Goal: Task Accomplishment & Management: Complete application form

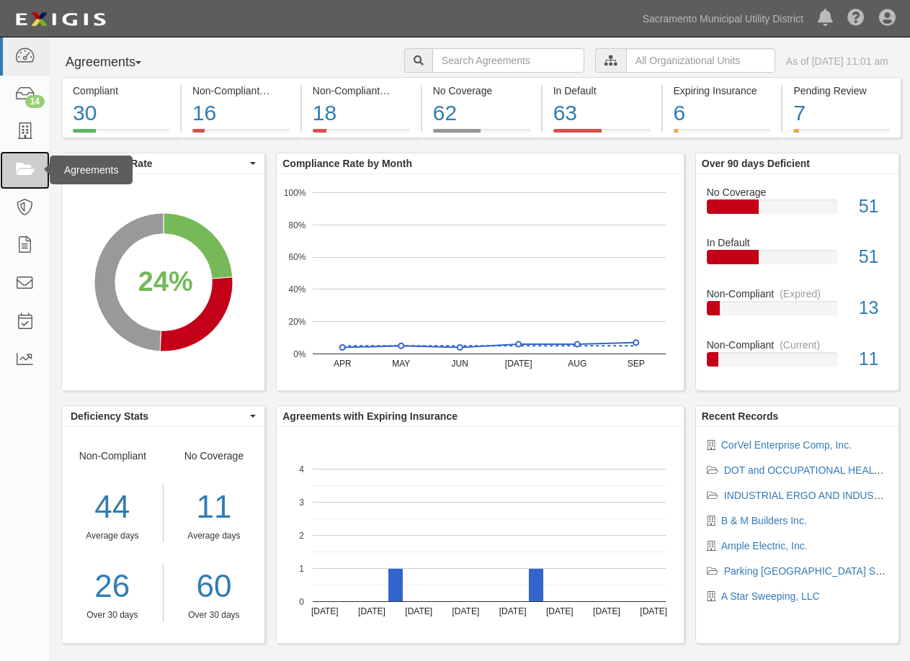
click at [29, 168] on icon at bounding box center [24, 170] width 20 height 17
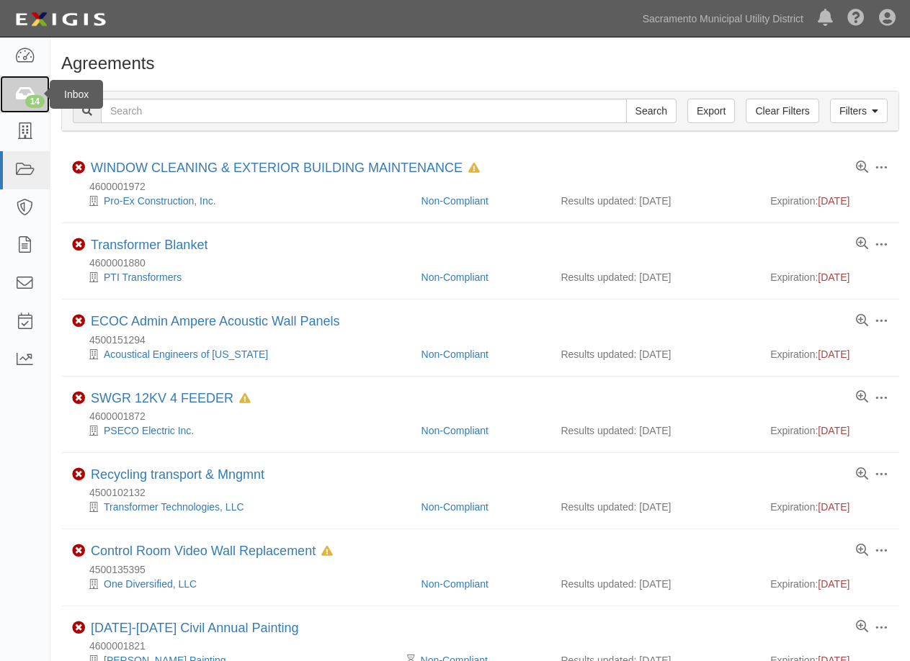
click at [27, 98] on div "14" at bounding box center [34, 101] width 19 height 13
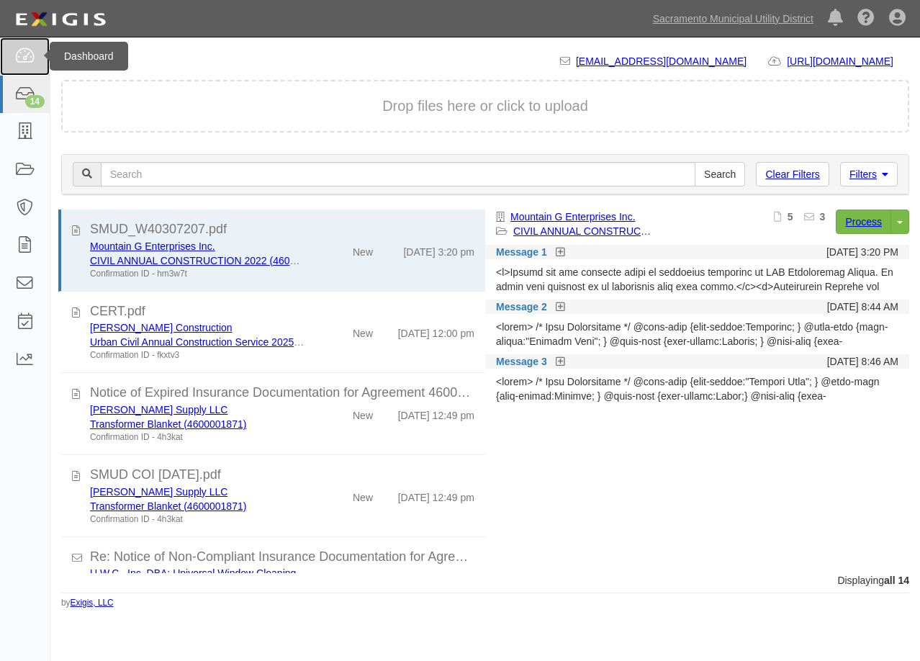
click at [28, 55] on icon at bounding box center [24, 56] width 20 height 17
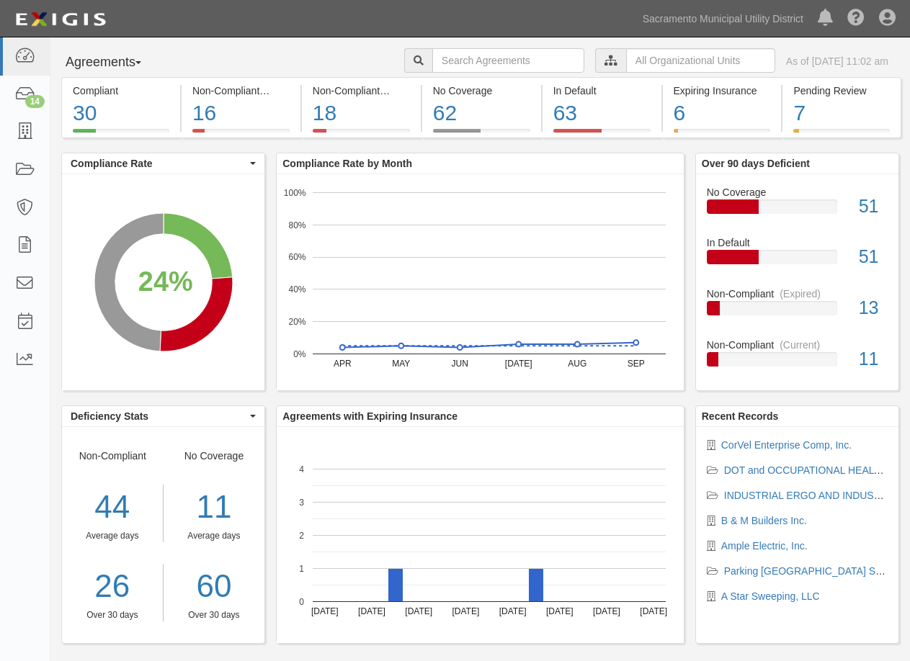
click at [141, 61] on span "button" at bounding box center [138, 62] width 6 height 3
click at [211, 53] on div "Agreements Parties Agreements Coverages Procurement Specialist [PERSON_NAME] [P…" at bounding box center [479, 62] width 859 height 29
click at [140, 60] on button "Agreements" at bounding box center [115, 62] width 108 height 29
click at [133, 105] on link "Agreements" at bounding box center [119, 111] width 114 height 19
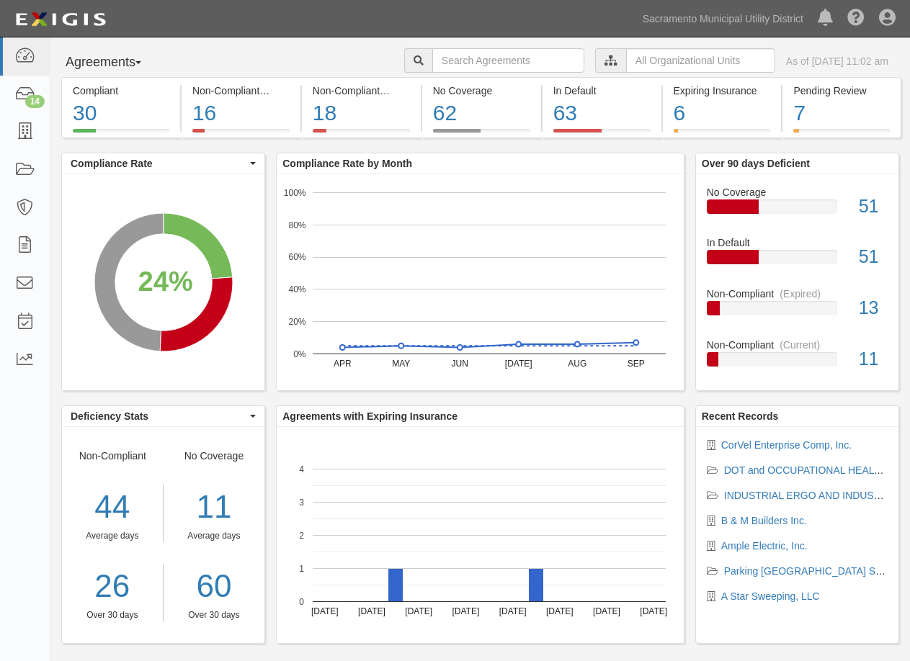
click at [146, 56] on button "Agreements" at bounding box center [115, 62] width 108 height 29
click at [230, 53] on div "Agreements Parties Agreements Coverages Procurement Specialist [PERSON_NAME] [P…" at bounding box center [479, 62] width 859 height 29
click at [21, 129] on icon at bounding box center [24, 132] width 20 height 17
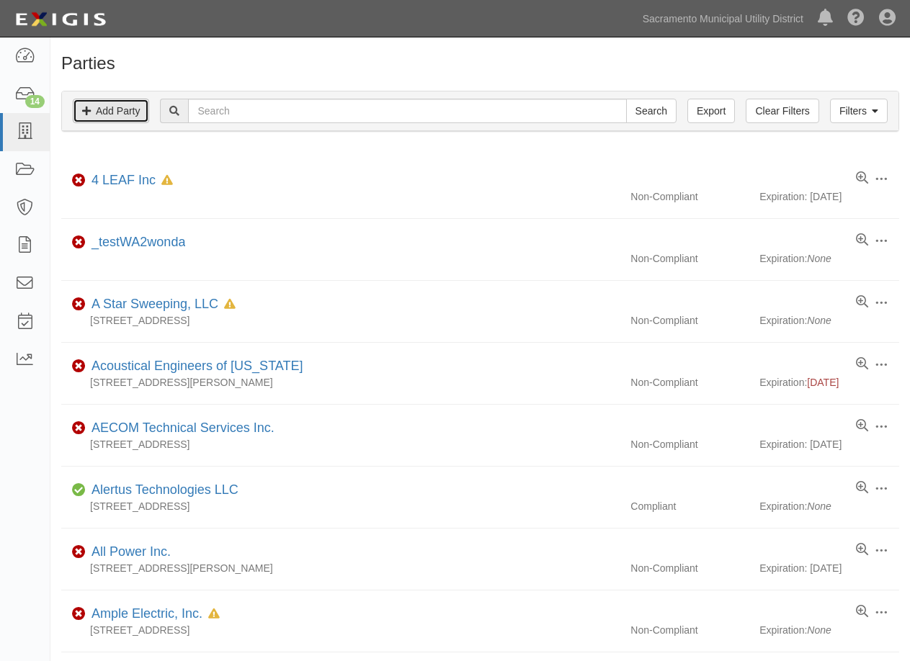
click at [120, 105] on link "Add Party" at bounding box center [111, 111] width 76 height 24
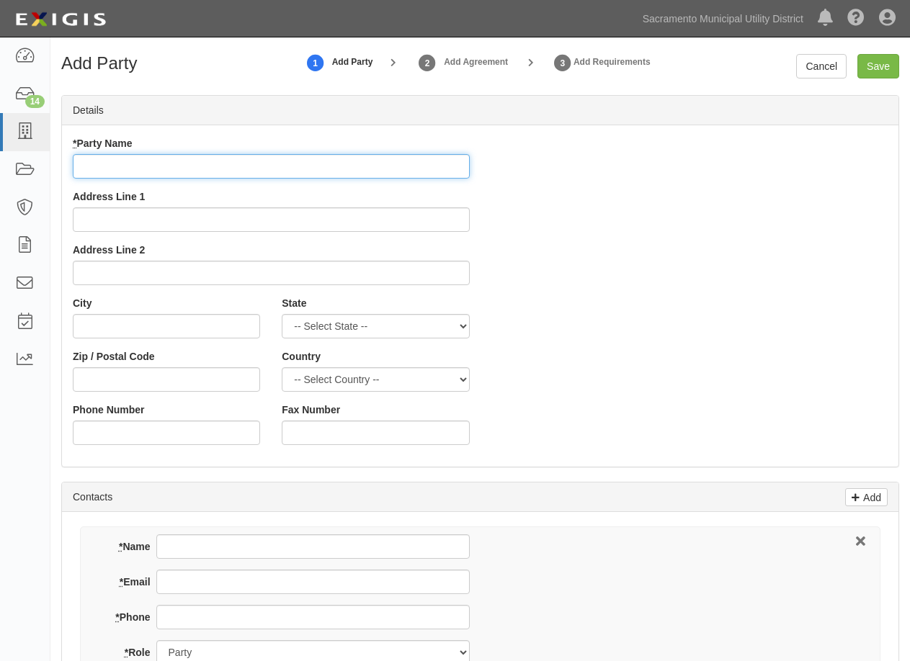
click at [156, 163] on input "* Party Name" at bounding box center [271, 166] width 397 height 24
type input "Safe Choice Security, Inc."
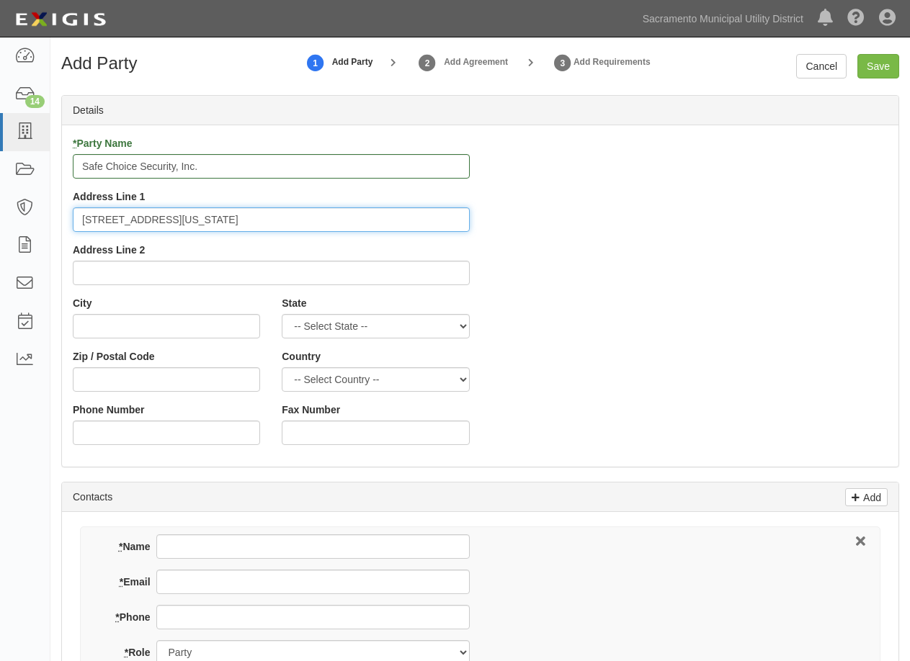
type input "941 Washington Blvd. #307"
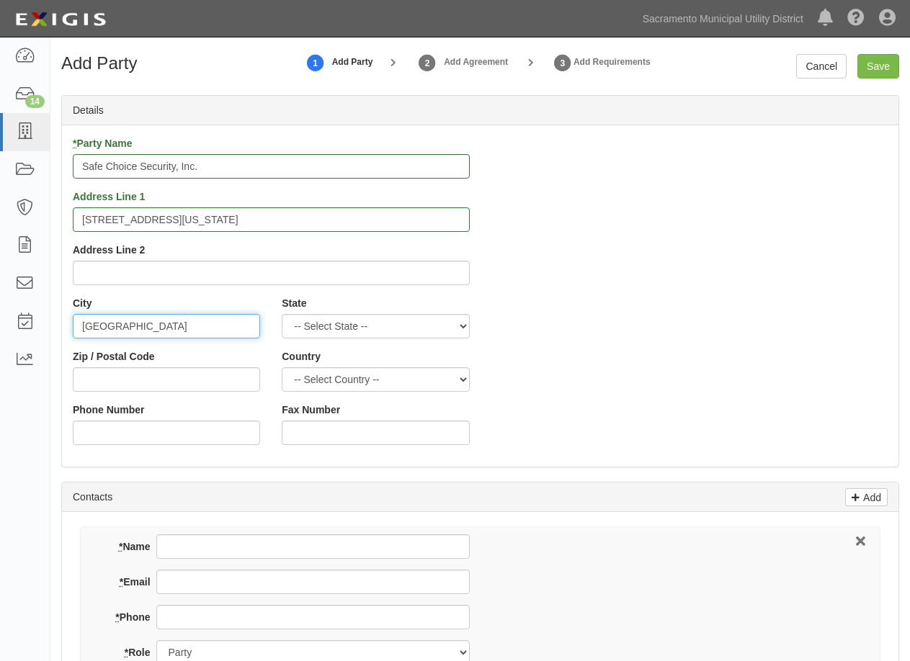
type input "Roseville"
select select "CA"
type input "95678"
select select "US"
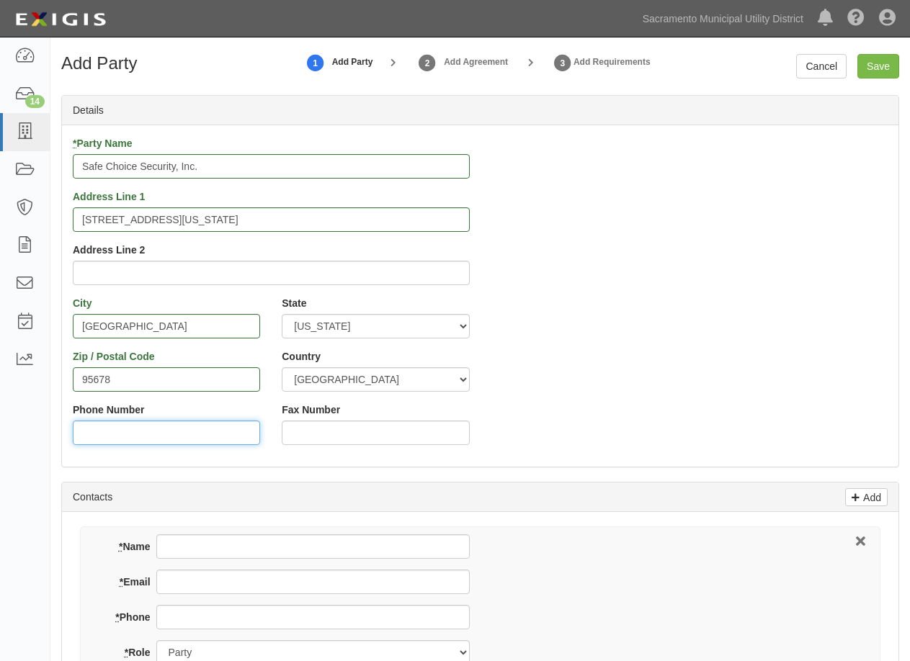
click at [113, 432] on input "Phone Number" at bounding box center [166, 433] width 187 height 24
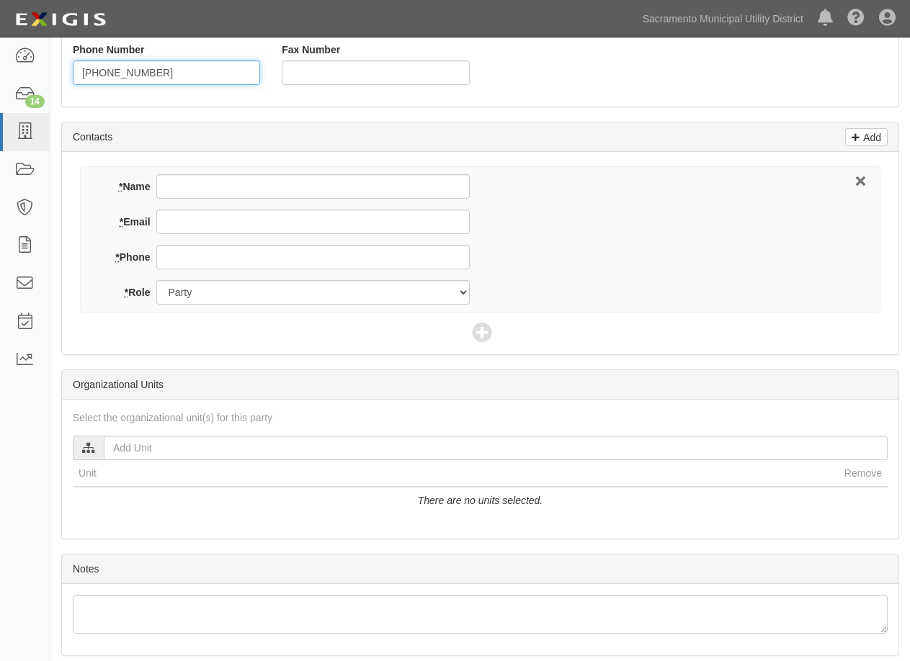
scroll to position [288, 0]
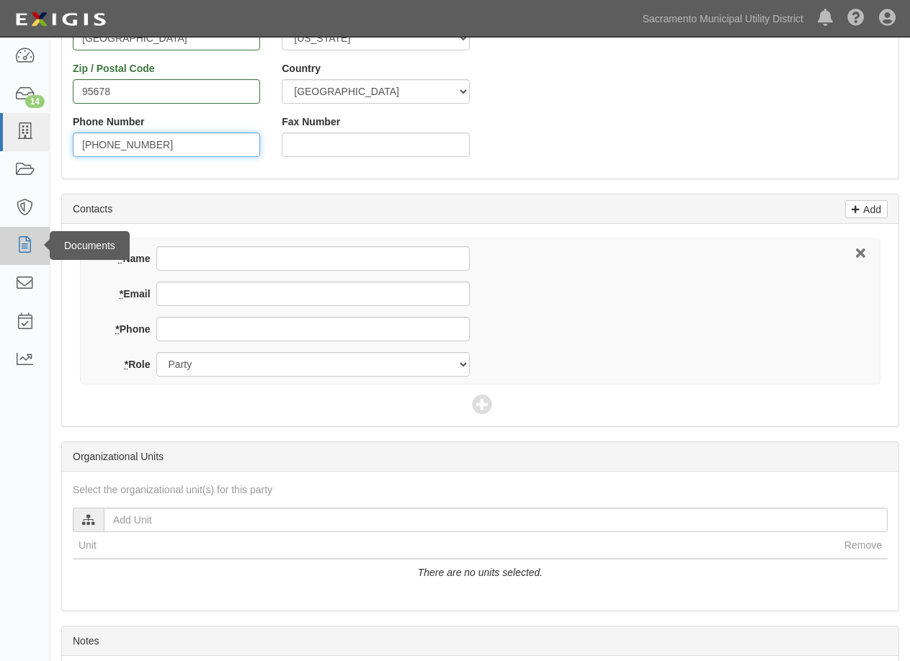
type input "916-871-3688"
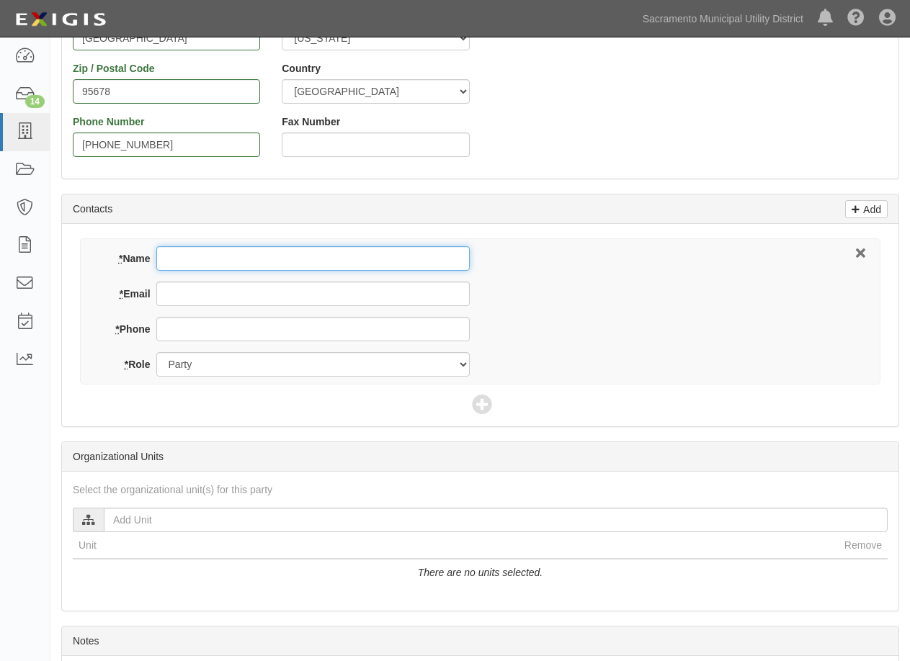
click at [242, 257] on input "* Name" at bounding box center [312, 258] width 313 height 24
paste input "Richard Randolph"
type input "Richard Randolph"
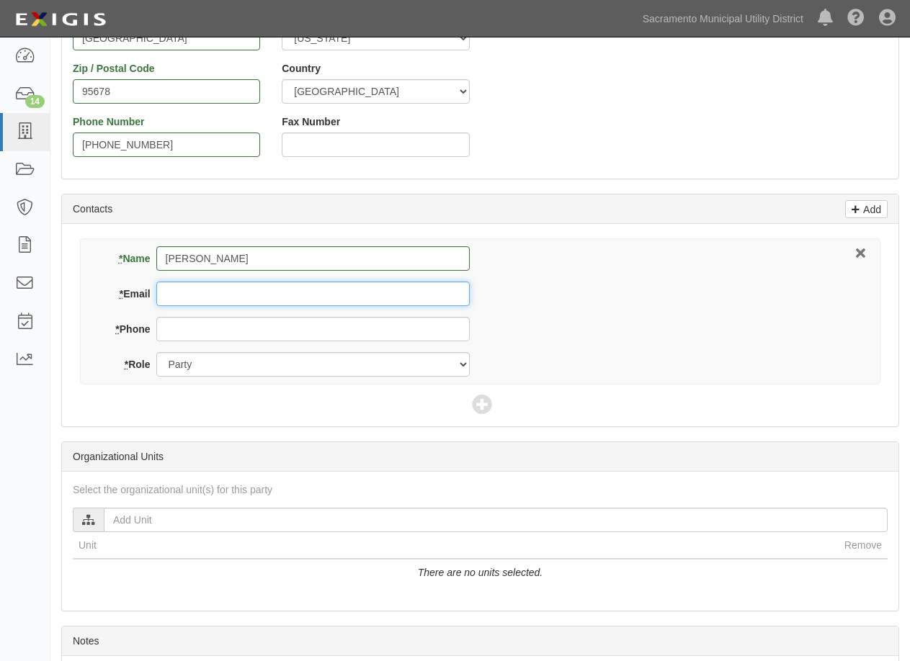
click at [207, 292] on input "* Email" at bounding box center [312, 294] width 313 height 24
paste input "rick@choosesafechoice.com"
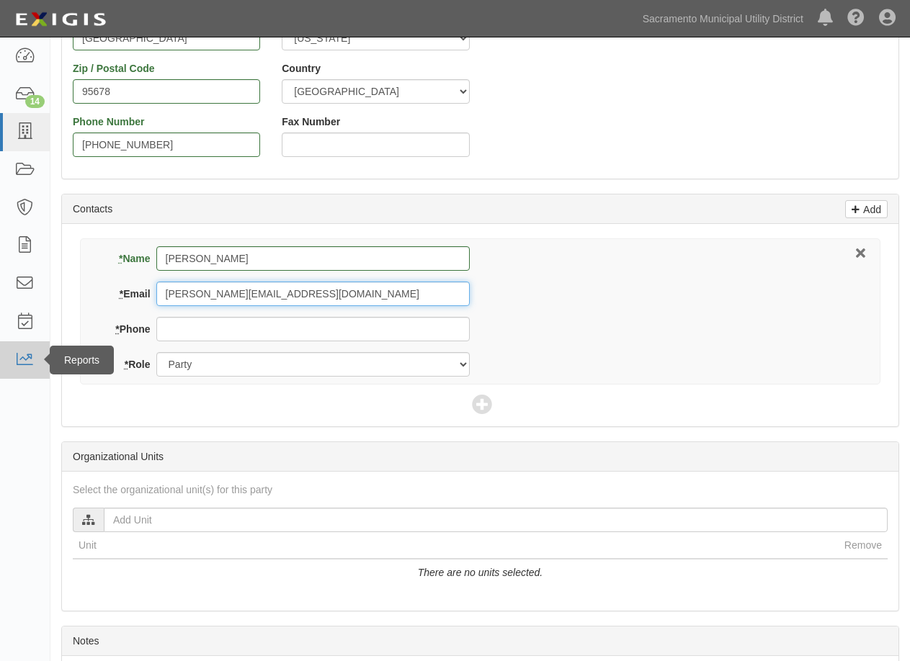
type input "rick@choosesafechoice.com"
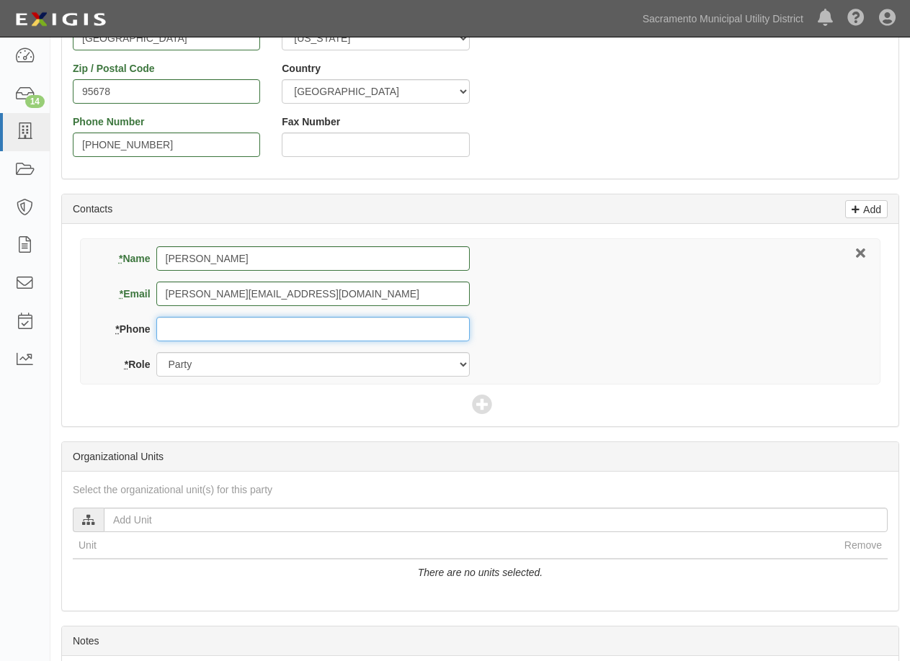
click at [175, 333] on input "* Phone" at bounding box center [312, 329] width 313 height 24
paste input "916-871-3688"
type input "916-871-3688"
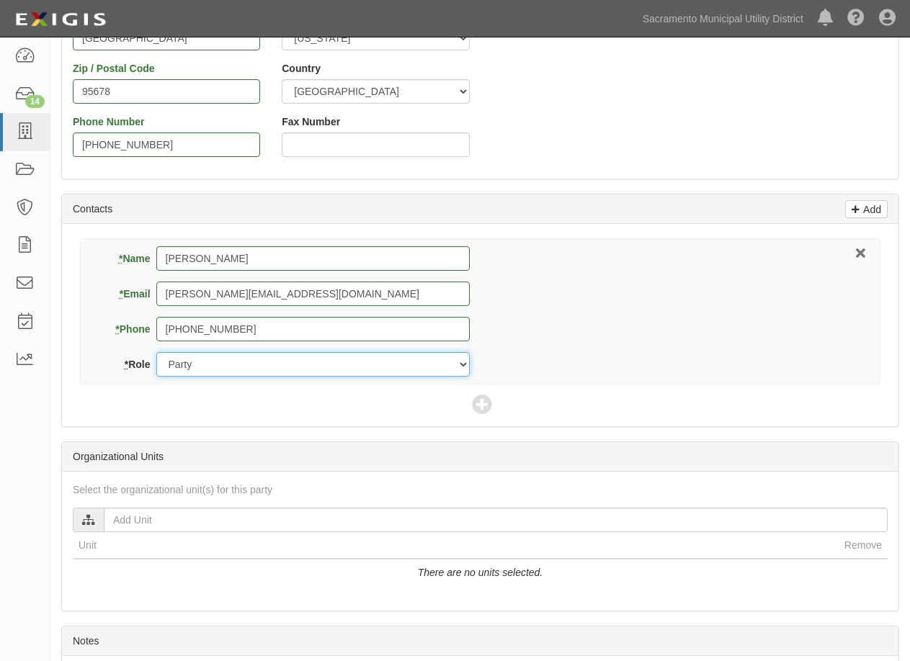
click at [190, 362] on select "Party Broker Other" at bounding box center [312, 364] width 313 height 24
click at [124, 397] on div "* Name Richard Randolph * Email rick@choosesafechoice.com * Phone 916-871-3688 …" at bounding box center [480, 325] width 836 height 202
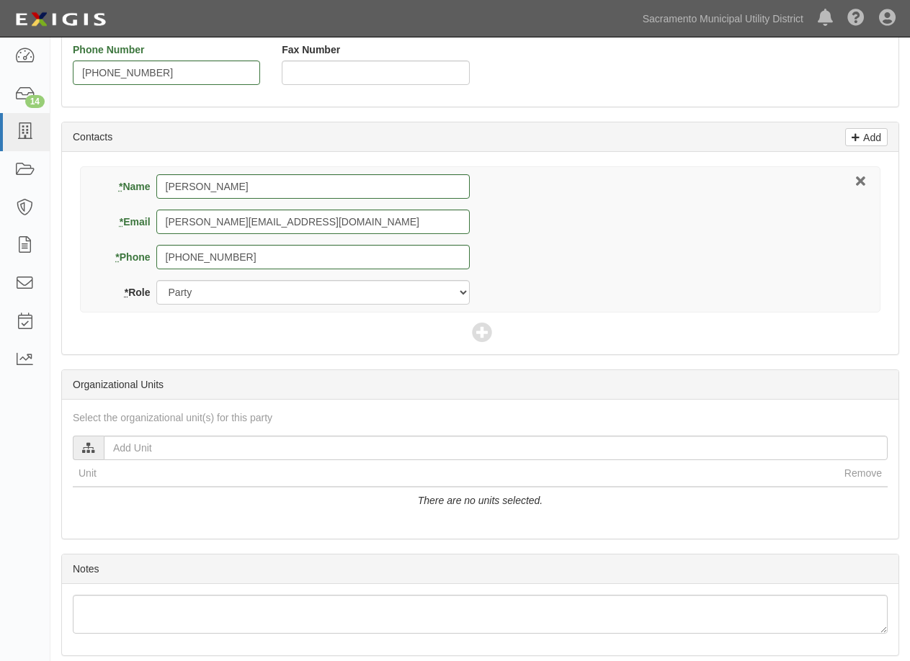
scroll to position [415, 0]
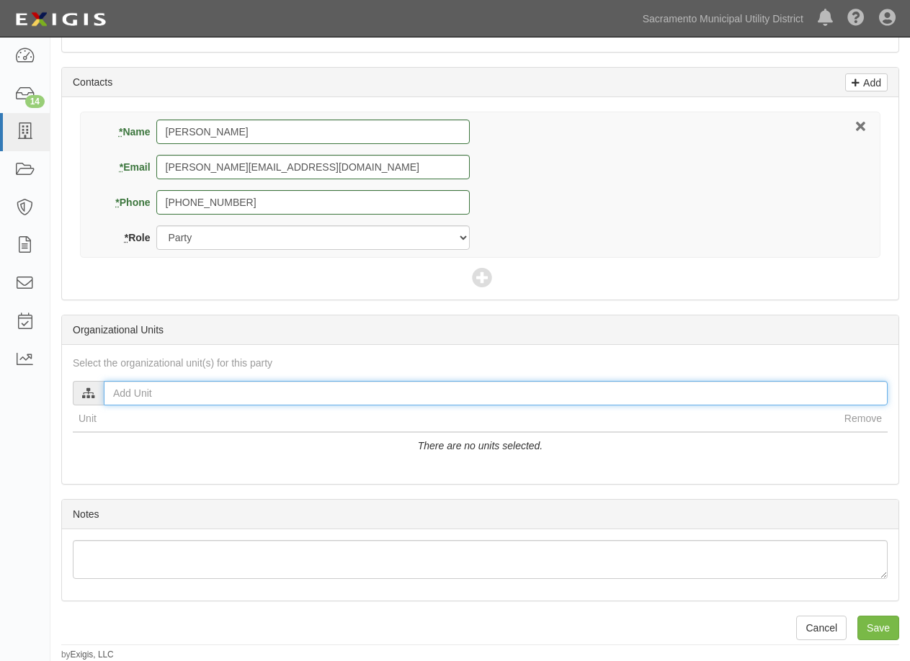
click at [145, 394] on input "text" at bounding box center [496, 393] width 784 height 24
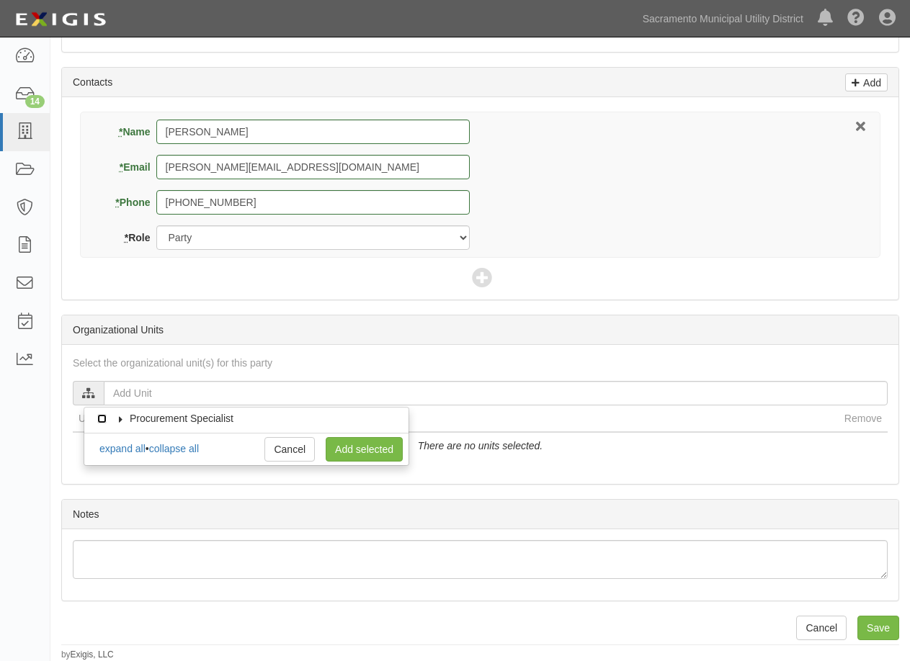
click at [98, 417] on input "Procurement Specialist" at bounding box center [101, 418] width 9 height 9
click at [111, 449] on link "expand all" at bounding box center [122, 449] width 46 height 12
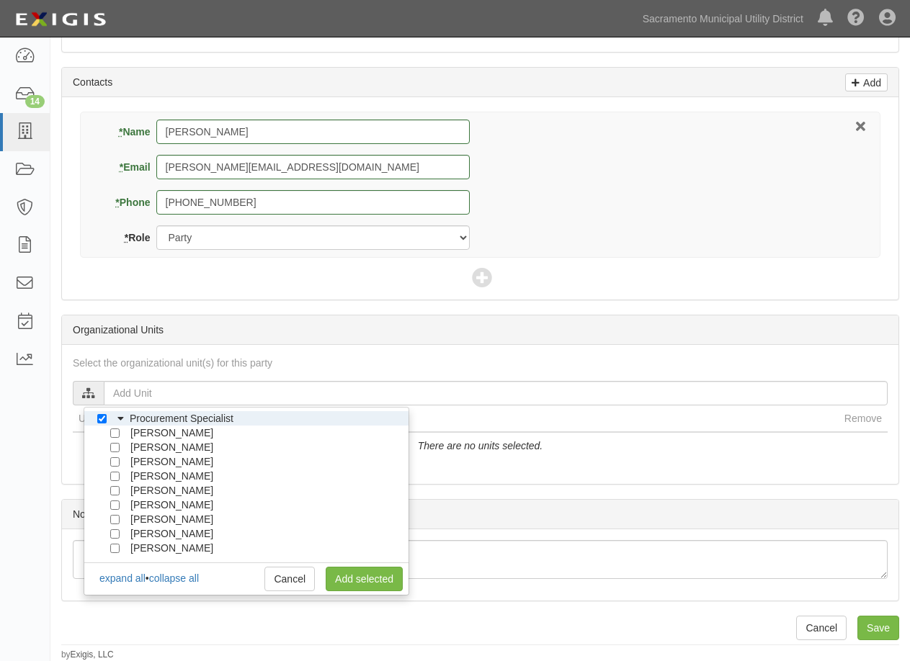
click at [94, 416] on li "Procurement Specialist" at bounding box center [246, 418] width 324 height 14
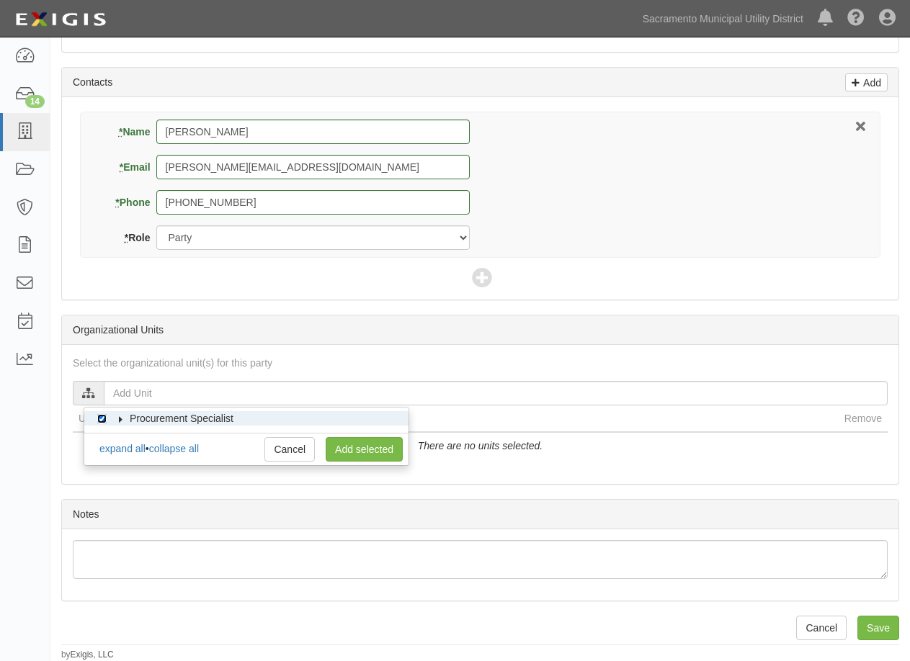
click at [99, 418] on input "Procurement Specialist" at bounding box center [101, 418] width 9 height 9
checkbox input "false"
click at [120, 419] on icon at bounding box center [121, 419] width 10 height 6
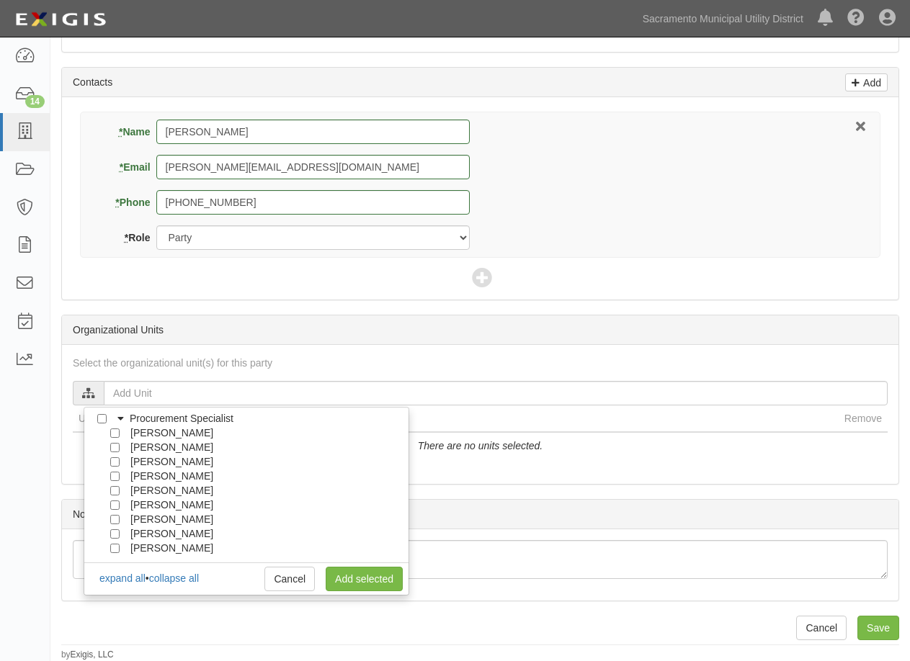
scroll to position [72, 0]
click at [115, 489] on input "Andrew McDermott" at bounding box center [114, 490] width 9 height 9
checkbox input "true"
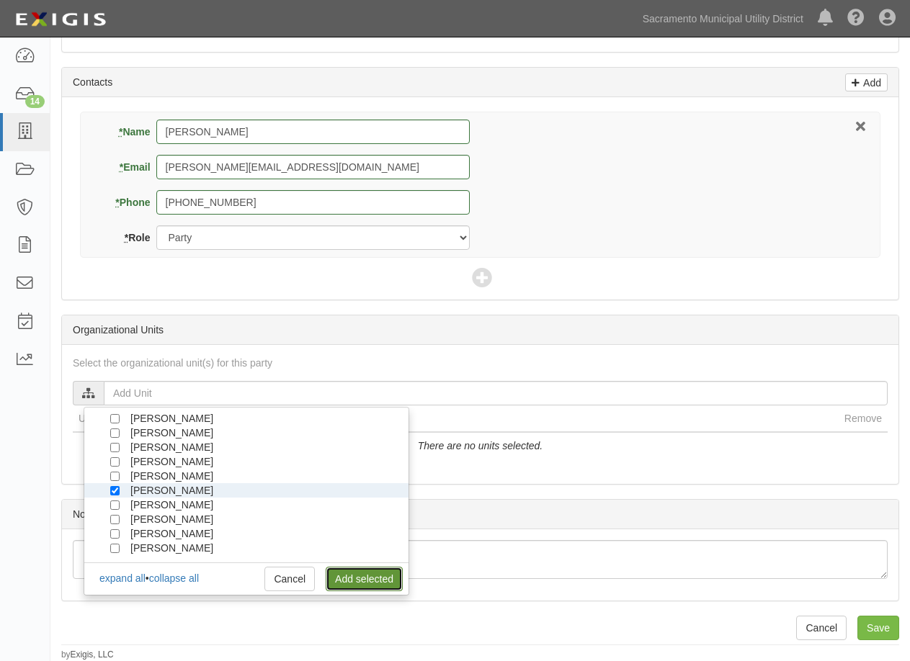
click at [354, 580] on link "Add selected" at bounding box center [364, 579] width 77 height 24
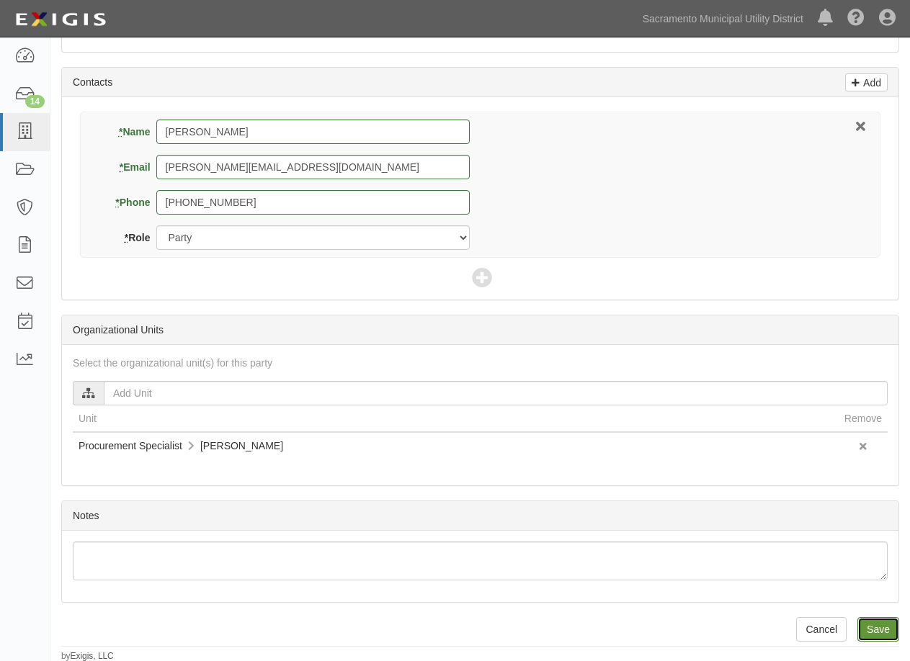
click at [886, 626] on input "Save" at bounding box center [878, 629] width 42 height 24
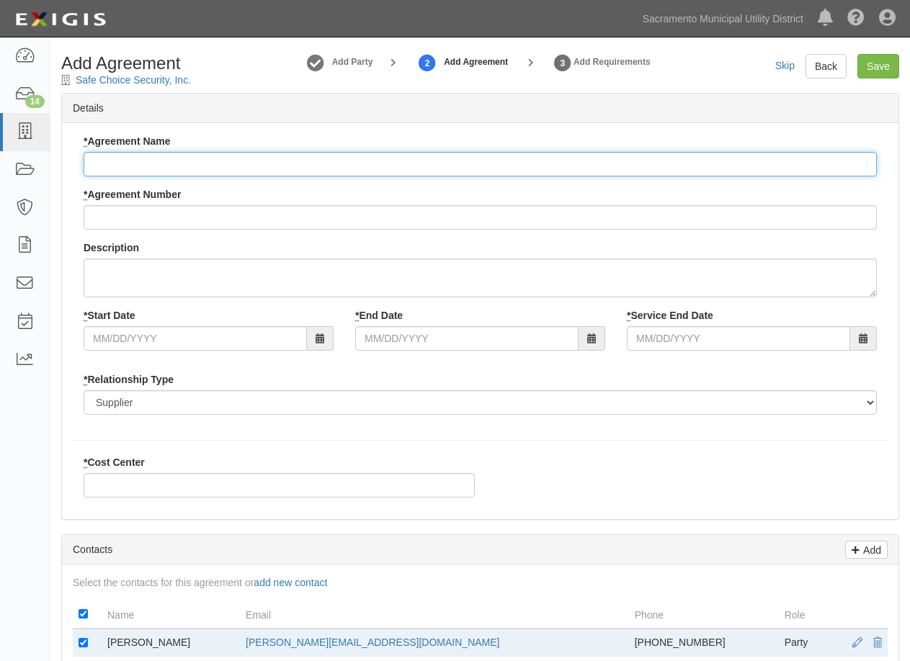
click at [135, 162] on input "* Agreement Name" at bounding box center [480, 164] width 793 height 24
type input "4"
type input "Temporary Security Guard Services"
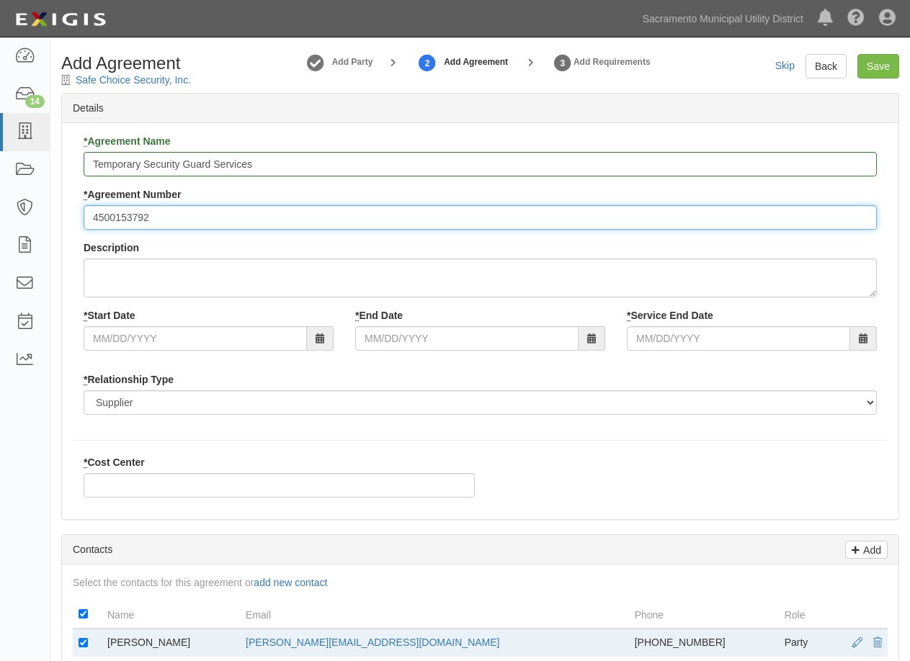
type input "4500153792"
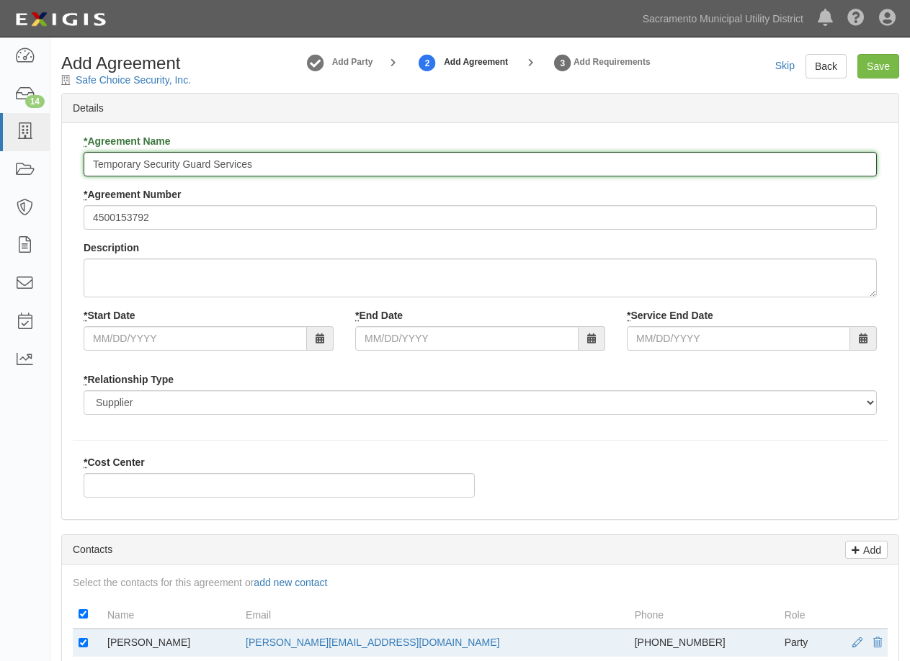
click at [135, 162] on input "Temporary Security Guard Services" at bounding box center [480, 164] width 793 height 24
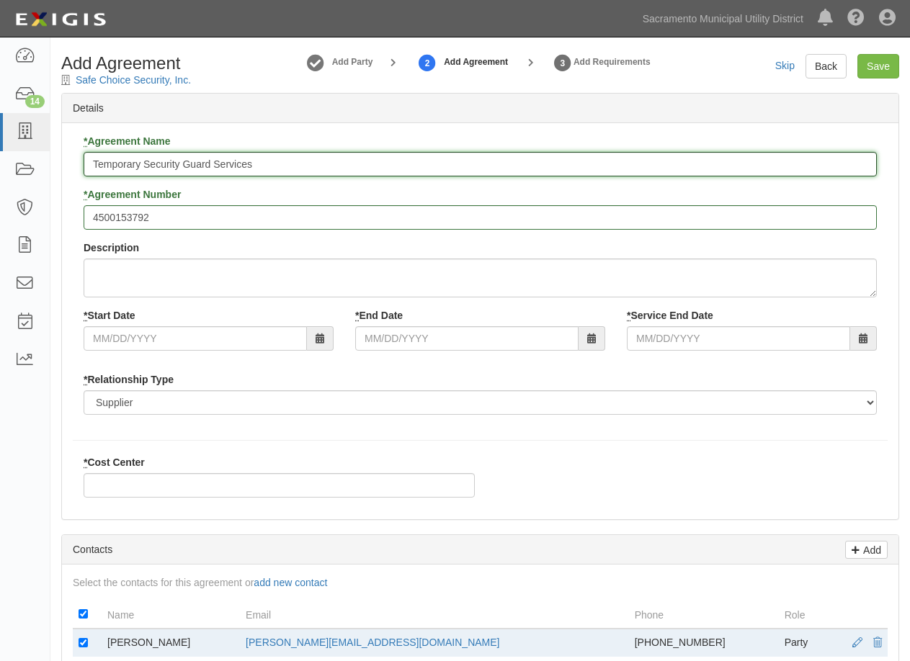
click at [135, 162] on input "Temporary Security Guard Services" at bounding box center [480, 164] width 793 height 24
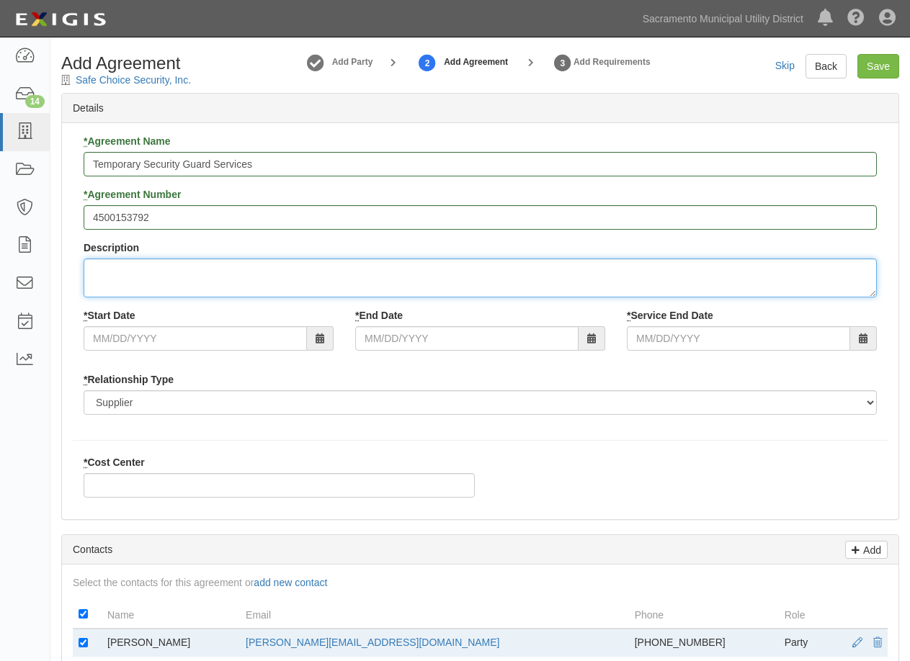
click at [135, 267] on textarea "Description" at bounding box center [480, 278] width 793 height 39
paste textarea "Temporary Security Guard Services"
type textarea "Temporary Security Guard Services"
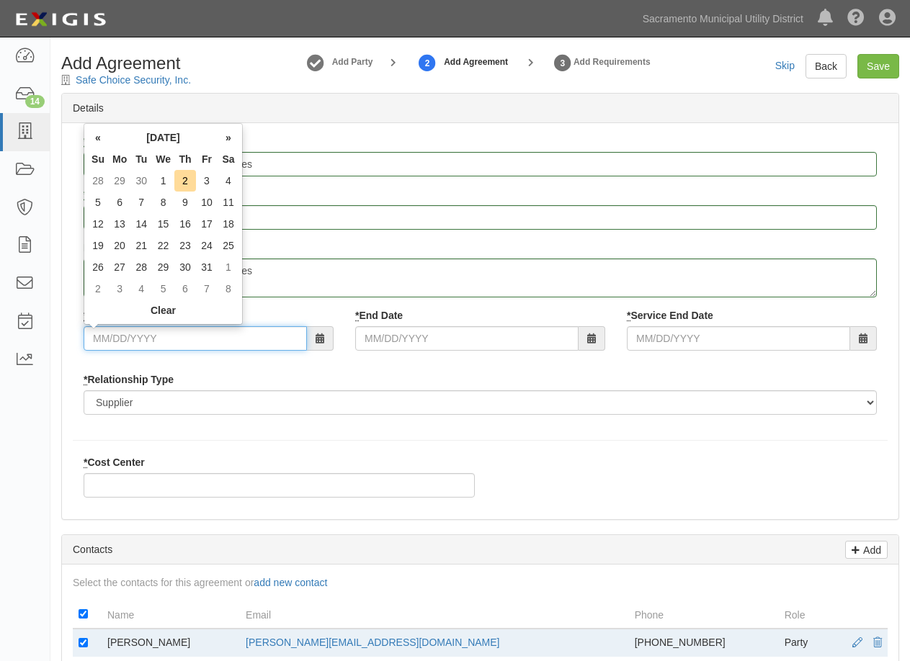
click at [211, 336] on input "* Start Date" at bounding box center [195, 338] width 223 height 24
click at [117, 202] on td "6" at bounding box center [120, 203] width 22 height 22
type input "10/06/2025"
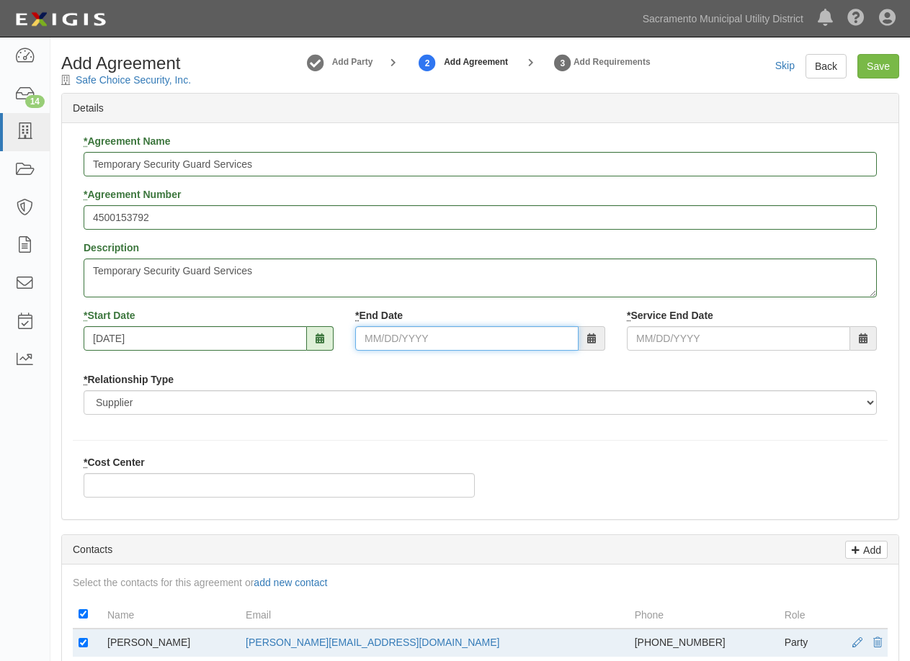
click at [397, 336] on input "* End Date" at bounding box center [466, 338] width 223 height 24
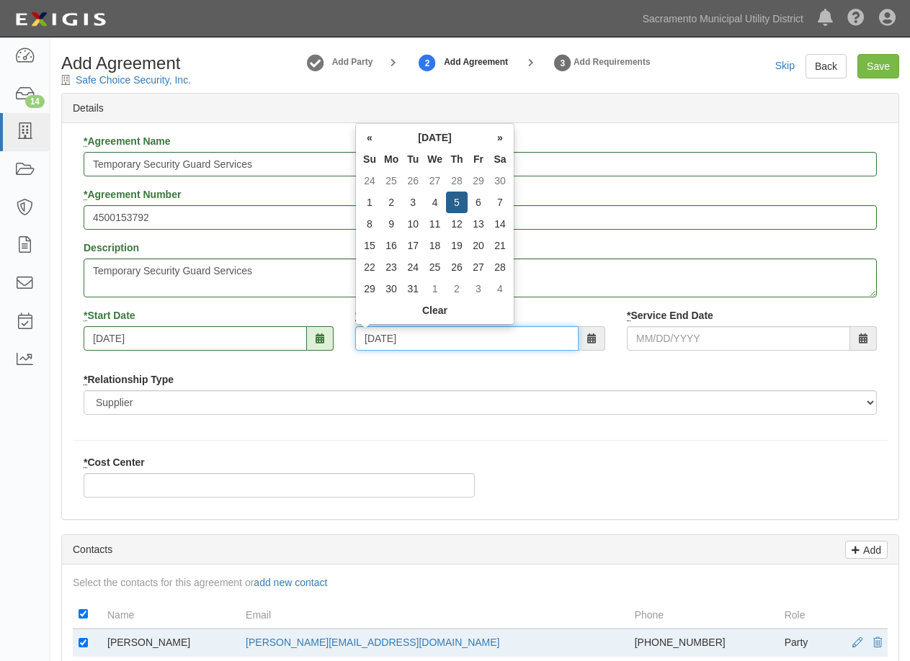
type input "10/05/2028"
click at [444, 375] on div "* Relationship Type Borrower Contractor Franchisee Other Subcontractor Supplier…" at bounding box center [480, 393] width 793 height 42
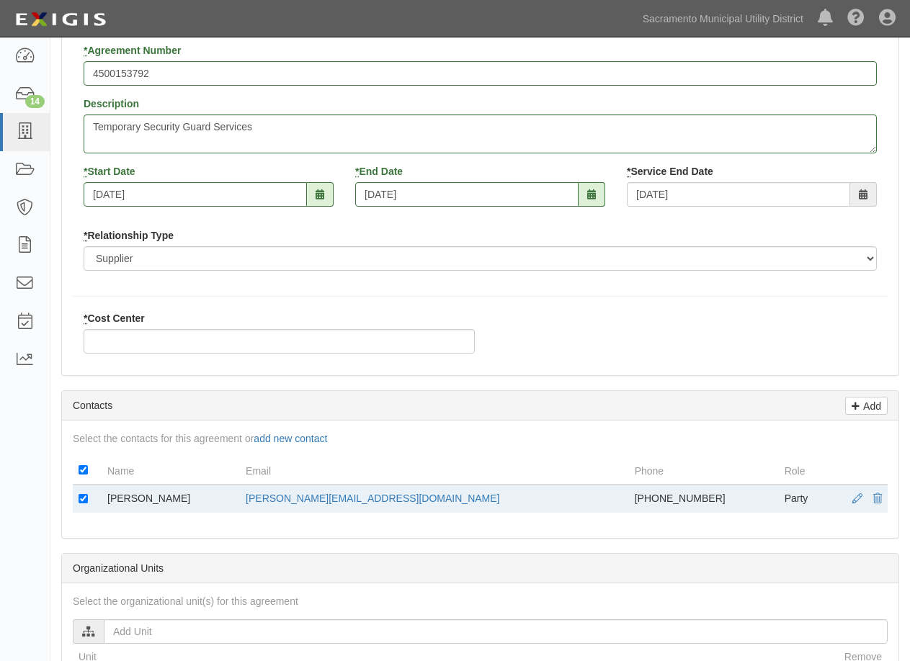
scroll to position [216, 0]
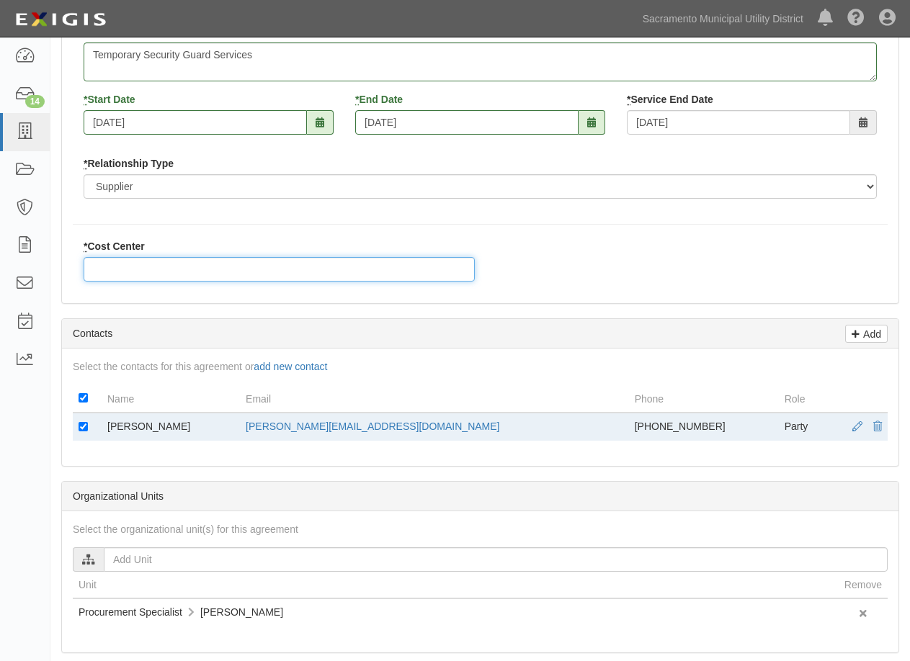
click at [197, 266] on input "* Cost Center" at bounding box center [279, 269] width 391 height 24
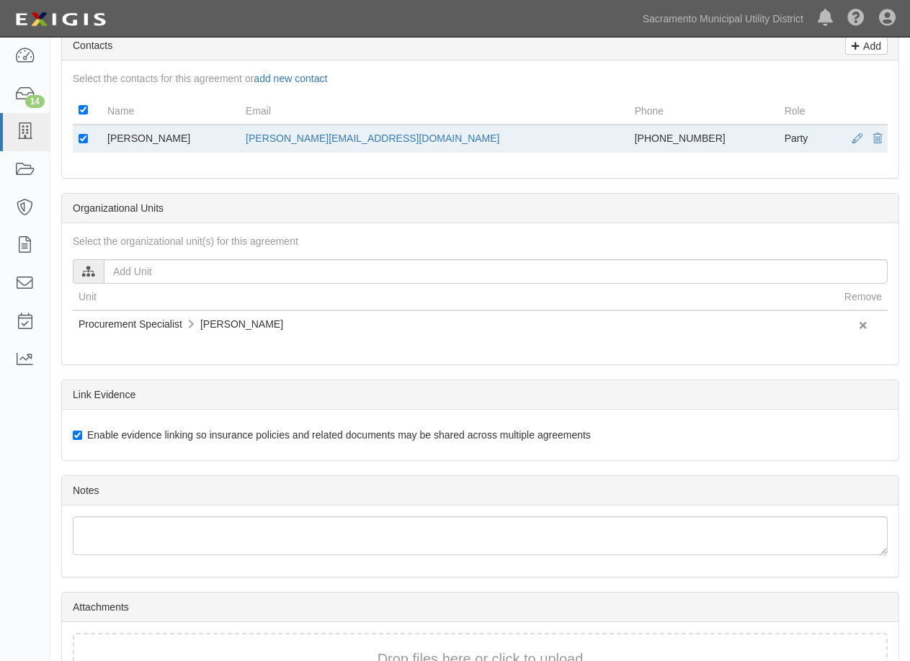
scroll to position [599, 0]
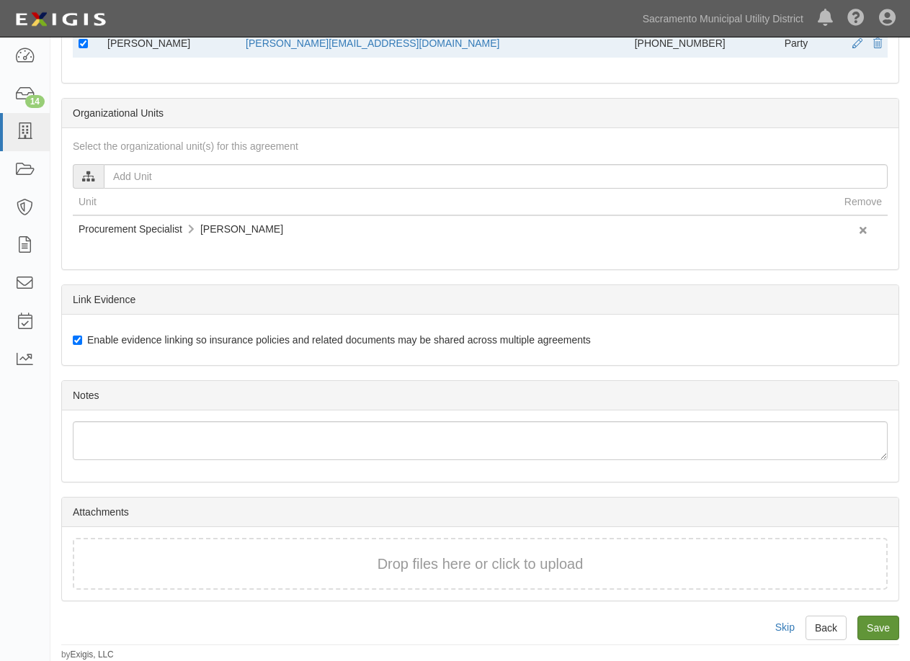
type input "338"
click at [888, 624] on input "Save" at bounding box center [878, 628] width 42 height 24
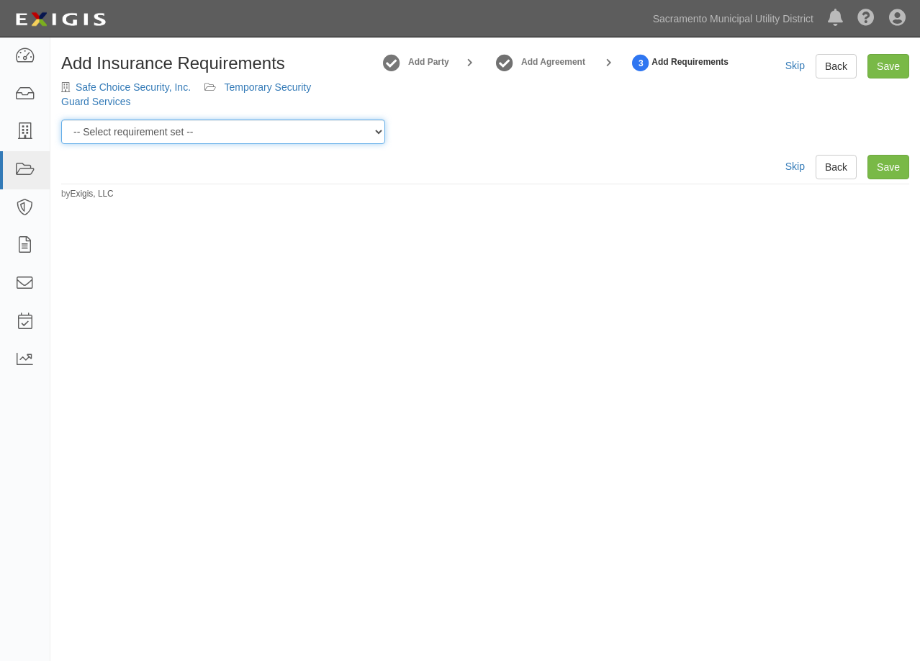
click at [216, 127] on select "-- Select requirement set -- SIR - 1 (CGL $2M, BAL $2M, WC $1M) SIR - 10 (CGL $…" at bounding box center [223, 132] width 324 height 24
select select "58662"
click at [61, 120] on select "-- Select requirement set -- SIR - 1 (CGL $2M, BAL $2M, WC $1M) SIR - 10 (CGL $…" at bounding box center [223, 132] width 324 height 24
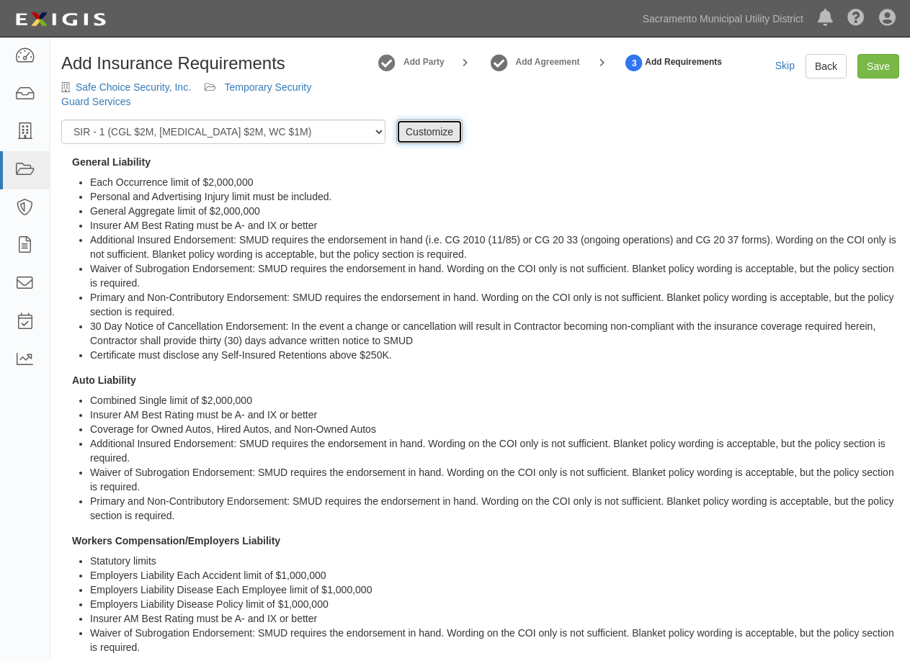
click at [418, 128] on link "Customize" at bounding box center [429, 132] width 66 height 24
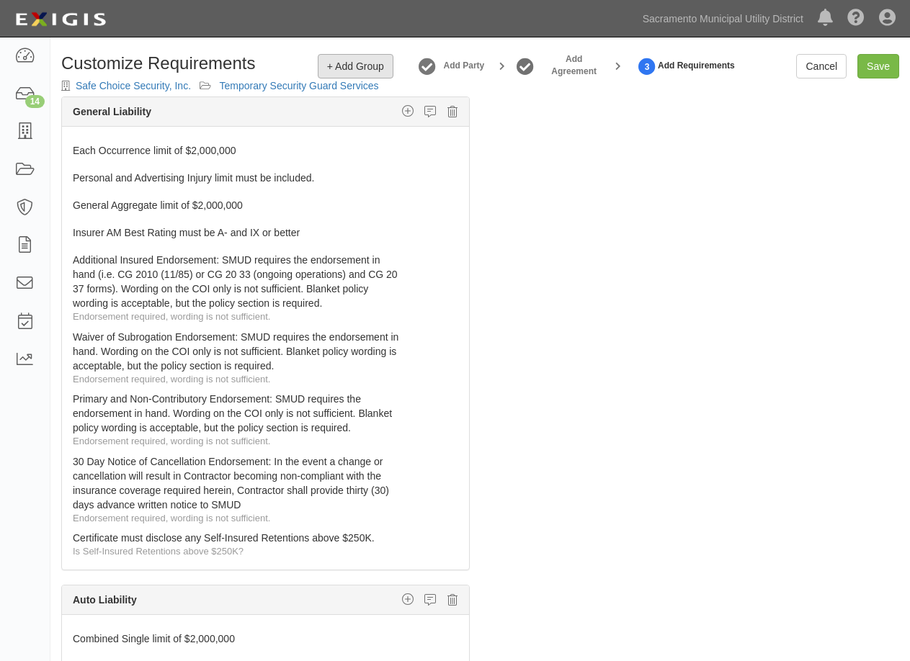
click at [345, 65] on span "+ Add Group" at bounding box center [355, 66] width 57 height 12
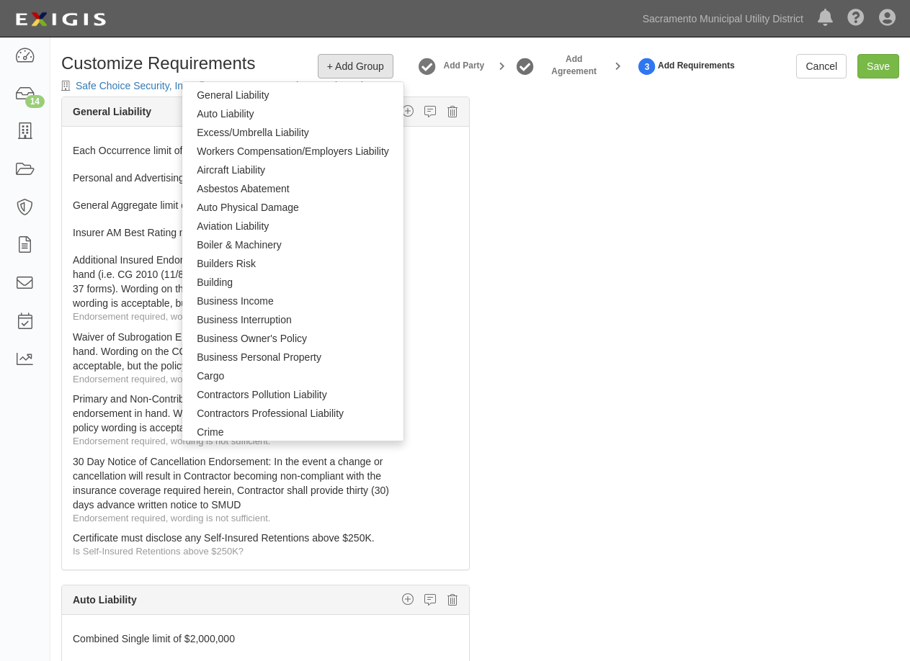
click at [577, 190] on div "The requirements in red require changes in order to save. General Liability Add…" at bounding box center [479, 422] width 859 height 650
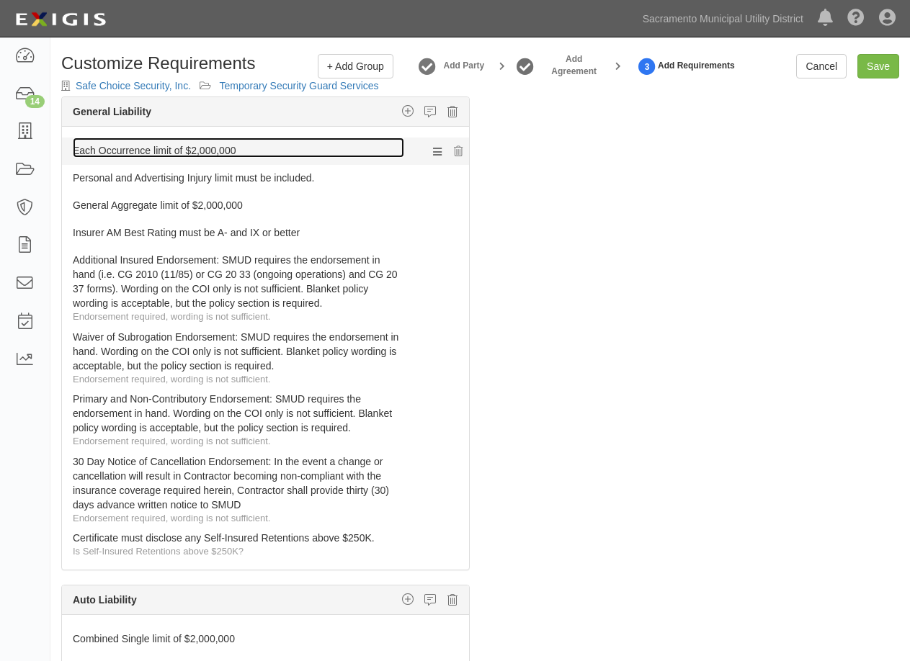
click at [196, 149] on link "Each Occurrence limit of $2,000,000" at bounding box center [238, 148] width 331 height 20
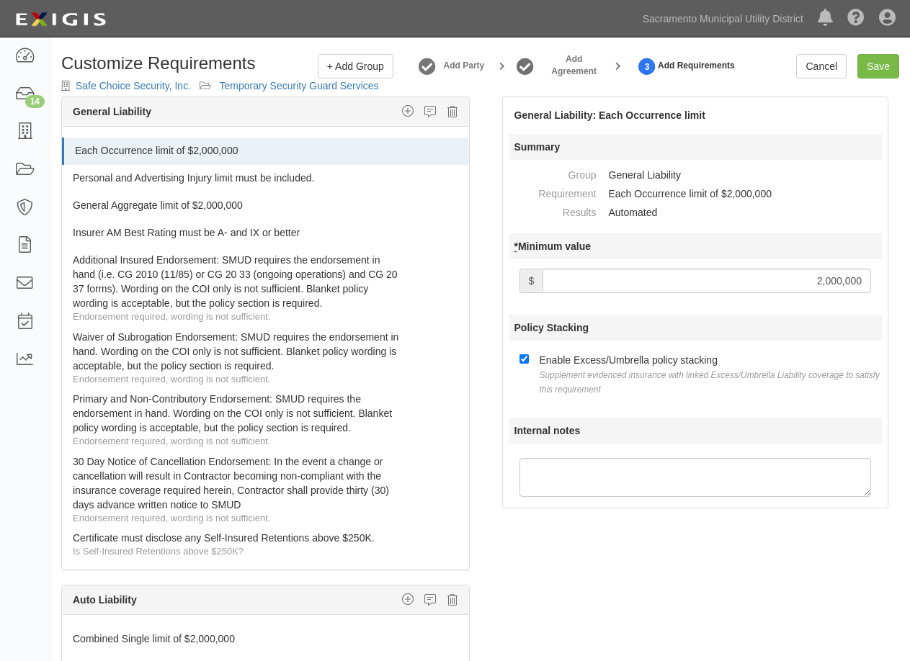
click at [816, 279] on input "2,000,000" at bounding box center [706, 281] width 328 height 24
click at [827, 70] on link "Cancel" at bounding box center [821, 66] width 50 height 24
click at [663, 279] on input "50" at bounding box center [706, 281] width 328 height 24
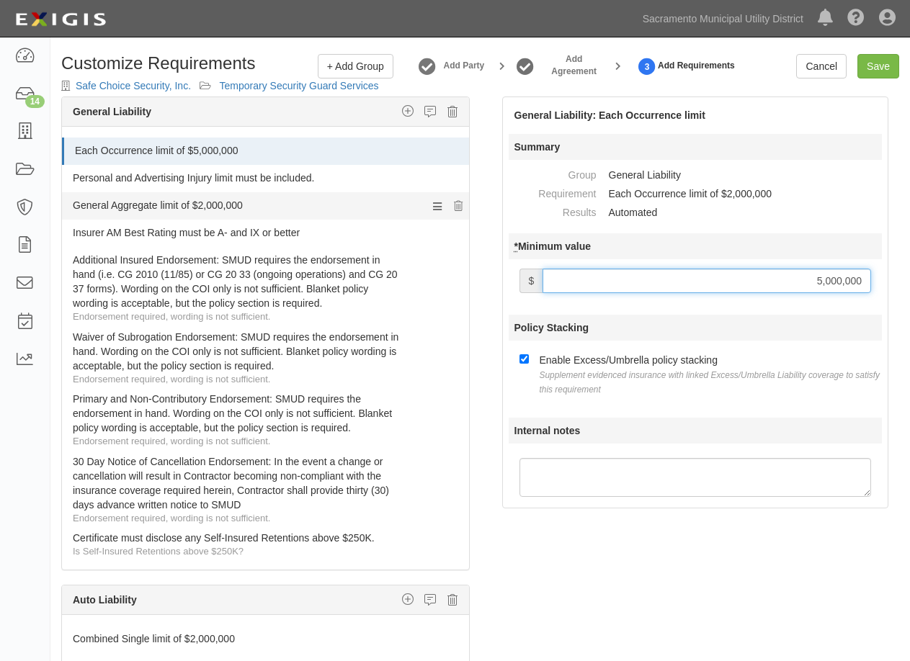
type input "5,000,000"
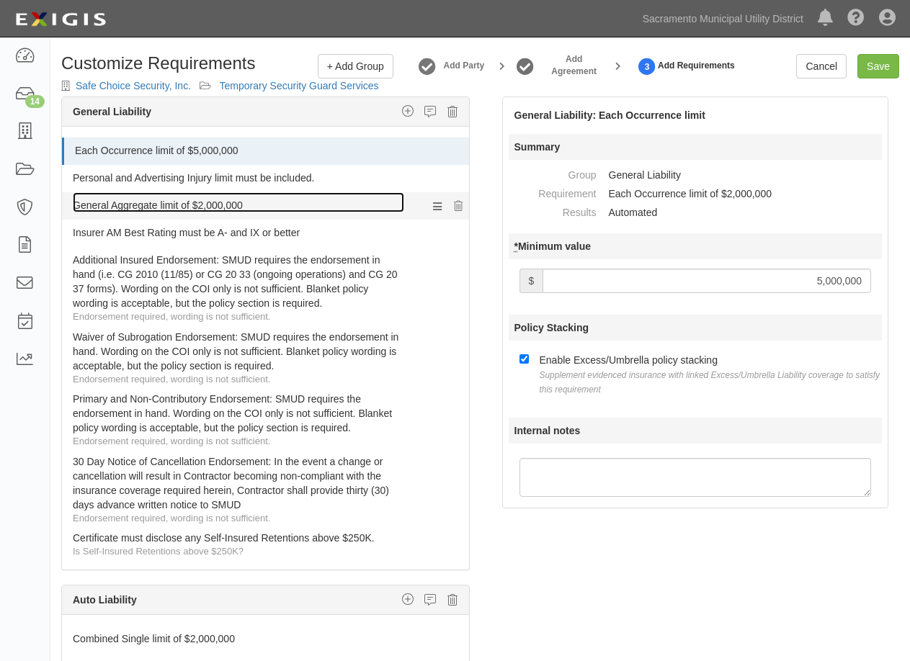
click at [248, 208] on link "General Aggregate limit of $2,000,000" at bounding box center [238, 202] width 331 height 20
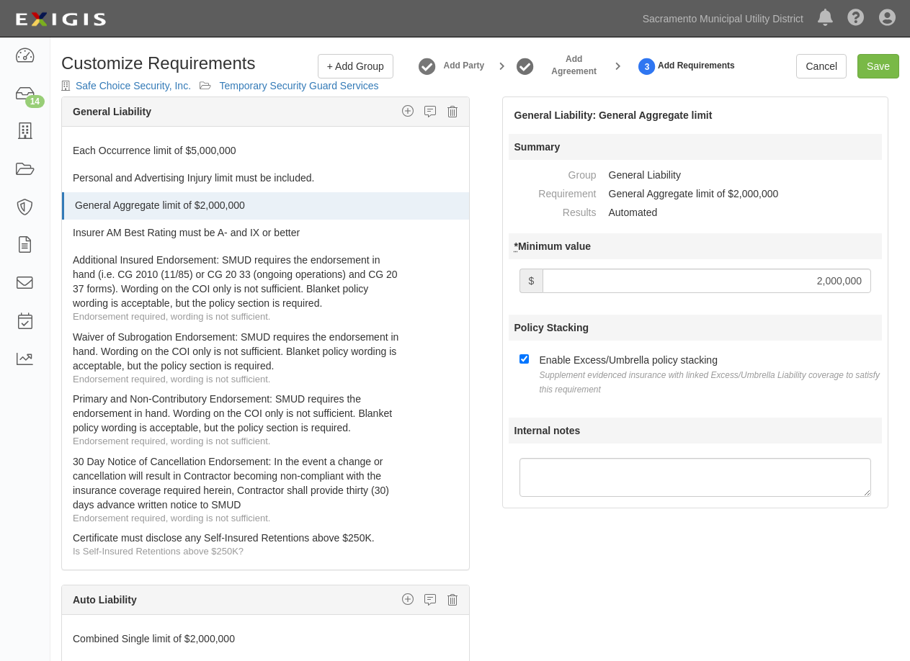
click at [806, 278] on input "2,000,000" at bounding box center [706, 281] width 328 height 24
type input "5,000,000"
click at [887, 59] on link "Save" at bounding box center [878, 66] width 42 height 24
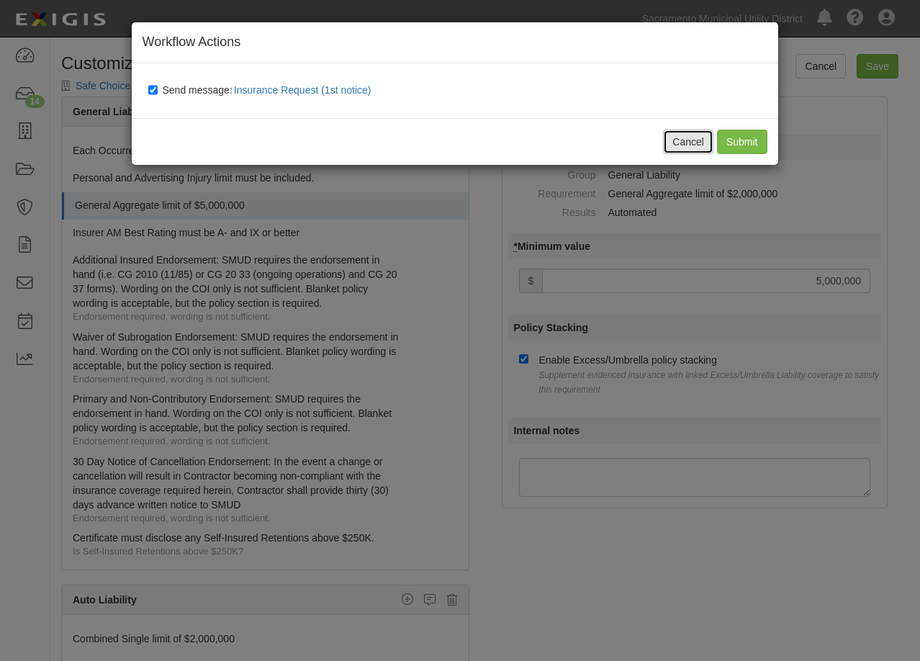
click at [698, 140] on button "Cancel" at bounding box center [688, 142] width 50 height 24
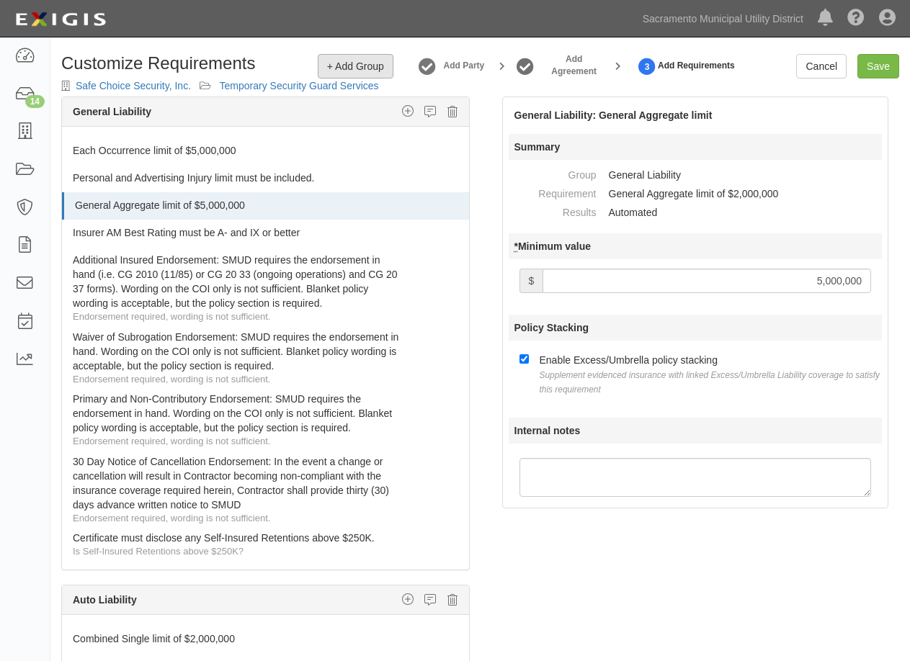
click at [344, 65] on span "+ Add Group" at bounding box center [355, 66] width 57 height 12
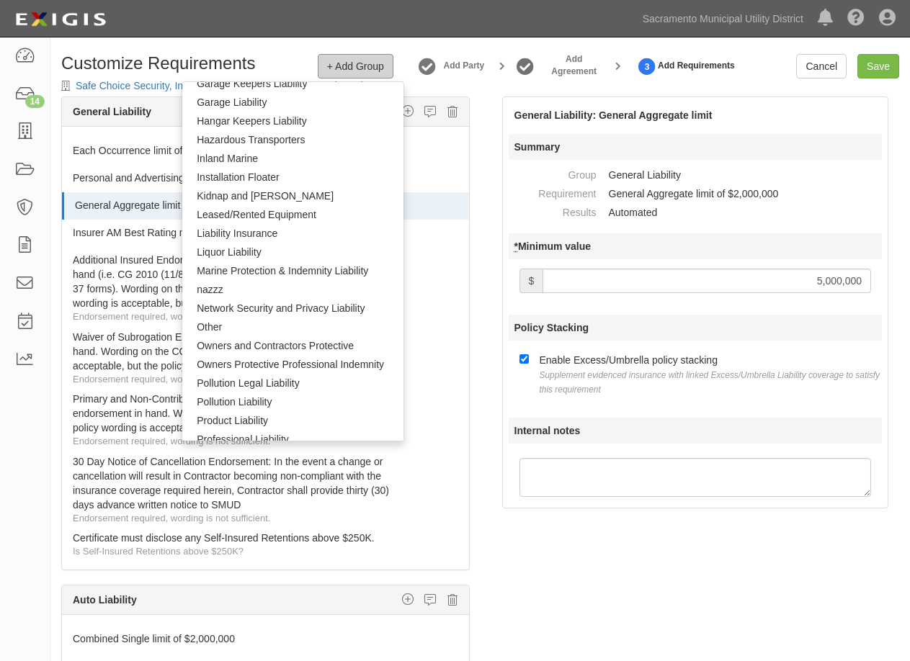
scroll to position [720, 0]
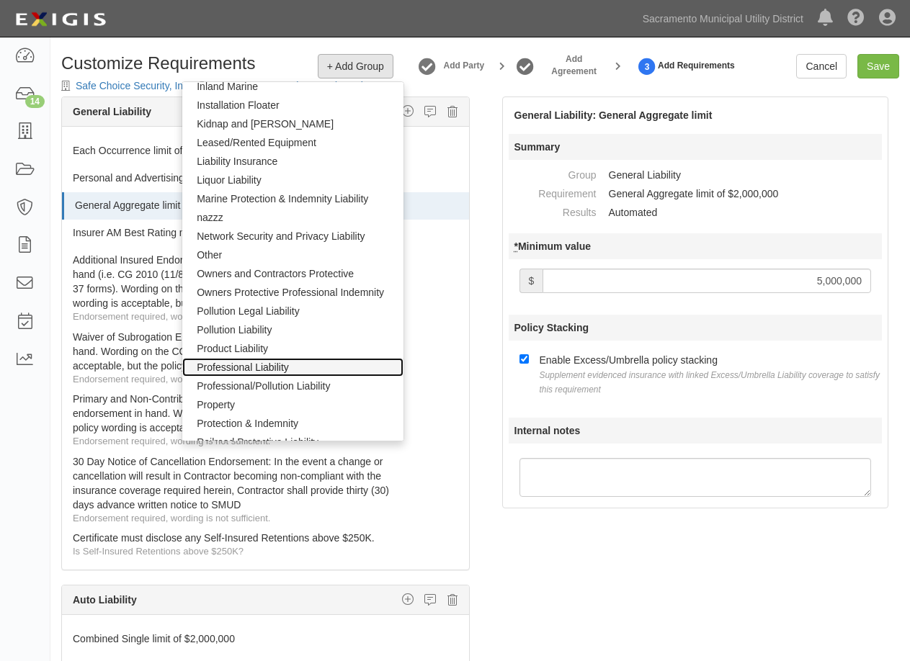
click at [258, 367] on link "Professional Liability" at bounding box center [292, 367] width 221 height 19
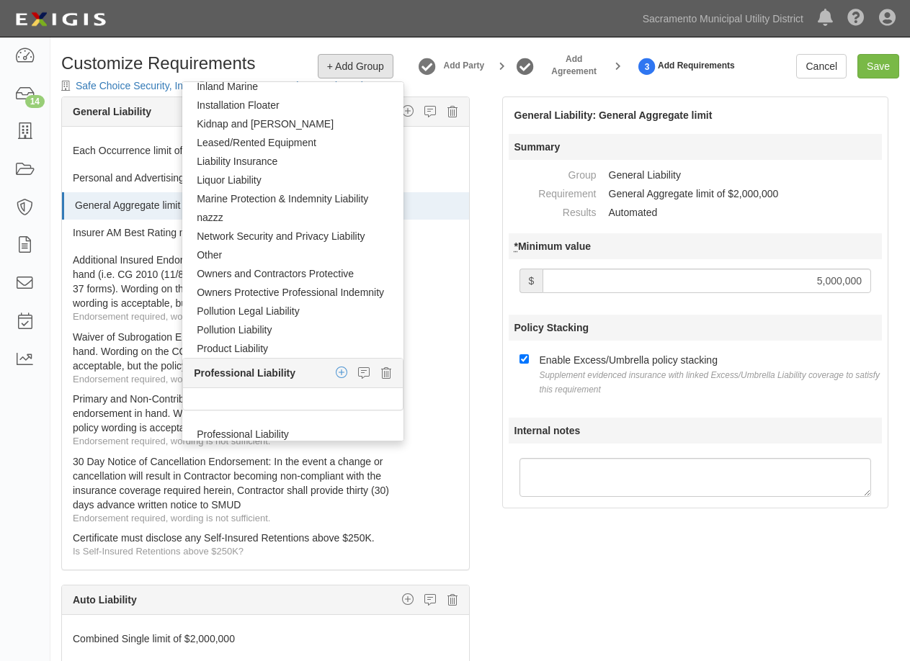
click at [336, 372] on icon "button" at bounding box center [342, 372] width 12 height 13
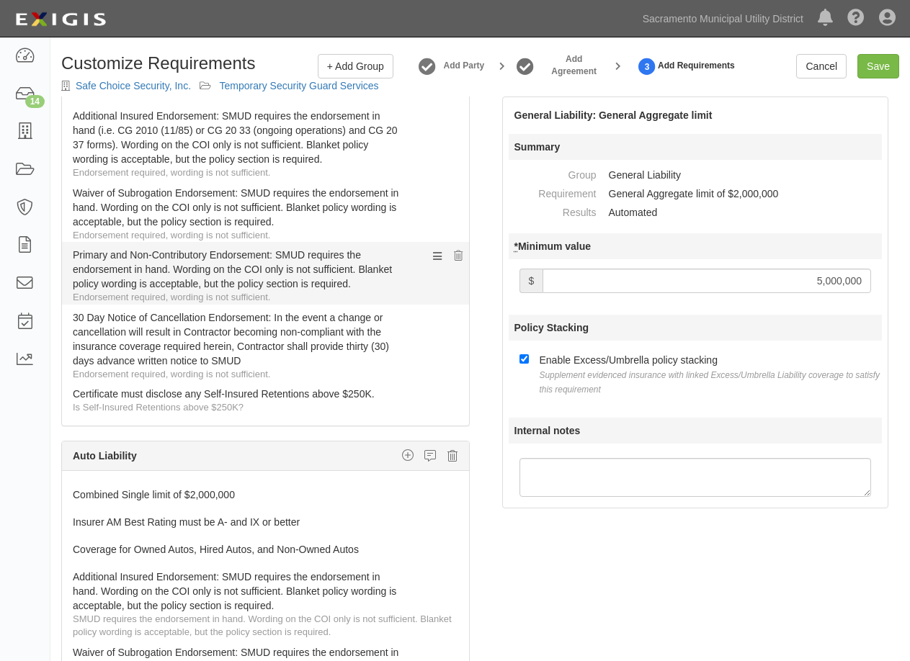
scroll to position [288, 0]
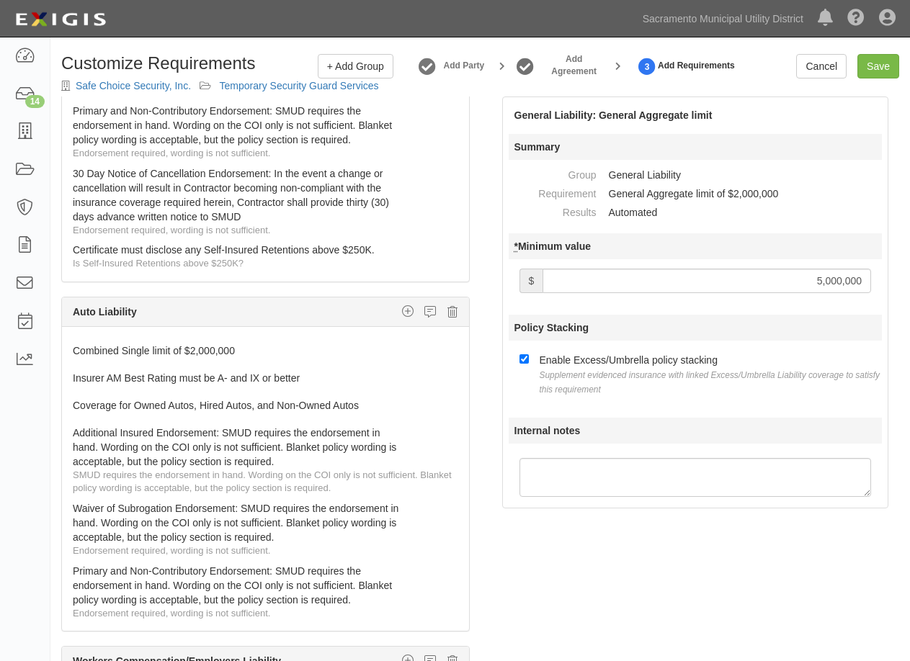
click at [266, 316] on div "Auto Liability Additional Insured coverage Combined Single limit Covered Autos …" at bounding box center [265, 312] width 407 height 30
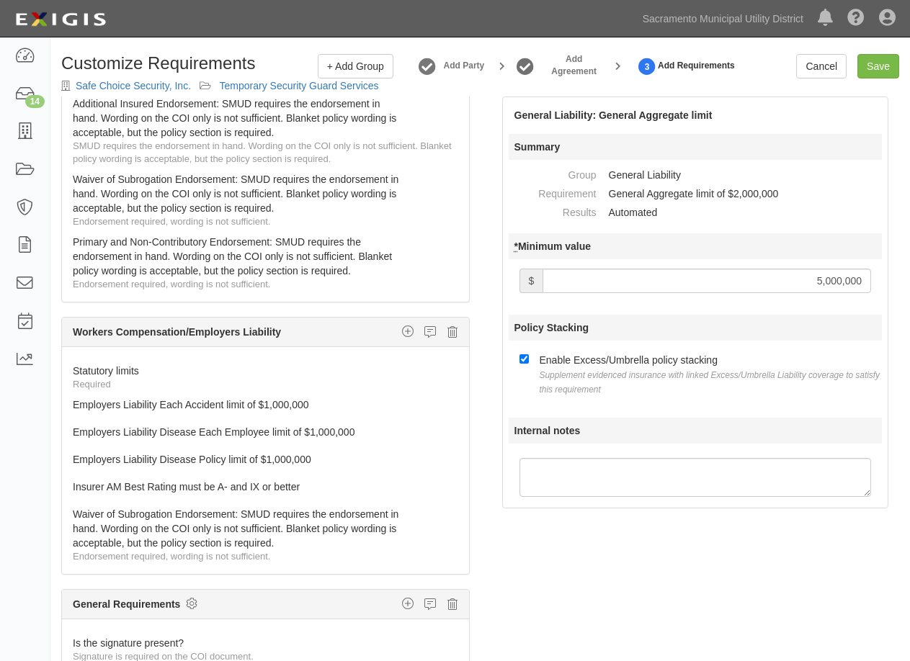
scroll to position [106, 0]
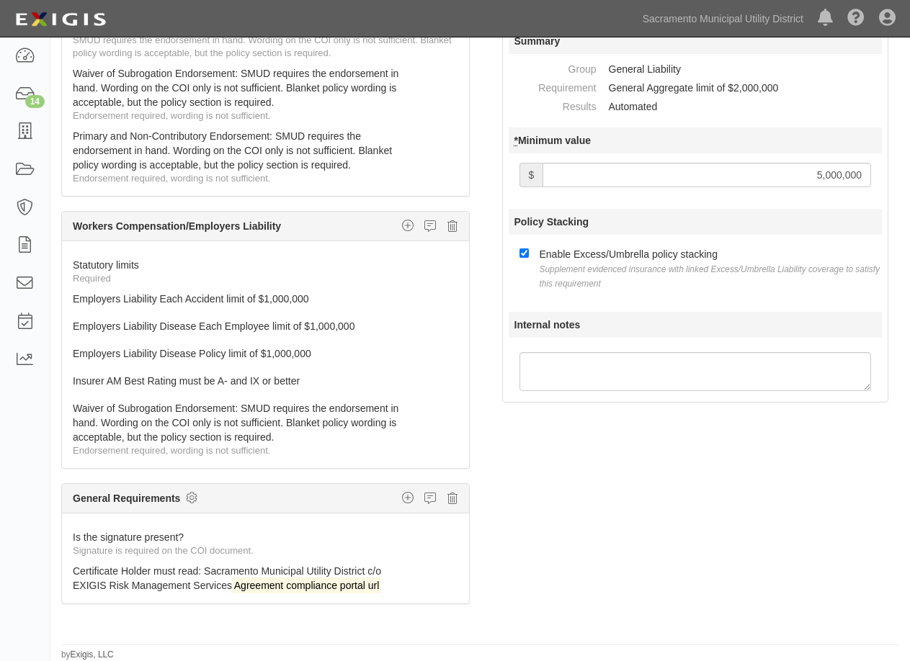
click at [227, 494] on div "General Requirements Custom requirement Insurer Rating Policy deductible or Sel…" at bounding box center [265, 499] width 407 height 30
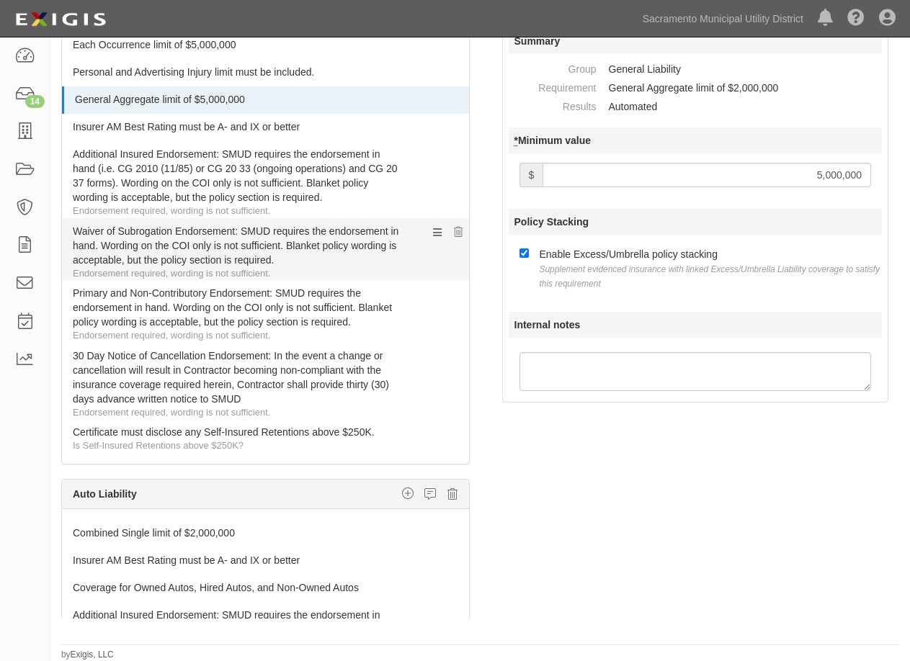
scroll to position [0, 0]
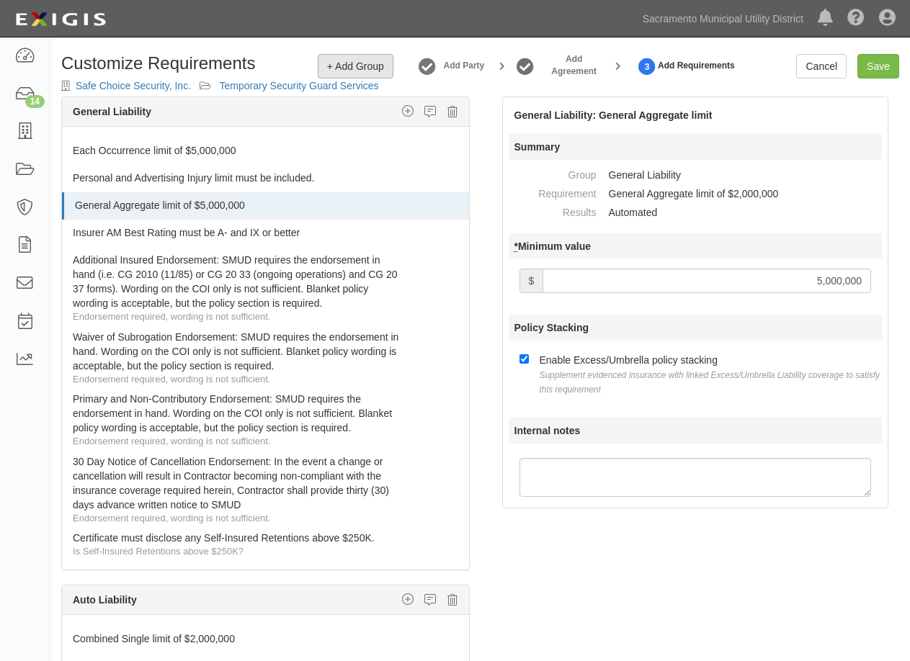
click at [347, 60] on button "+ Add Group" at bounding box center [356, 66] width 76 height 24
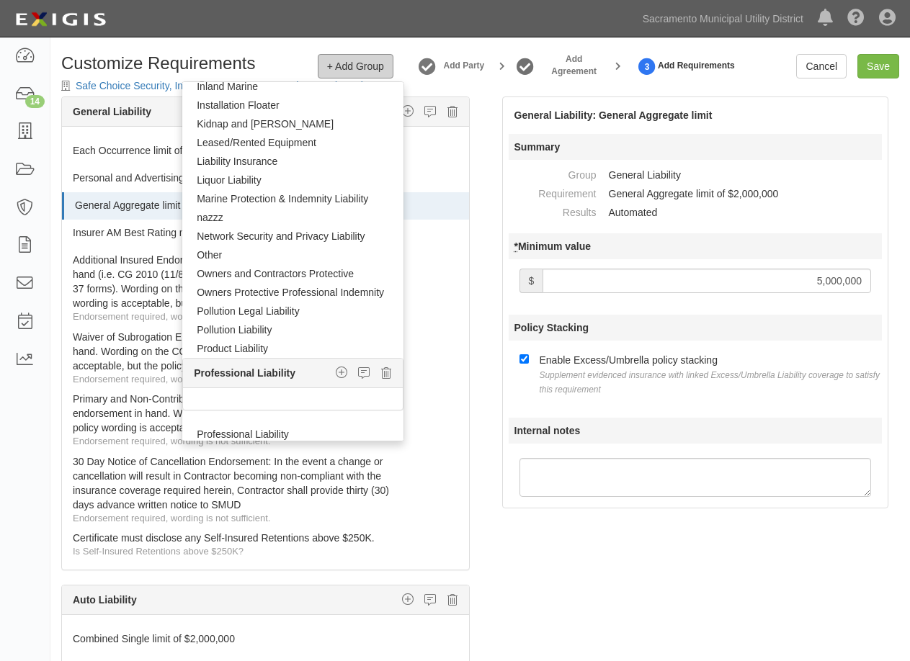
scroll to position [864, 0]
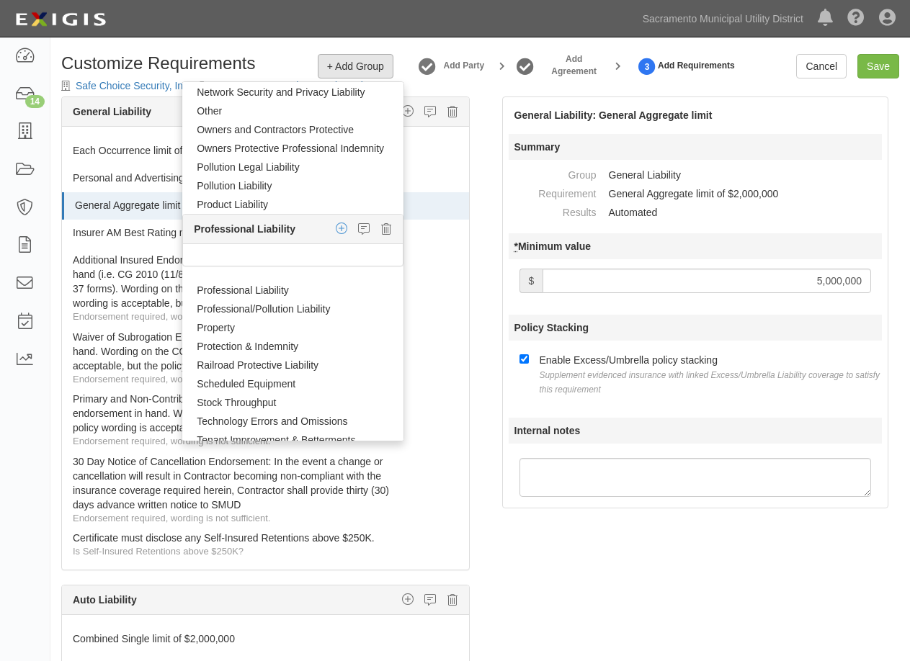
click at [336, 226] on icon "button" at bounding box center [342, 228] width 12 height 13
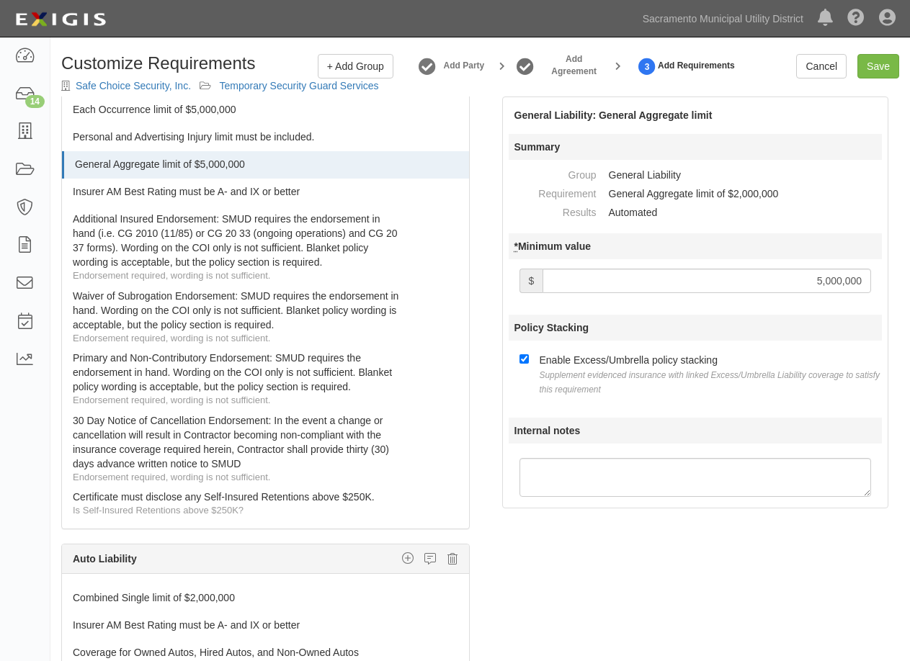
scroll to position [0, 0]
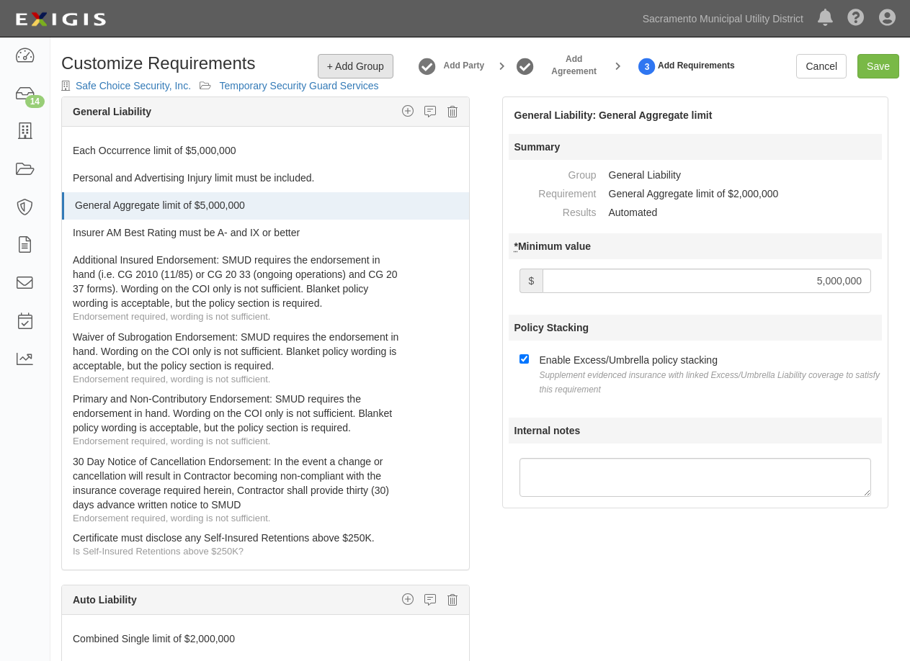
click at [369, 62] on span "+ Add Group" at bounding box center [355, 66] width 57 height 12
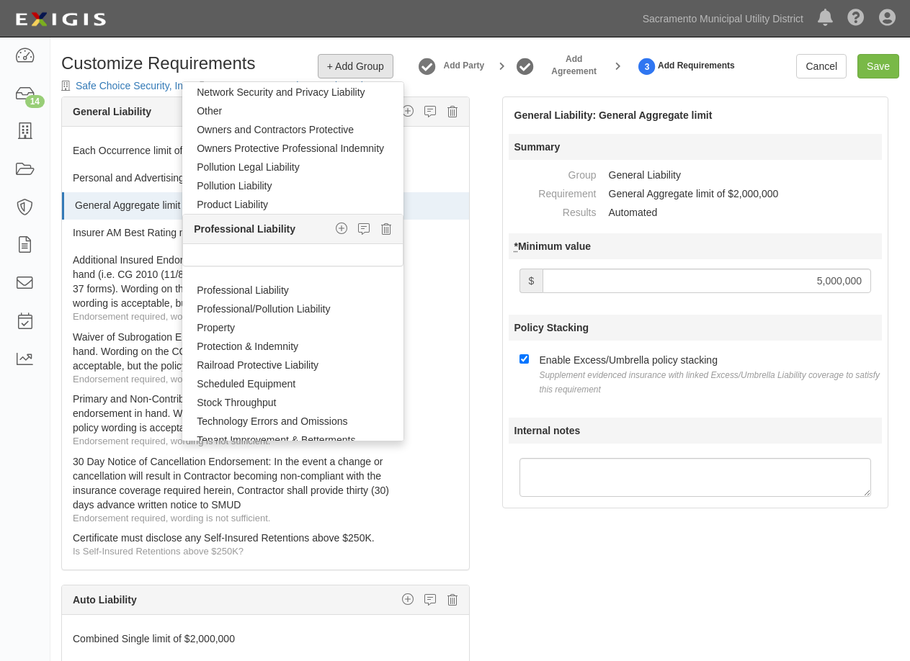
click at [284, 227] on strong "Professional Liability" at bounding box center [245, 229] width 102 height 12
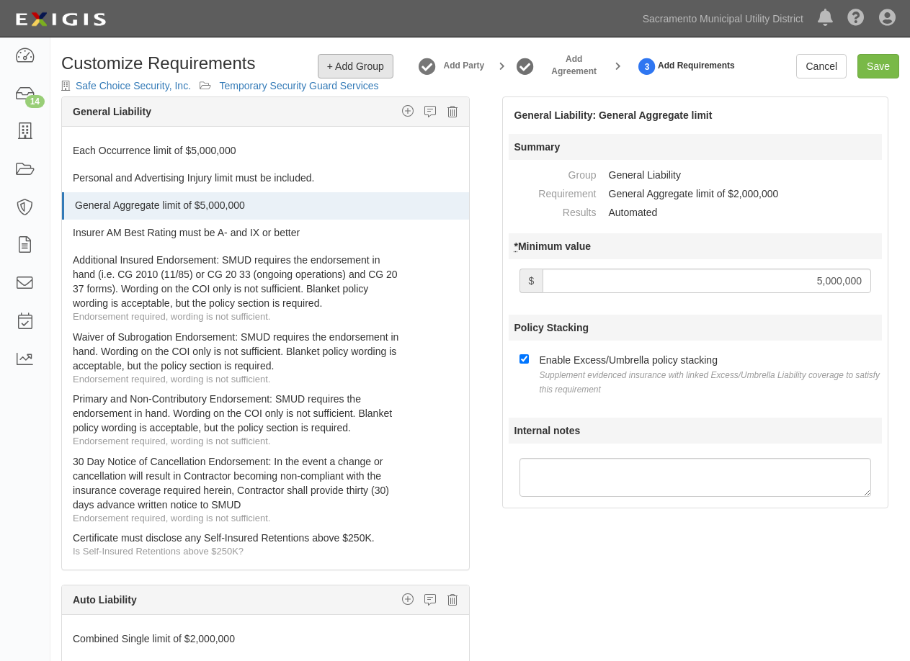
click at [359, 62] on span "+ Add Group" at bounding box center [355, 66] width 57 height 12
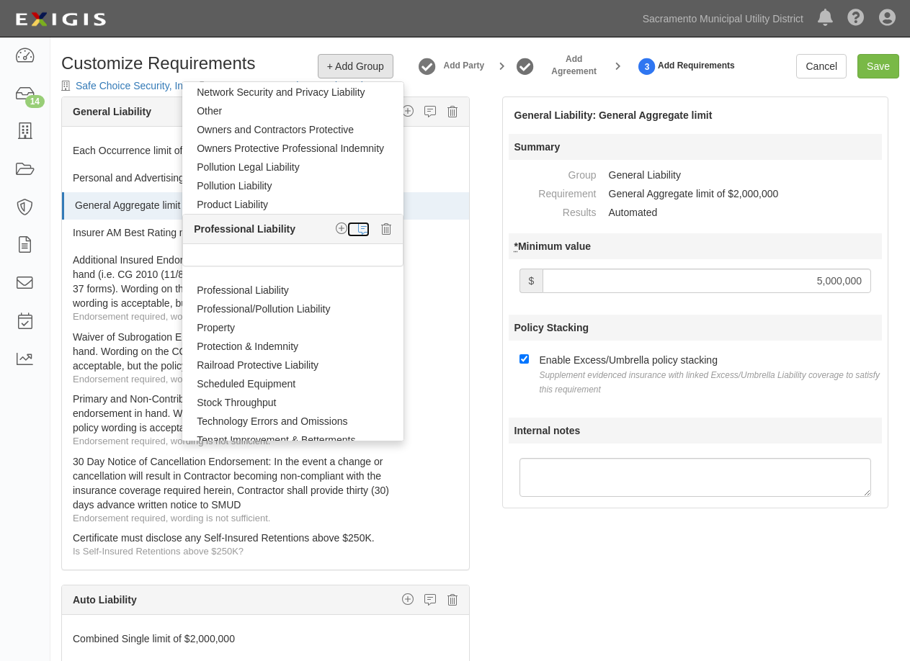
click at [358, 227] on icon at bounding box center [364, 229] width 12 height 13
click at [358, 229] on icon at bounding box center [364, 229] width 12 height 13
click at [287, 227] on div "Professional Liability Custom requirement Insurer Rating Policy deductible or S…" at bounding box center [293, 230] width 220 height 30
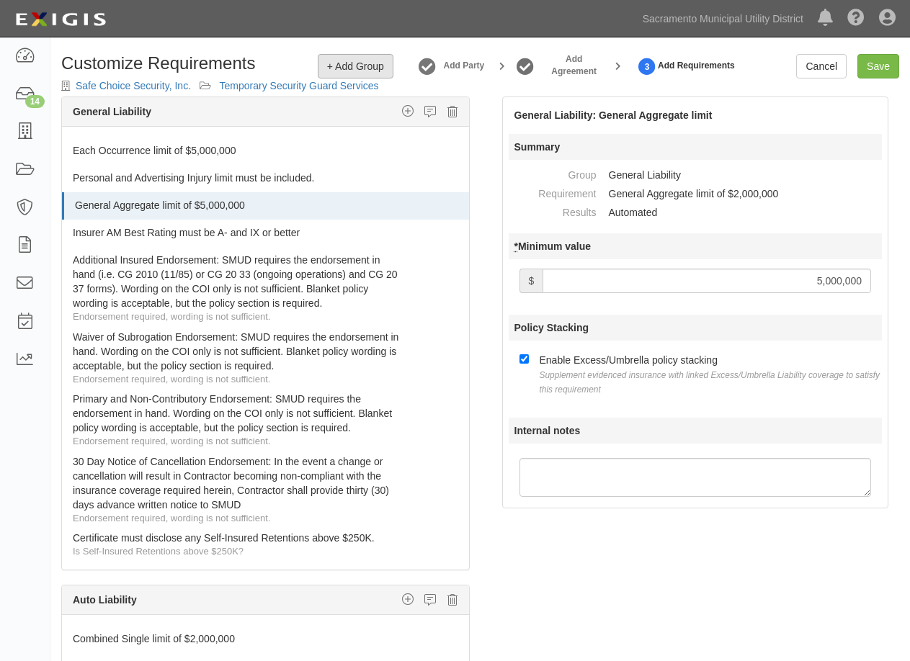
click at [363, 68] on span "+ Add Group" at bounding box center [355, 66] width 57 height 12
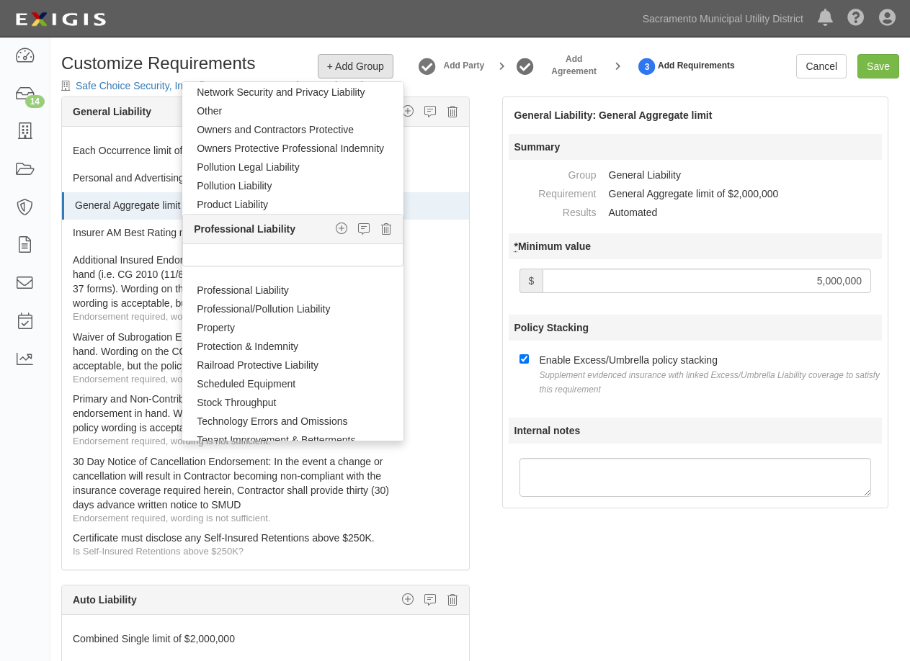
click at [226, 256] on div at bounding box center [293, 255] width 220 height 22
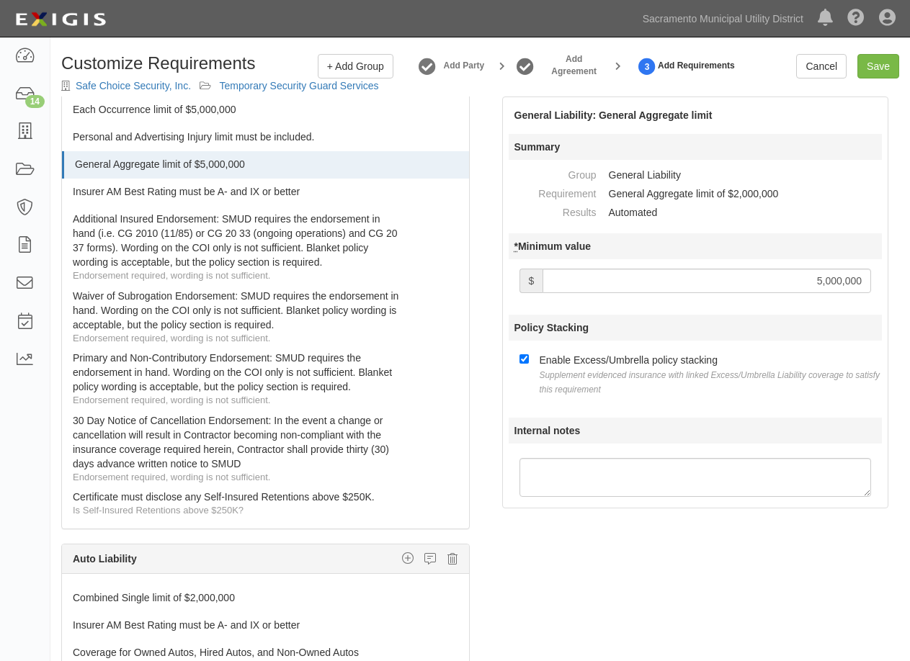
click at [572, 209] on dt "Results" at bounding box center [561, 212] width 72 height 19
click at [565, 428] on label "Internal notes" at bounding box center [695, 431] width 374 height 26
click at [565, 458] on textarea "Internal notes" at bounding box center [695, 477] width 352 height 39
click at [556, 398] on form "Summary Group General Liability Requirement General Aggregate limit of $2,000,0…" at bounding box center [695, 315] width 374 height 363
click at [474, 355] on div "General Liability Additional Insured coverage Custom requirement Damage to Rent…" at bounding box center [265, 422] width 430 height 650
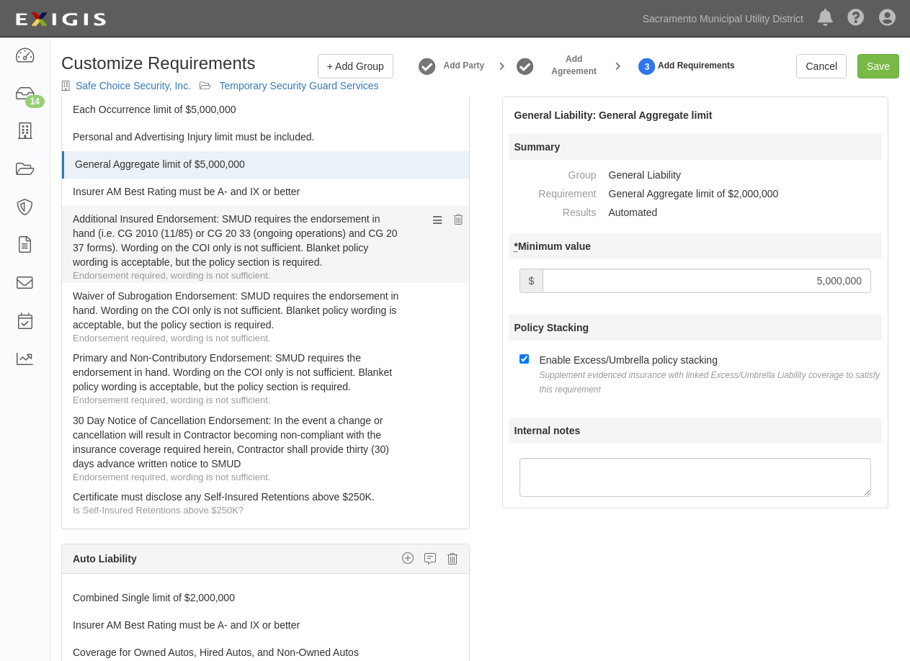
click at [403, 281] on div "Endorsement required, wording is not sufficient." at bounding box center [271, 276] width 396 height 14
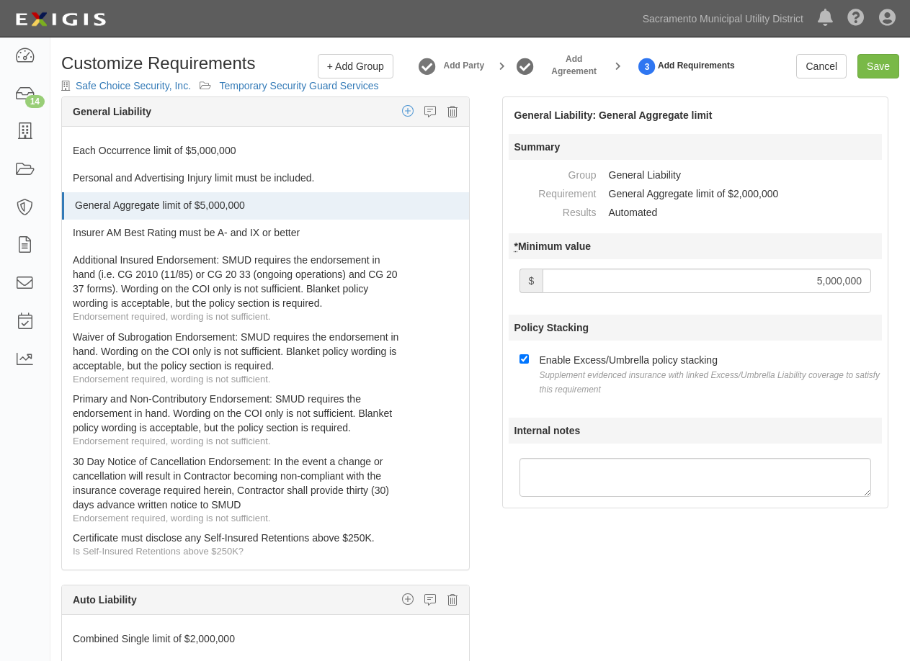
click at [402, 112] on icon "button" at bounding box center [408, 110] width 12 height 13
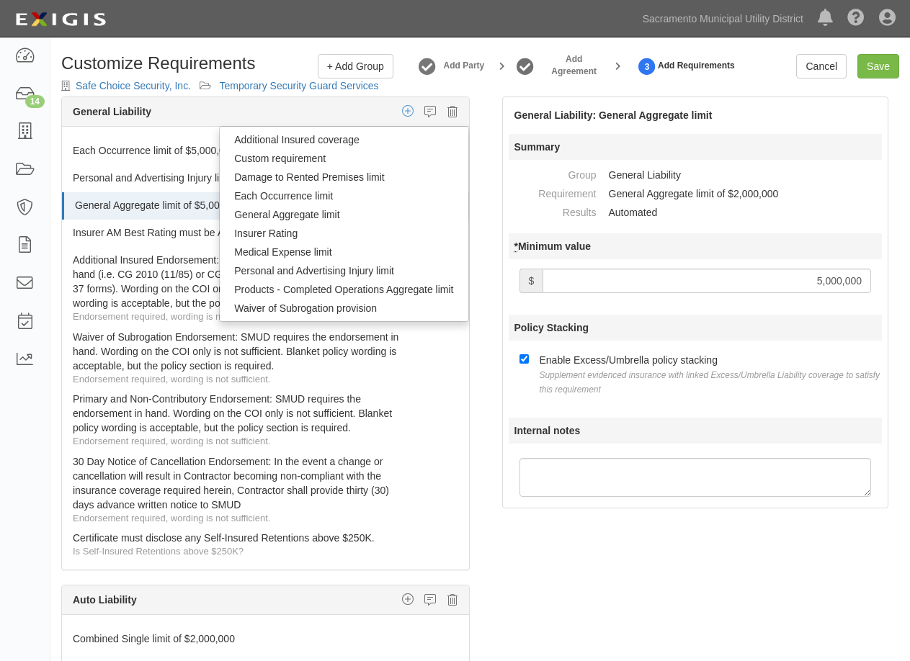
click at [402, 112] on icon "button" at bounding box center [408, 110] width 12 height 13
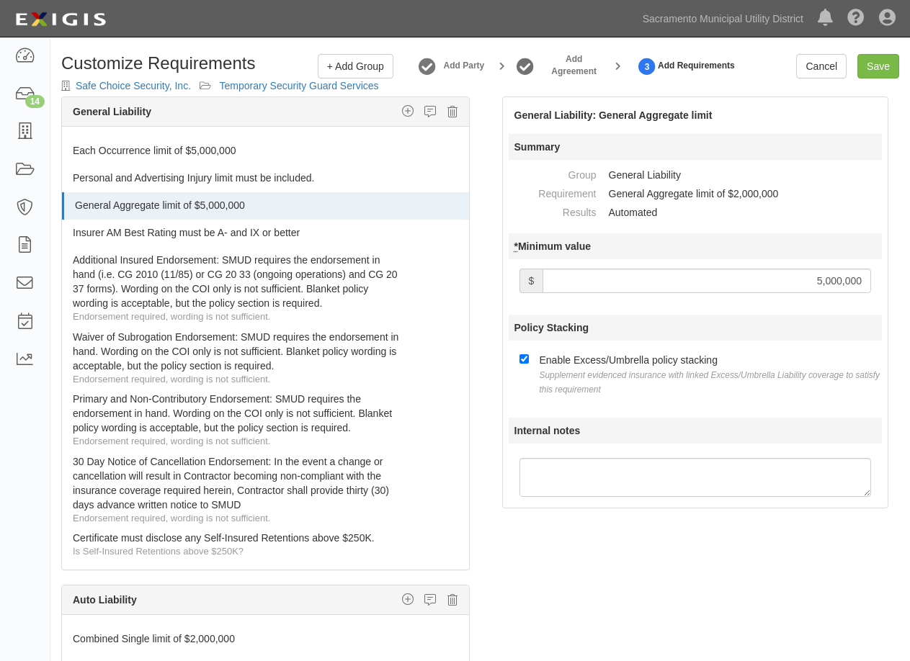
click at [344, 109] on div "General Liability Additional Insured coverage Custom requirement Damage to Rent…" at bounding box center [265, 112] width 407 height 30
click at [424, 109] on icon at bounding box center [430, 111] width 12 height 13
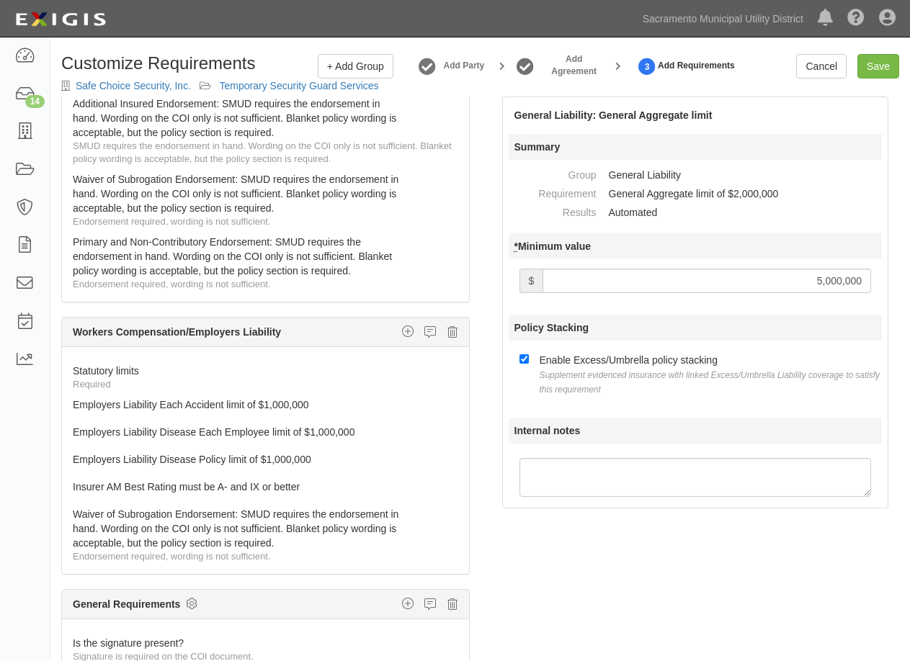
scroll to position [106, 0]
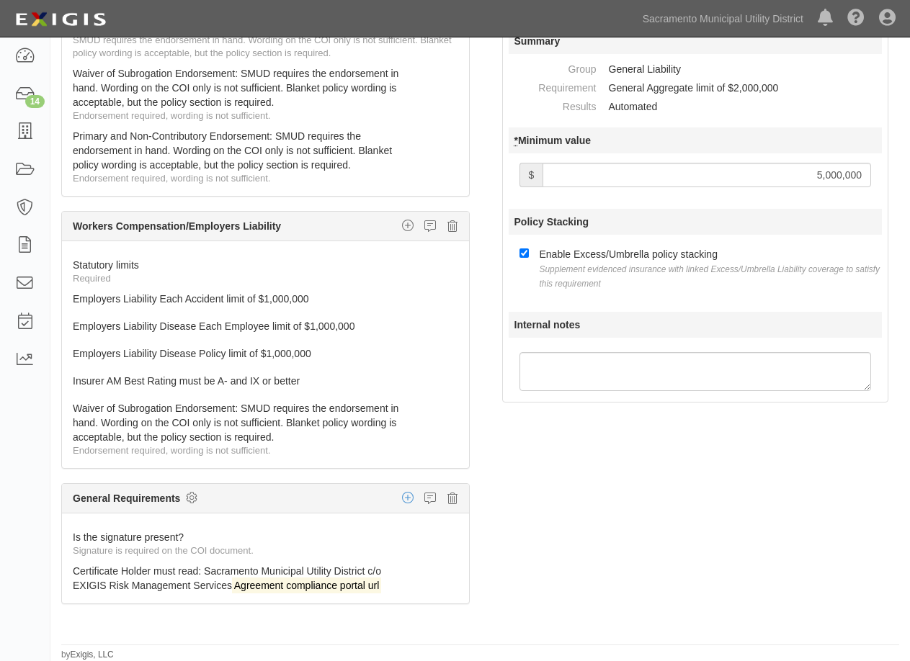
click at [402, 501] on icon "button" at bounding box center [408, 497] width 12 height 13
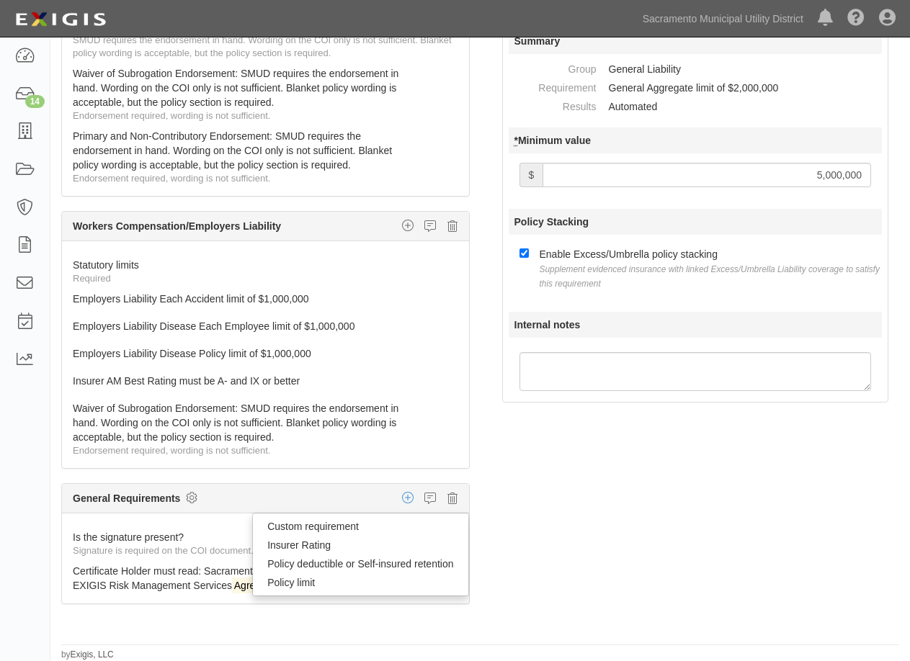
click at [402, 497] on icon "button" at bounding box center [408, 497] width 12 height 13
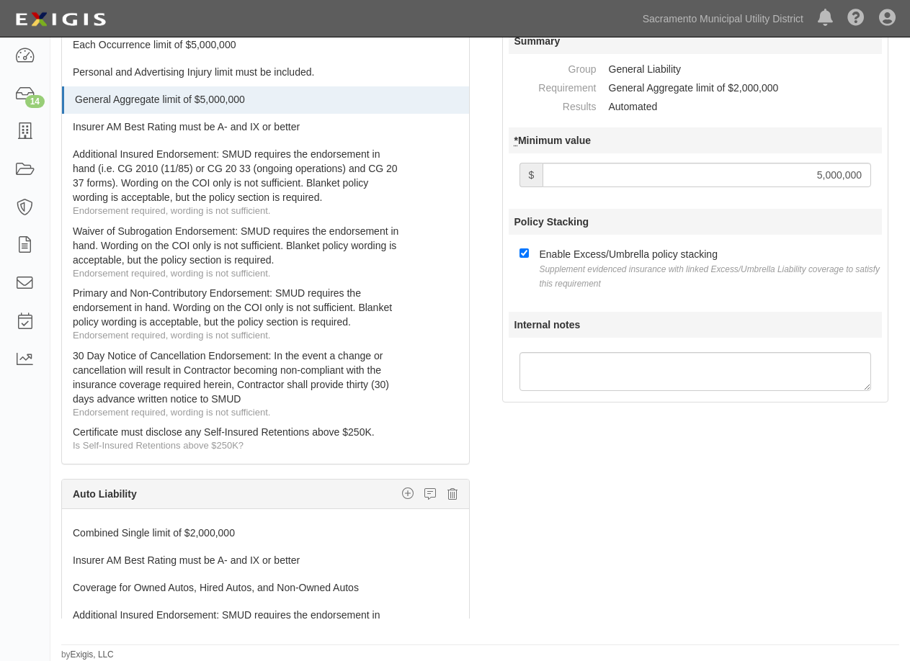
scroll to position [0, 0]
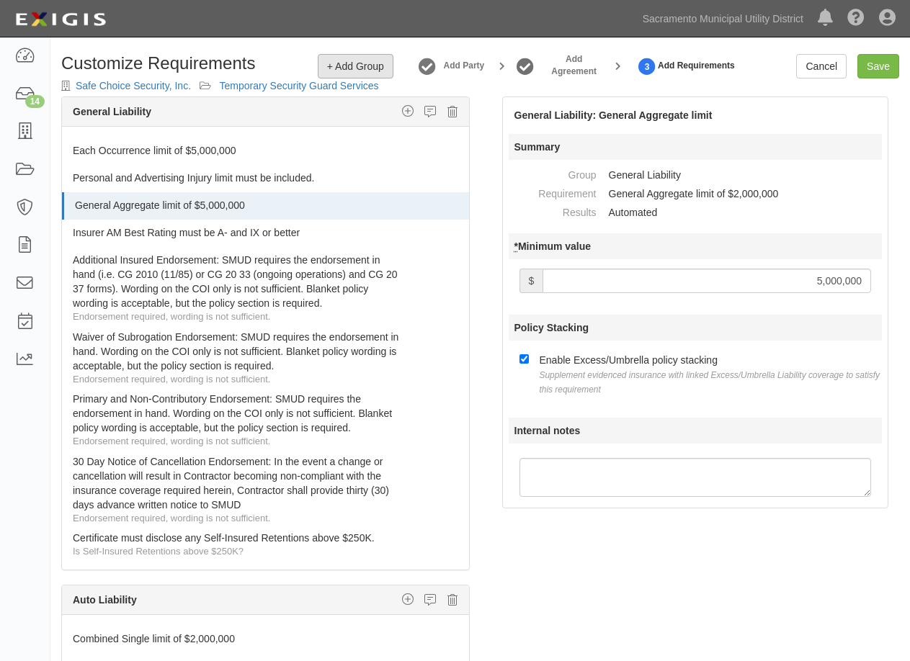
click at [344, 69] on span "+ Add Group" at bounding box center [355, 66] width 57 height 12
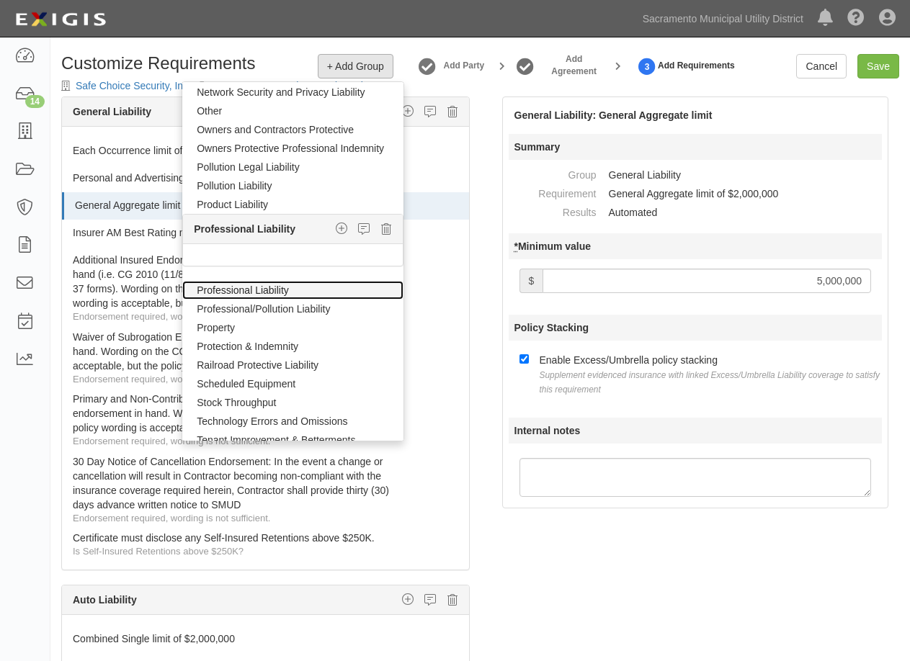
click at [266, 286] on link "Professional Liability" at bounding box center [292, 290] width 221 height 19
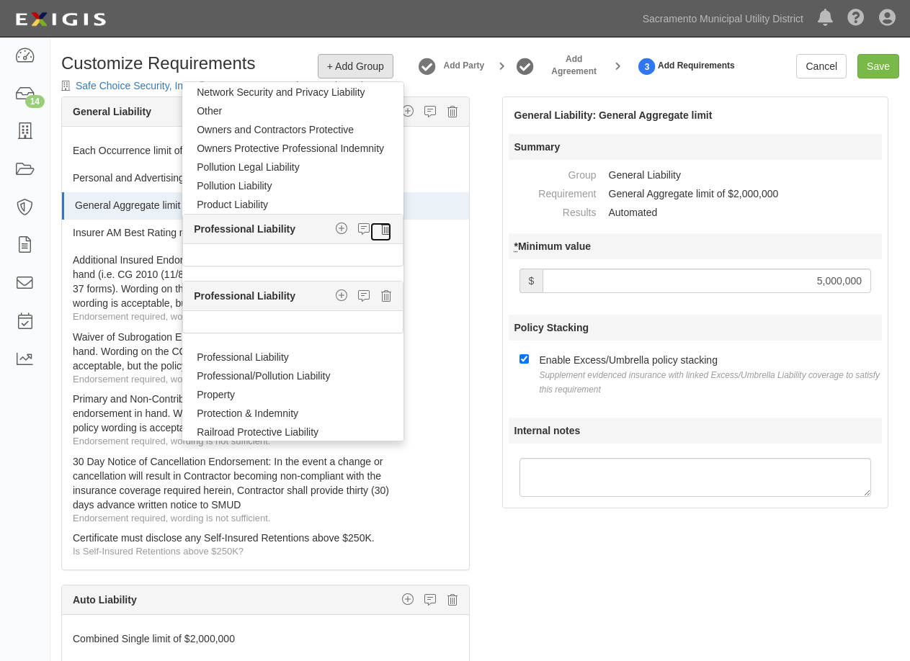
click at [381, 230] on icon at bounding box center [386, 229] width 10 height 13
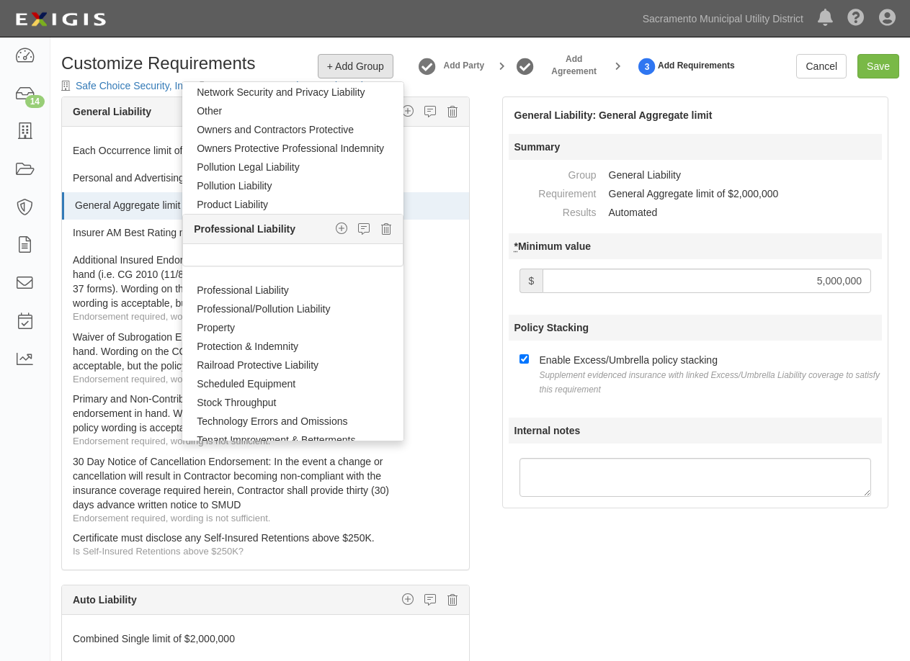
click at [281, 253] on div at bounding box center [293, 255] width 220 height 22
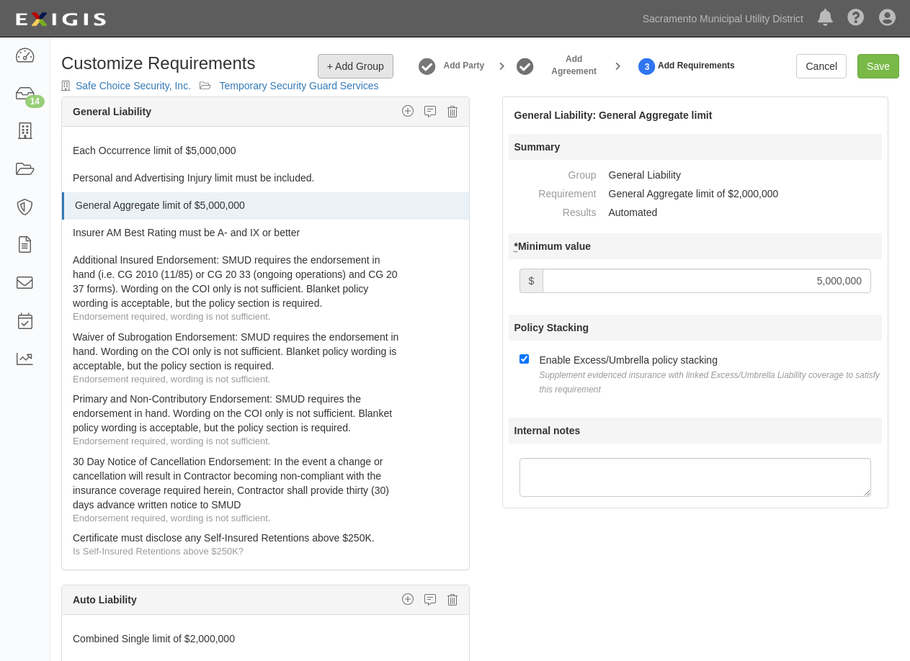
click at [372, 63] on span "+ Add Group" at bounding box center [355, 66] width 57 height 12
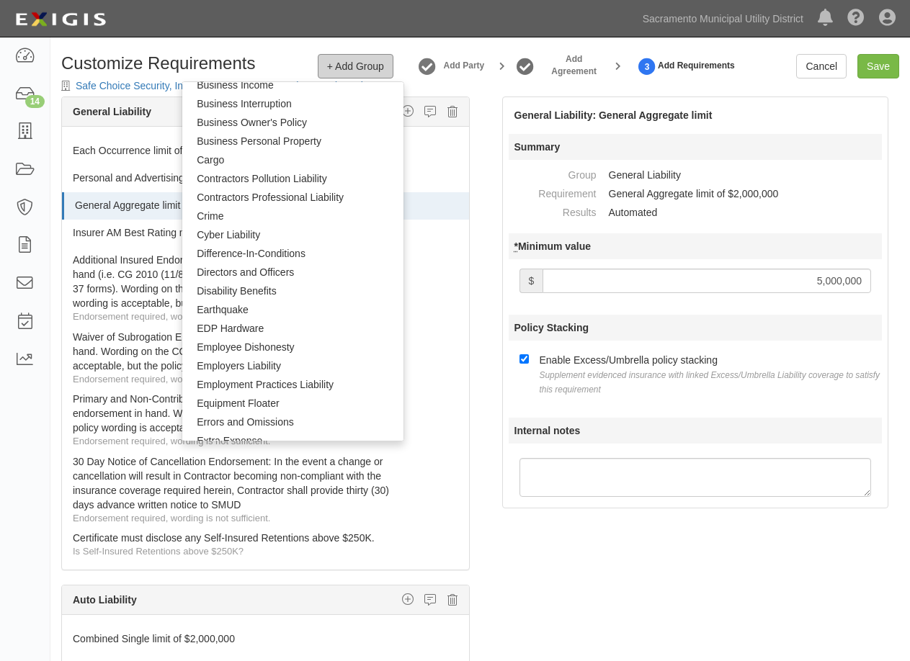
scroll to position [288, 0]
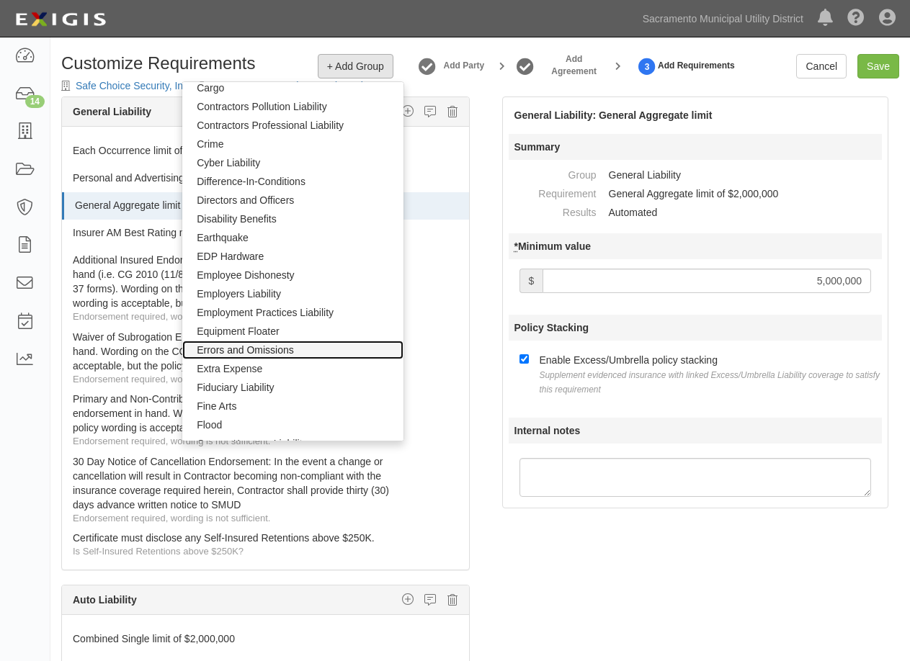
click at [266, 347] on link "Errors and Omissions" at bounding box center [292, 350] width 221 height 19
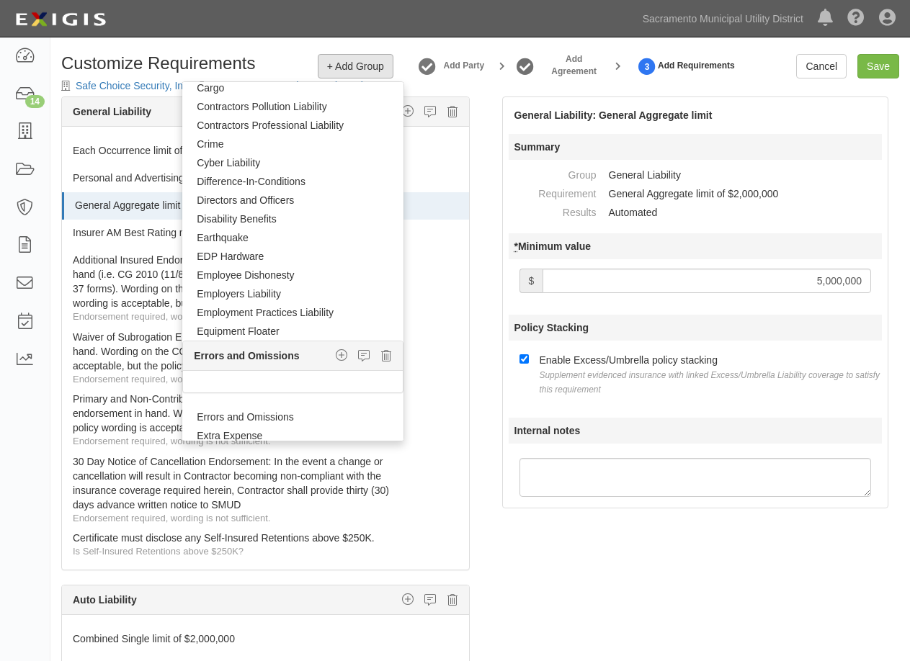
click at [241, 354] on strong "Errors and Omissions" at bounding box center [246, 356] width 105 height 12
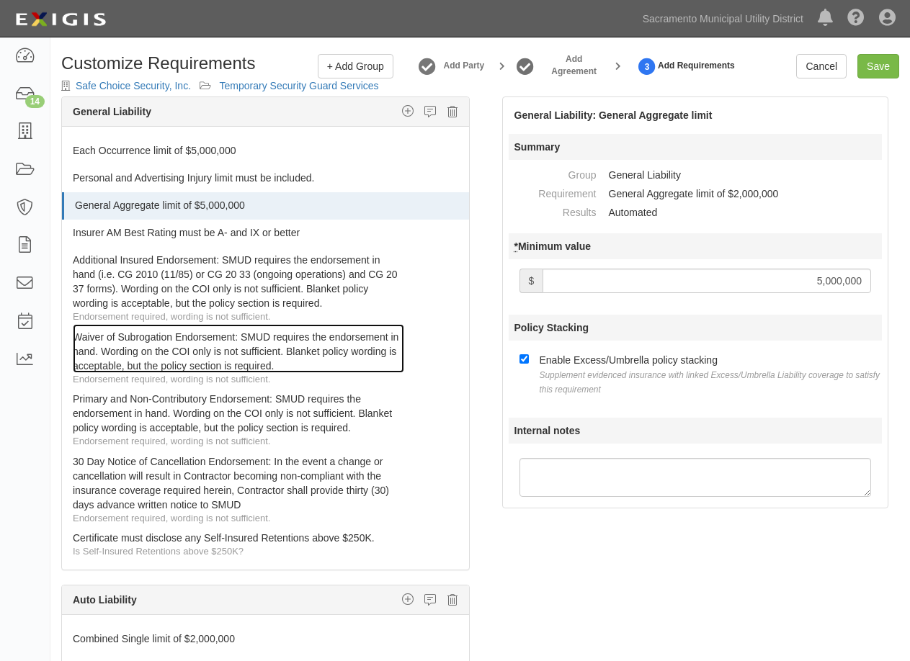
click at [241, 354] on link "Waiver of Subrogation Endorsement: SMUD requires the endorsement in hand. Wordi…" at bounding box center [238, 348] width 331 height 49
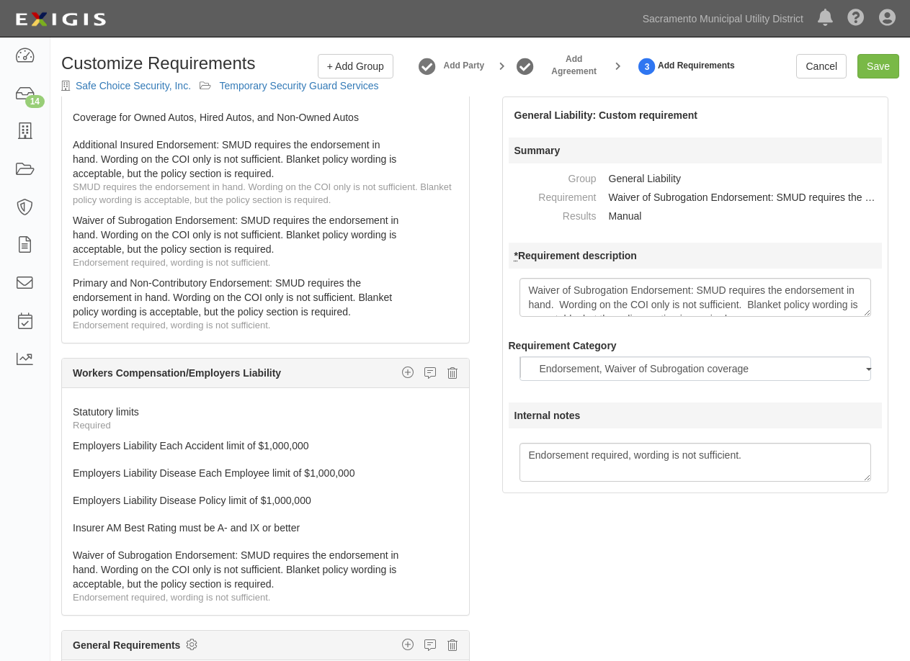
scroll to position [617, 0]
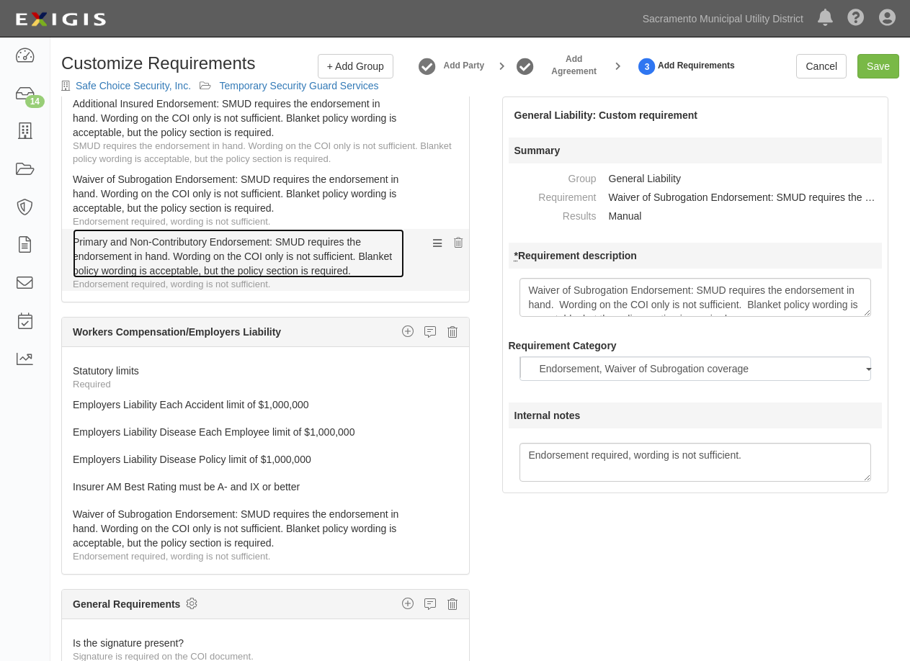
click at [354, 238] on link "Primary and Non-Contributory Endorsement: SMUD requires the endorsement in hand…" at bounding box center [238, 253] width 331 height 49
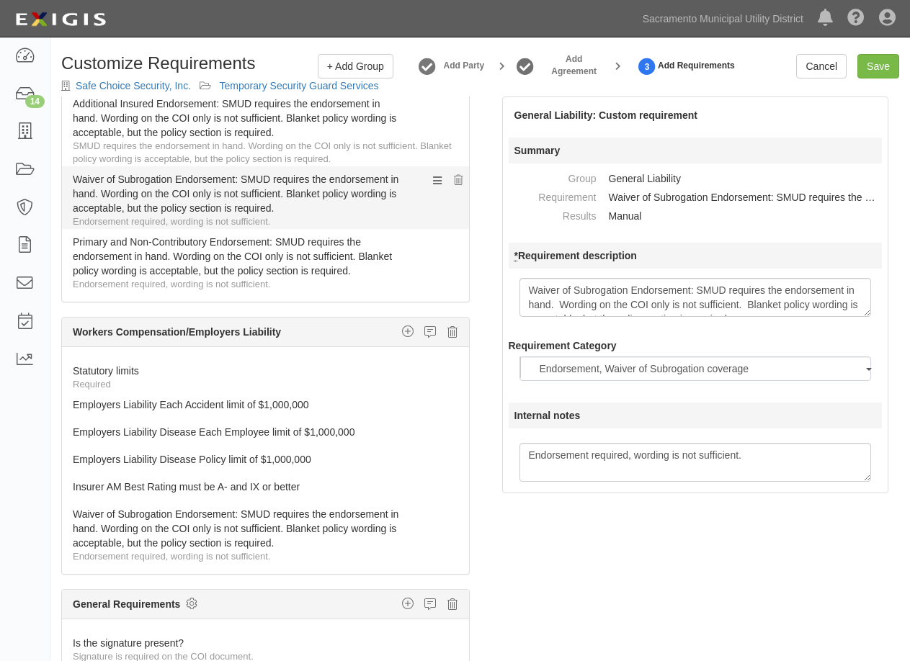
click at [299, 205] on link "Waiver of Subrogation Endorsement: SMUD requires the endorsement in hand. Wordi…" at bounding box center [238, 190] width 331 height 49
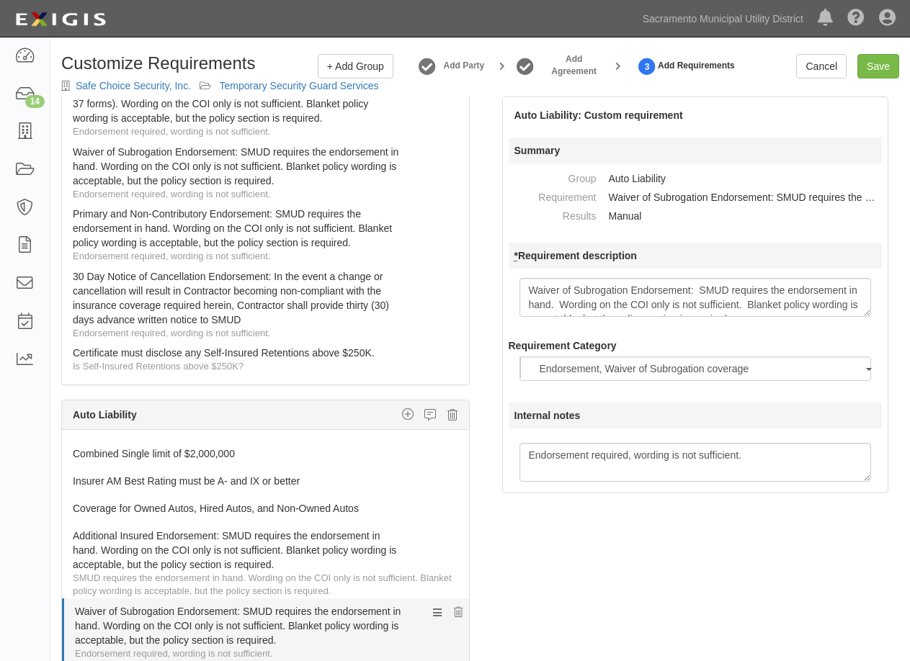
scroll to position [0, 0]
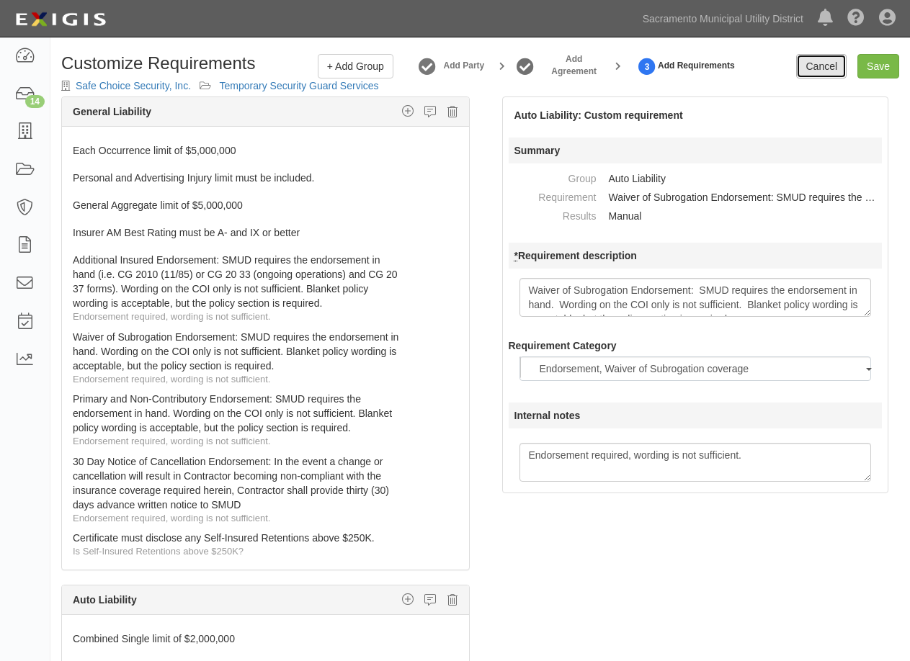
click at [821, 64] on link "Cancel" at bounding box center [821, 66] width 50 height 24
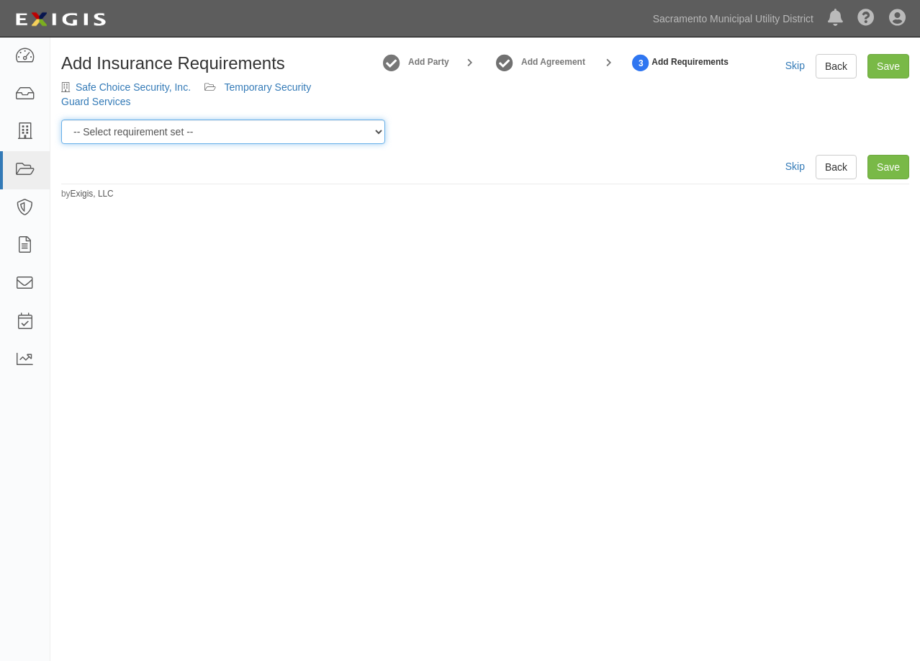
click at [326, 133] on select "-- Select requirement set -- SIR - 1 (CGL $2M, [MEDICAL_DATA] $2M, WC $1M) SIR …" at bounding box center [223, 132] width 324 height 24
select select "58851"
click at [61, 120] on select "-- Select requirement set -- SIR - 1 (CGL $2M, [MEDICAL_DATA] $2M, WC $1M) SIR …" at bounding box center [223, 132] width 324 height 24
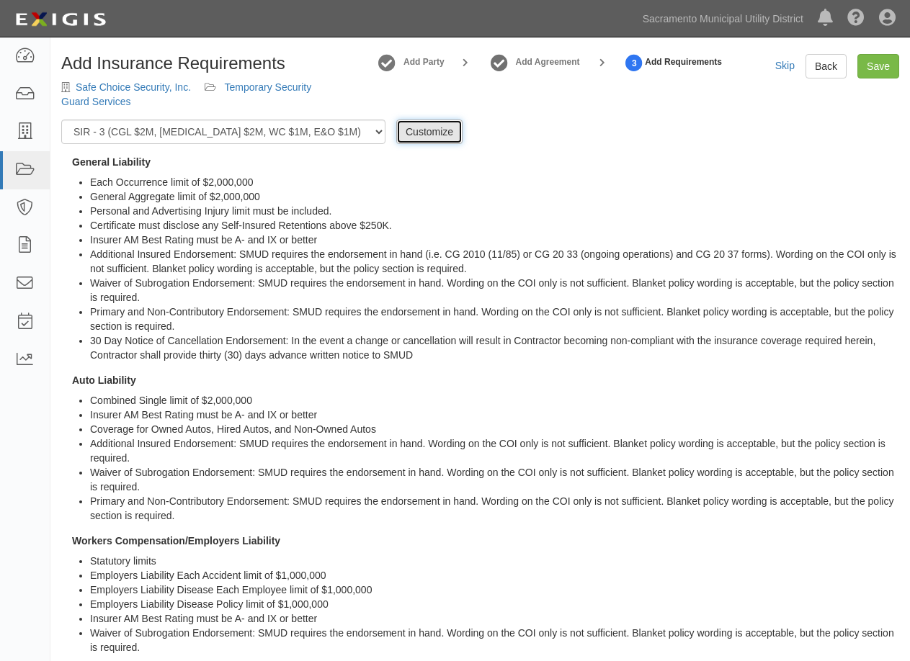
click at [422, 126] on link "Customize" at bounding box center [429, 132] width 66 height 24
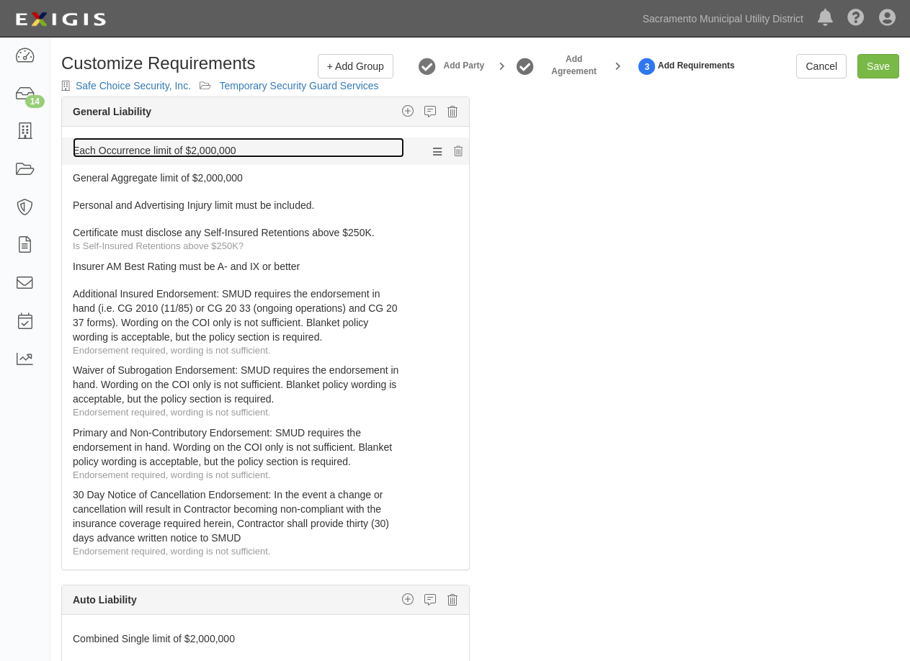
click at [233, 150] on link "Each Occurrence limit of $2,000,000" at bounding box center [238, 148] width 331 height 20
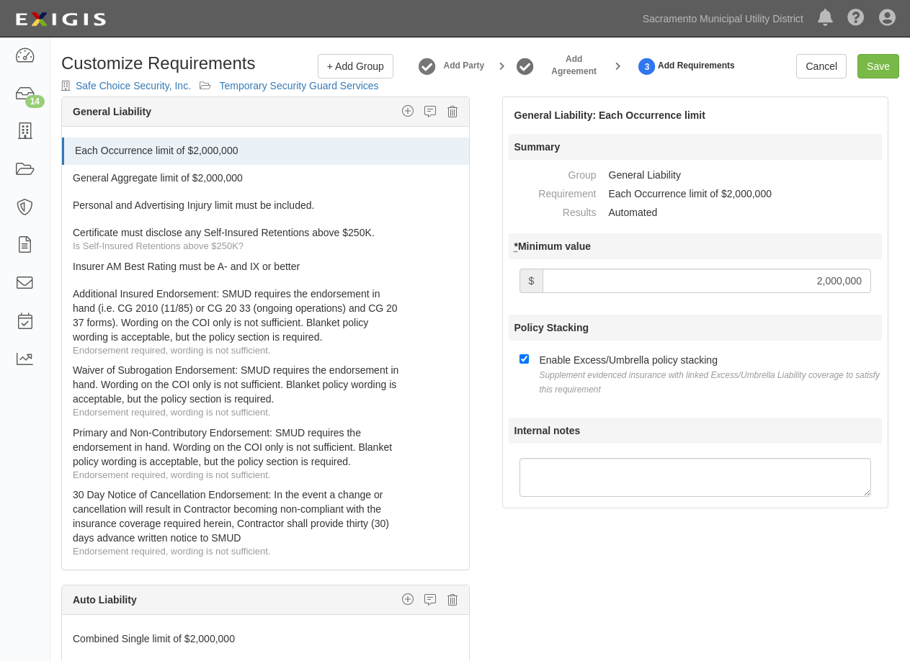
click at [794, 284] on input "2,000,000" at bounding box center [706, 281] width 328 height 24
type input "5,000,000"
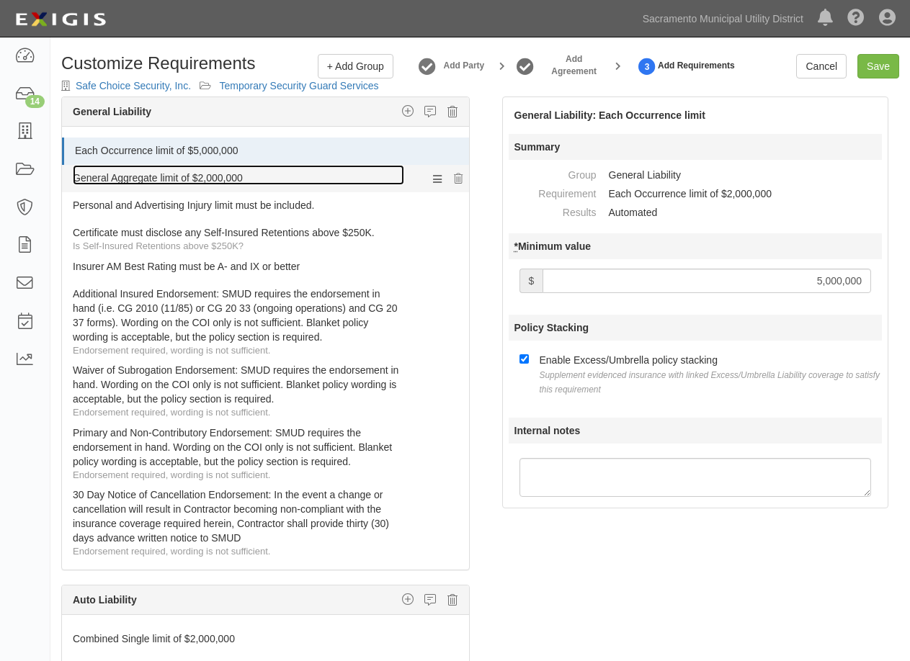
click at [218, 179] on link "General Aggregate limit of $2,000,000" at bounding box center [238, 175] width 331 height 20
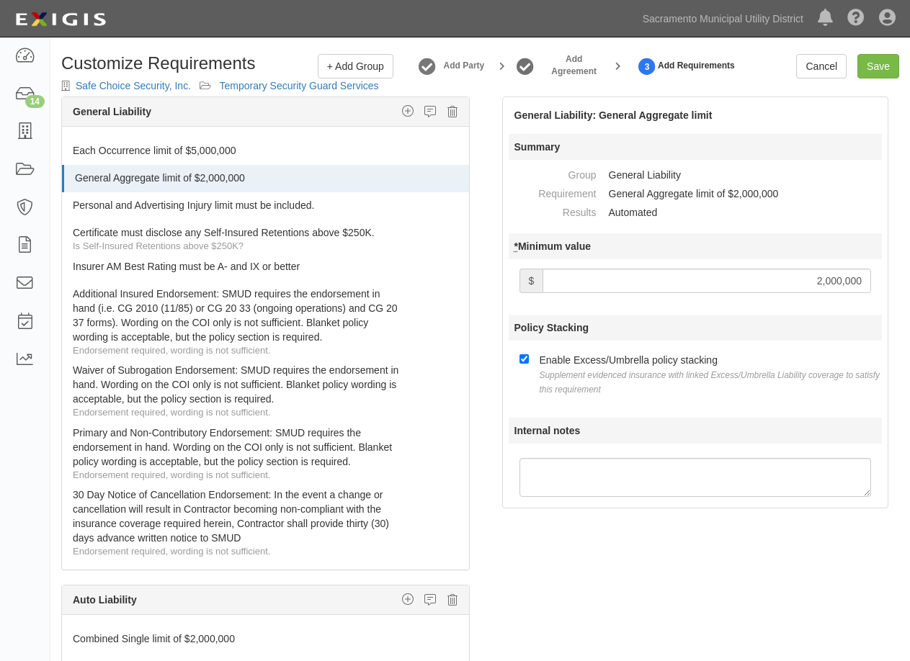
click at [755, 282] on input "2,000,000" at bounding box center [706, 281] width 328 height 24
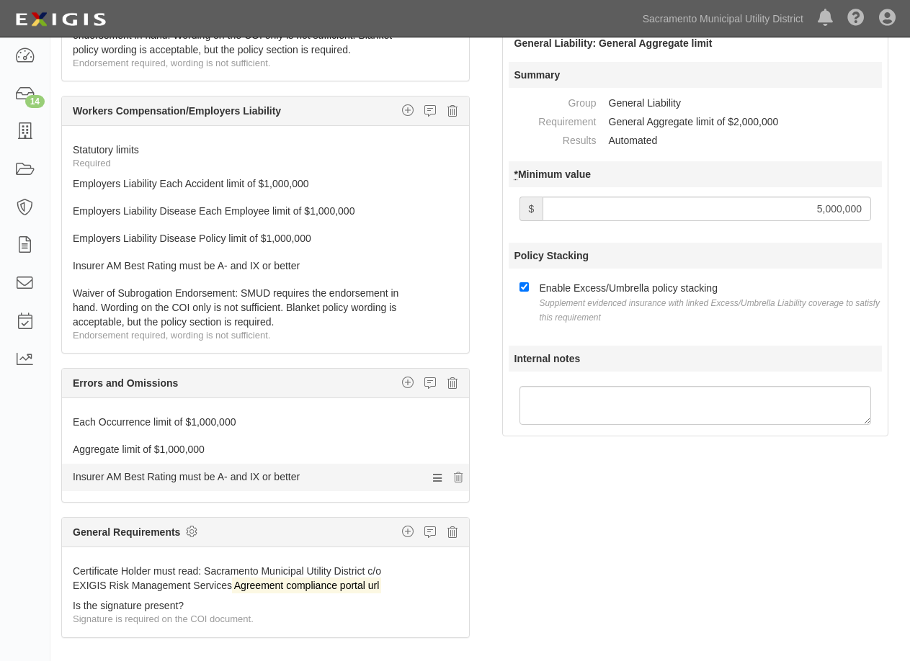
scroll to position [106, 0]
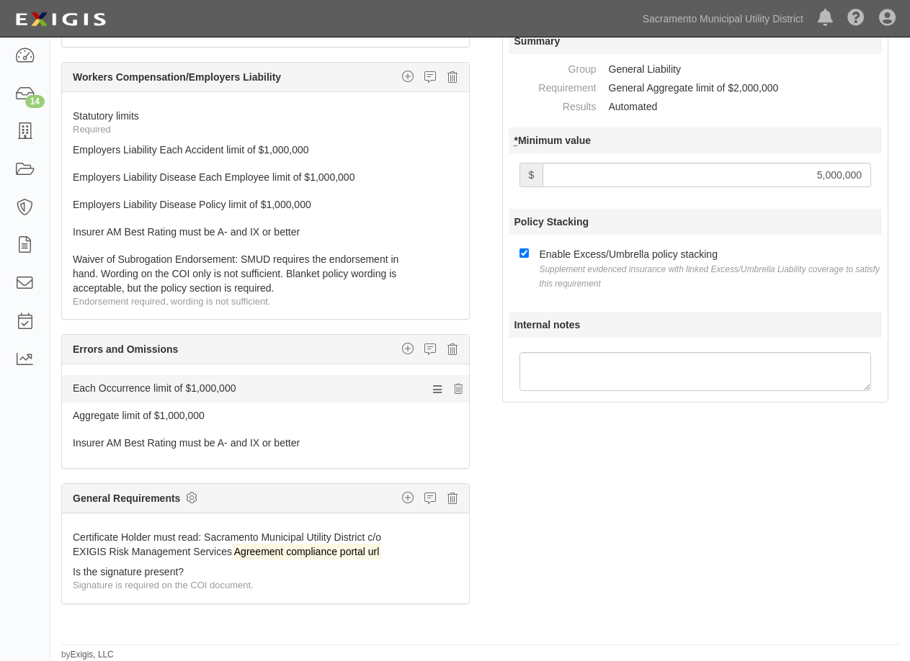
type input "5,000,000"
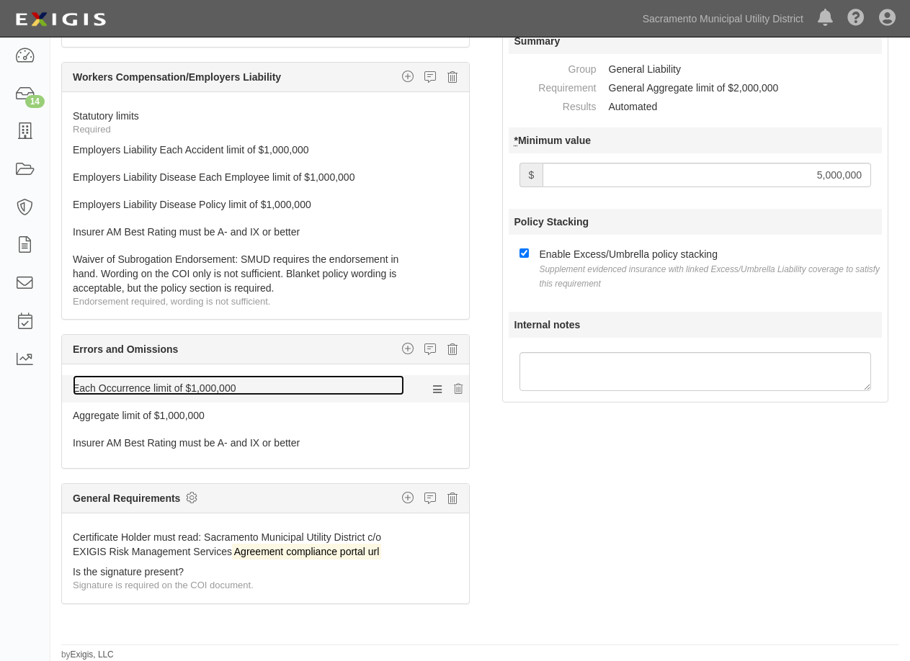
click at [349, 392] on link "Each Occurrence limit of $1,000,000" at bounding box center [238, 385] width 331 height 20
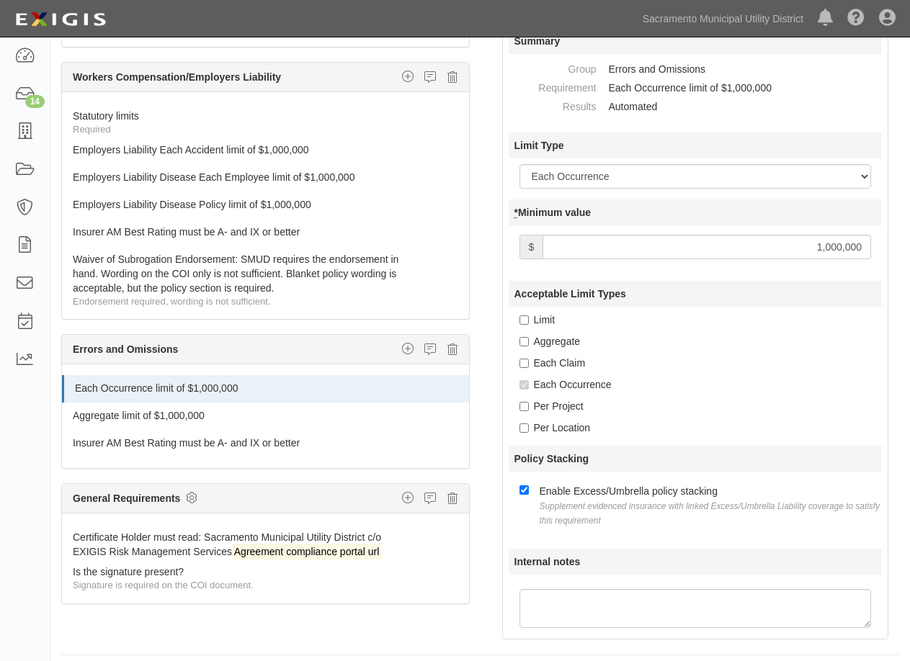
click at [814, 243] on input "1,000,000" at bounding box center [706, 247] width 328 height 24
type input "2,000,000"
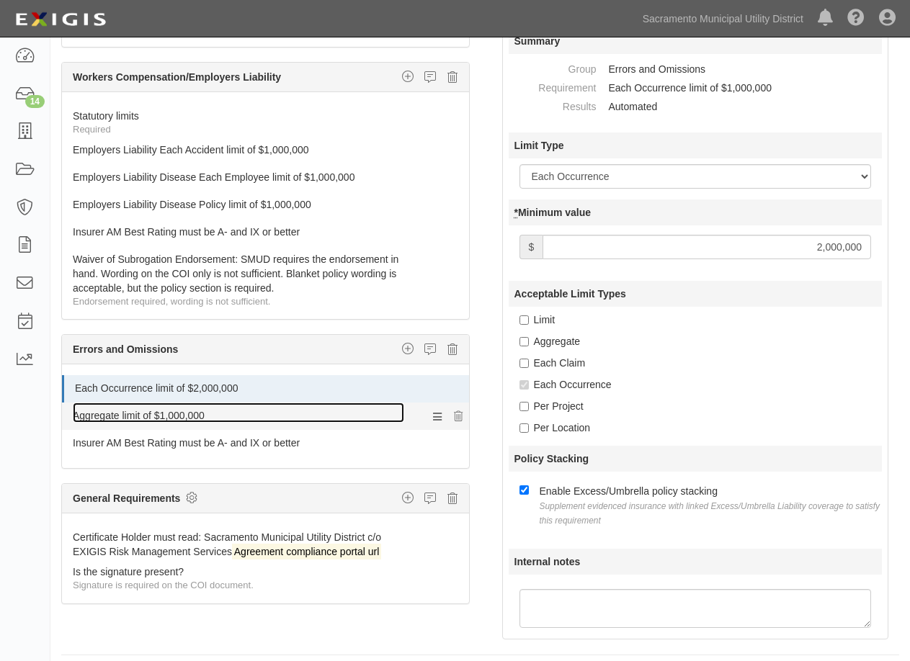
click at [149, 411] on link "Aggregate limit of $1,000,000" at bounding box center [238, 413] width 331 height 20
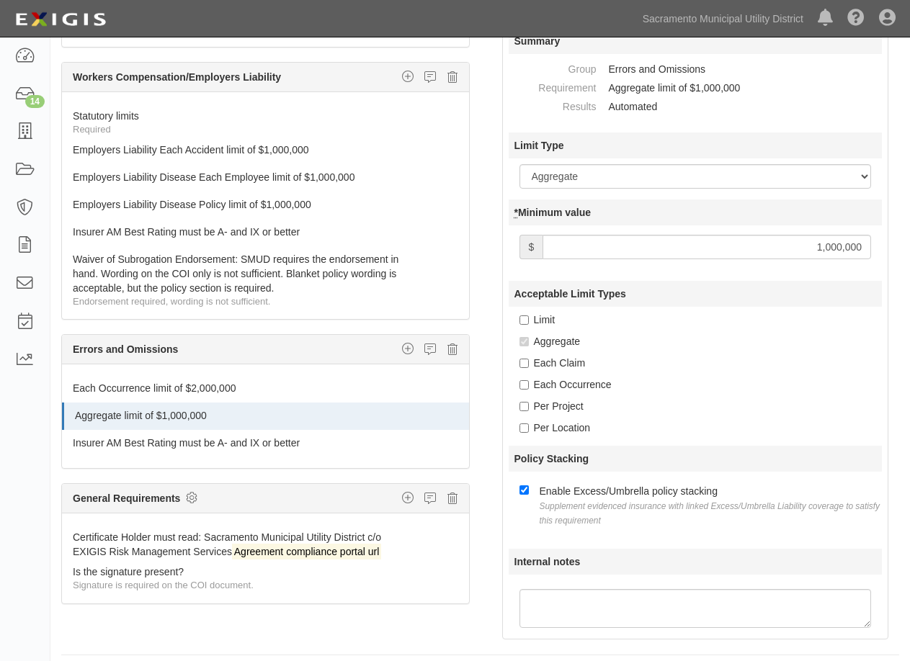
click at [783, 251] on input "1,000,000" at bounding box center [706, 247] width 328 height 24
click at [470, 336] on div "General Liability Additional Insured coverage Custom requirement Damage to Rent…" at bounding box center [265, 316] width 430 height 650
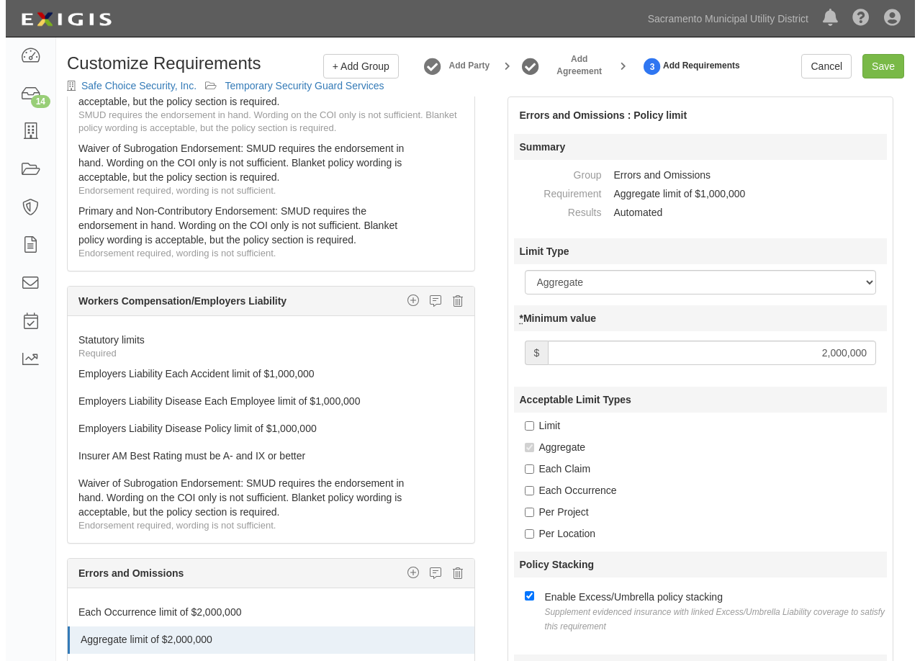
scroll to position [766, 0]
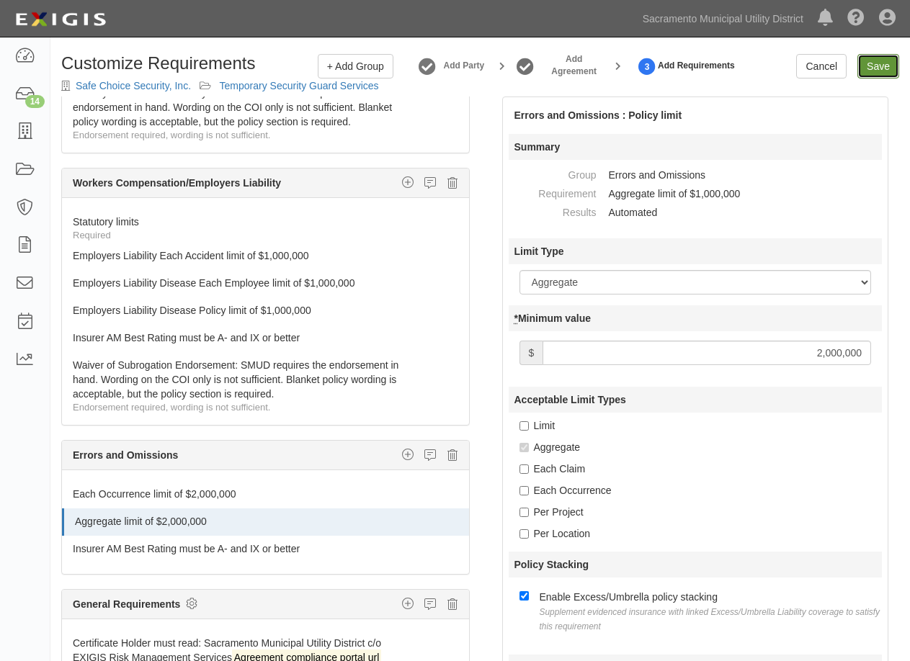
click at [878, 58] on link "Save" at bounding box center [878, 66] width 42 height 24
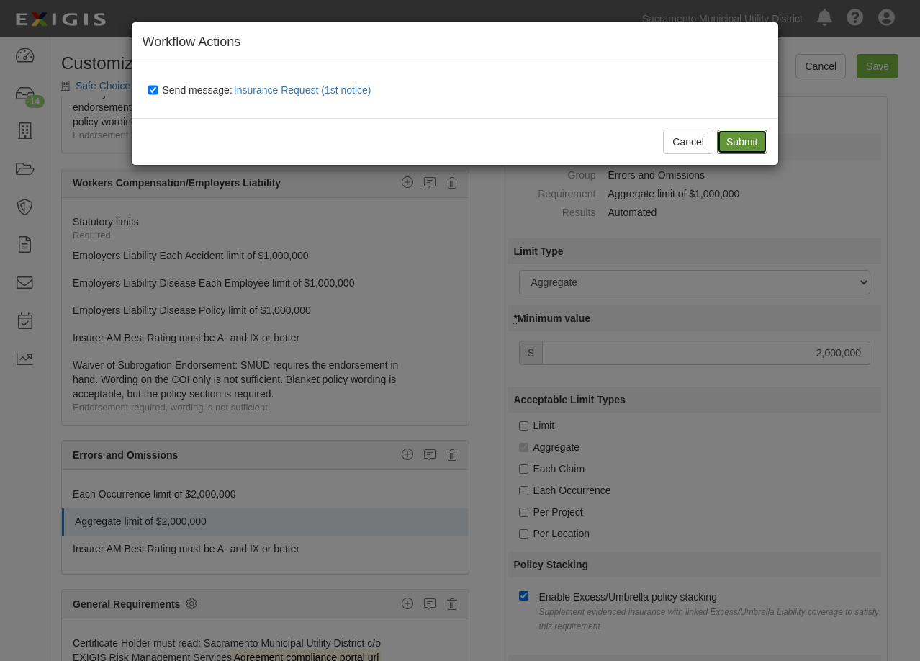
click at [746, 139] on input "Submit" at bounding box center [742, 142] width 50 height 24
type input "2000000"
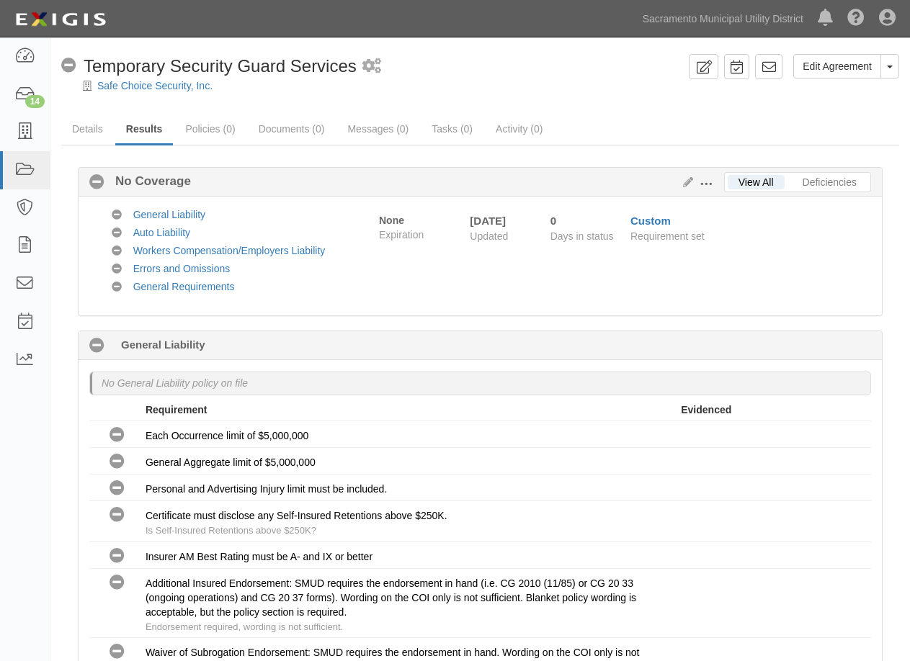
click at [96, 346] on icon at bounding box center [96, 345] width 15 height 15
click at [95, 341] on icon at bounding box center [96, 345] width 15 height 15
click at [26, 125] on icon at bounding box center [24, 132] width 20 height 17
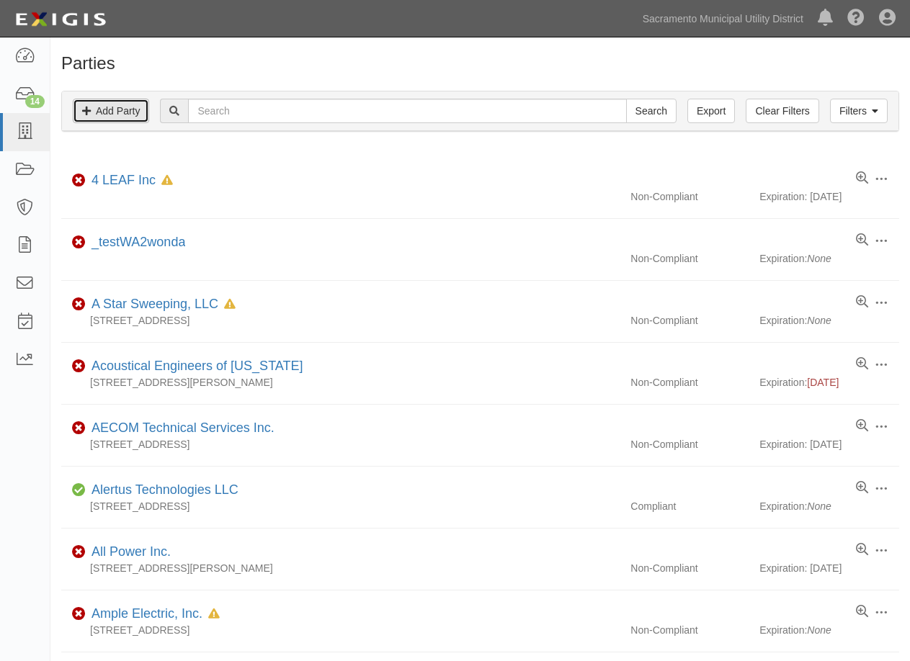
click at [118, 109] on link "Add Party" at bounding box center [111, 111] width 76 height 24
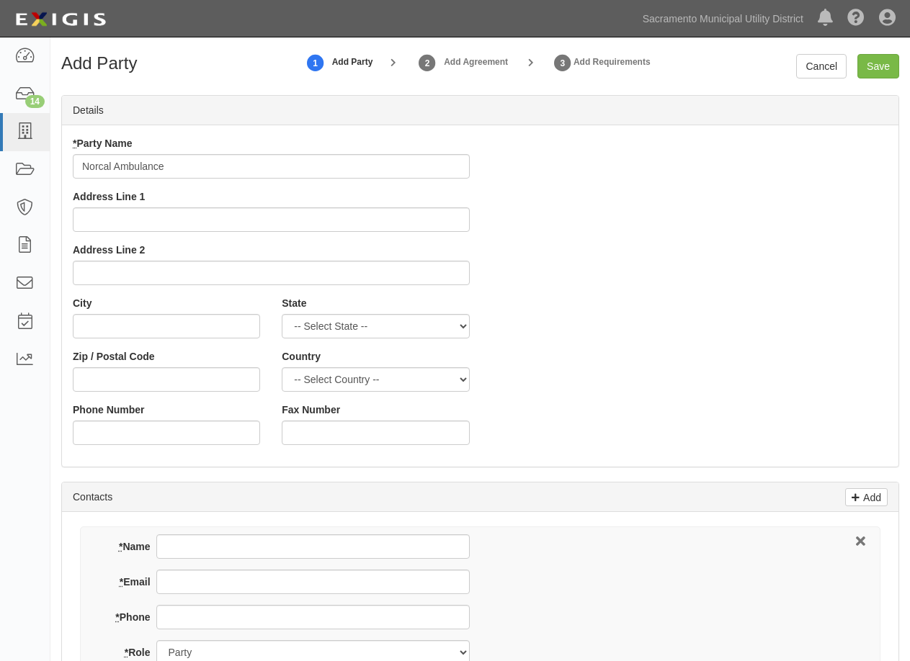
type input "Norcal Ambulance"
click at [120, 219] on input "Address Line 1" at bounding box center [271, 219] width 397 height 24
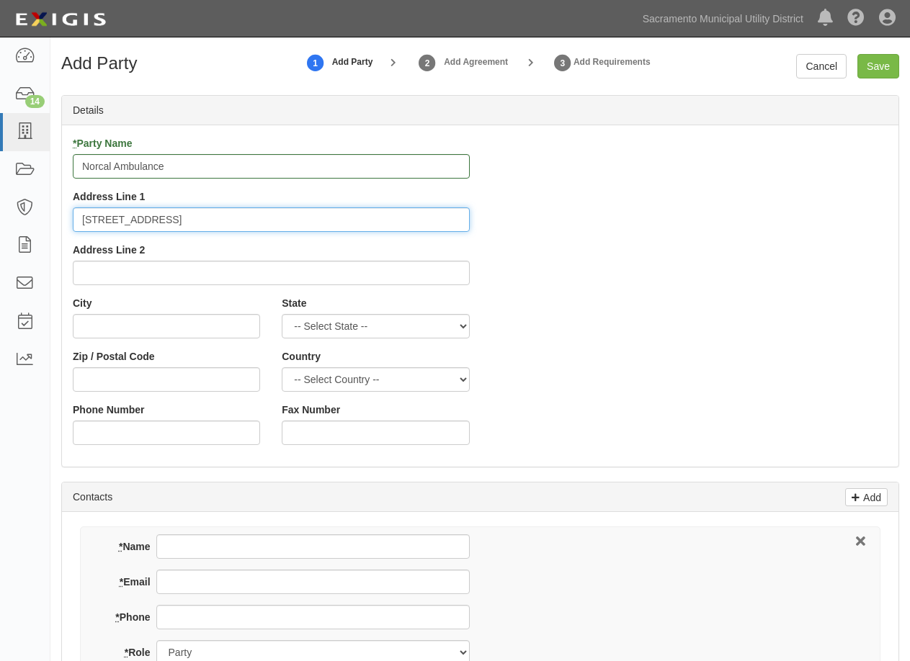
type input "[STREET_ADDRESS]"
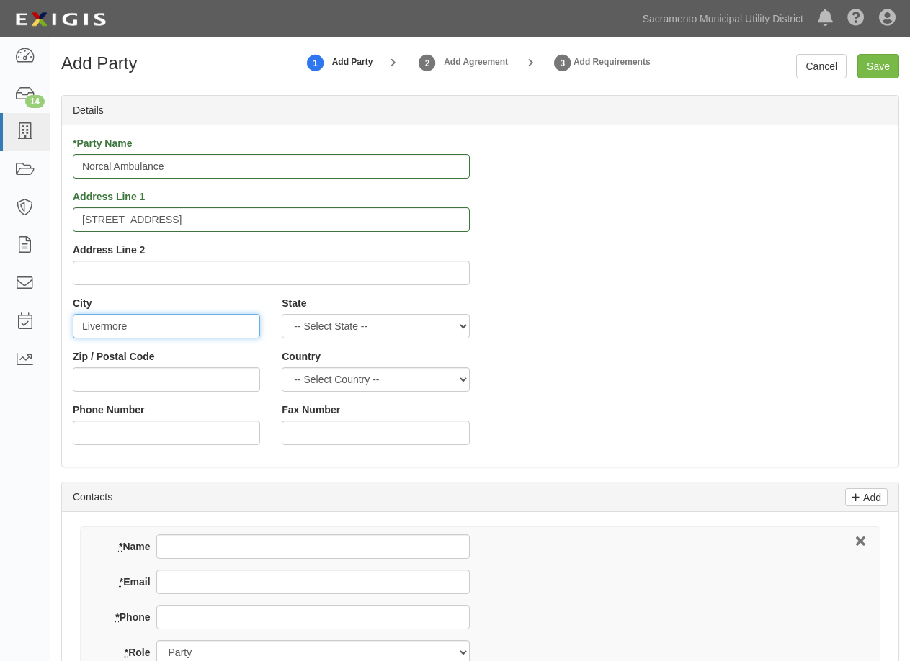
type input "Livermore"
select select "CA"
type input "94551"
select select "US"
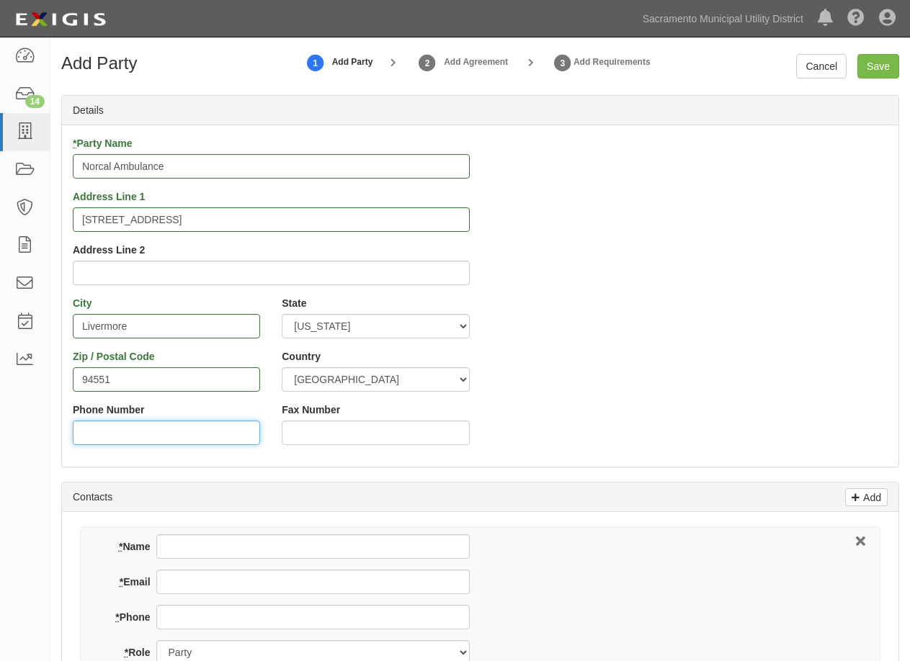
click at [114, 421] on input "Phone Number" at bounding box center [166, 433] width 187 height 24
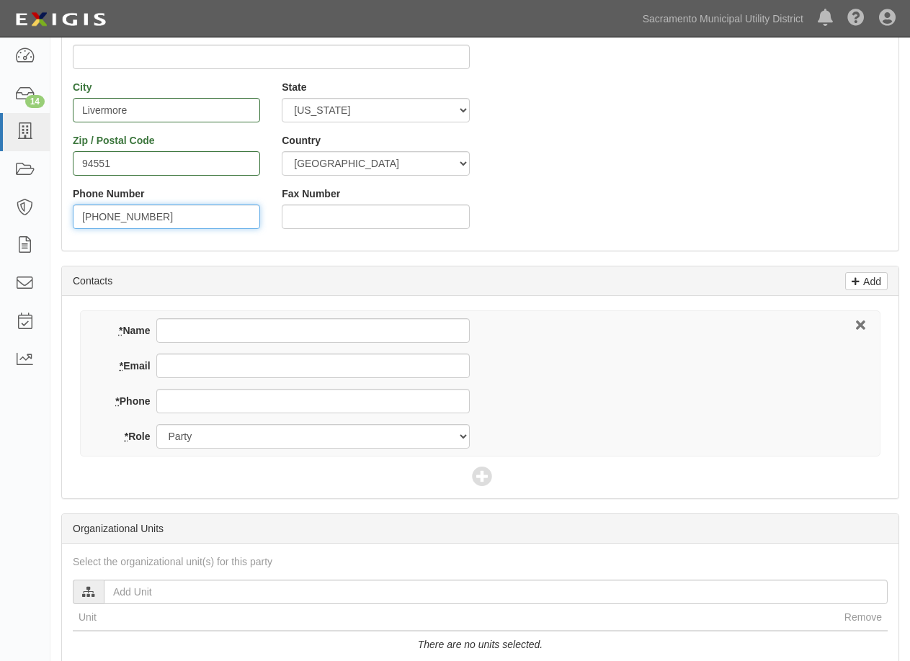
scroll to position [360, 0]
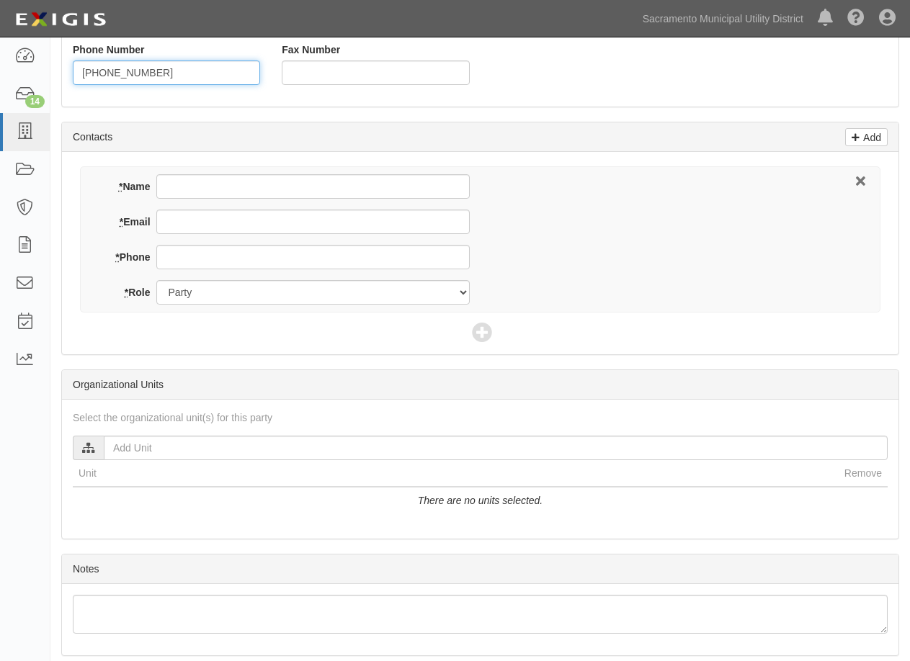
type input "[PHONE_NUMBER]"
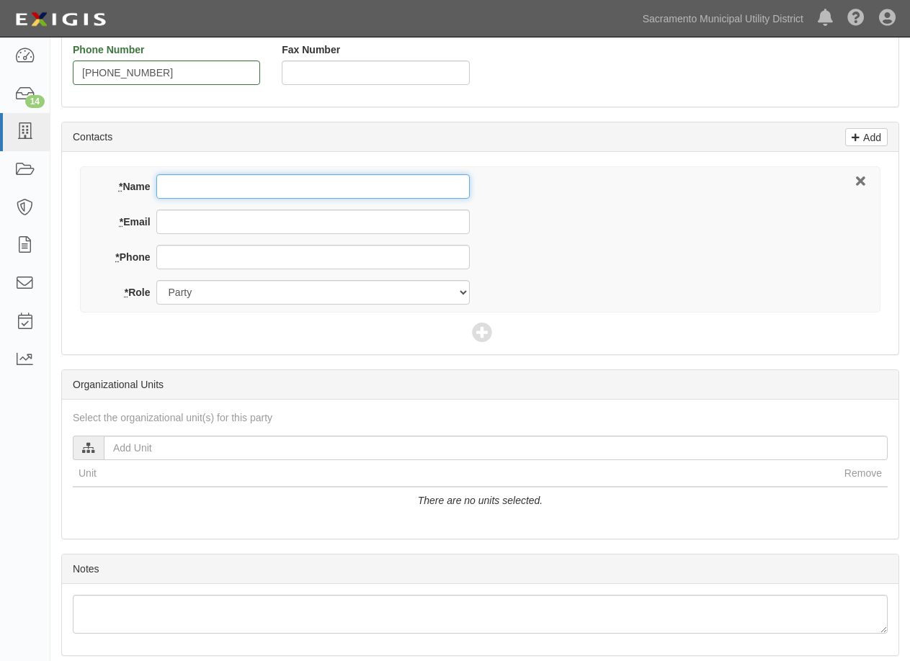
click at [194, 186] on input "* Name" at bounding box center [312, 186] width 313 height 24
type input "[PERSON_NAME]"
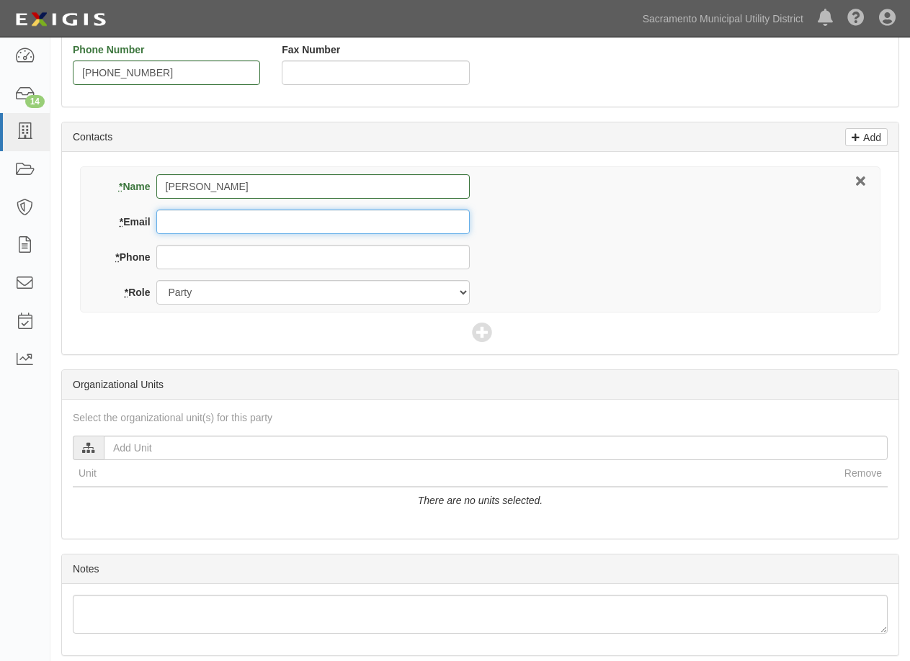
click at [205, 220] on input "* Email" at bounding box center [312, 222] width 313 height 24
paste input "[EMAIL_ADDRESS][DOMAIN_NAME]"
type input "[EMAIL_ADDRESS][DOMAIN_NAME]"
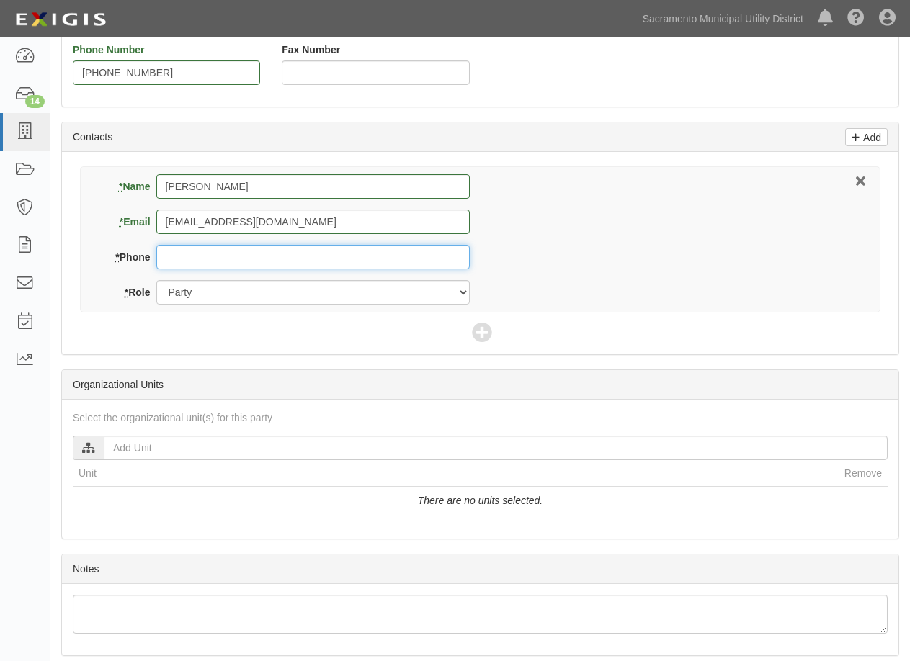
click at [173, 246] on input "* Phone" at bounding box center [312, 257] width 313 height 24
paste input "[PHONE_NUMBER]"
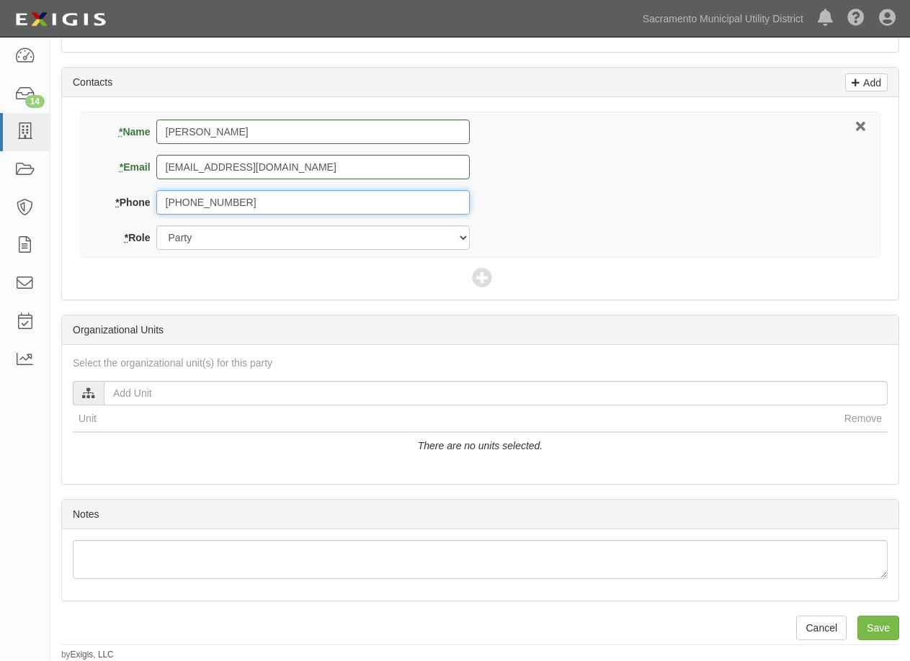
type input "[PHONE_NUMBER]"
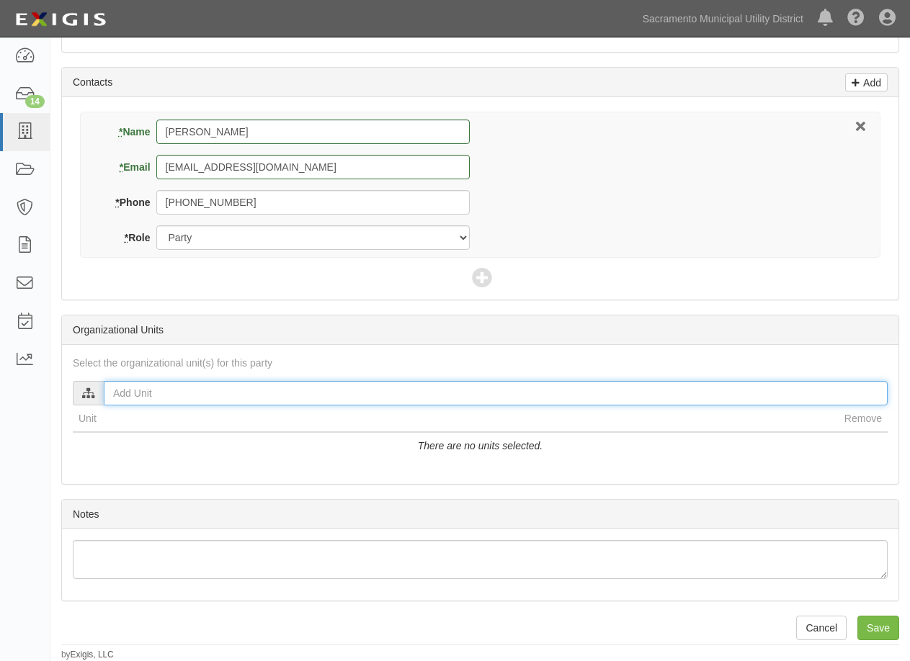
click at [130, 388] on input "text" at bounding box center [496, 393] width 784 height 24
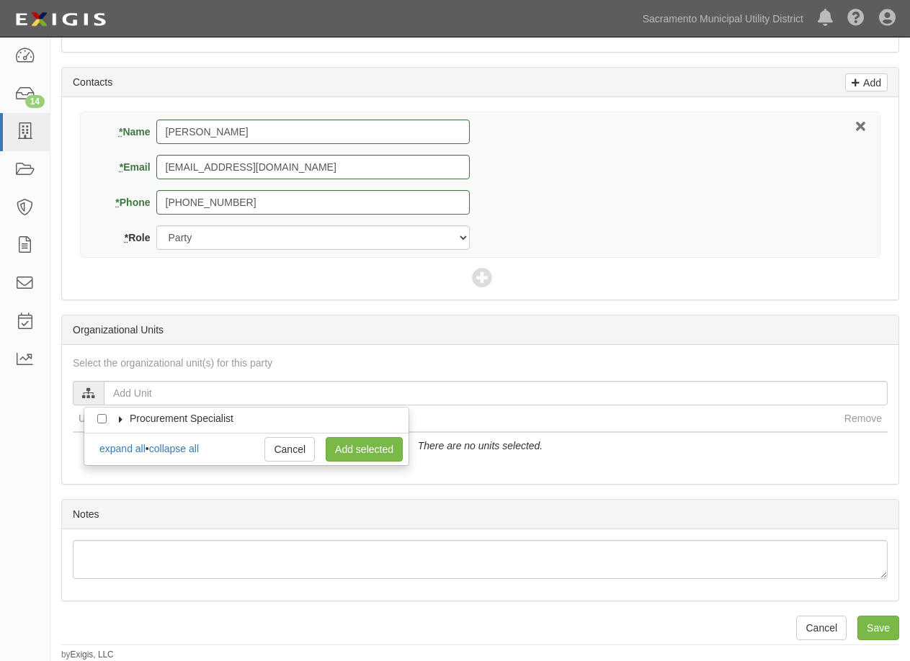
click at [124, 419] on icon at bounding box center [121, 419] width 10 height 6
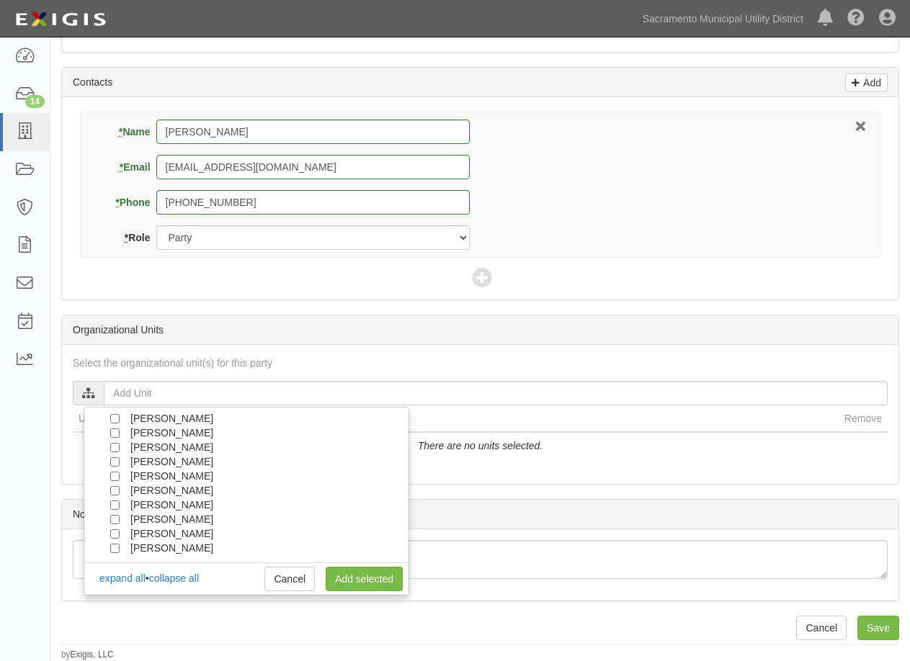
scroll to position [58, 0]
click at [146, 502] on span "[PERSON_NAME]" at bounding box center [171, 505] width 83 height 12
click at [117, 503] on input "[PERSON_NAME]" at bounding box center [114, 505] width 9 height 9
checkbox input "true"
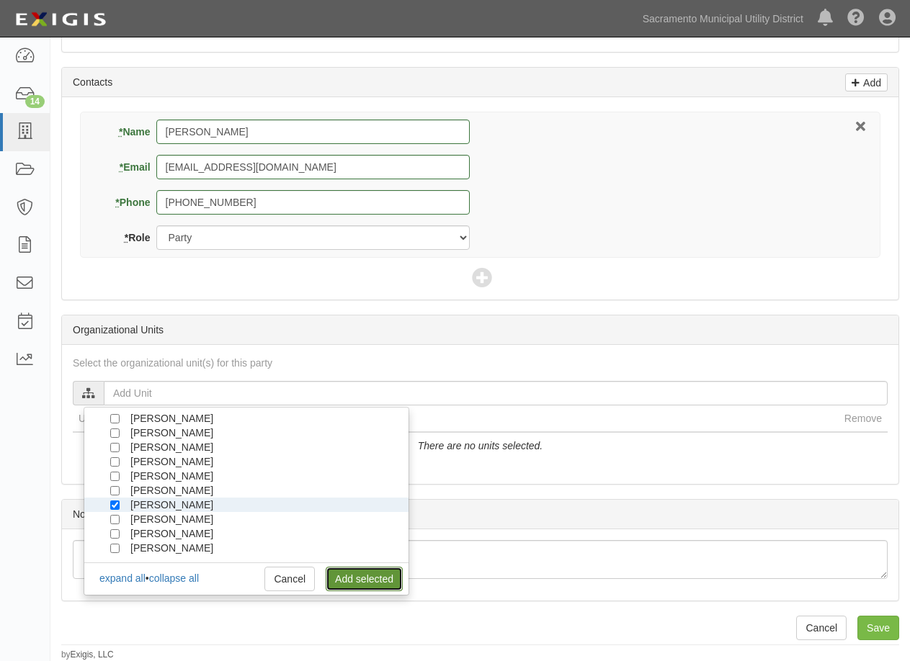
click at [350, 573] on link "Add selected" at bounding box center [364, 579] width 77 height 24
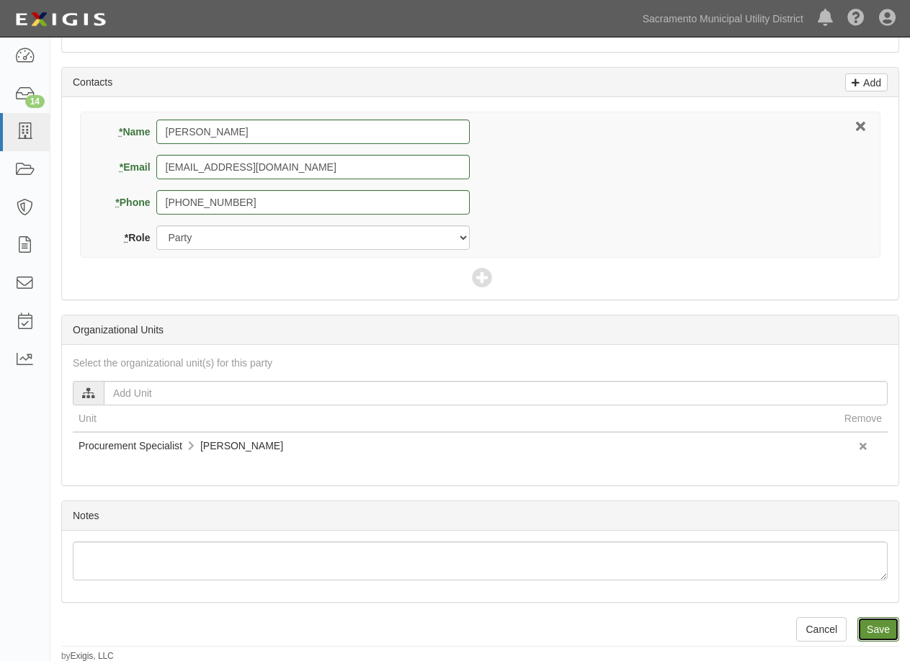
click at [889, 621] on input "Save" at bounding box center [878, 629] width 42 height 24
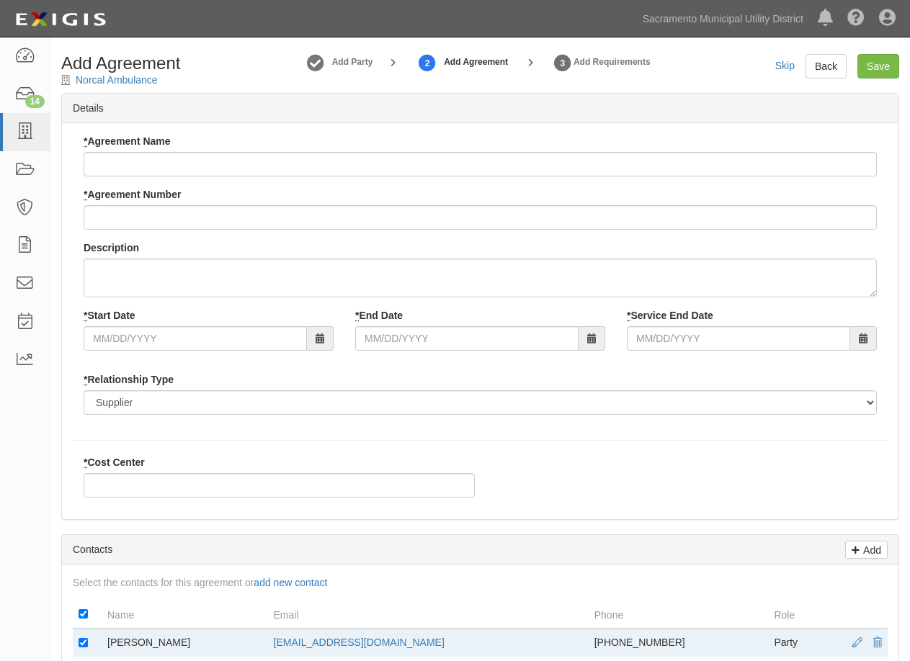
click at [202, 451] on div "* Agreement Name * Agreement Number Description * Start Date * End Date * Servi…" at bounding box center [480, 321] width 836 height 396
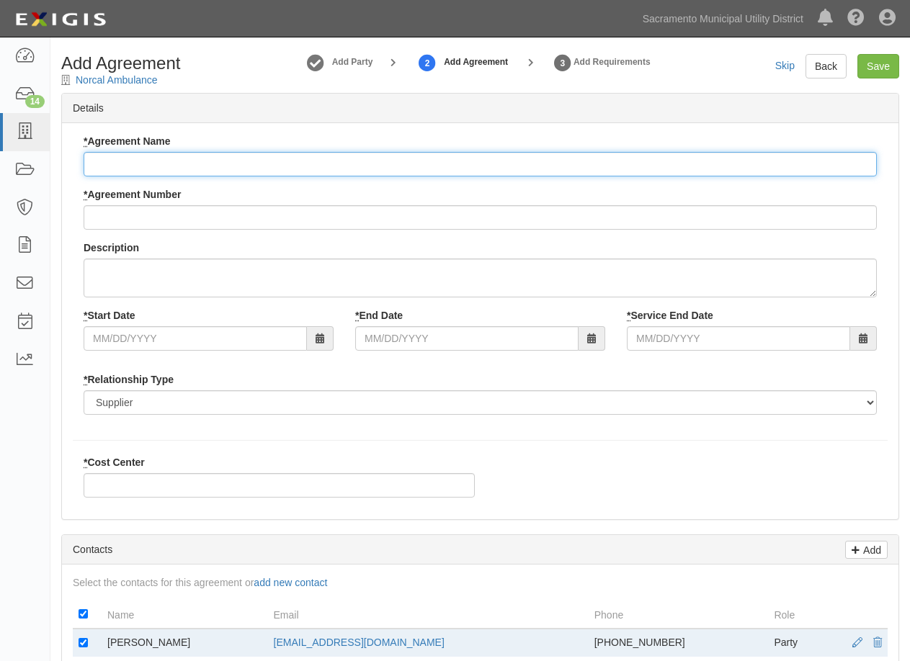
click at [148, 161] on input "* Agreement Name" at bounding box center [480, 164] width 793 height 24
type input "Emergency Medical Services"
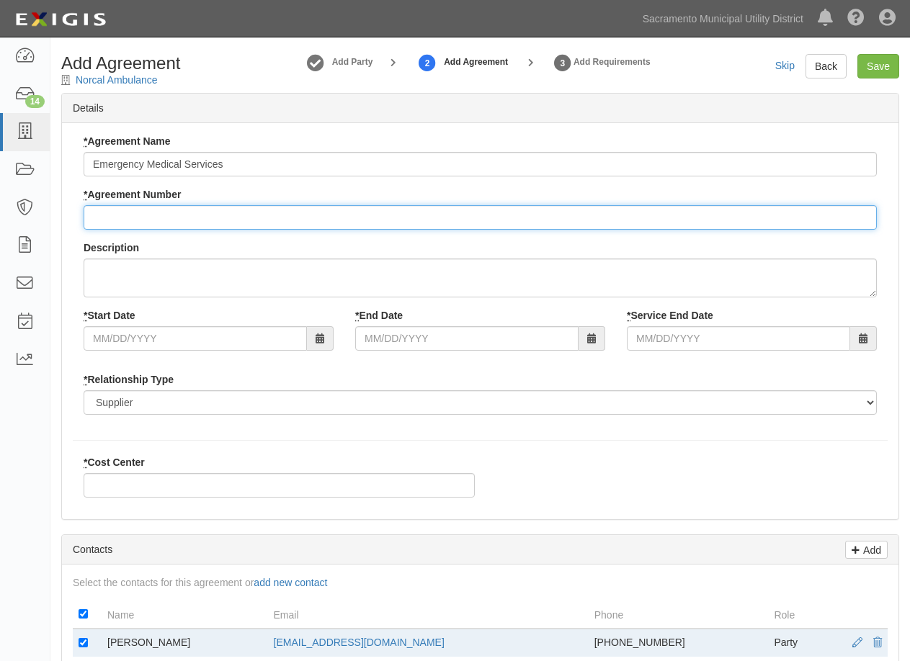
click at [115, 214] on input "* Agreement Number" at bounding box center [480, 217] width 793 height 24
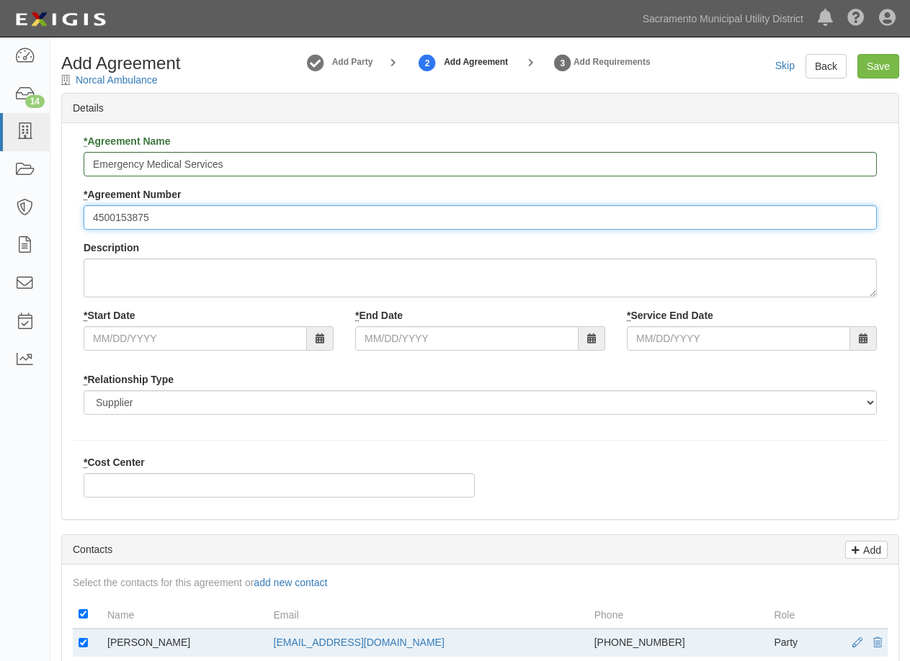
type input "4500153875"
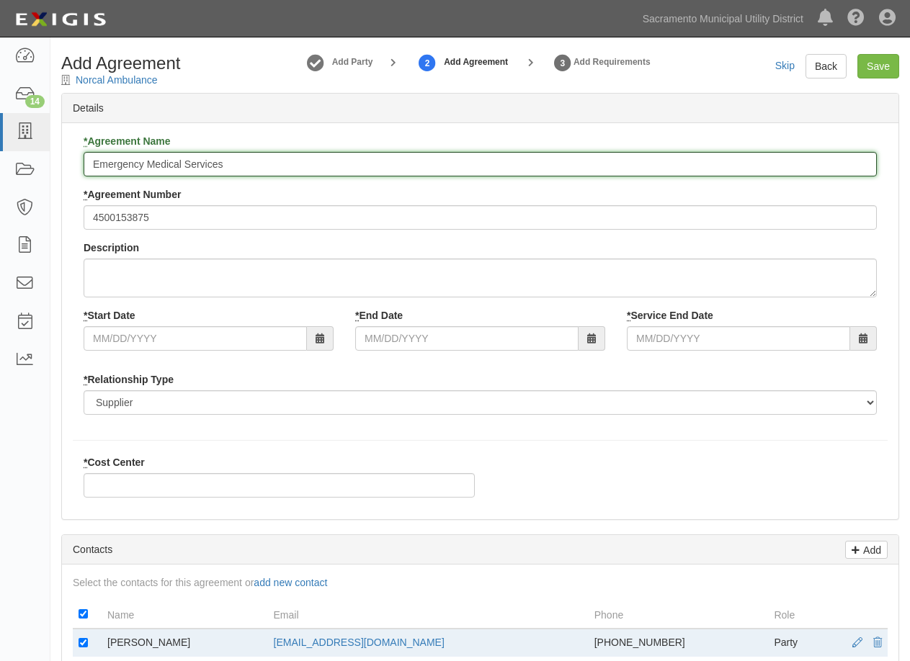
click at [163, 168] on input "Emergency Medical Services" at bounding box center [480, 164] width 793 height 24
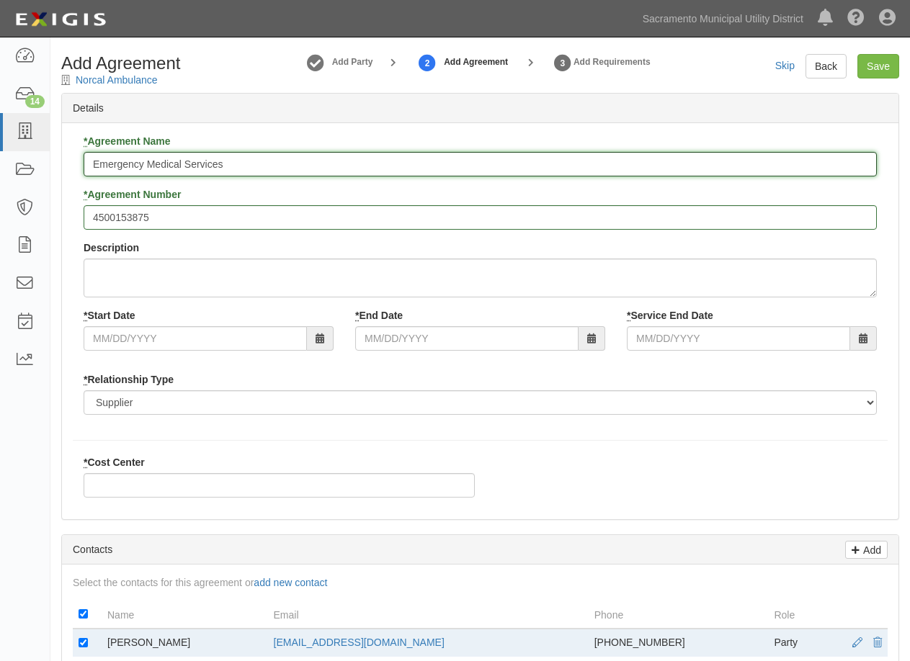
click at [163, 168] on input "Emergency Medical Services" at bounding box center [480, 164] width 793 height 24
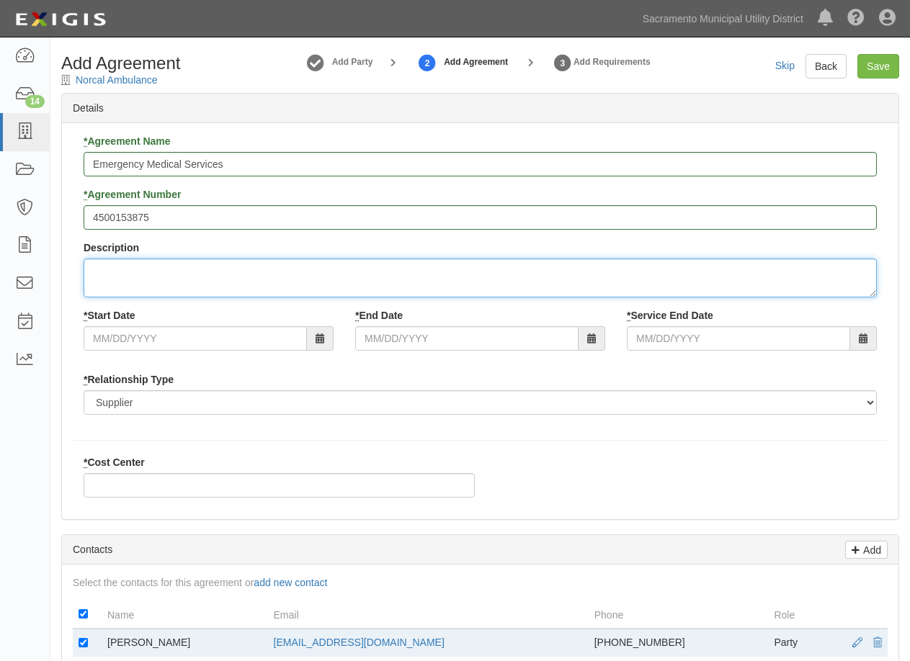
click at [171, 289] on textarea "Description" at bounding box center [480, 278] width 793 height 39
paste textarea "Emergency Medical Services"
type textarea "Emergency Medical Services"
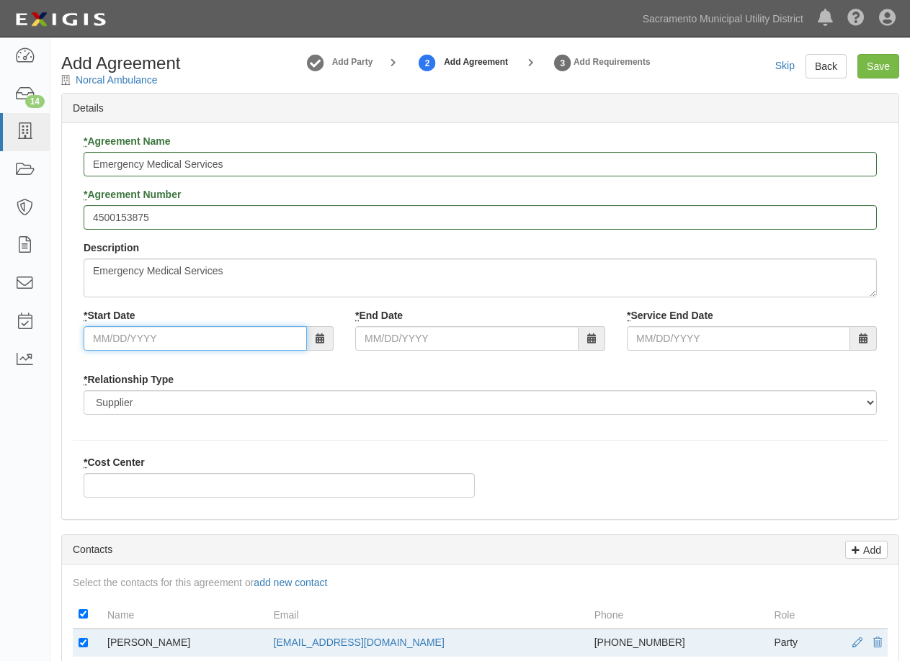
click at [203, 335] on input "* Start Date" at bounding box center [195, 338] width 223 height 24
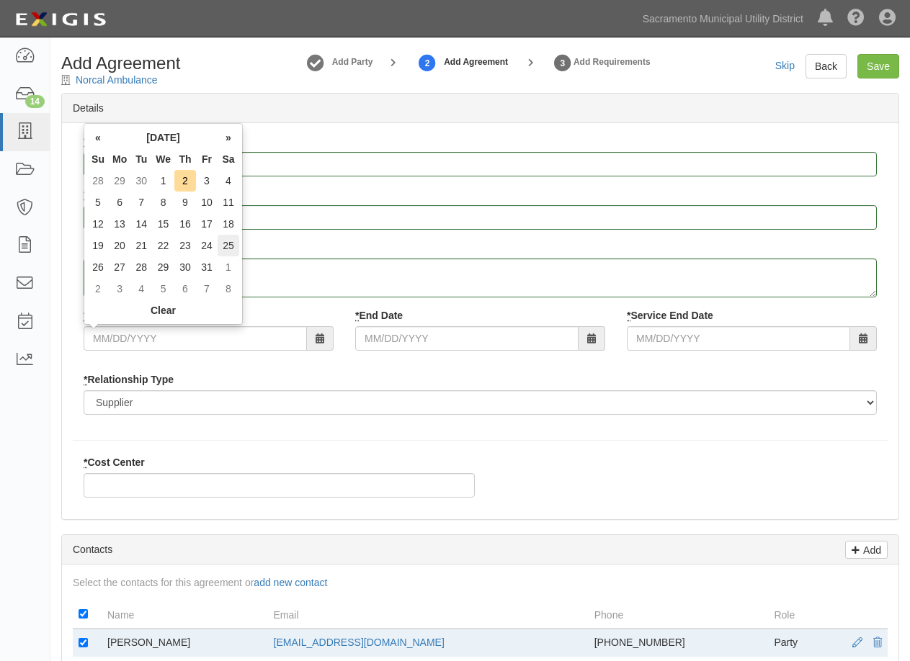
click at [232, 241] on td "25" at bounding box center [228, 246] width 22 height 22
type input "10/25/2025"
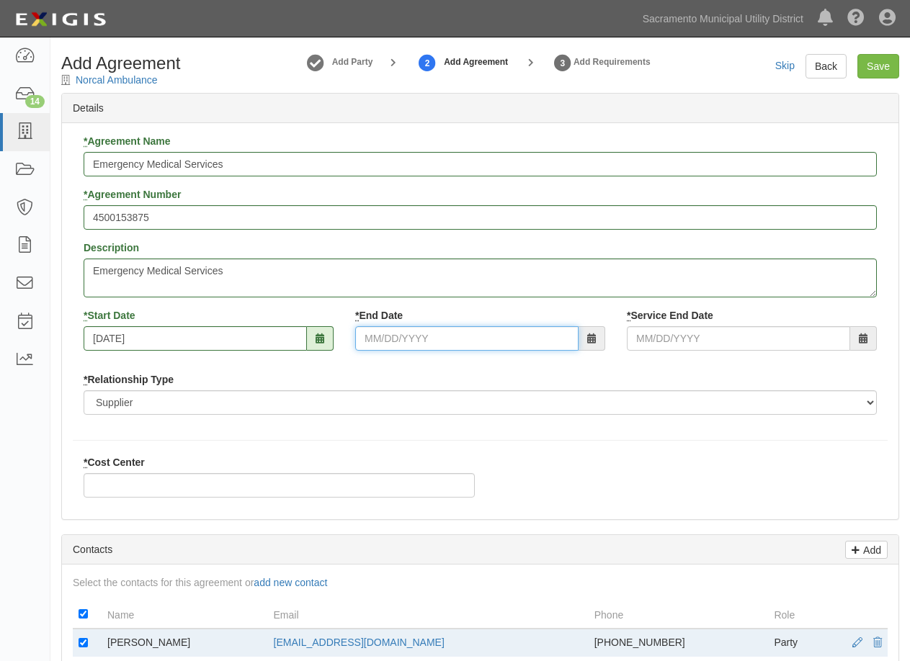
click at [424, 332] on input "* End Date" at bounding box center [466, 338] width 223 height 24
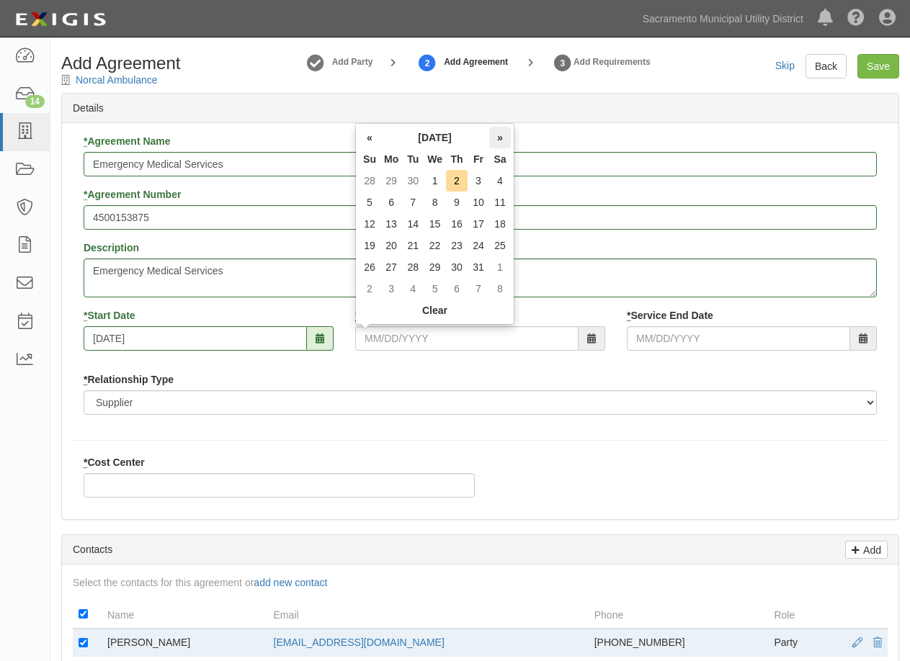
click at [501, 140] on th "»" at bounding box center [500, 138] width 22 height 22
click at [430, 264] on td "31" at bounding box center [434, 267] width 22 height 22
type input "12/31/2025"
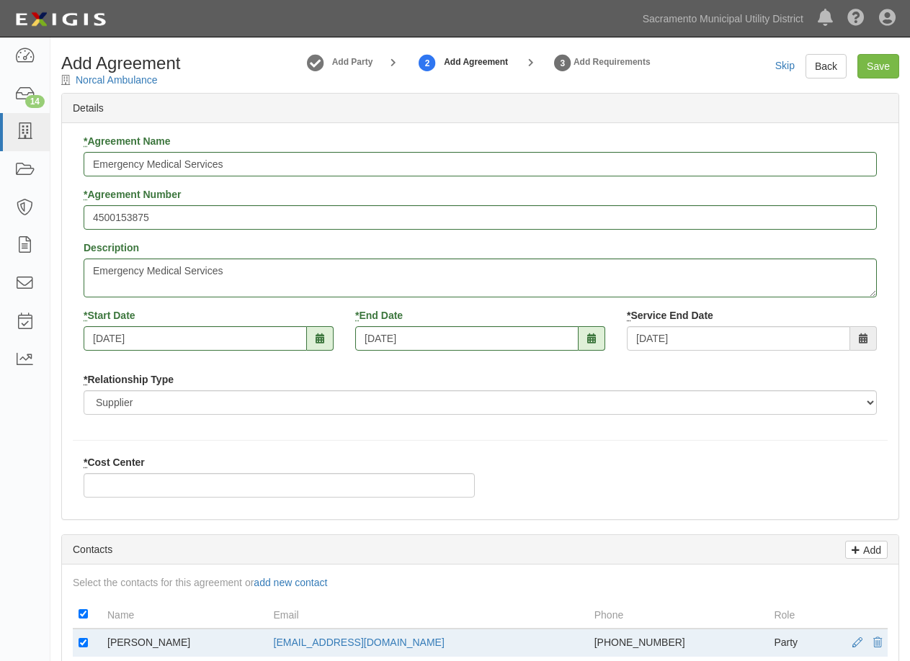
scroll to position [144, 0]
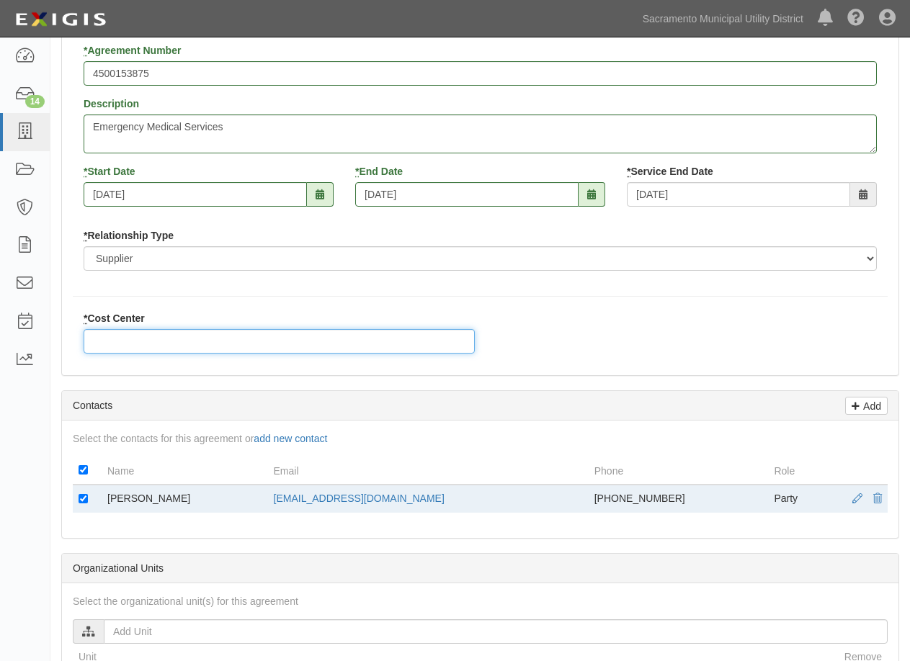
click at [205, 336] on input "* Cost Center" at bounding box center [279, 341] width 391 height 24
click at [172, 337] on input "* Cost Center" at bounding box center [279, 341] width 391 height 24
type input "880"
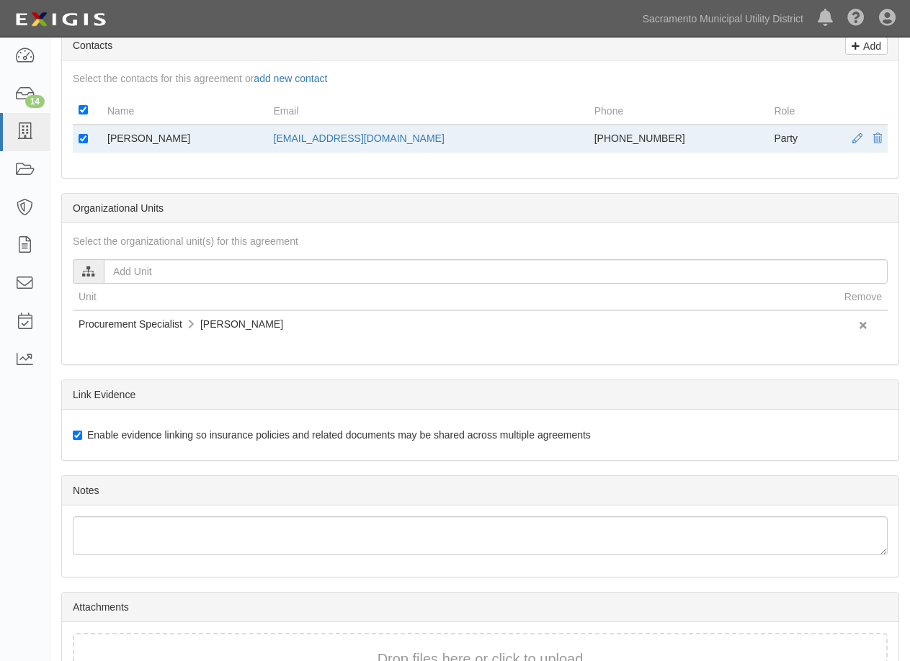
scroll to position [599, 0]
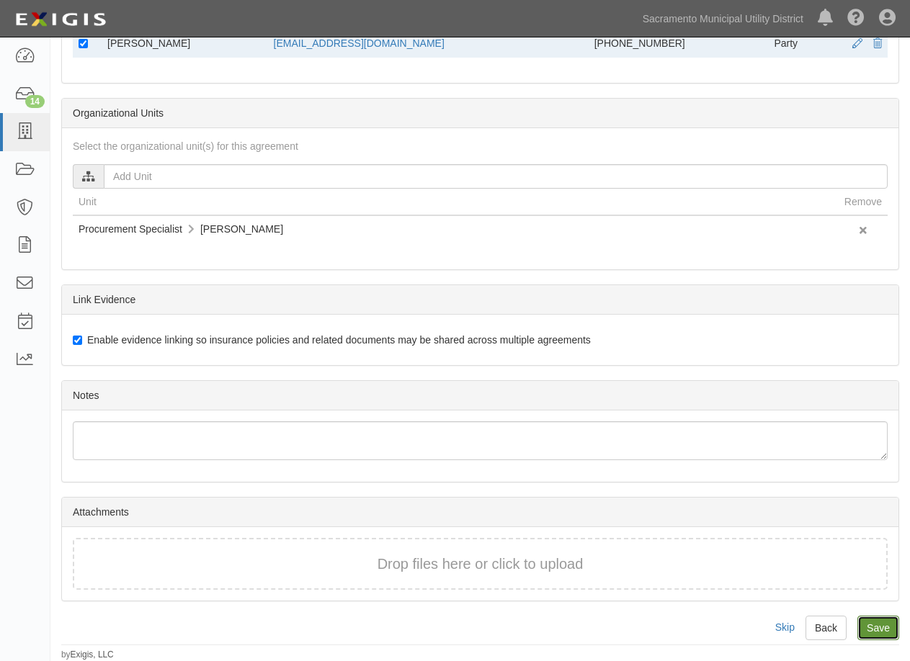
click at [889, 627] on input "Save" at bounding box center [878, 628] width 42 height 24
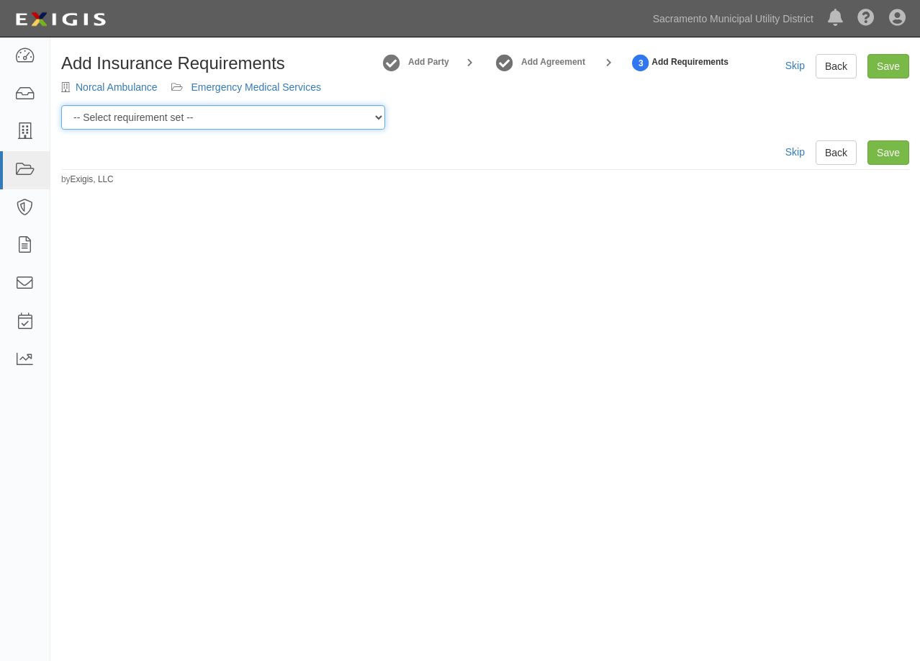
click at [120, 117] on select "-- Select requirement set -- SIR - 1 (CGL $2M, [MEDICAL_DATA] $2M, WC $1M) SIR …" at bounding box center [223, 117] width 324 height 24
select select "58662"
click at [61, 105] on select "-- Select requirement set -- SIR - 1 (CGL $2M, [MEDICAL_DATA] $2M, WC $1M) SIR …" at bounding box center [223, 117] width 324 height 24
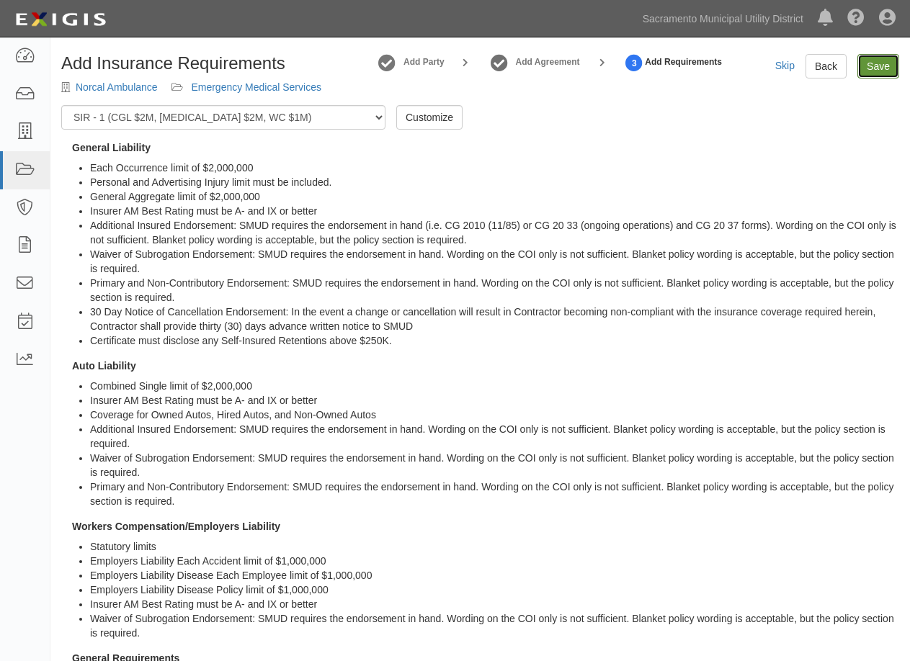
click at [881, 61] on link "Save" at bounding box center [878, 66] width 42 height 24
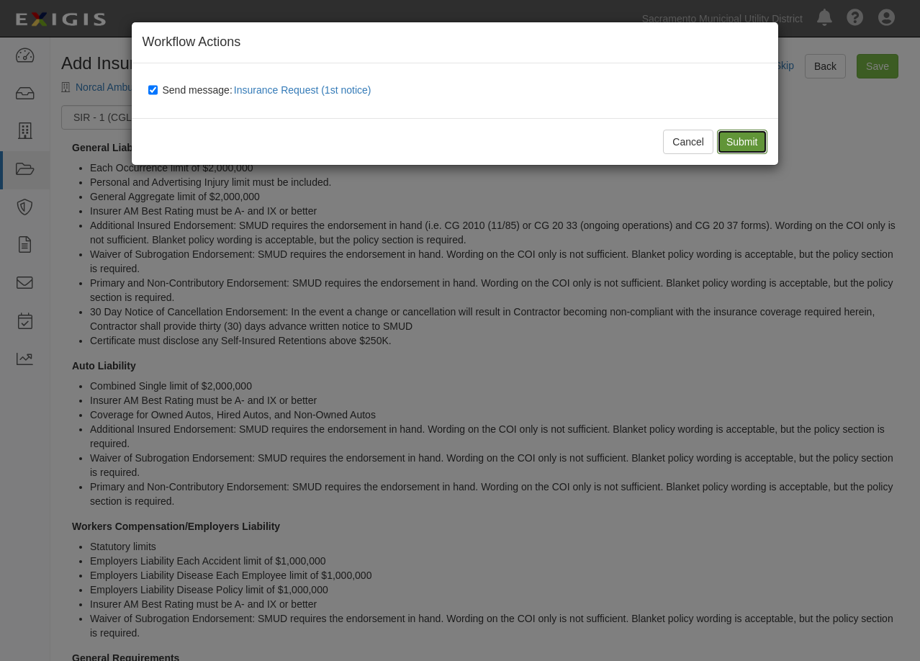
click at [742, 140] on input "Submit" at bounding box center [742, 142] width 50 height 24
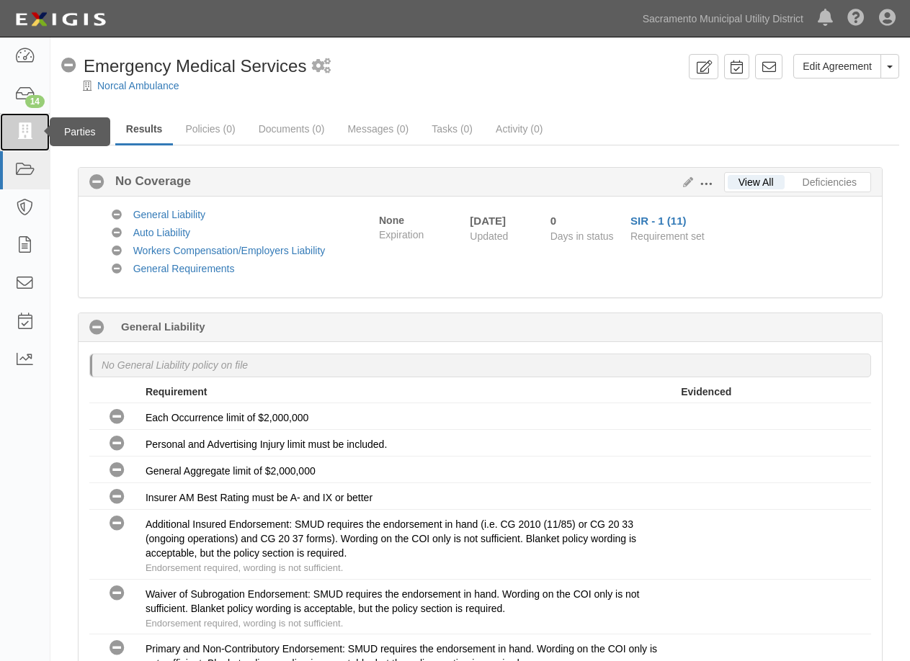
click at [29, 135] on icon at bounding box center [24, 132] width 20 height 17
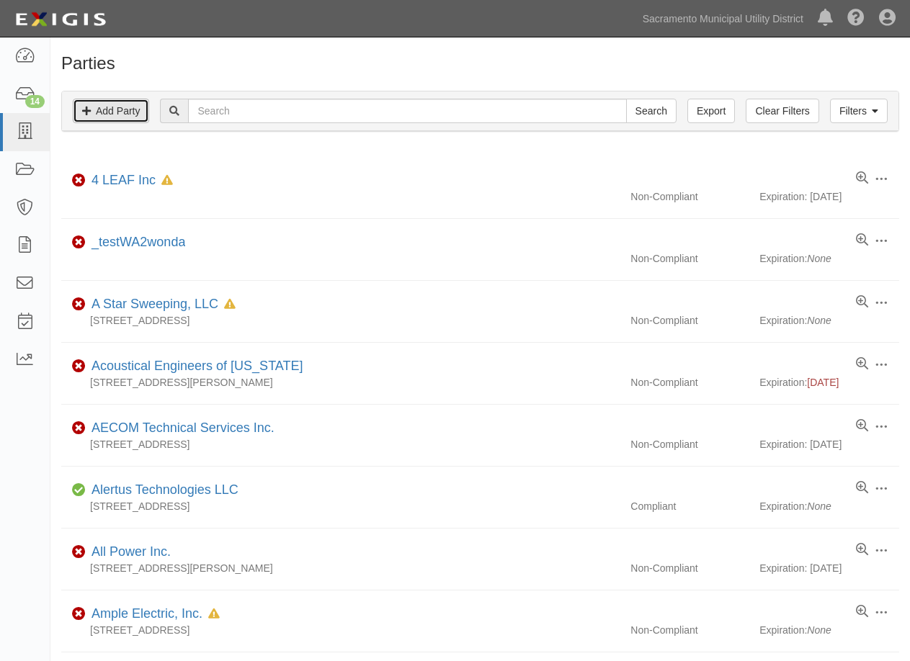
click at [104, 110] on link "Add Party" at bounding box center [111, 111] width 76 height 24
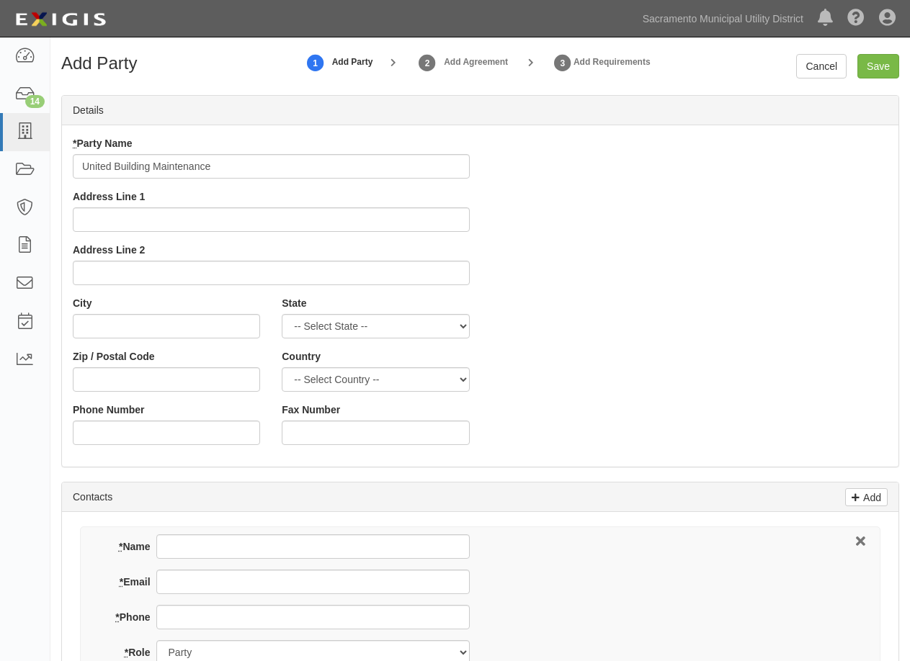
type input "United Building Maintenance"
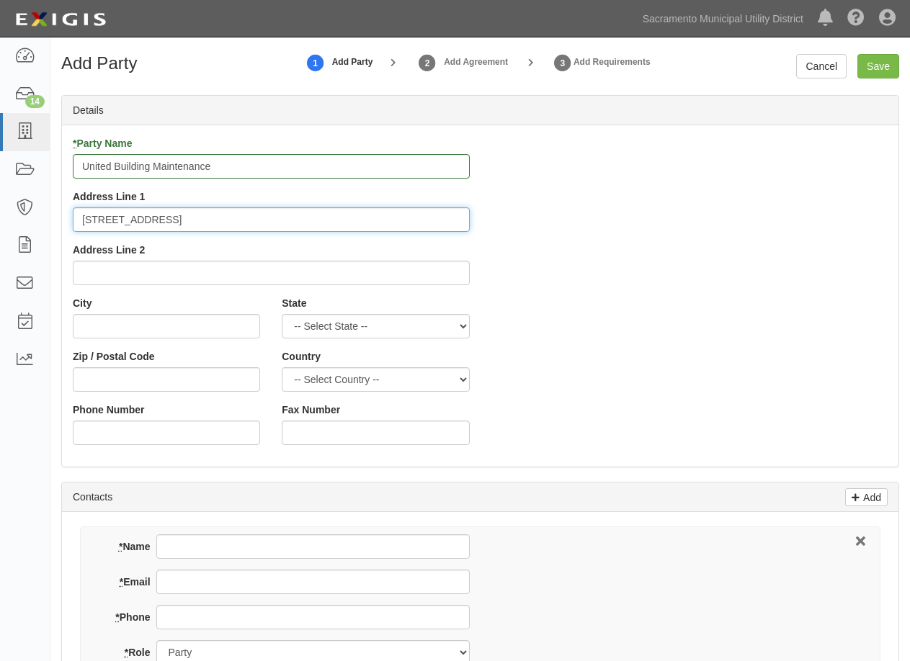
type input "[STREET_ADDRESS]"
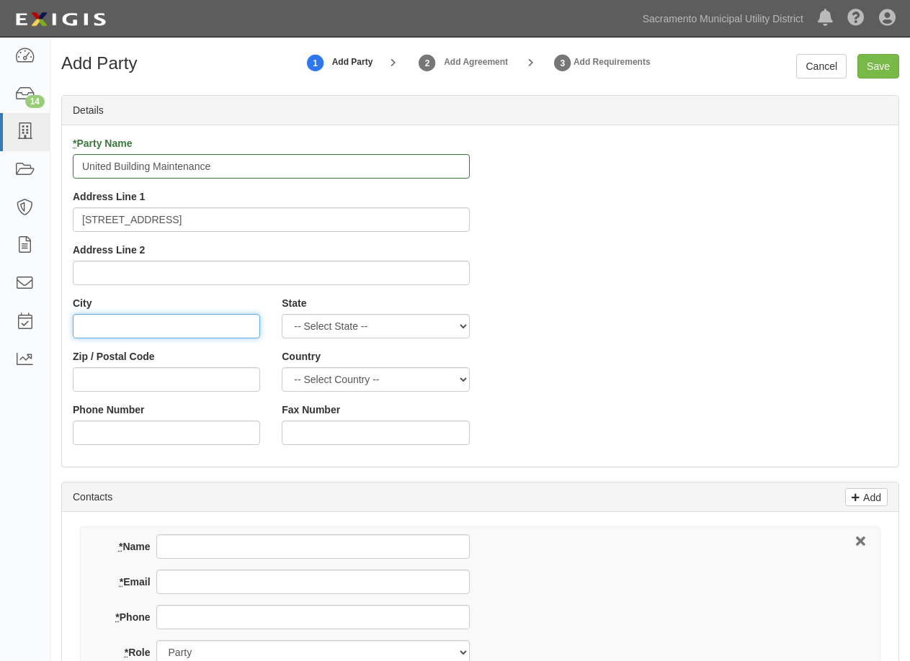
click at [163, 320] on input "City" at bounding box center [166, 326] width 187 height 24
type input "[GEOGRAPHIC_DATA]"
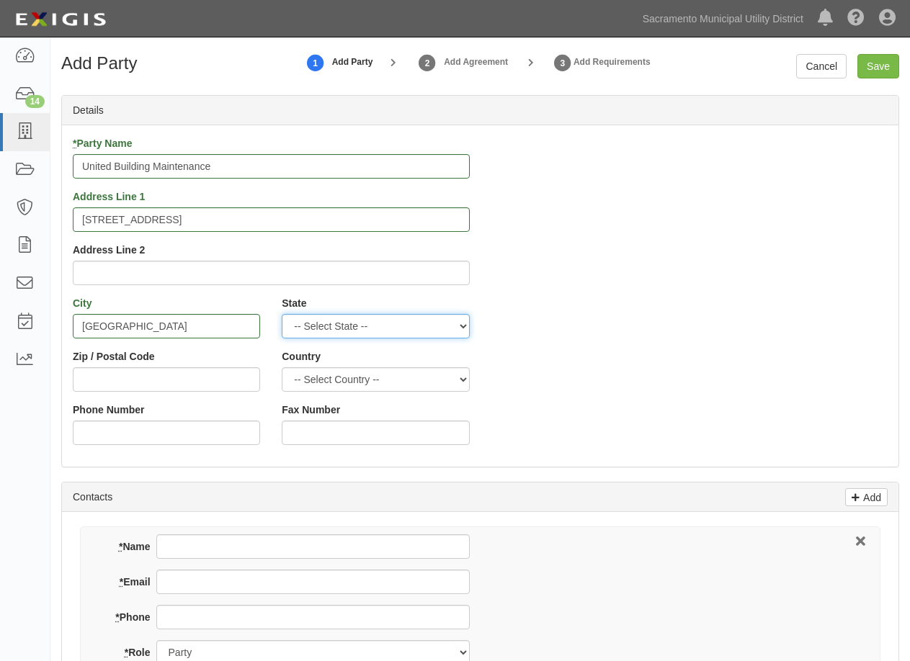
select select "CA"
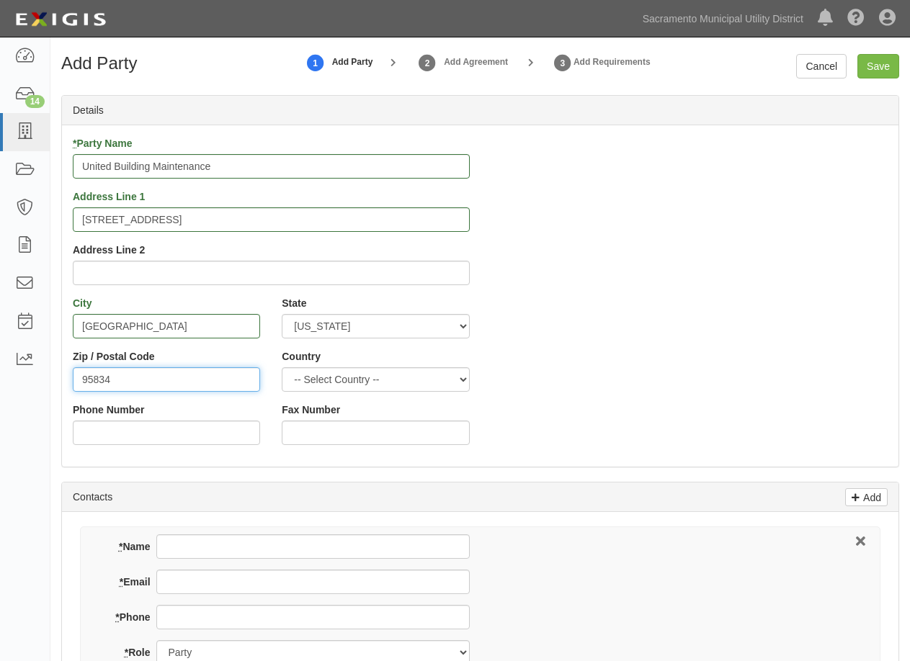
type input "95834"
select select "US"
click at [508, 418] on div "* Party Name United Building Maintenance Address Line 1 [STREET_ADDRESS] Addres…" at bounding box center [480, 296] width 836 height 320
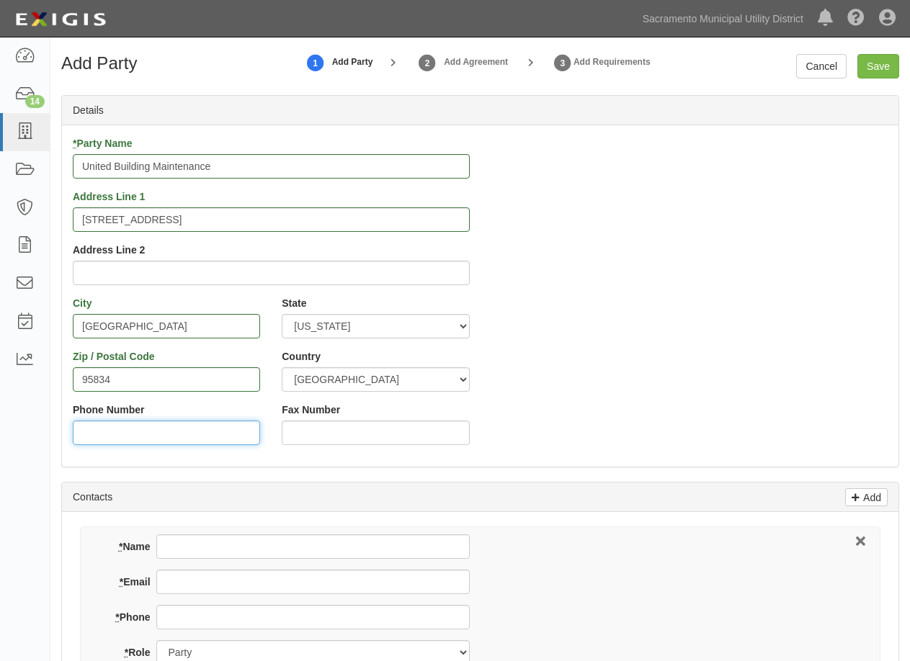
click at [168, 431] on input "Phone Number" at bounding box center [166, 433] width 187 height 24
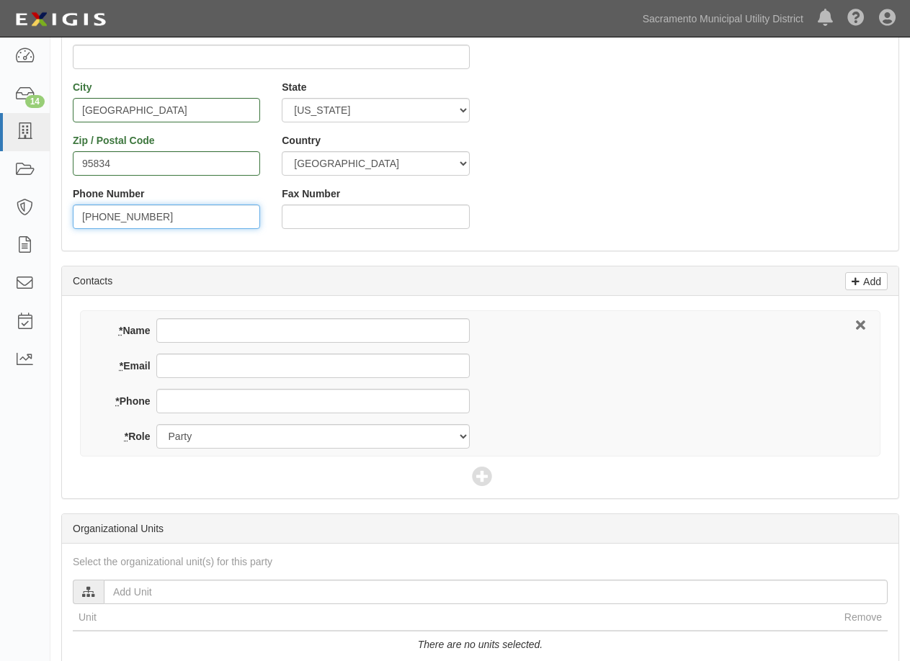
type input "[PHONE_NUMBER]"
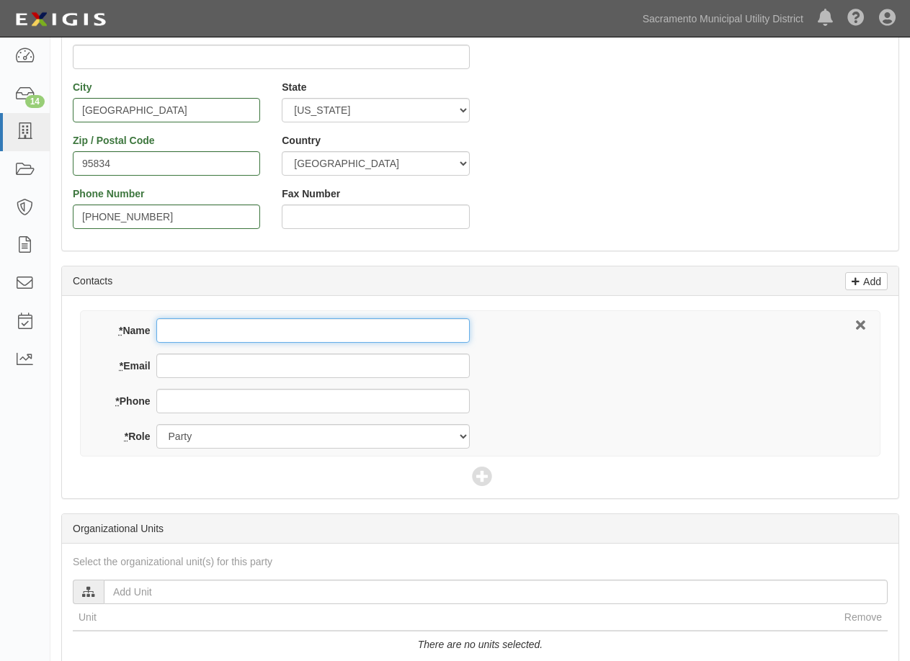
click at [248, 326] on input "* Name" at bounding box center [312, 330] width 313 height 24
paste input "[PERSON_NAME]"
type input "[PERSON_NAME]"
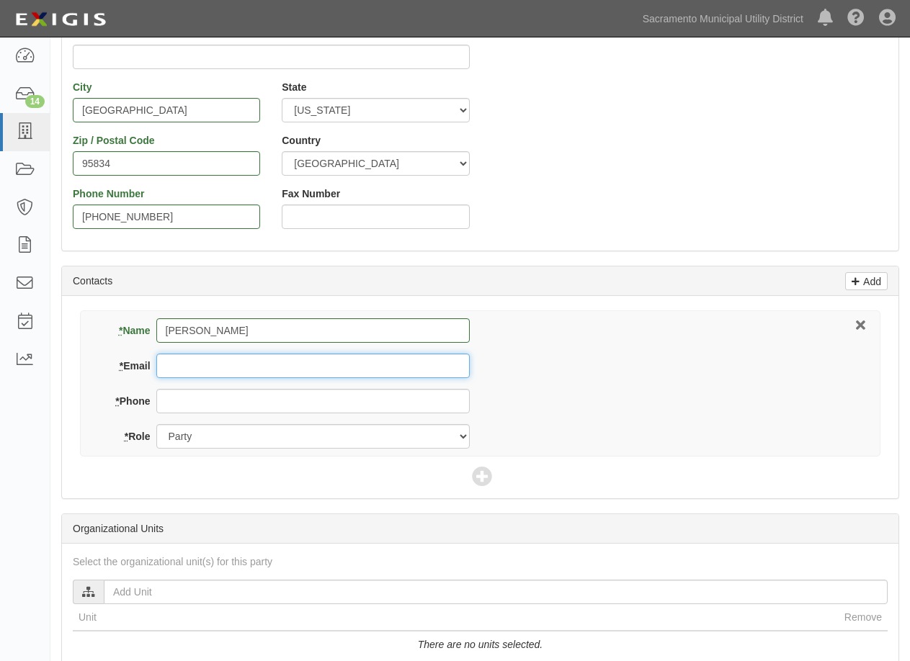
click at [213, 363] on input "* Email" at bounding box center [312, 366] width 313 height 24
paste input "[PERSON_NAME][EMAIL_ADDRESS][DOMAIN_NAME]"
type input "[PERSON_NAME][EMAIL_ADDRESS][DOMAIN_NAME]"
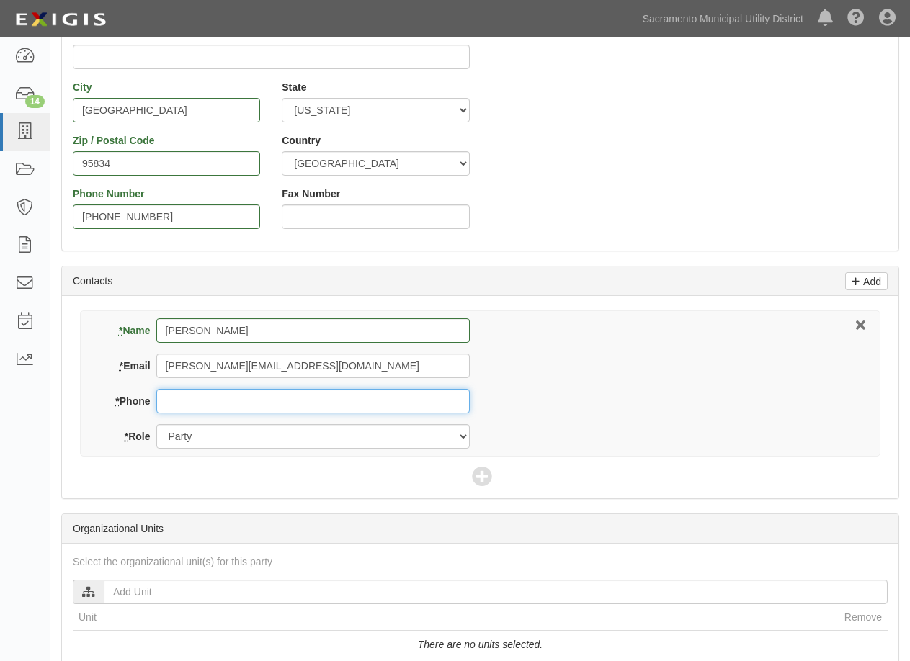
click at [203, 404] on input "* Phone" at bounding box center [312, 401] width 313 height 24
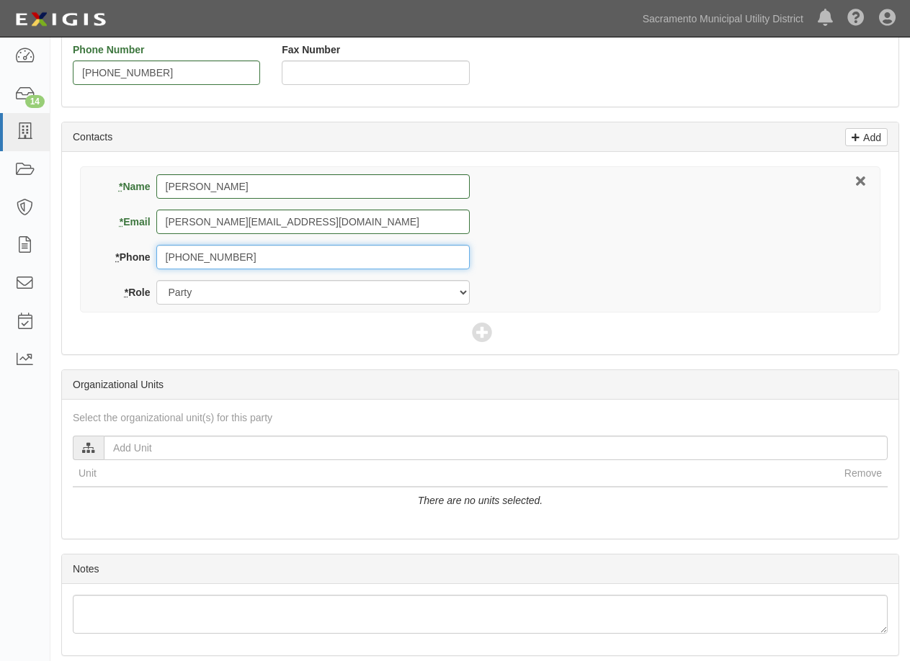
scroll to position [415, 0]
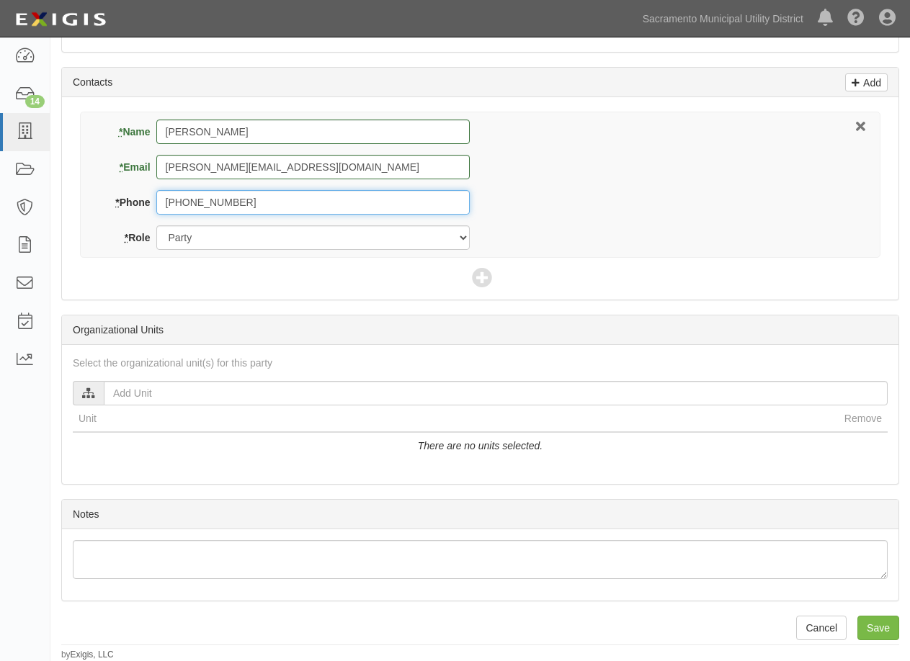
type input "[PHONE_NUMBER]"
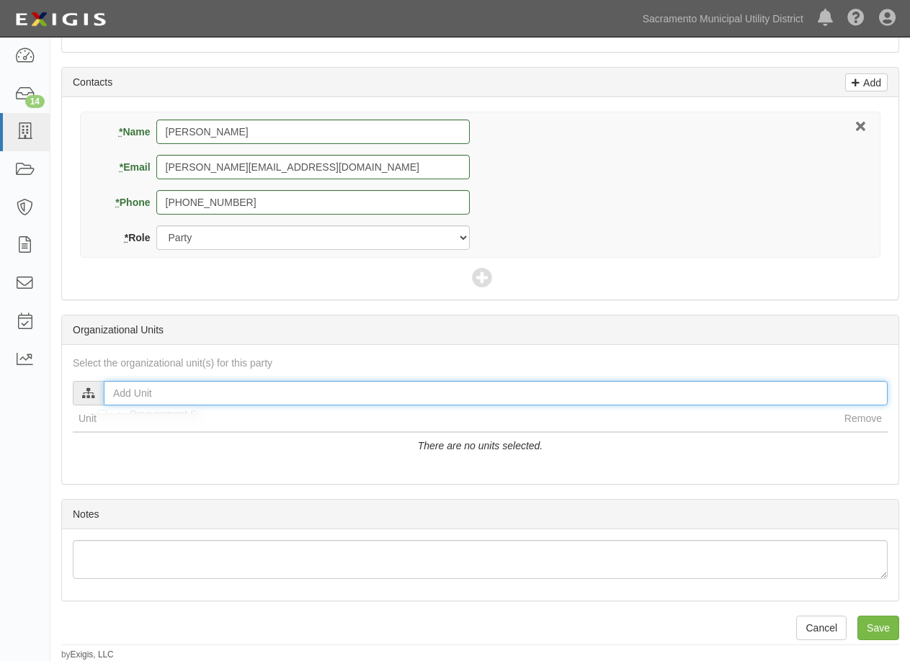
drag, startPoint x: 151, startPoint y: 382, endPoint x: 148, endPoint y: 392, distance: 9.6
click at [151, 384] on input "text" at bounding box center [496, 393] width 784 height 24
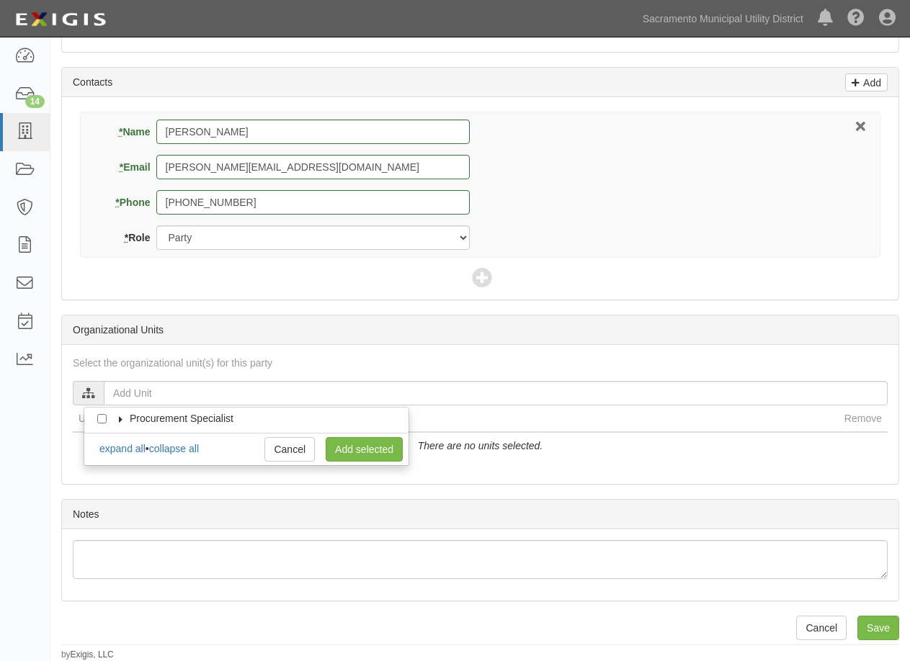
click at [119, 420] on icon at bounding box center [121, 419] width 10 height 6
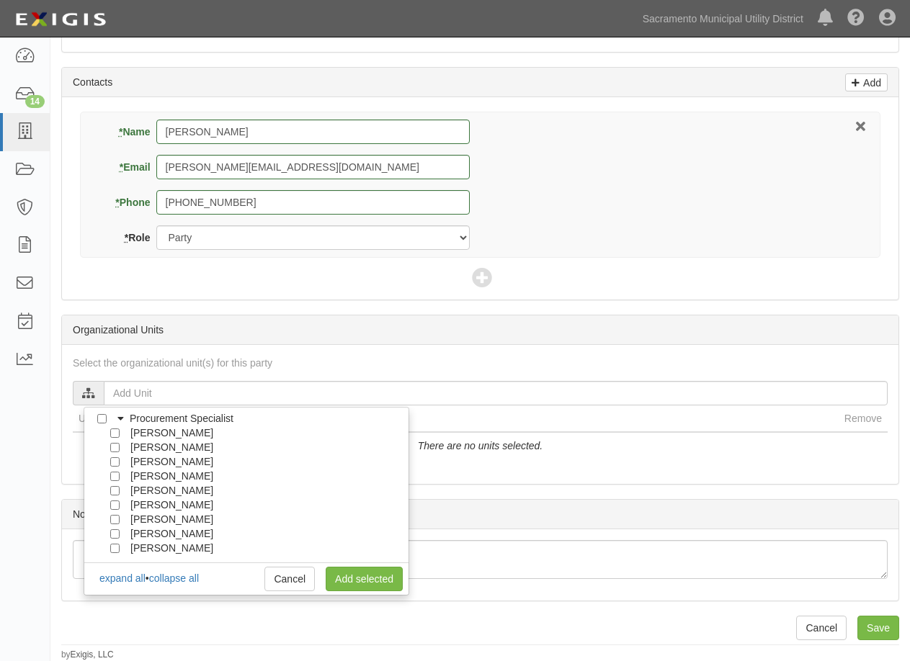
scroll to position [72, 0]
click at [115, 491] on input "[PERSON_NAME]" at bounding box center [114, 490] width 9 height 9
checkbox input "true"
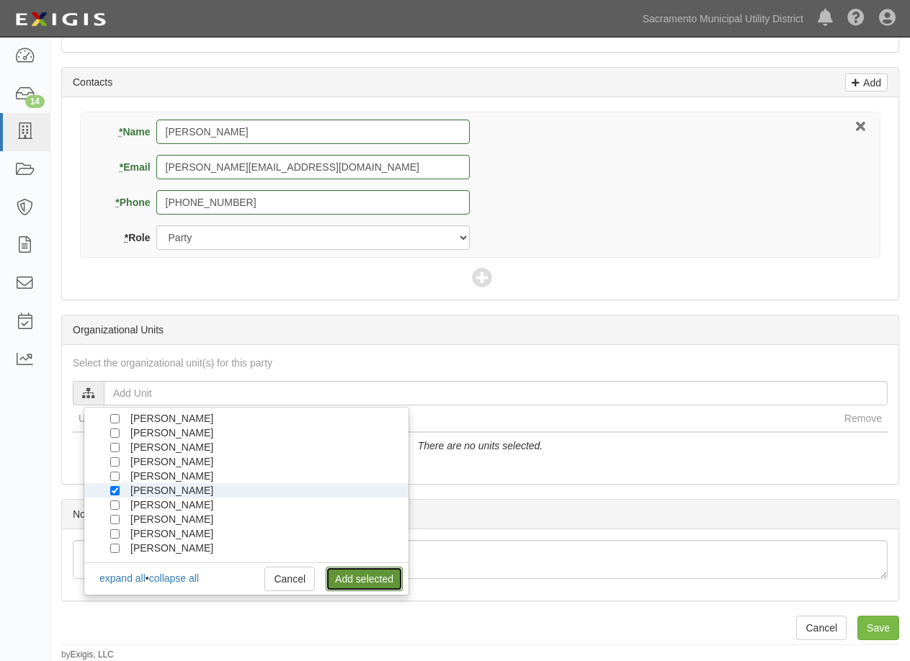
click at [351, 576] on link "Add selected" at bounding box center [364, 579] width 77 height 24
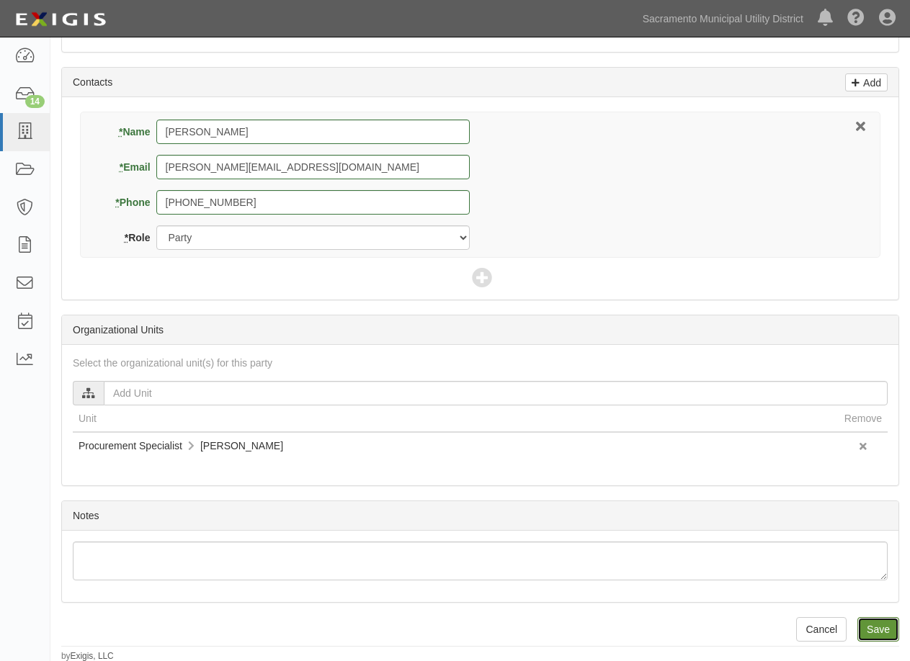
click at [889, 628] on input "Save" at bounding box center [878, 629] width 42 height 24
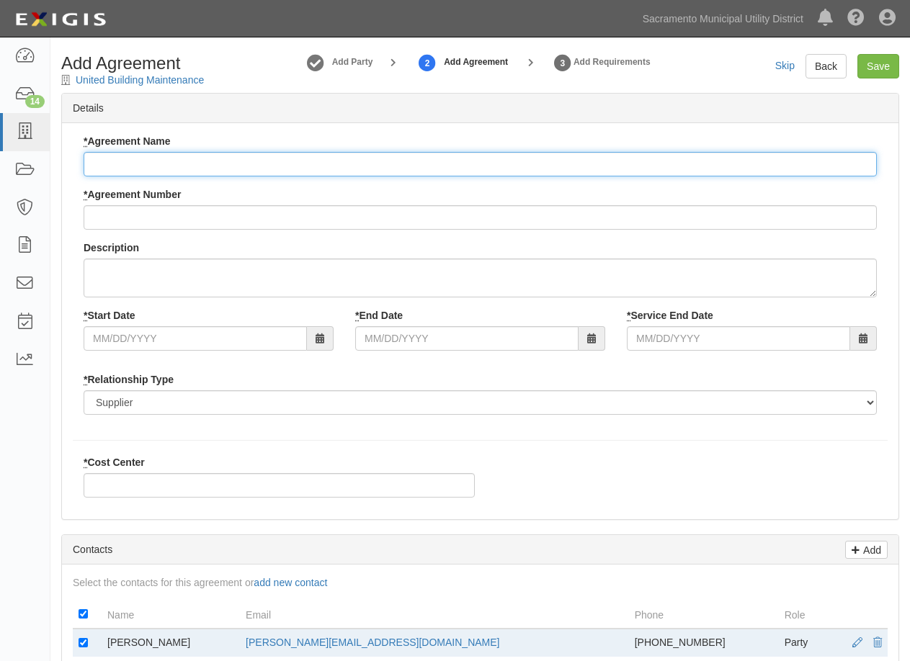
click at [153, 162] on input "* Agreement Name" at bounding box center [480, 164] width 793 height 24
type input "Custodial Services"
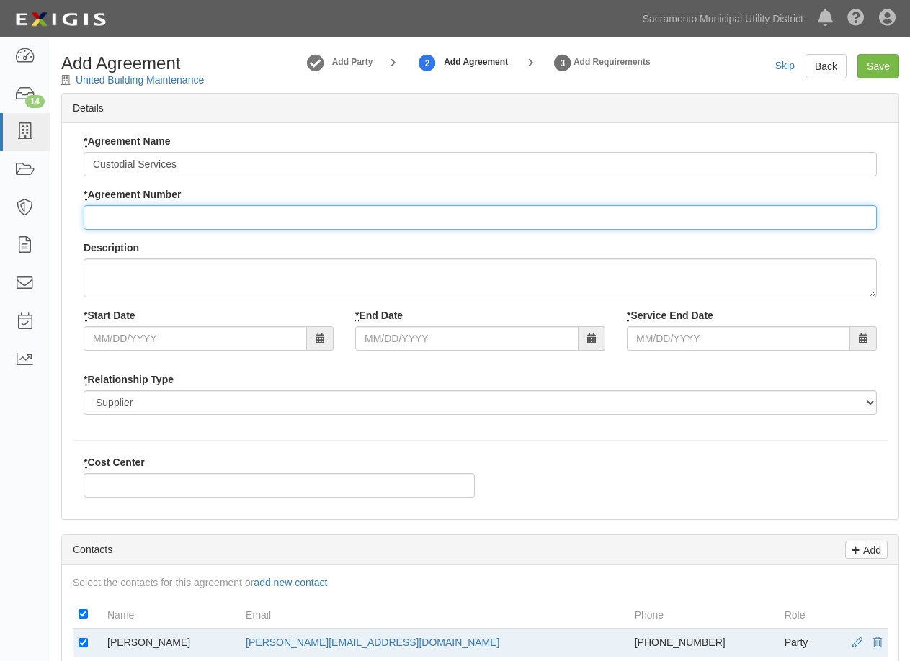
click at [165, 213] on input "* Agreement Number" at bounding box center [480, 217] width 793 height 24
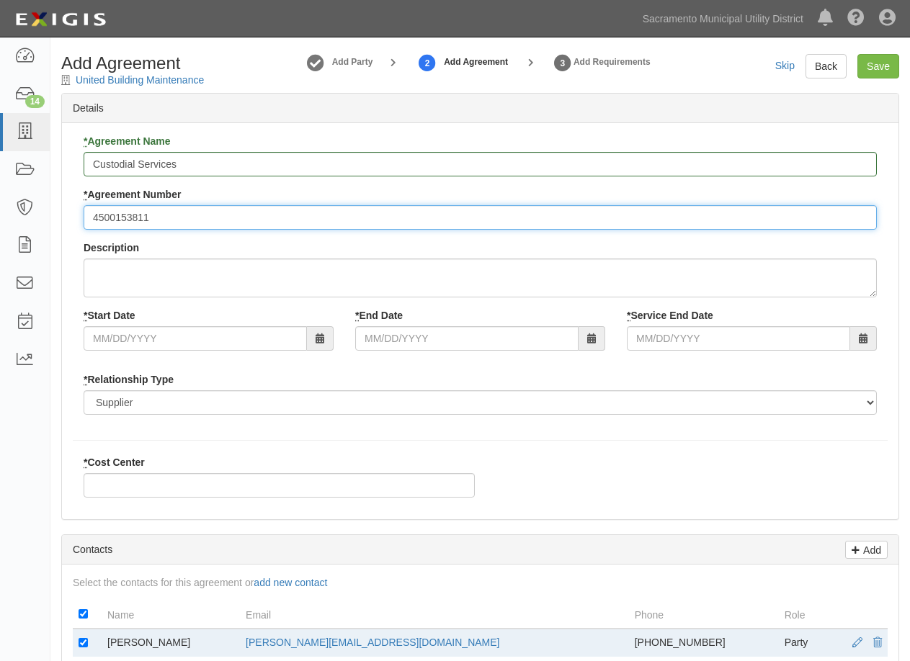
type input "4500153811"
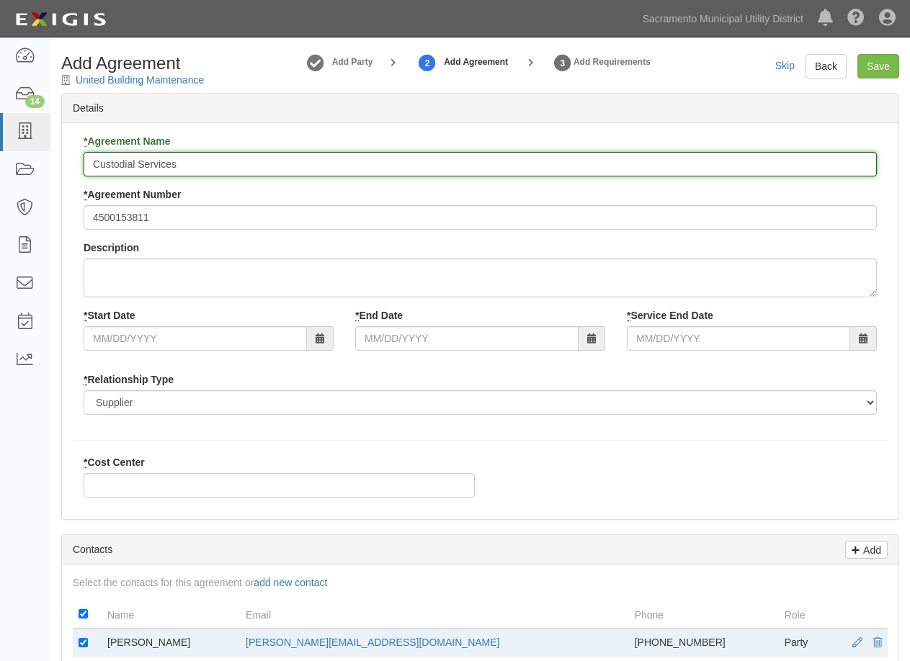
click at [151, 163] on input "Custodial Services" at bounding box center [480, 164] width 793 height 24
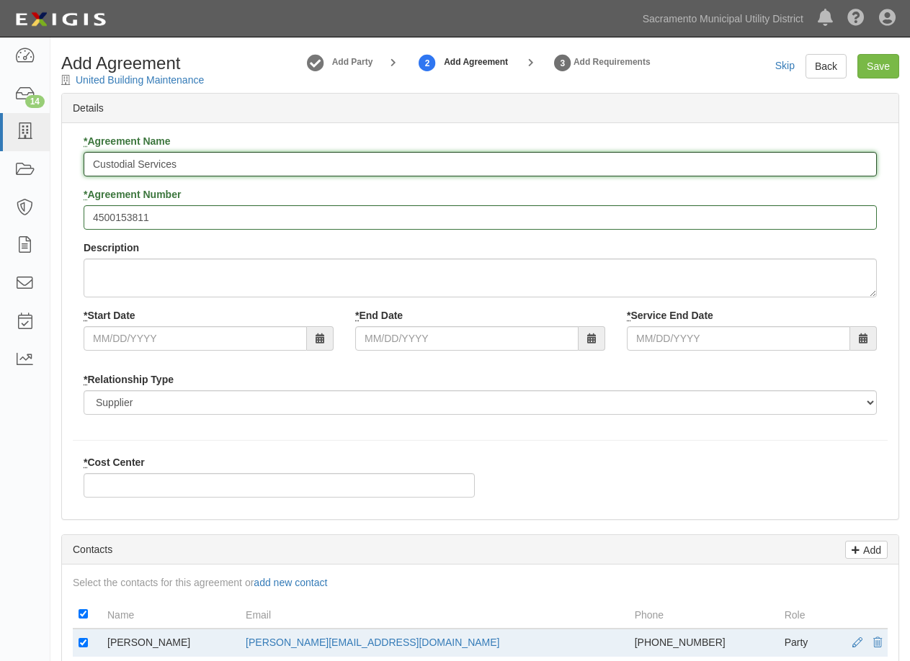
click at [151, 163] on input "Custodial Services" at bounding box center [480, 164] width 793 height 24
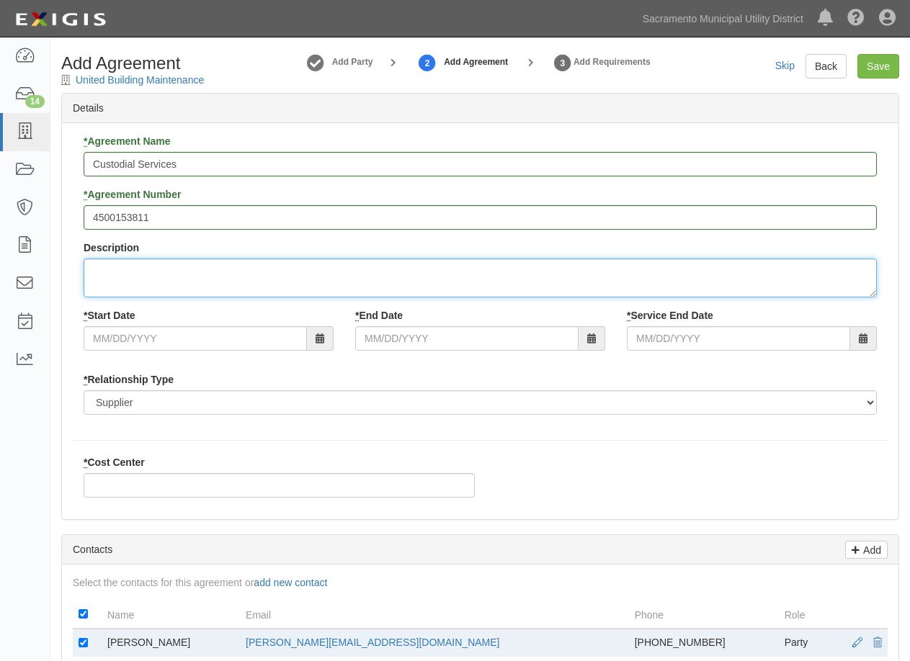
click at [158, 268] on textarea "Description" at bounding box center [480, 278] width 793 height 39
paste textarea "Custodial Services"
type textarea "Custodial Services"
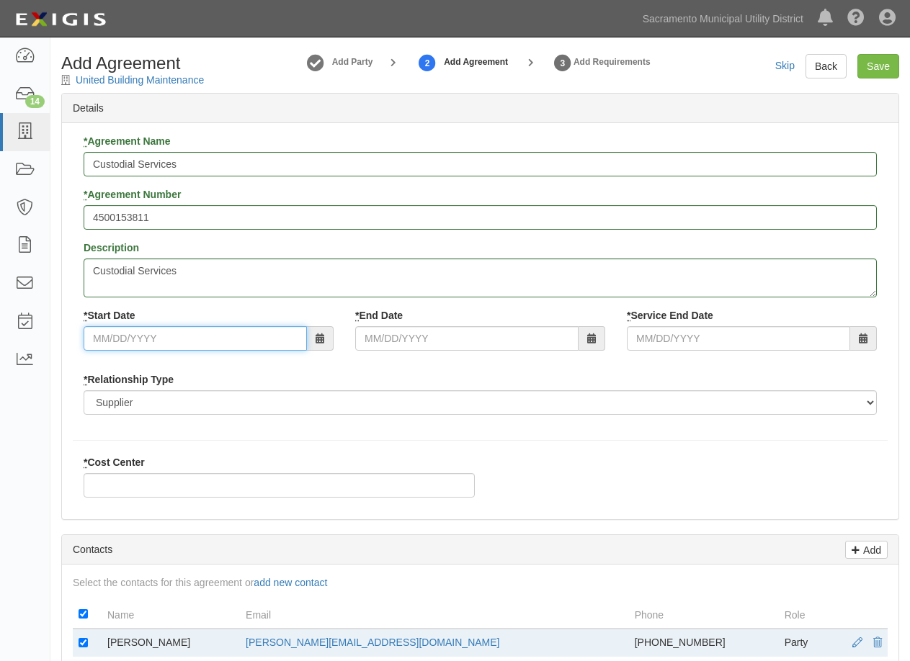
click at [229, 343] on input "* Start Date" at bounding box center [195, 338] width 223 height 24
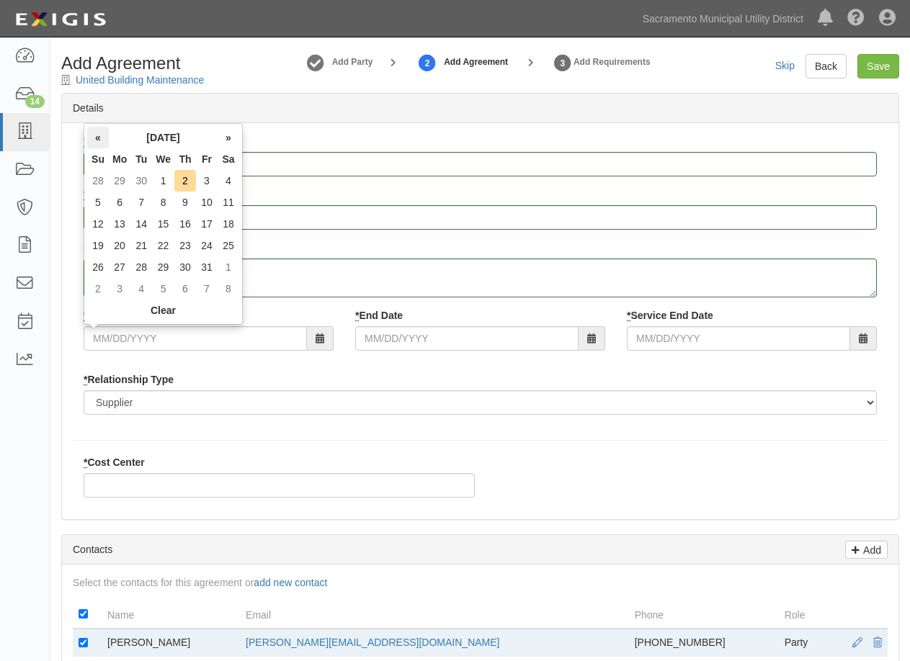
click at [102, 135] on th "«" at bounding box center [98, 138] width 22 height 22
click at [117, 176] on td "1" at bounding box center [120, 181] width 22 height 22
type input "09/01/2025"
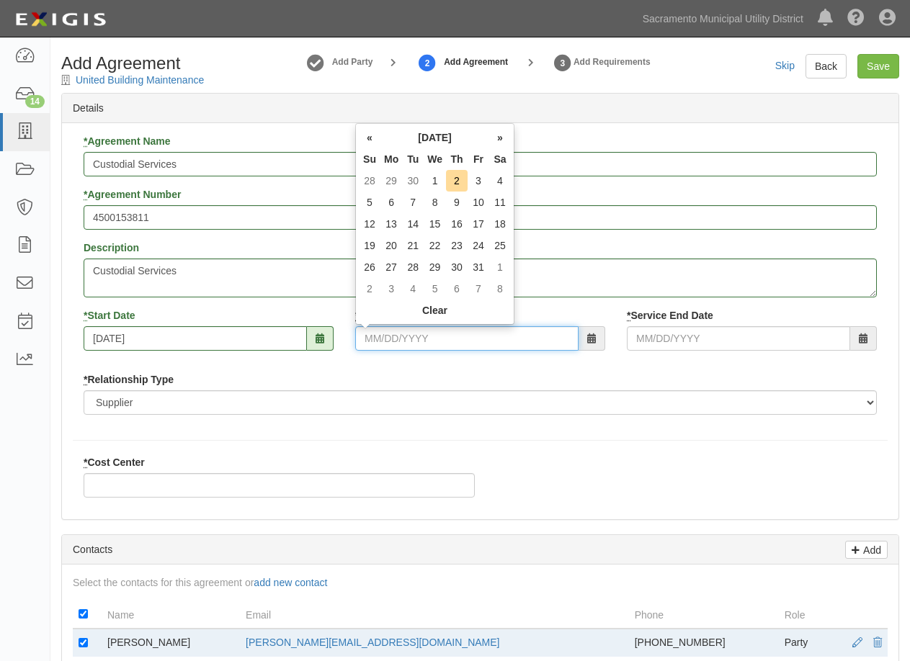
click at [392, 340] on input "* End Date" at bounding box center [466, 338] width 223 height 24
click at [497, 141] on th "»" at bounding box center [500, 138] width 22 height 22
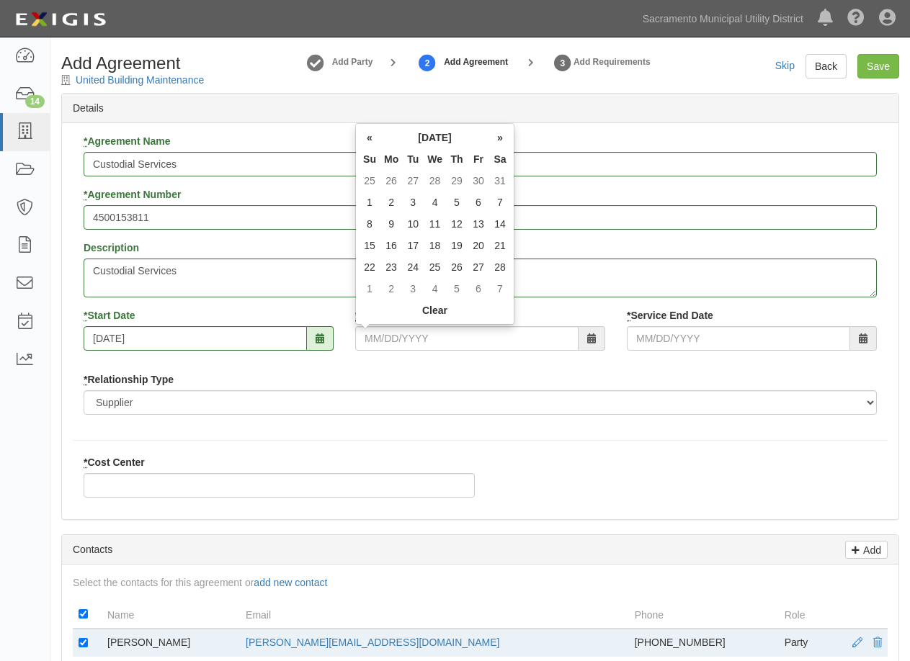
click at [497, 141] on th "»" at bounding box center [500, 138] width 22 height 22
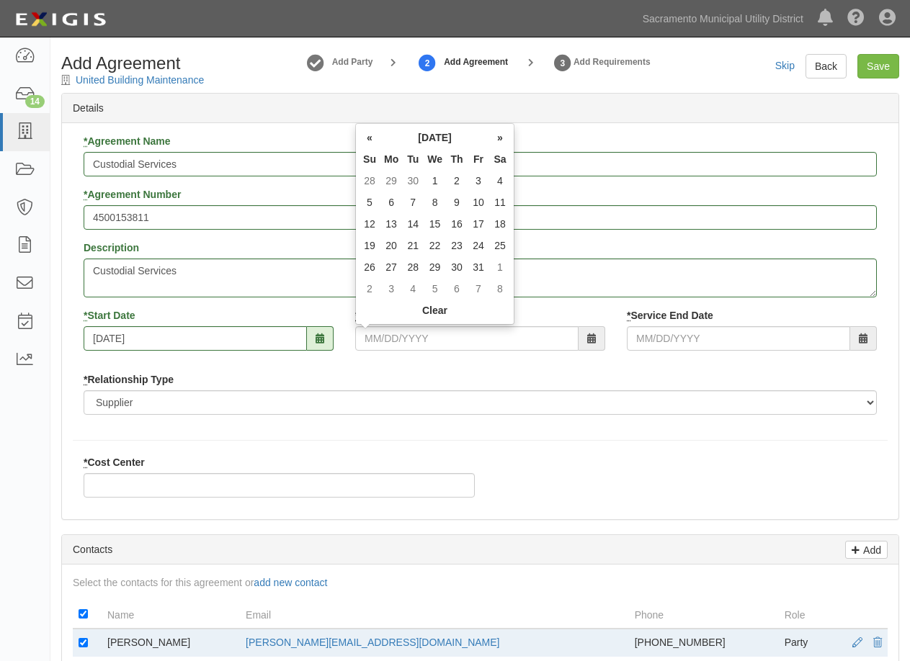
click at [497, 141] on th "»" at bounding box center [500, 138] width 22 height 22
click at [368, 140] on th "«" at bounding box center [370, 138] width 22 height 22
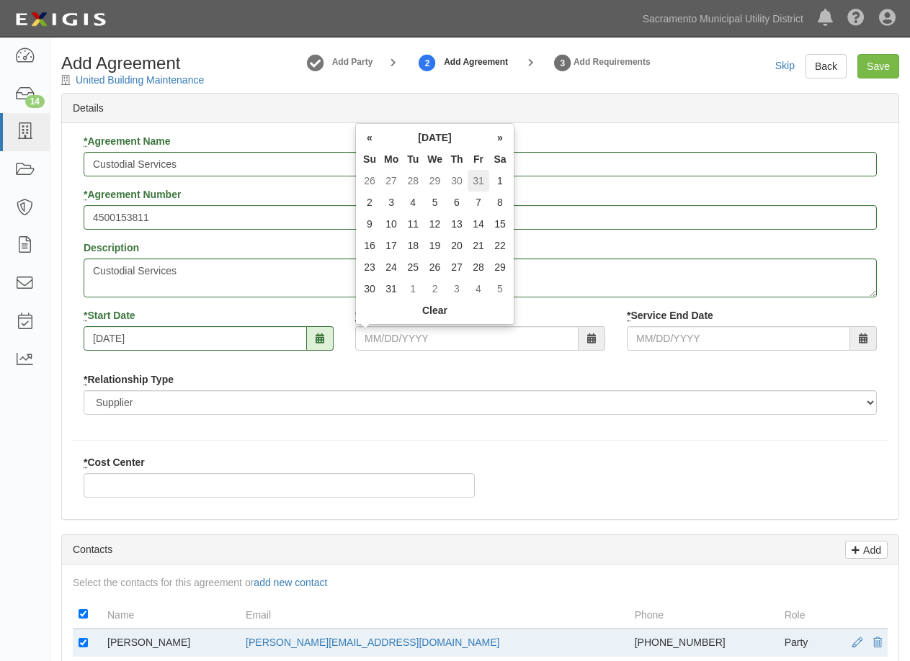
click at [483, 179] on td "31" at bounding box center [478, 181] width 22 height 22
type input "07/31/2026"
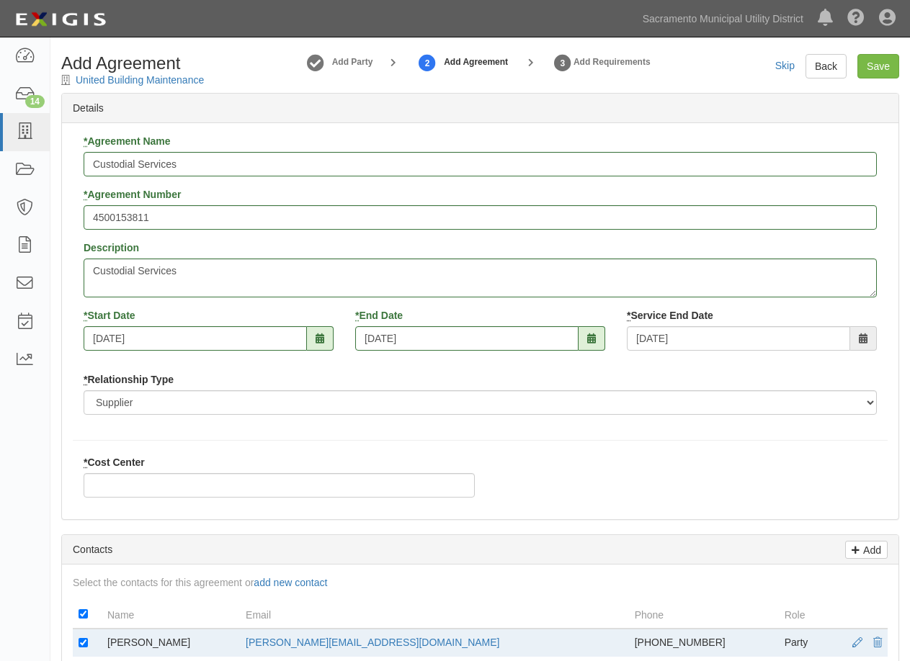
scroll to position [72, 0]
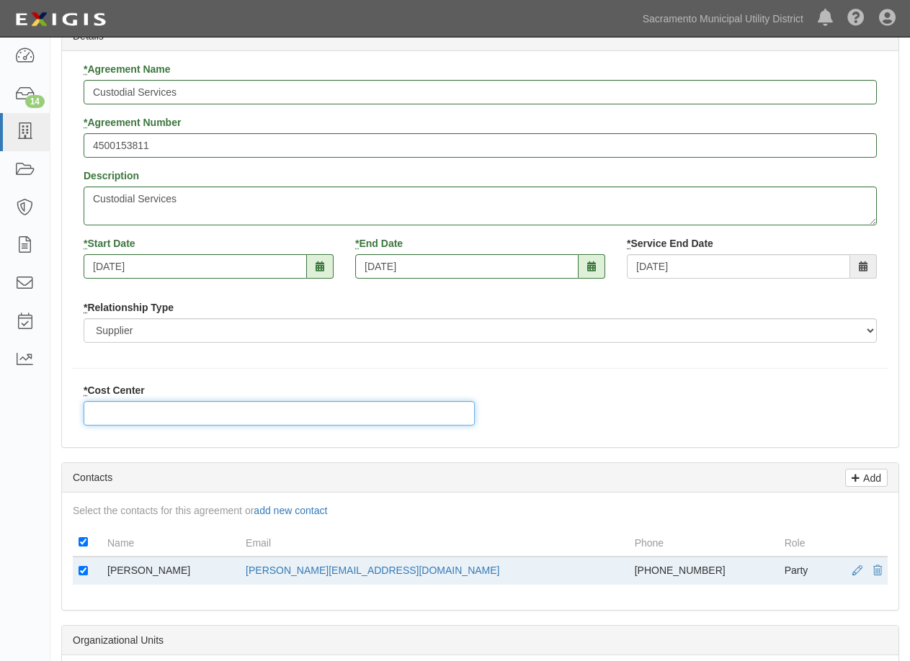
click at [167, 411] on input "* Cost Center" at bounding box center [279, 413] width 391 height 24
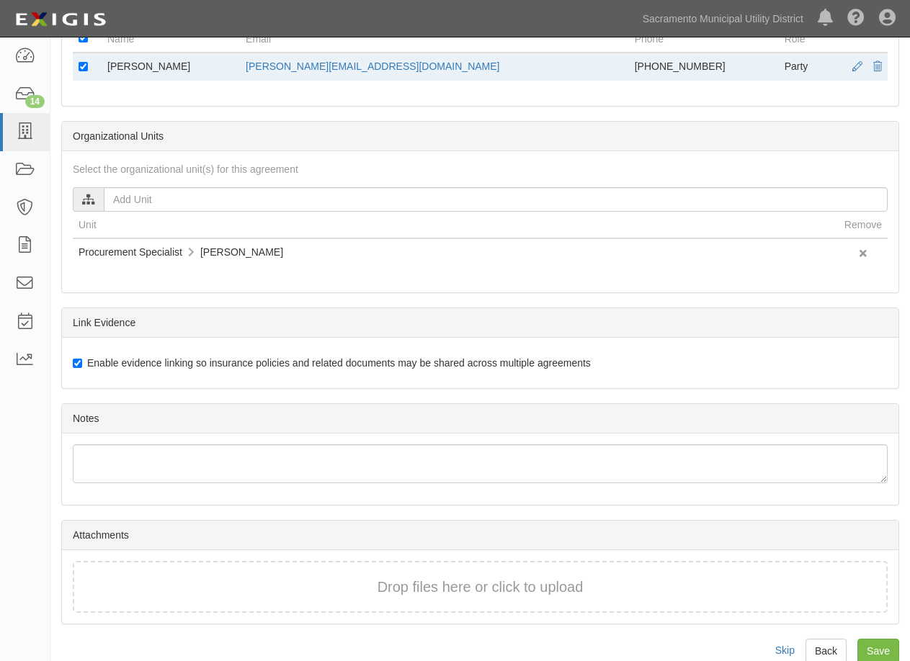
scroll to position [599, 0]
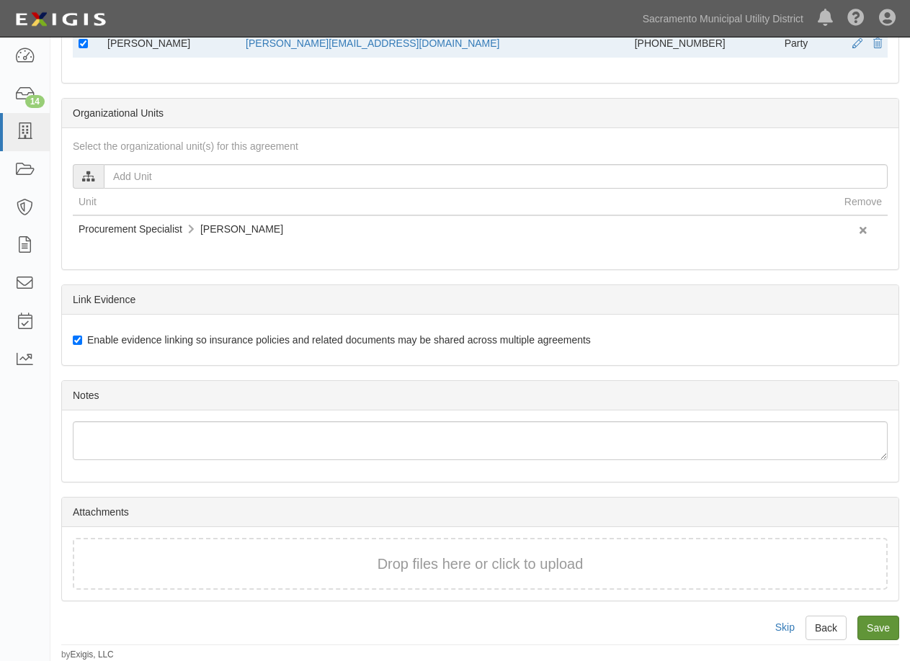
type input "338"
click at [866, 623] on input "Save" at bounding box center [878, 628] width 42 height 24
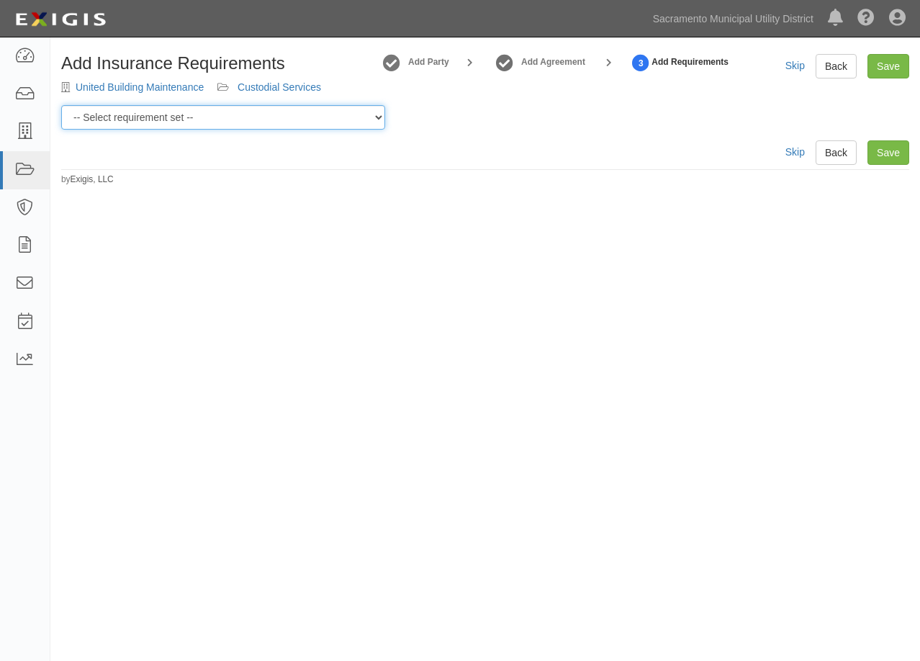
click at [175, 112] on select "-- Select requirement set -- SIR - 1 (CGL $2M, [MEDICAL_DATA] $2M, WC $1M) SIR …" at bounding box center [223, 117] width 324 height 24
select select "58662"
click at [61, 105] on select "-- Select requirement set -- SIR - 1 (CGL $2M, [MEDICAL_DATA] $2M, WC $1M) SIR …" at bounding box center [223, 117] width 324 height 24
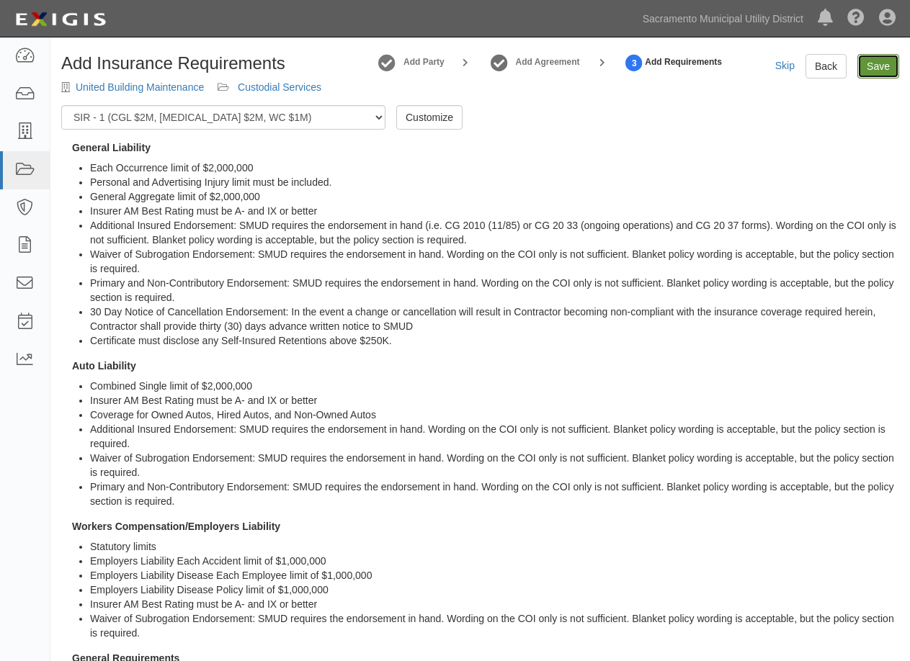
click at [874, 63] on link "Save" at bounding box center [878, 66] width 42 height 24
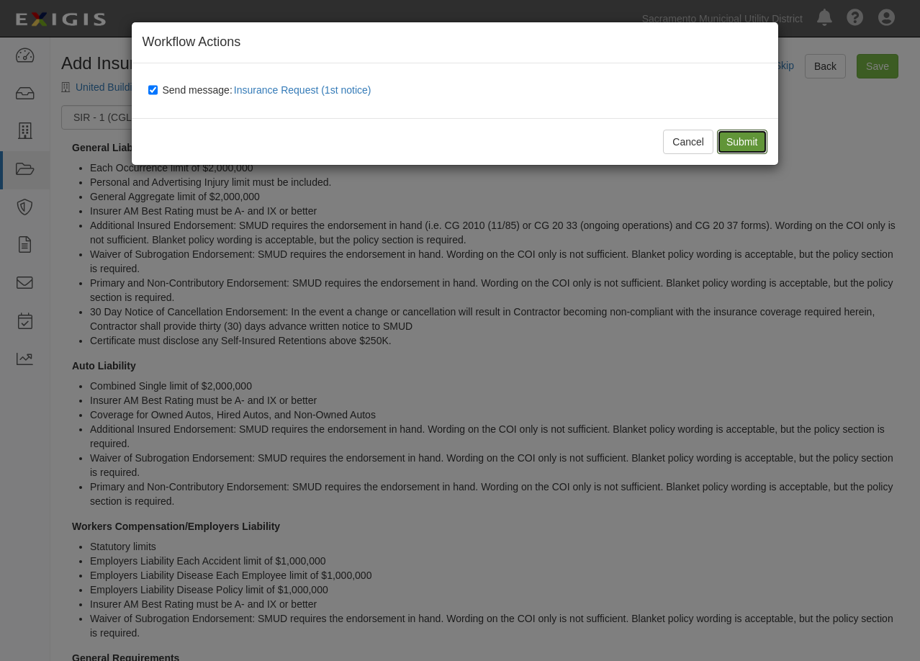
click at [735, 141] on input "Submit" at bounding box center [742, 142] width 50 height 24
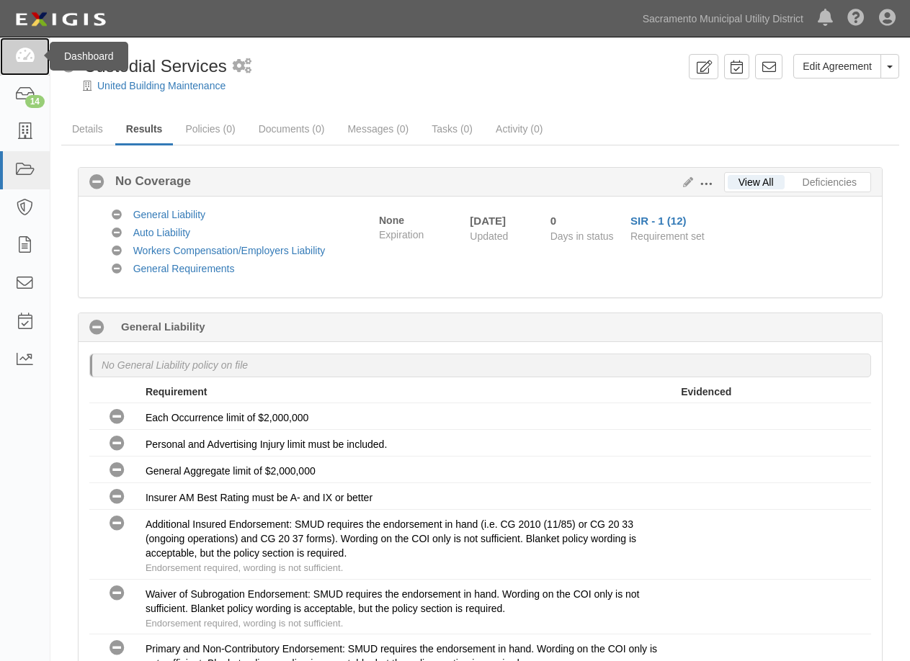
click at [26, 58] on icon at bounding box center [24, 56] width 20 height 17
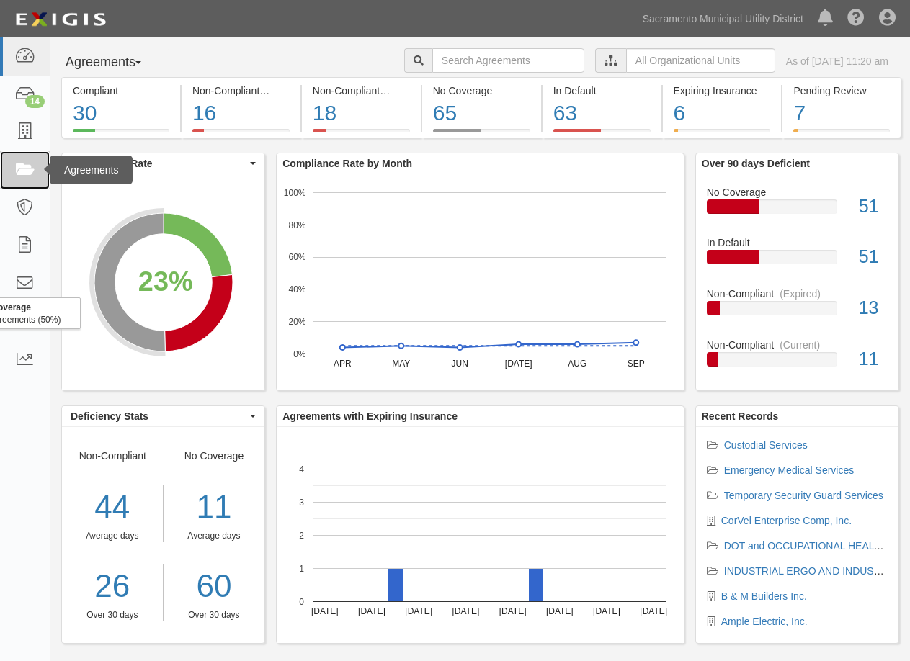
click at [38, 167] on link at bounding box center [25, 170] width 50 height 38
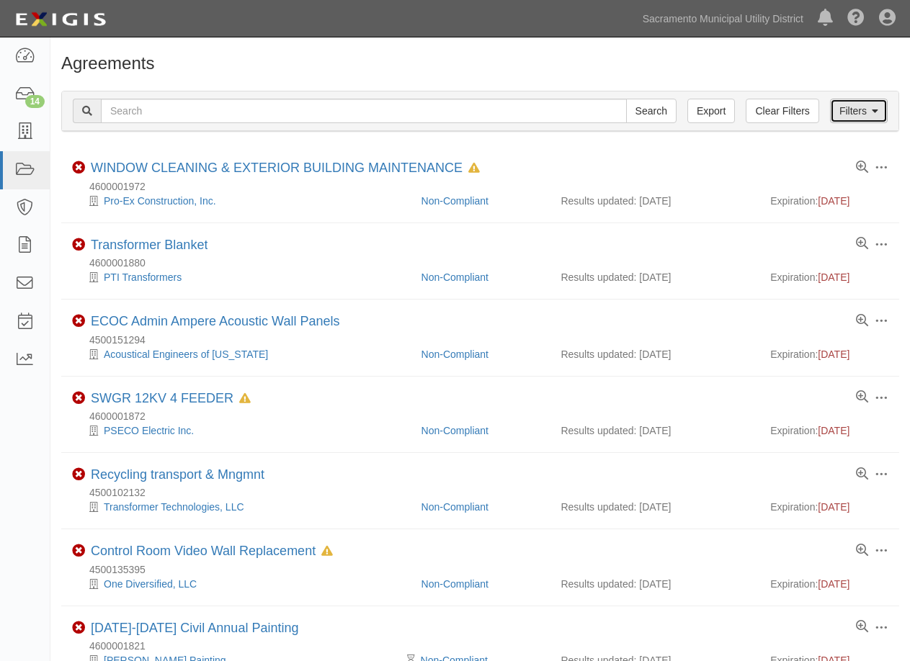
click at [869, 107] on link "Filters" at bounding box center [859, 111] width 58 height 24
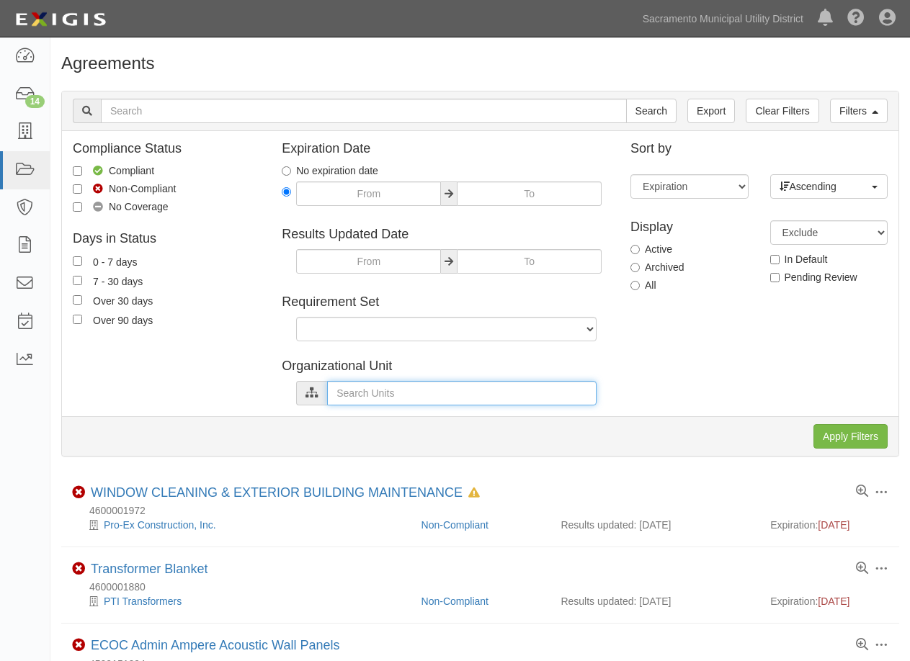
click at [361, 392] on input "text" at bounding box center [461, 393] width 269 height 24
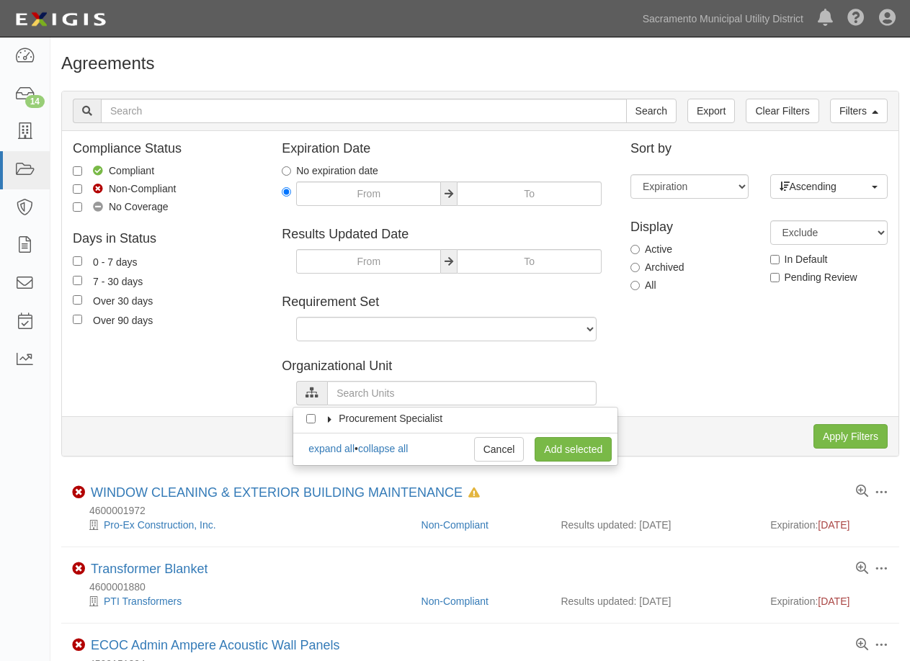
click at [325, 420] on icon at bounding box center [330, 419] width 10 height 6
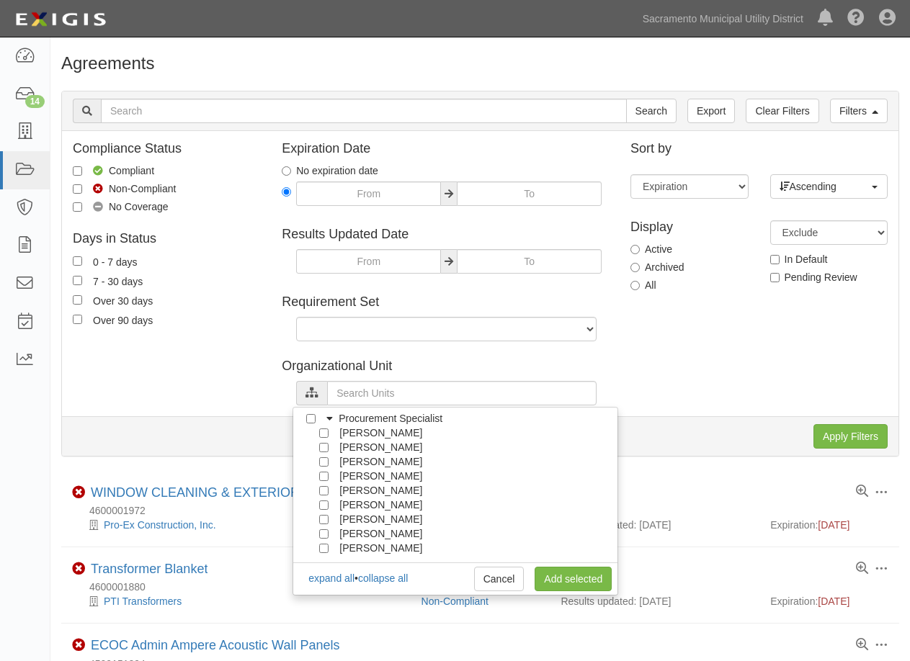
scroll to position [72, 0]
click at [323, 489] on input "[PERSON_NAME]" at bounding box center [323, 490] width 9 height 9
checkbox input "true"
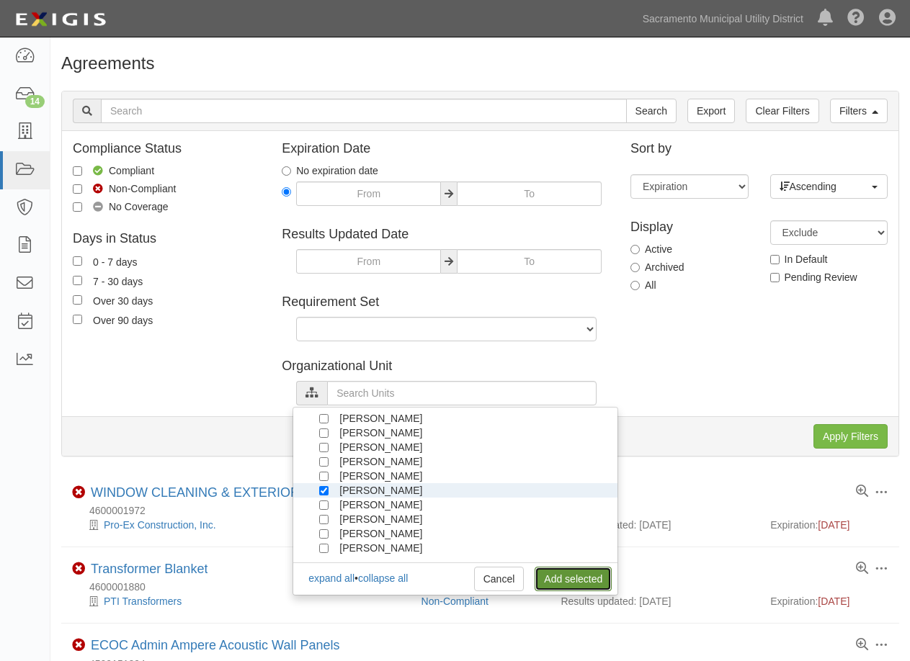
click at [557, 575] on link "Add selected" at bounding box center [572, 579] width 77 height 24
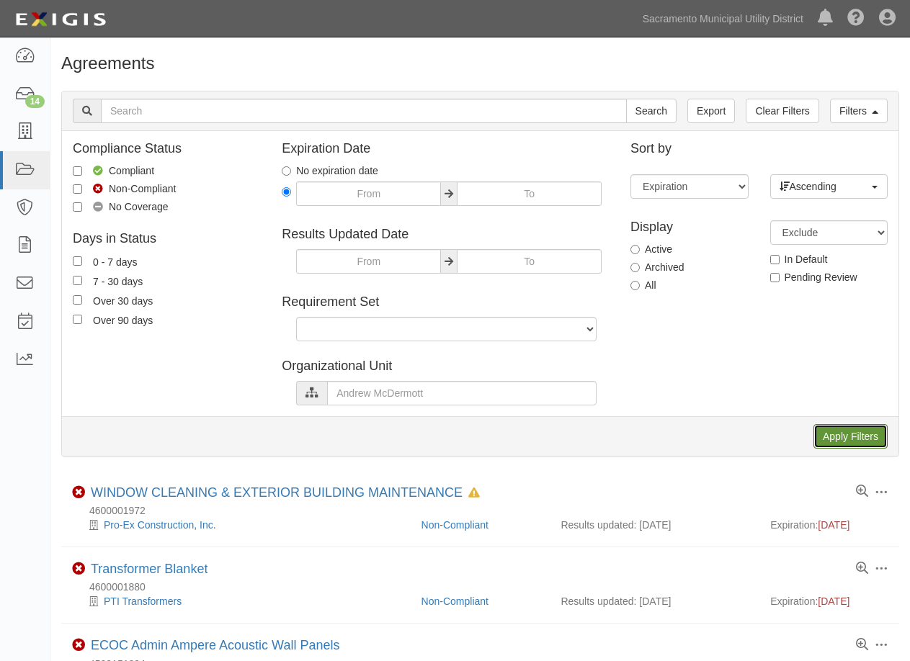
click at [841, 442] on input "Apply Filters" at bounding box center [850, 436] width 74 height 24
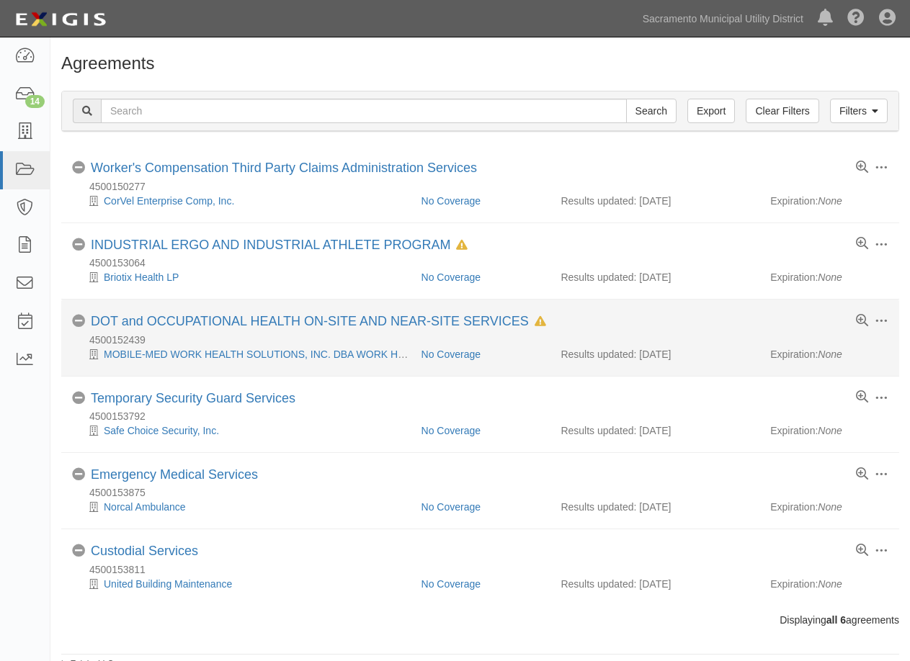
click at [539, 324] on icon at bounding box center [540, 322] width 12 height 10
click at [475, 322] on link "DOT and OCCUPATIONAL HEALTH ON-SITE AND NEAR-SITE SERVICES" at bounding box center [310, 321] width 438 height 14
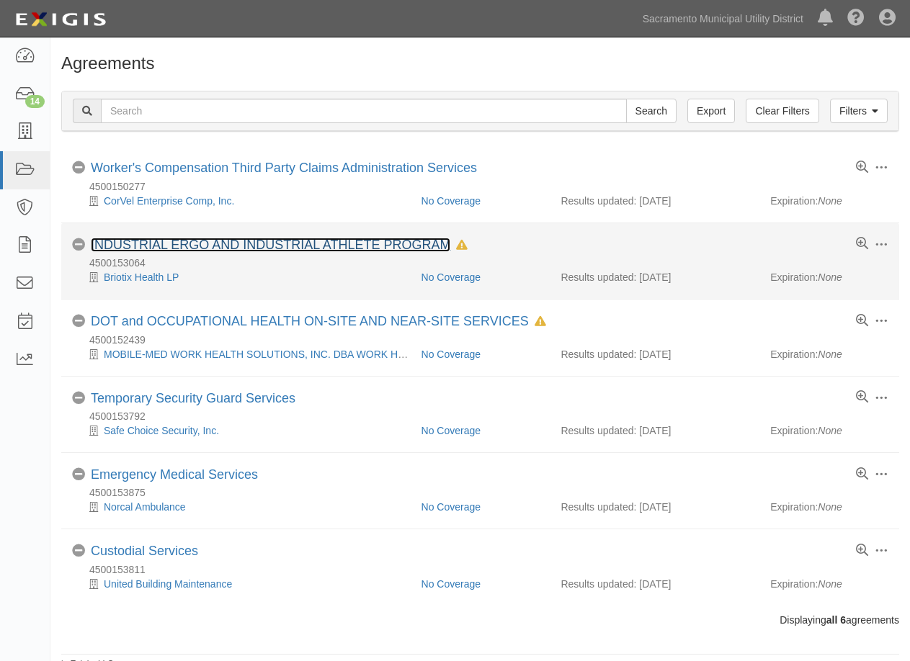
click at [314, 240] on link "INDUSTRIAL ERGO AND INDUSTRIAL ATHLETE PROGRAM" at bounding box center [270, 245] width 359 height 14
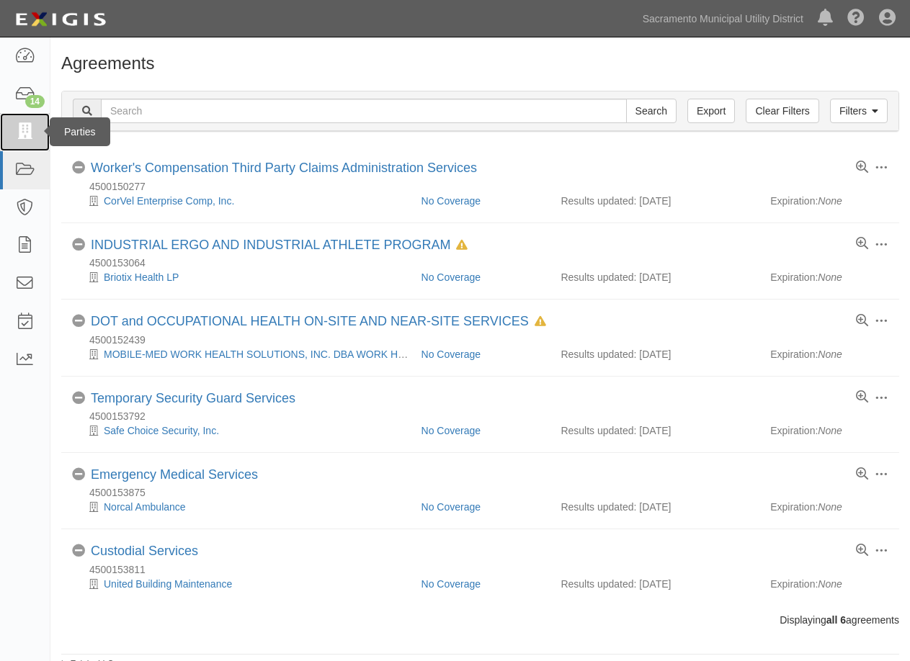
click at [30, 121] on link at bounding box center [25, 132] width 50 height 38
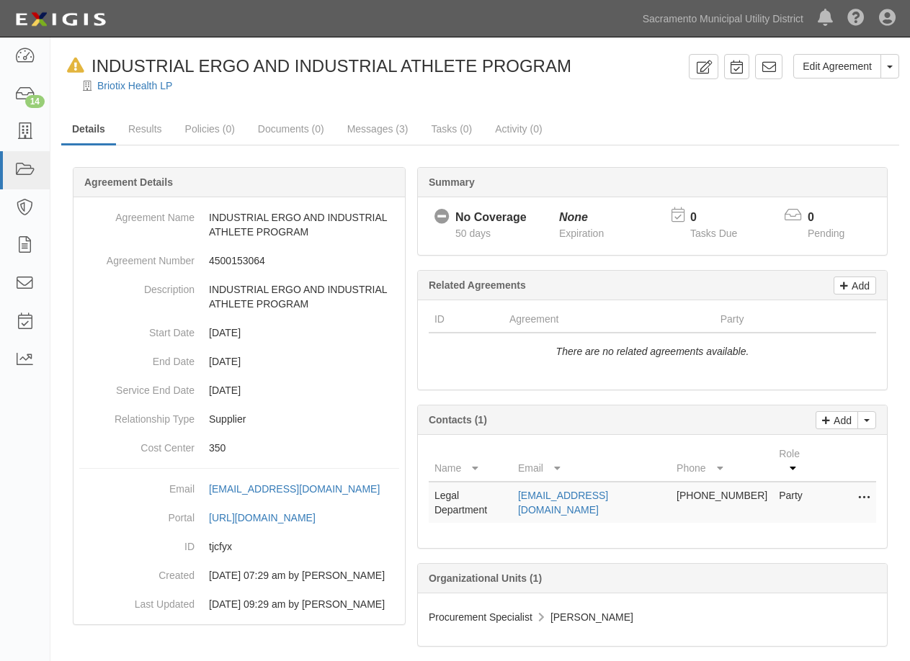
click at [73, 63] on icon at bounding box center [75, 65] width 17 height 15
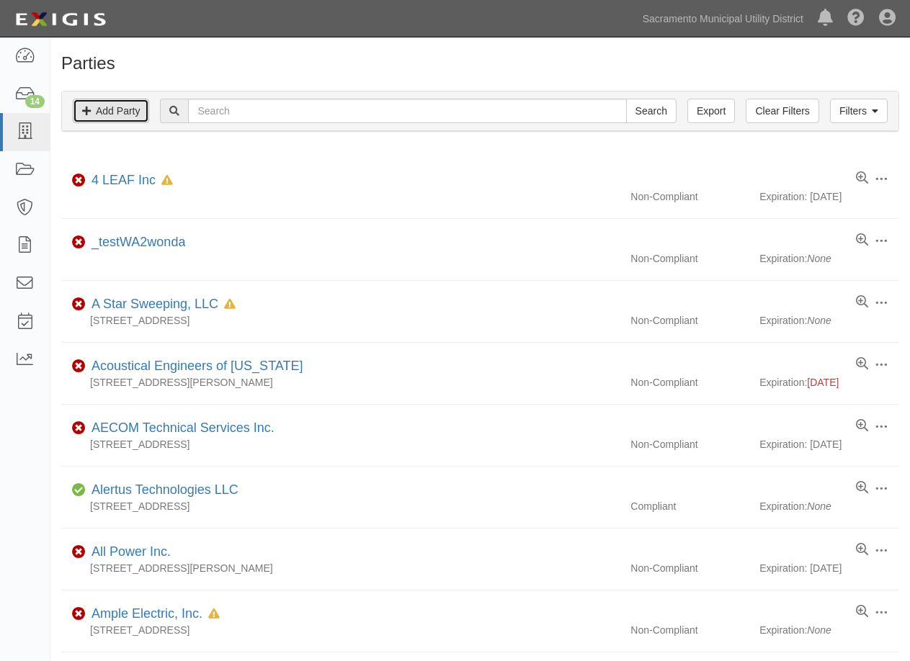
click at [105, 106] on link "Add Party" at bounding box center [111, 111] width 76 height 24
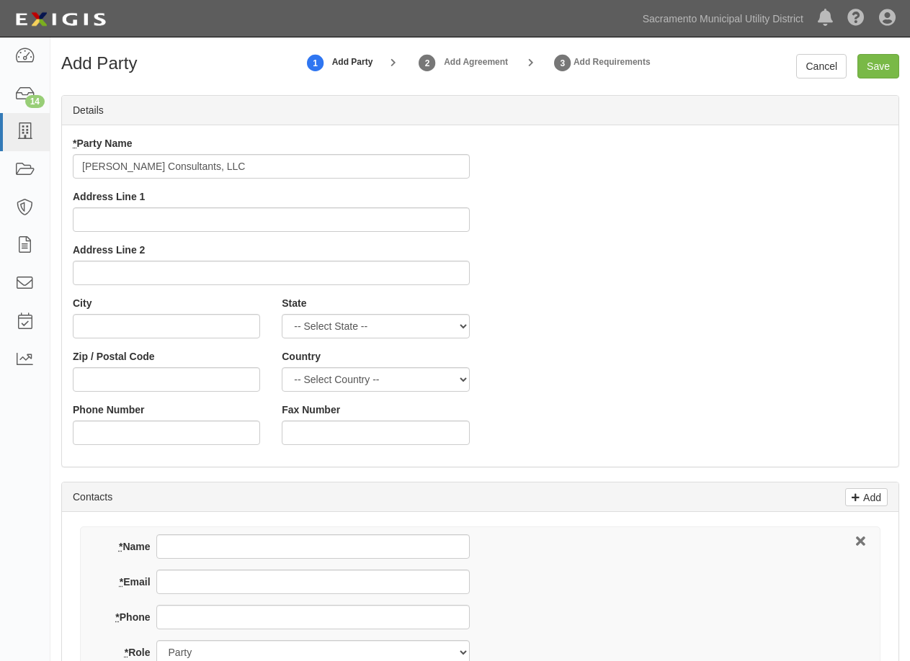
type input "[PERSON_NAME] Consultants, LLC"
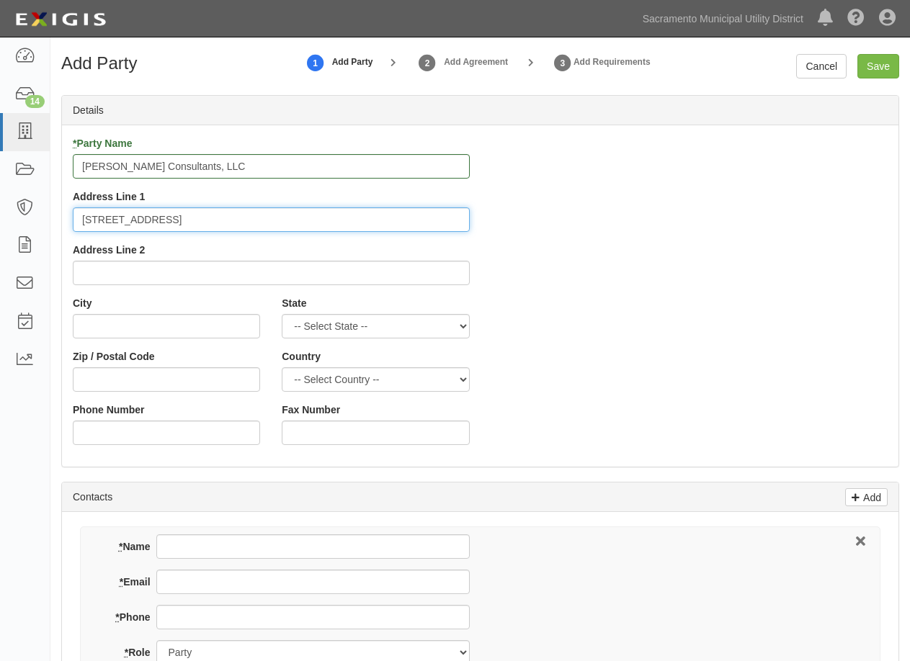
type input "[STREET_ADDRESS]"
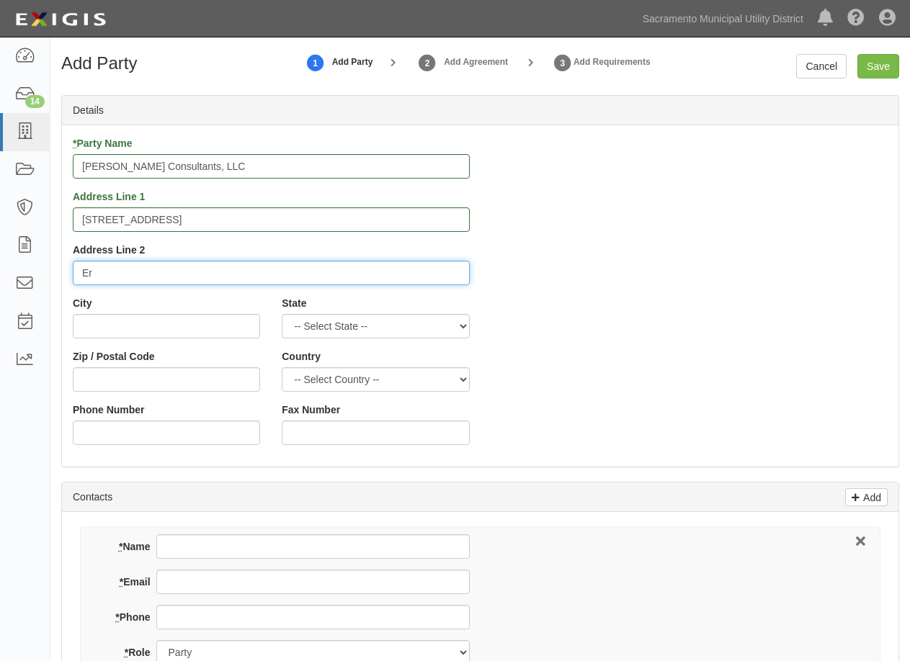
type input "E"
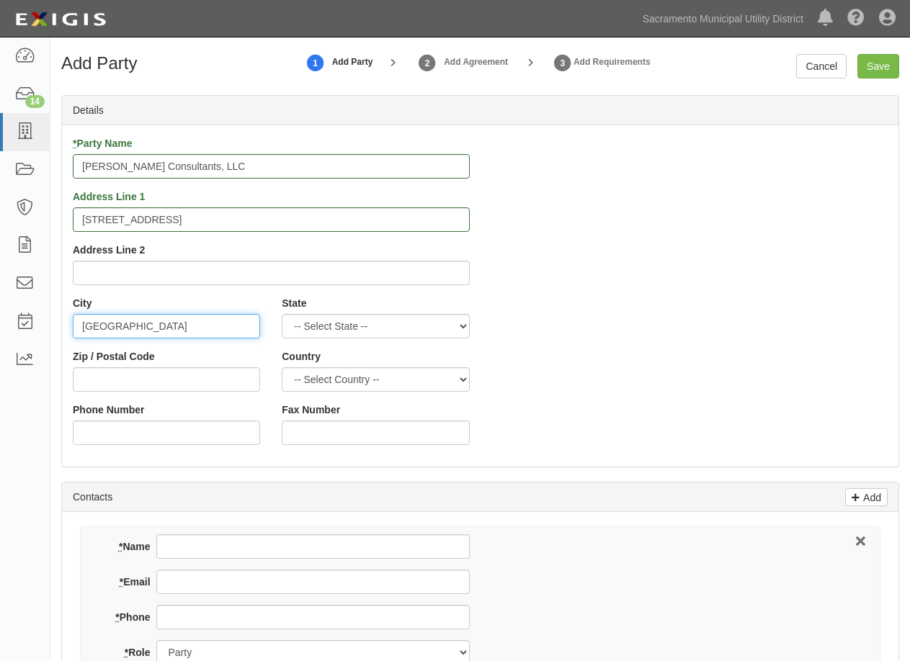
type input "[GEOGRAPHIC_DATA]"
select select "CO"
type input "80516"
select select "US"
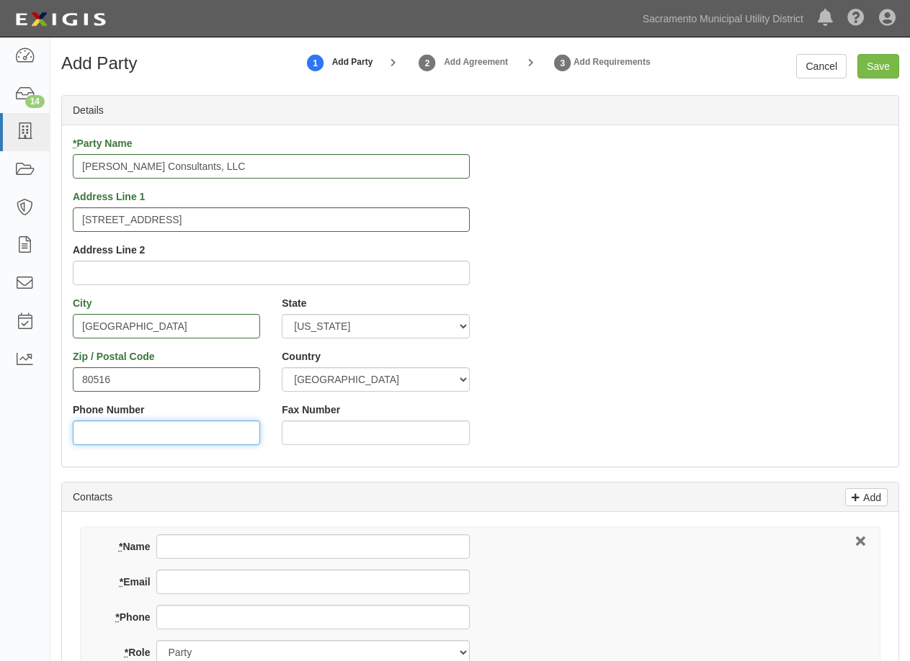
click at [133, 429] on input "Phone Number" at bounding box center [166, 433] width 187 height 24
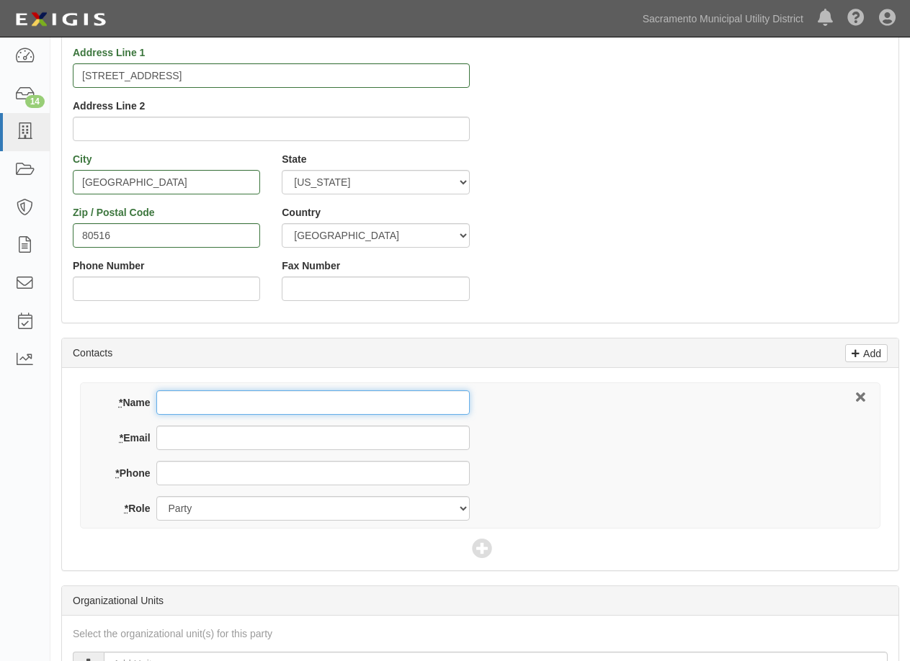
click at [225, 398] on input "* Name" at bounding box center [312, 402] width 313 height 24
paste input "[PERSON_NAME]"
type input "[PERSON_NAME]"
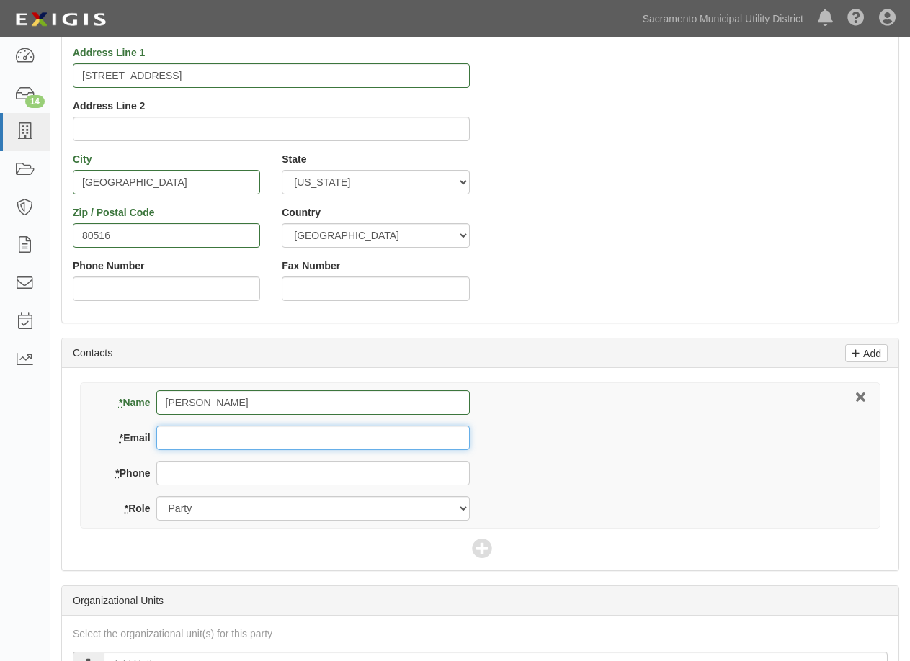
click at [226, 439] on input "* Email" at bounding box center [312, 438] width 313 height 24
paste input "[PERSON_NAME][EMAIL_ADDRESS][DOMAIN_NAME]"
type input "[PERSON_NAME][EMAIL_ADDRESS][DOMAIN_NAME]"
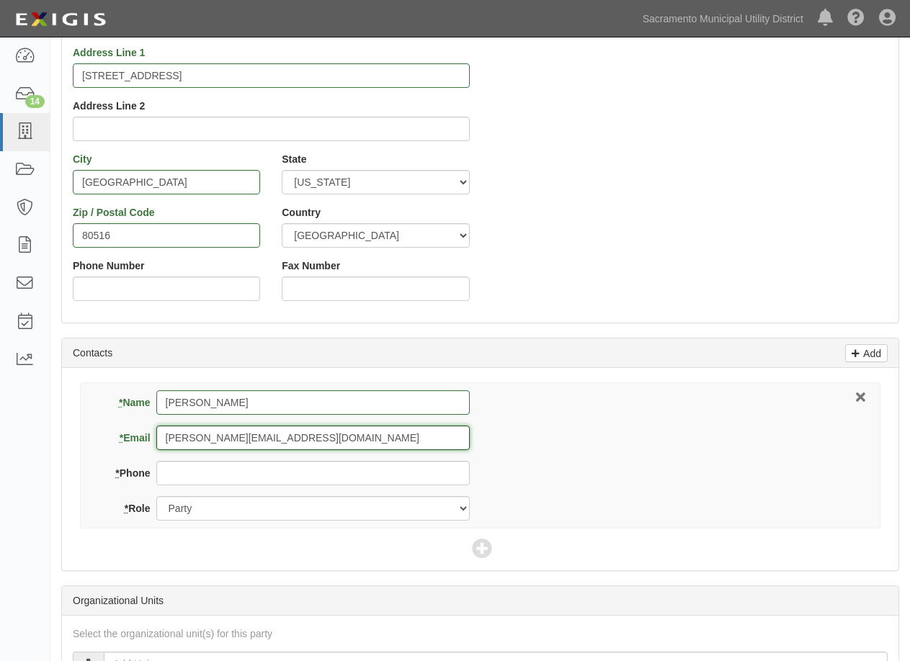
scroll to position [288, 0]
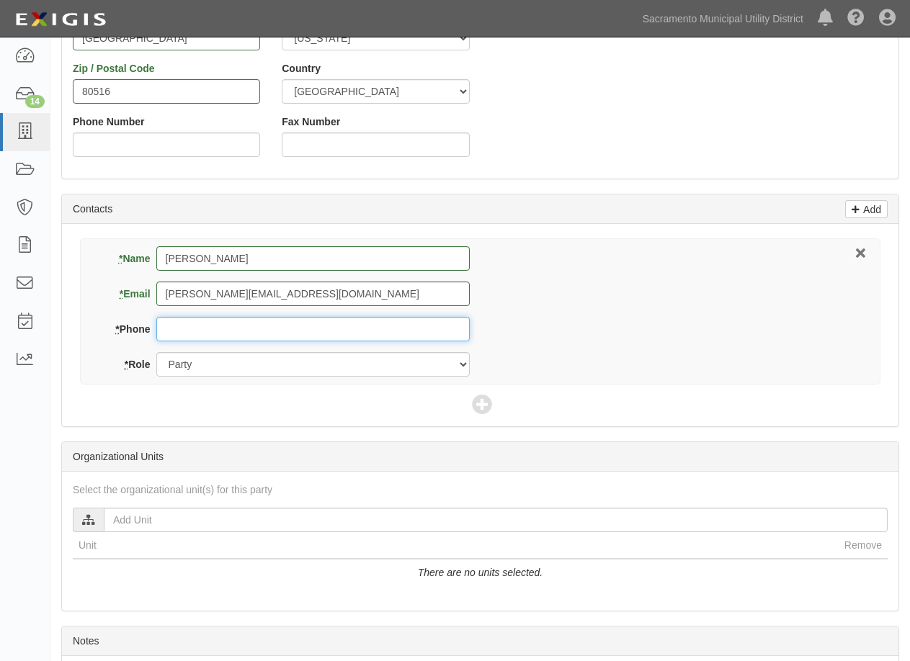
click at [183, 327] on input "* Phone" at bounding box center [312, 329] width 313 height 24
click at [196, 329] on input "* Phone" at bounding box center [312, 329] width 313 height 24
paste input "[PHONE_NUMBER]"
type input "[PHONE_NUMBER]"
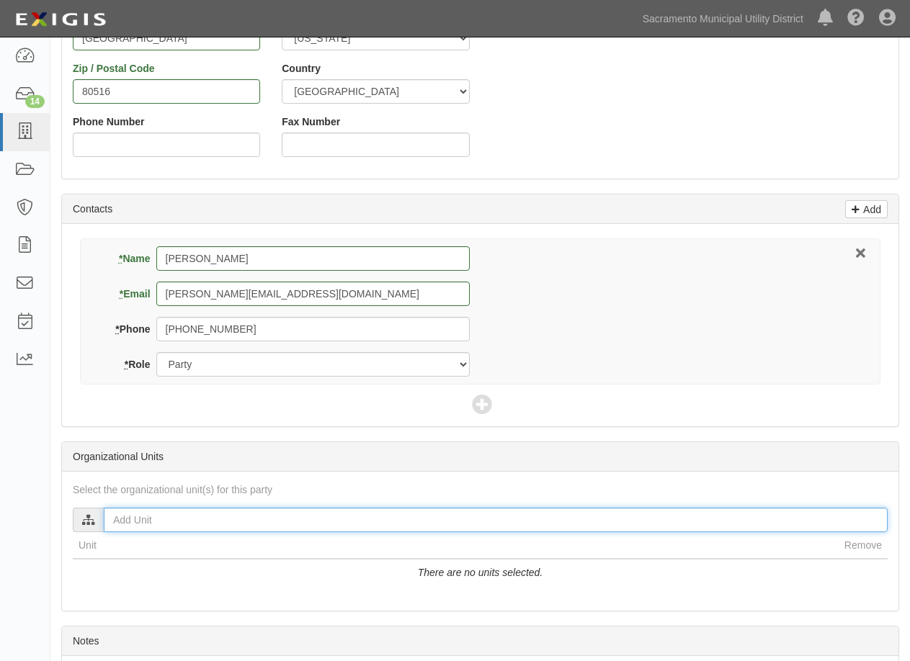
click at [125, 519] on input "text" at bounding box center [496, 520] width 784 height 24
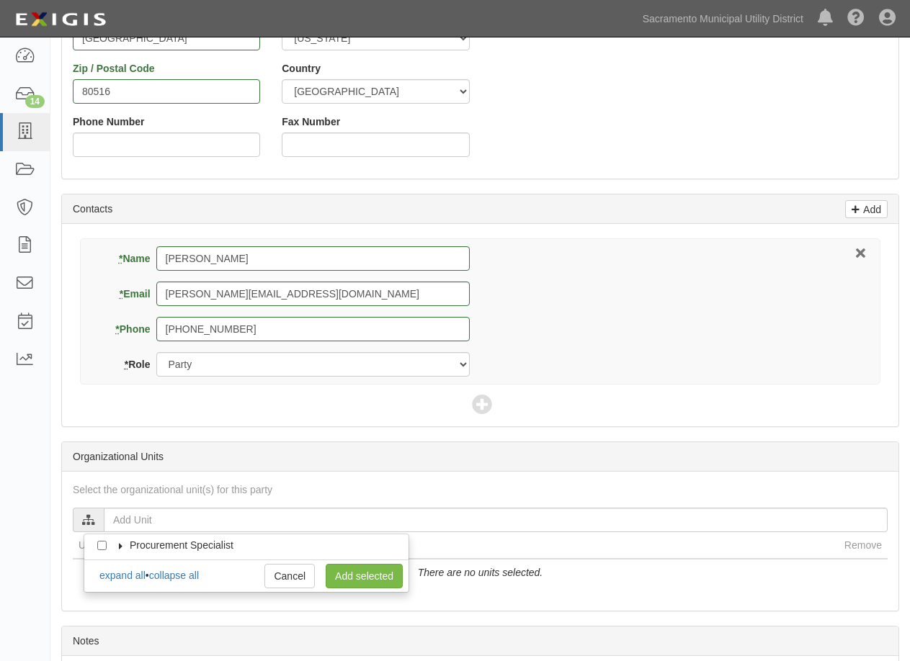
click at [116, 548] on icon at bounding box center [121, 546] width 10 height 6
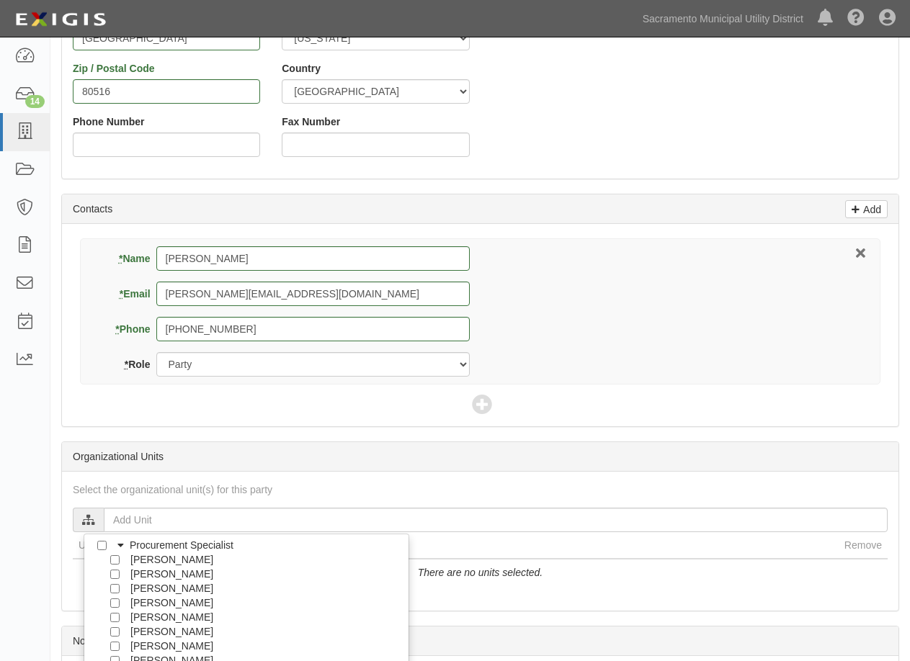
scroll to position [130, 0]
click at [113, 559] on input "[PERSON_NAME]" at bounding box center [114, 559] width 9 height 9
checkbox input "true"
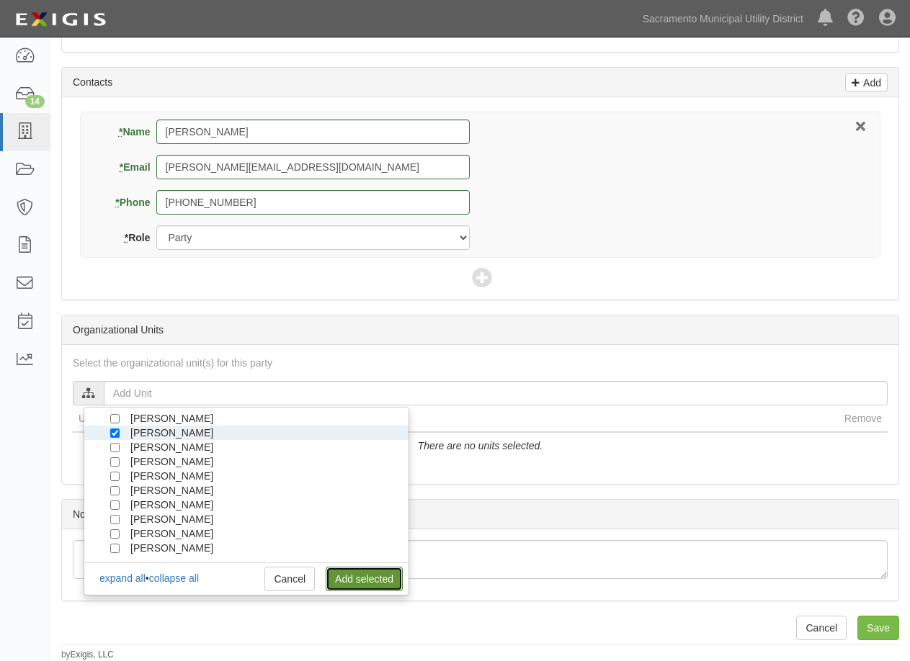
click at [374, 574] on link "Add selected" at bounding box center [364, 579] width 77 height 24
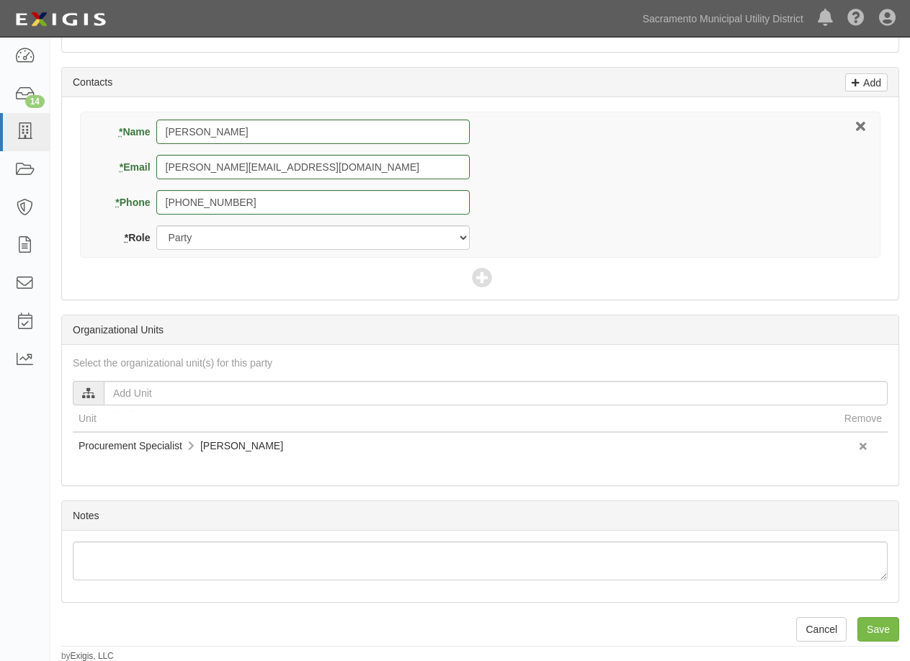
scroll to position [130, 0]
click at [878, 632] on input "Save" at bounding box center [878, 629] width 42 height 24
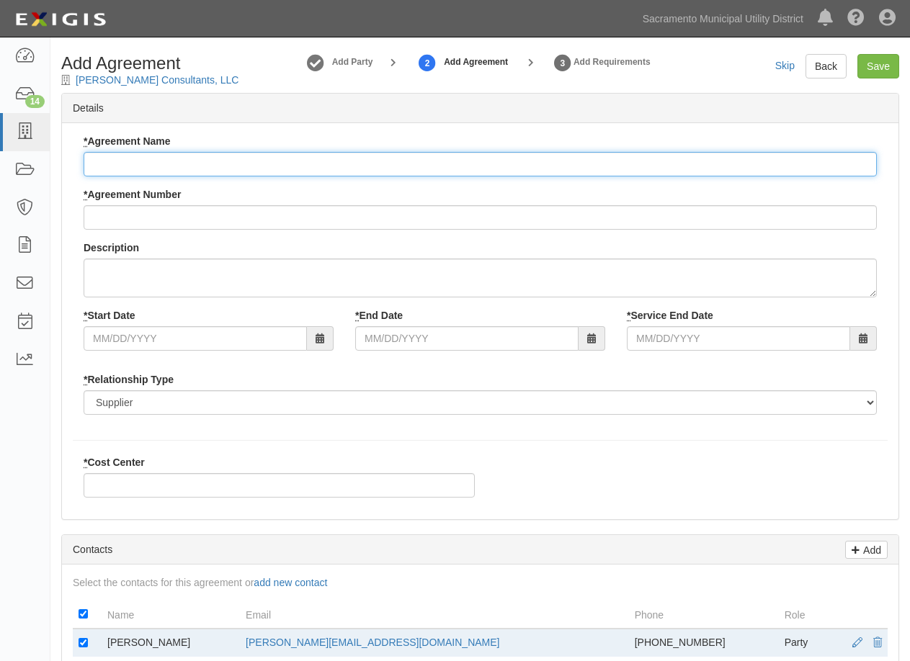
click at [135, 166] on input "* Agreement Name" at bounding box center [480, 164] width 793 height 24
type input "Dam Consulting"
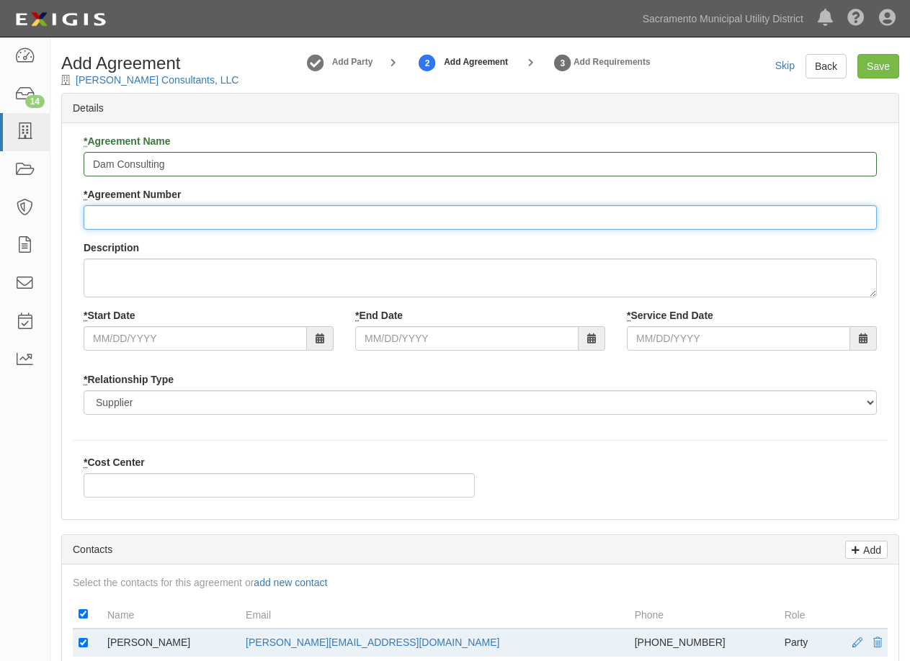
drag, startPoint x: 140, startPoint y: 223, endPoint x: 132, endPoint y: 223, distance: 8.0
click at [140, 223] on input "* Agreement Number" at bounding box center [480, 217] width 793 height 24
type input "4500153452"
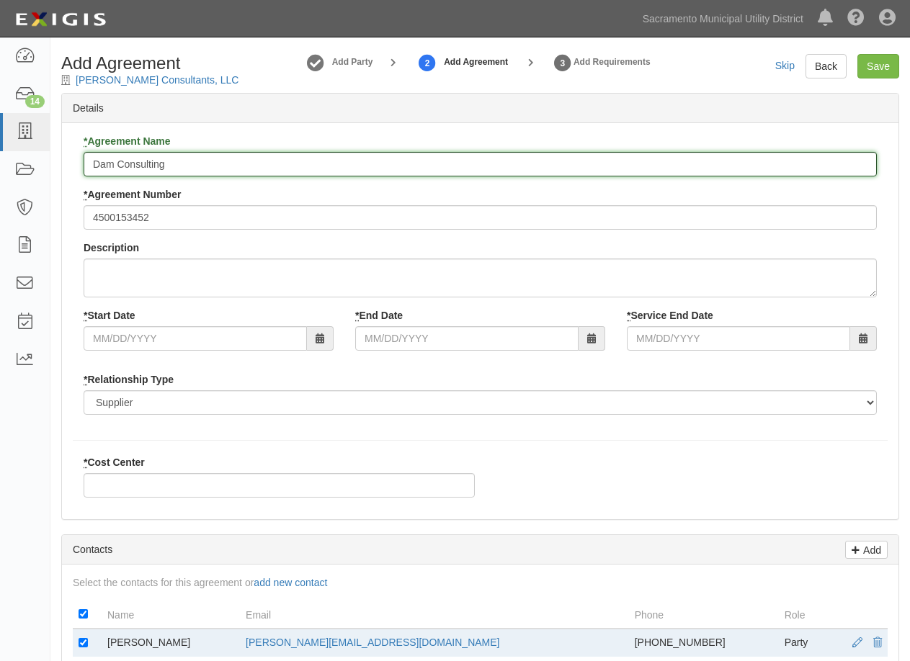
click at [144, 163] on input "Dam Consulting" at bounding box center [480, 164] width 793 height 24
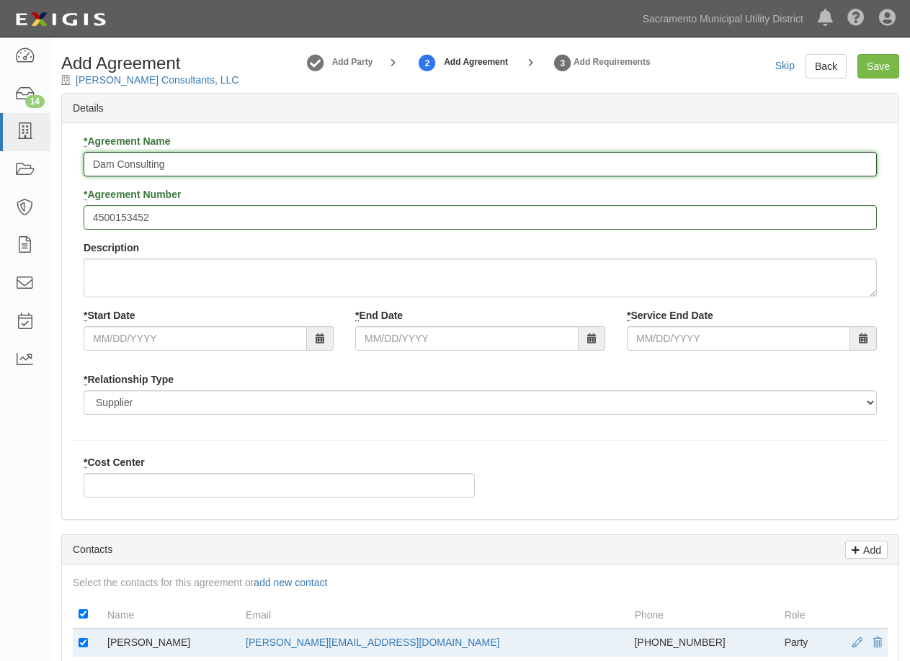
click at [144, 163] on input "Dam Consulting" at bounding box center [480, 164] width 793 height 24
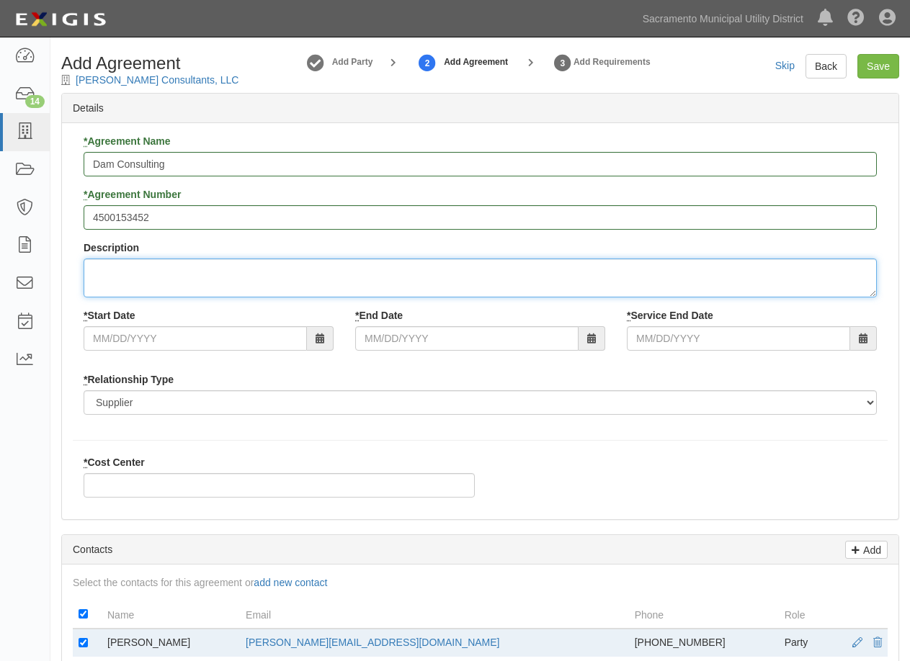
click at [142, 268] on textarea "Description" at bounding box center [480, 278] width 793 height 39
paste textarea "Dam Consulting"
type textarea "Dam Consulting"
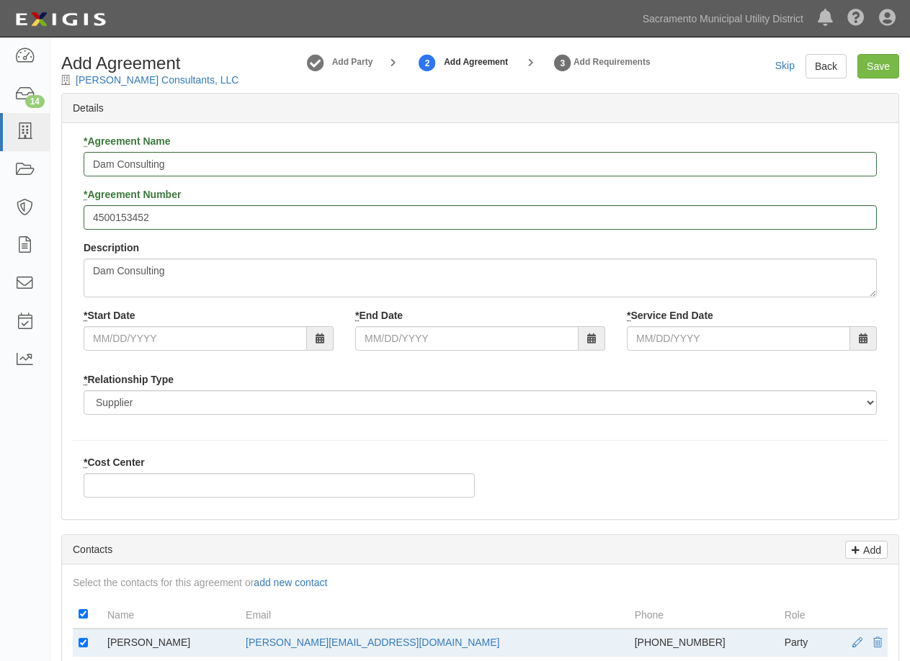
click at [322, 336] on icon at bounding box center [319, 339] width 9 height 10
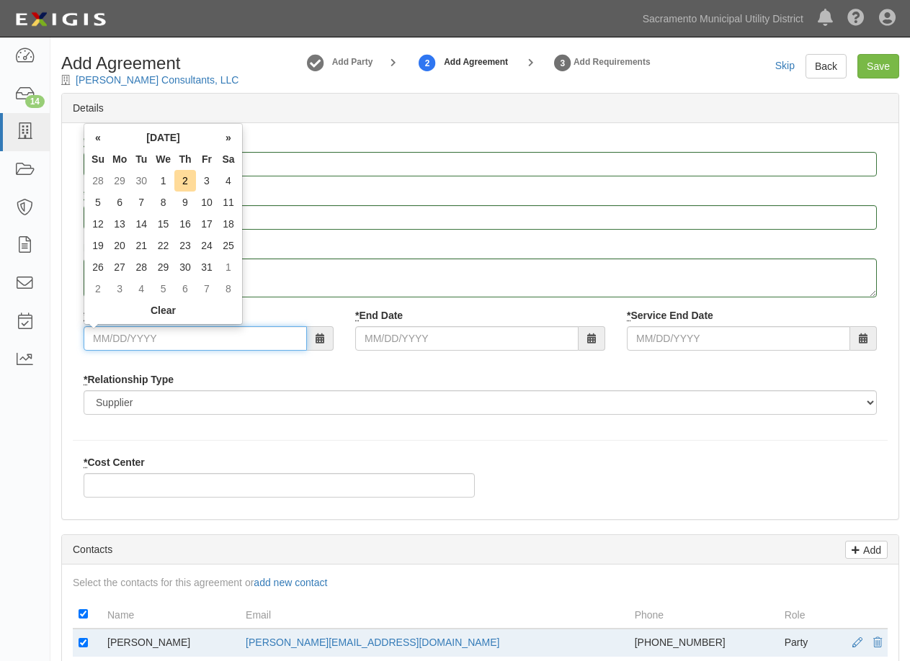
click at [287, 338] on input "* Start Date" at bounding box center [195, 338] width 223 height 24
click at [98, 133] on th "«" at bounding box center [98, 138] width 22 height 22
click at [124, 236] on td "22" at bounding box center [120, 246] width 22 height 22
type input "09/22/2025"
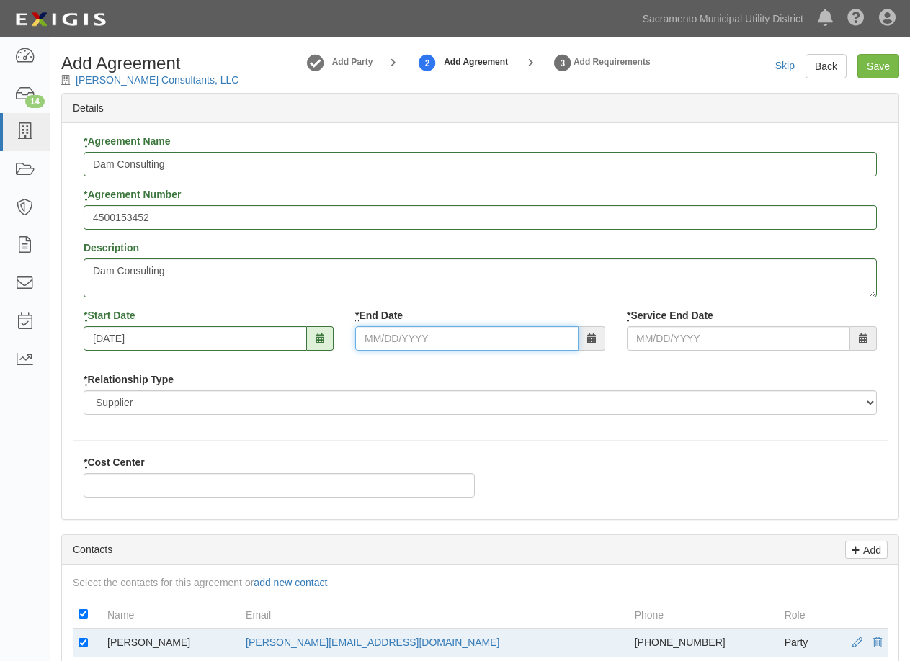
click at [403, 339] on input "* End Date" at bounding box center [466, 338] width 223 height 24
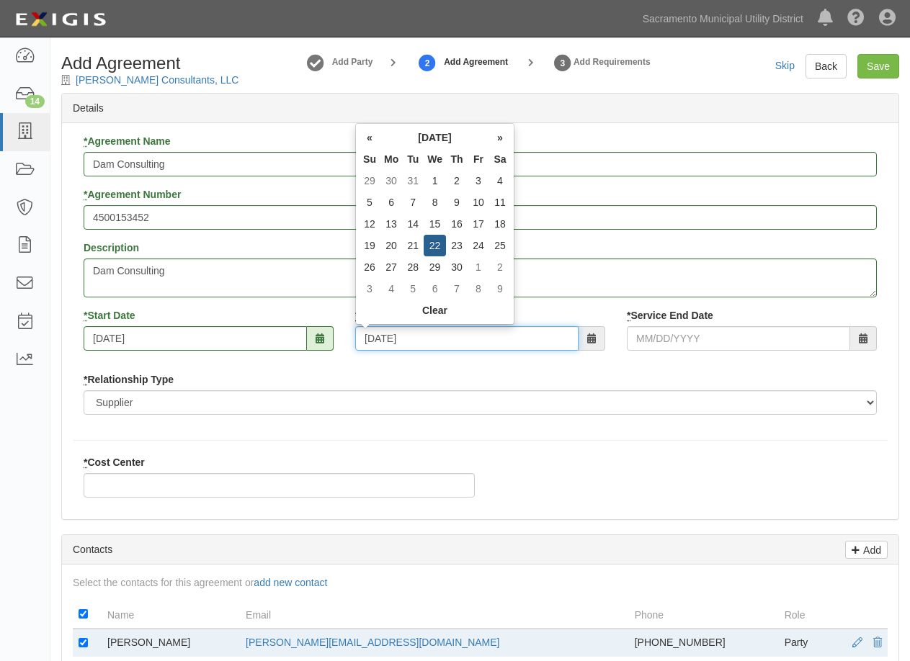
type input "09/22/2027"
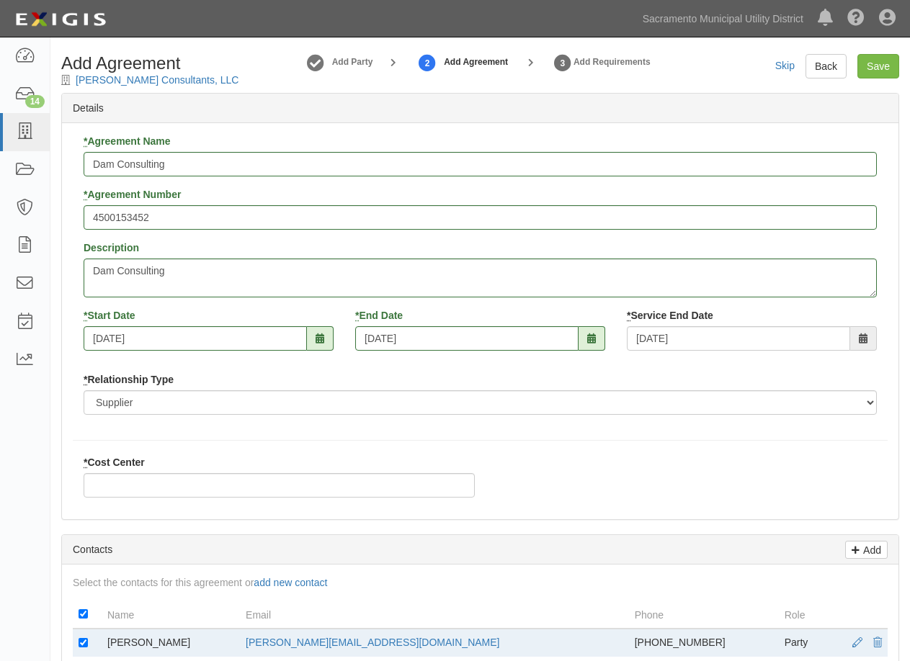
click at [163, 441] on div "* Agreement Name Dam Consulting * Agreement Number 4500153452 Description Dam C…" at bounding box center [480, 321] width 836 height 396
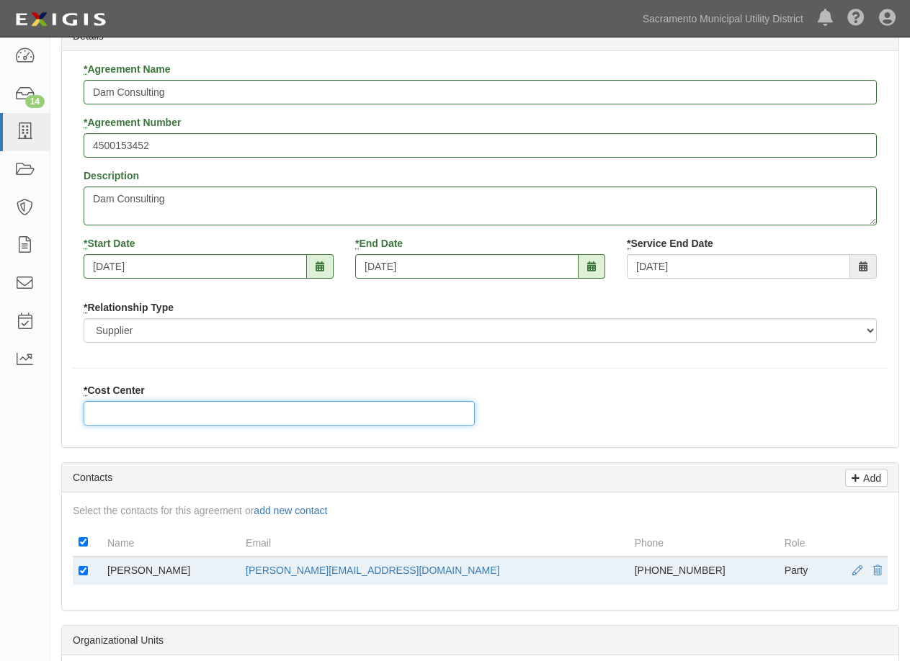
click at [156, 413] on input "* Cost Center" at bounding box center [279, 413] width 391 height 24
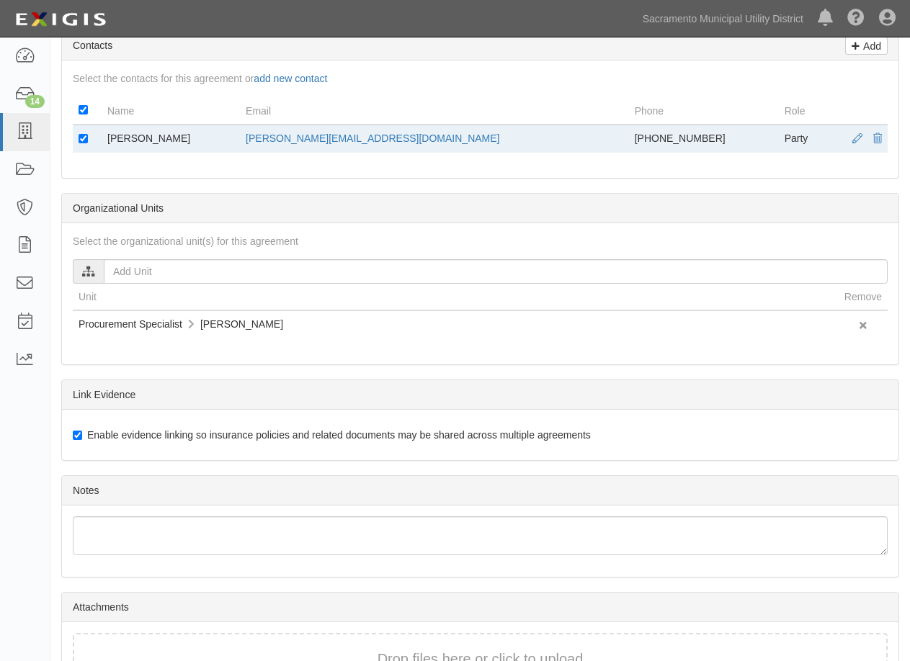
scroll to position [599, 0]
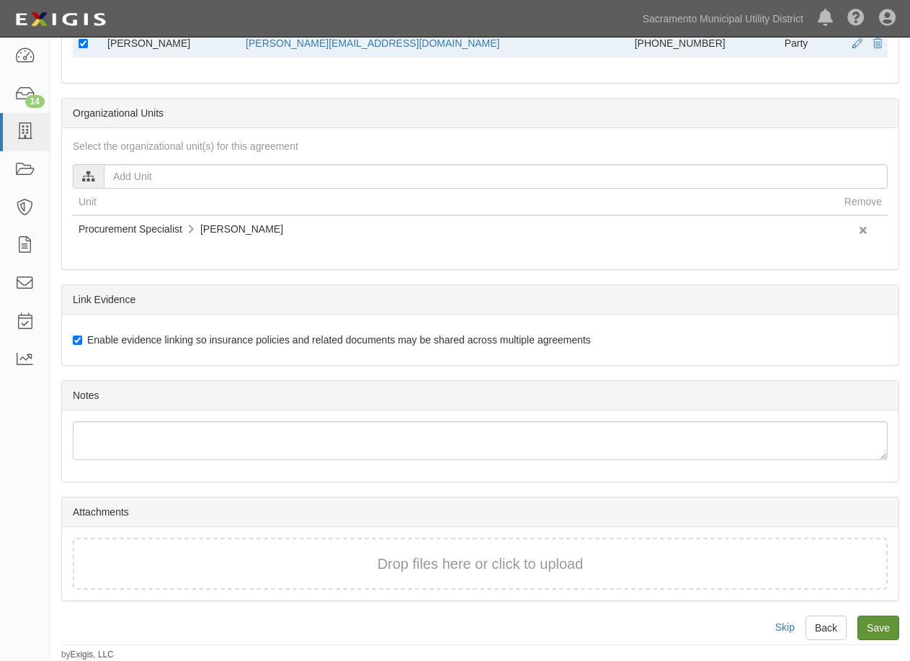
type input "463"
click at [871, 629] on input "Save" at bounding box center [878, 628] width 42 height 24
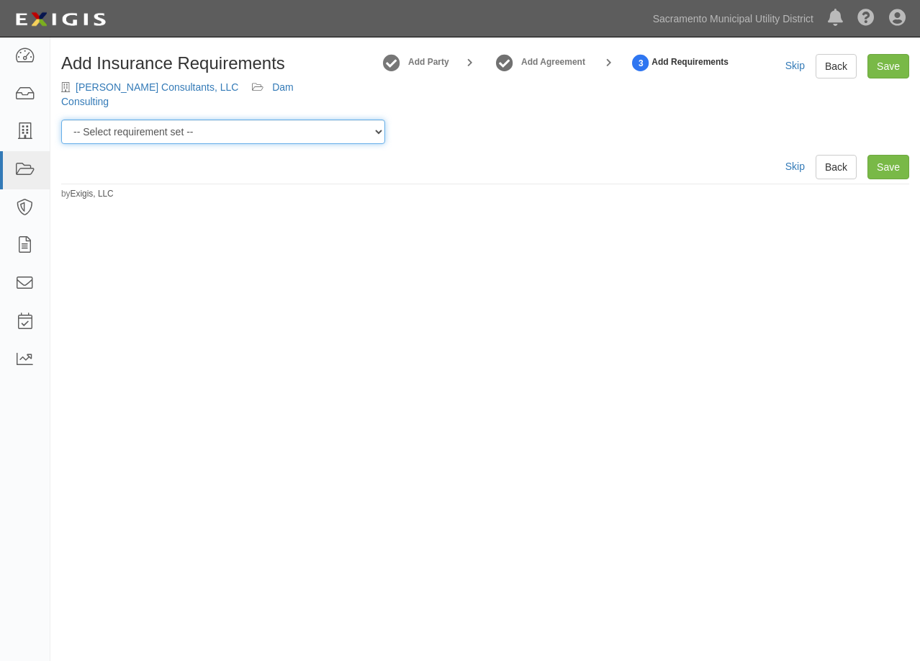
click at [136, 120] on select "-- Select requirement set -- SIR - 1 (CGL $2M, [MEDICAL_DATA] $2M, WC $1M) SIR …" at bounding box center [223, 132] width 324 height 24
select select "58662"
click at [61, 120] on select "-- Select requirement set -- SIR - 1 (CGL $2M, [MEDICAL_DATA] $2M, WC $1M) SIR …" at bounding box center [223, 132] width 324 height 24
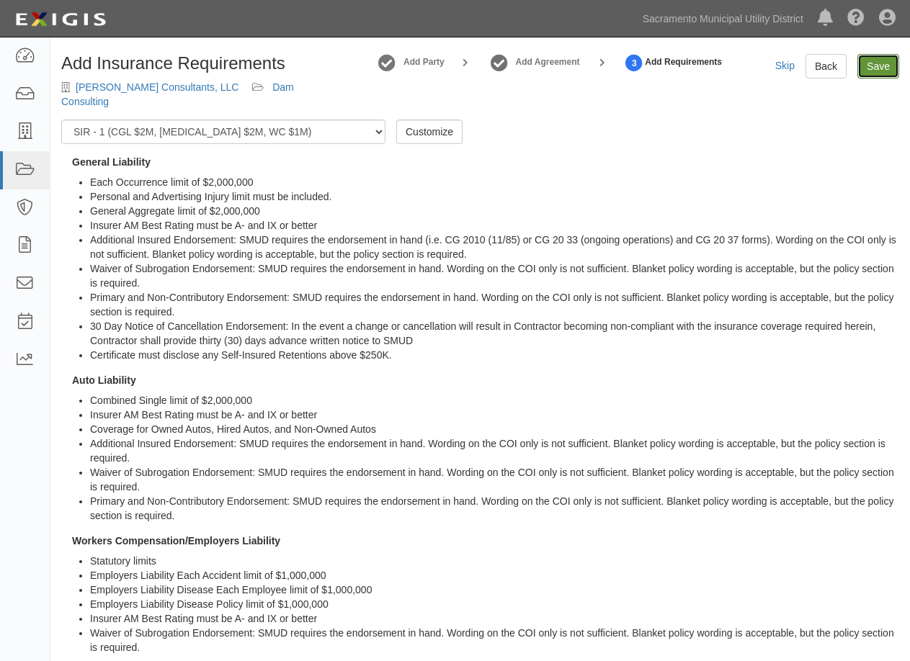
click at [878, 65] on link "Save" at bounding box center [878, 66] width 42 height 24
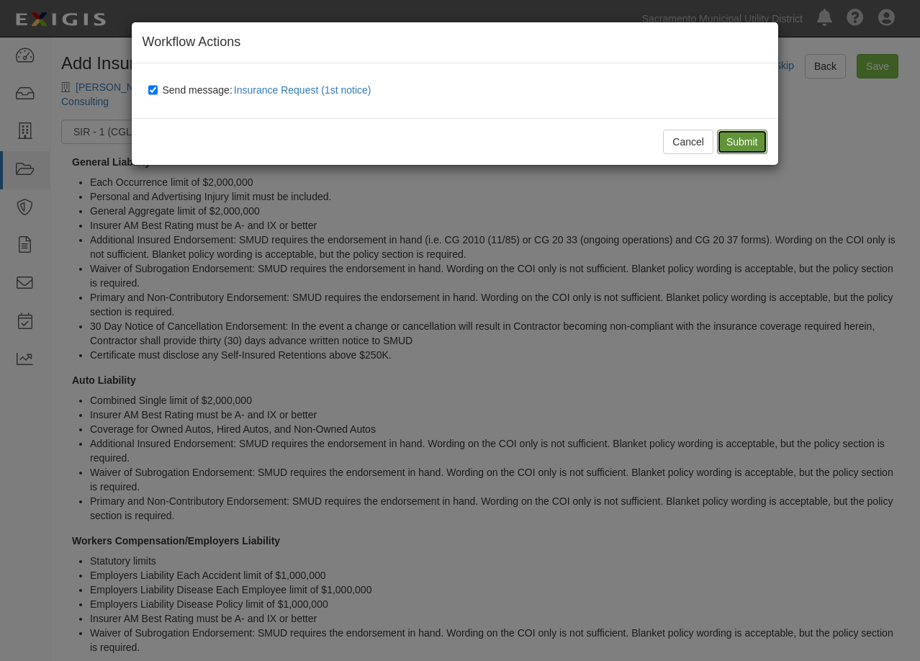
click at [744, 143] on input "Submit" at bounding box center [742, 142] width 50 height 24
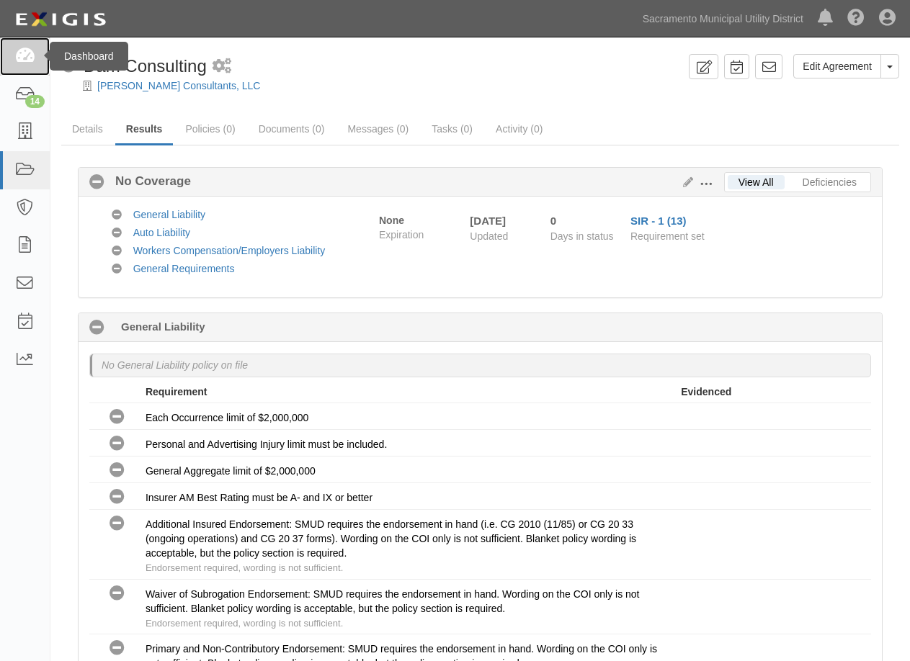
click at [18, 55] on icon at bounding box center [24, 56] width 20 height 17
